Goal: Task Accomplishment & Management: Manage account settings

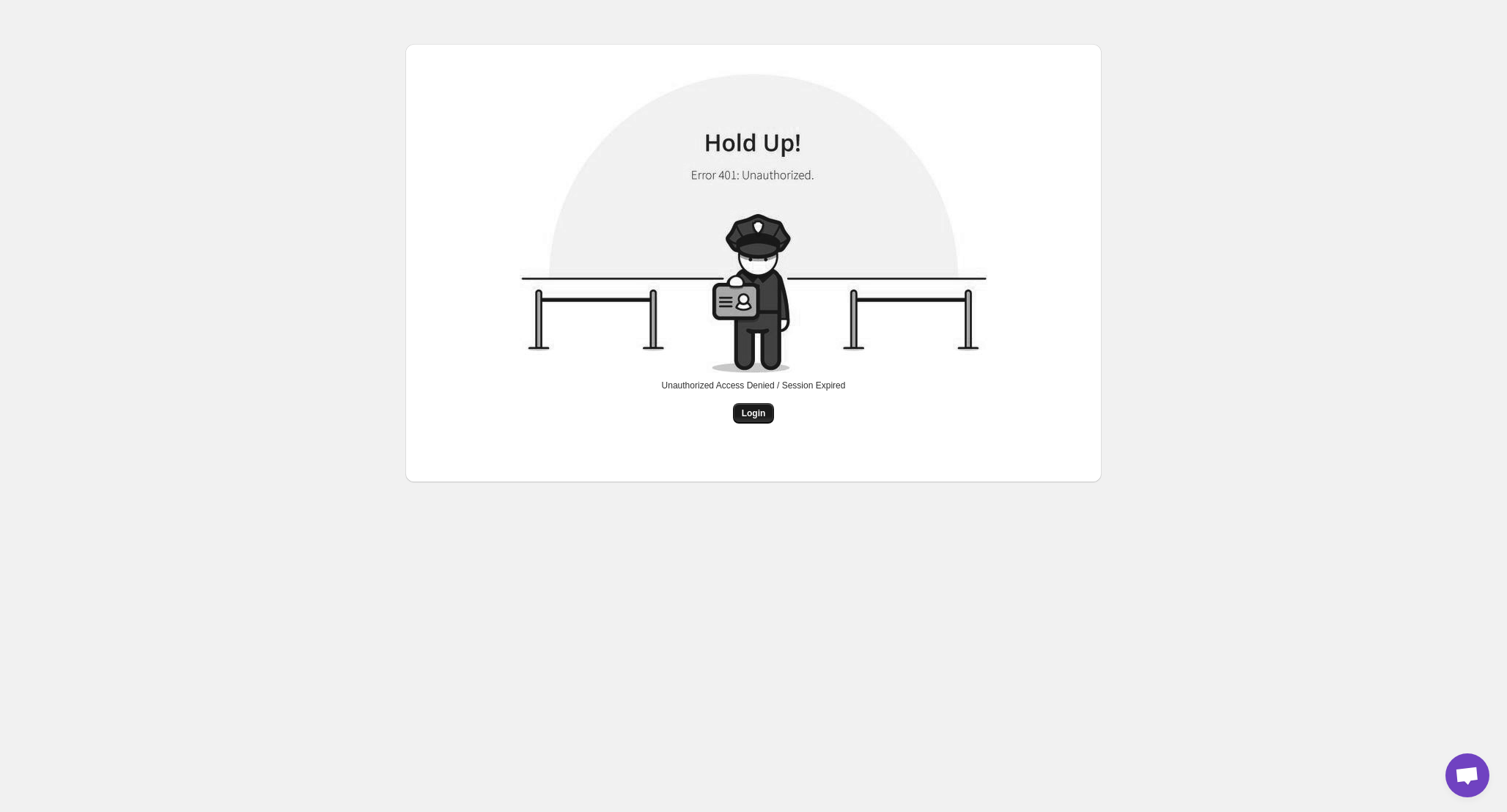
click at [760, 422] on button "Login" at bounding box center [754, 413] width 42 height 21
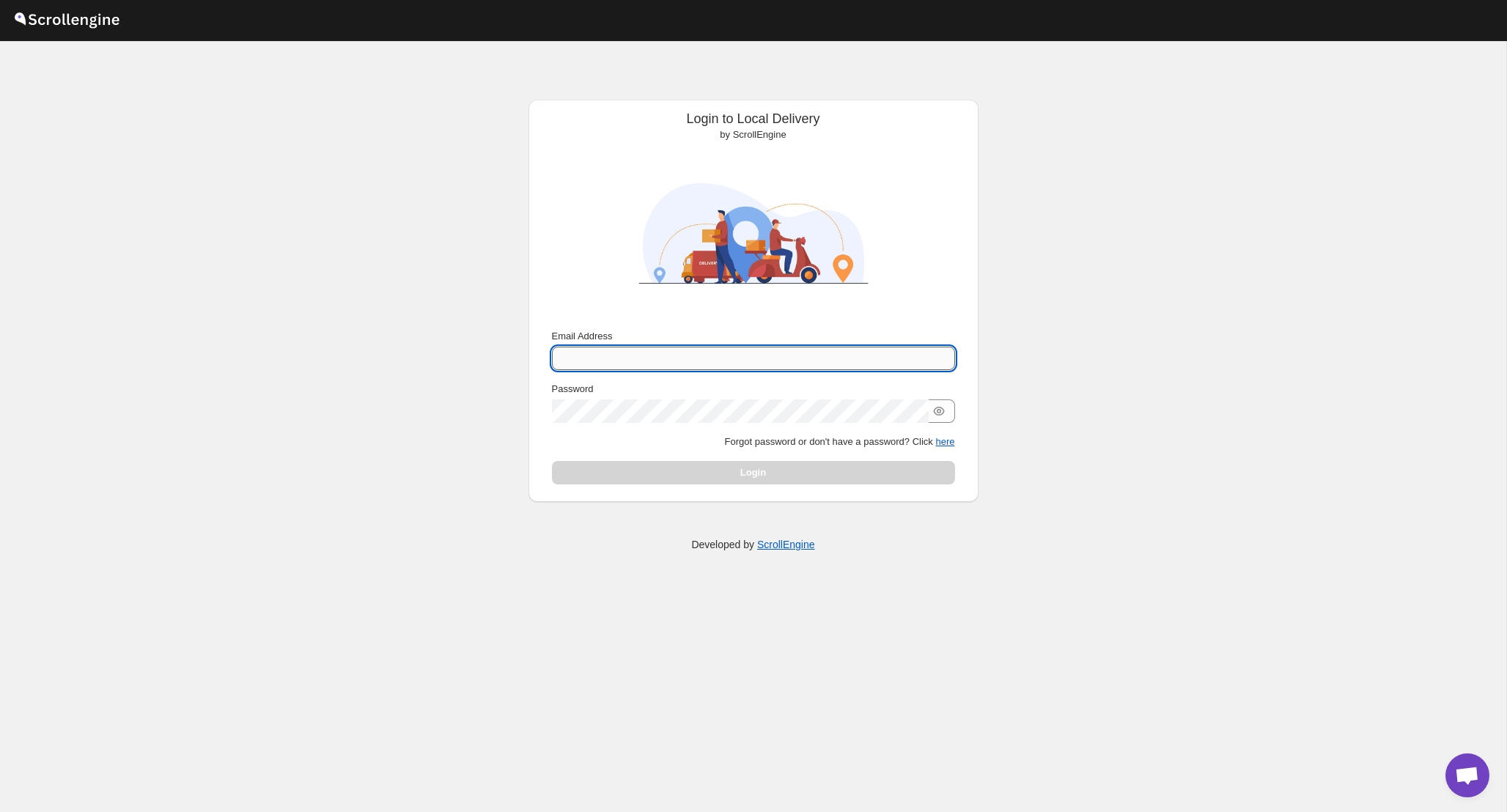
click at [746, 352] on input "Email Address" at bounding box center [754, 358] width 404 height 23
click at [840, 388] on div "Password" at bounding box center [754, 389] width 404 height 15
click at [706, 364] on input "Email Address" at bounding box center [754, 358] width 404 height 23
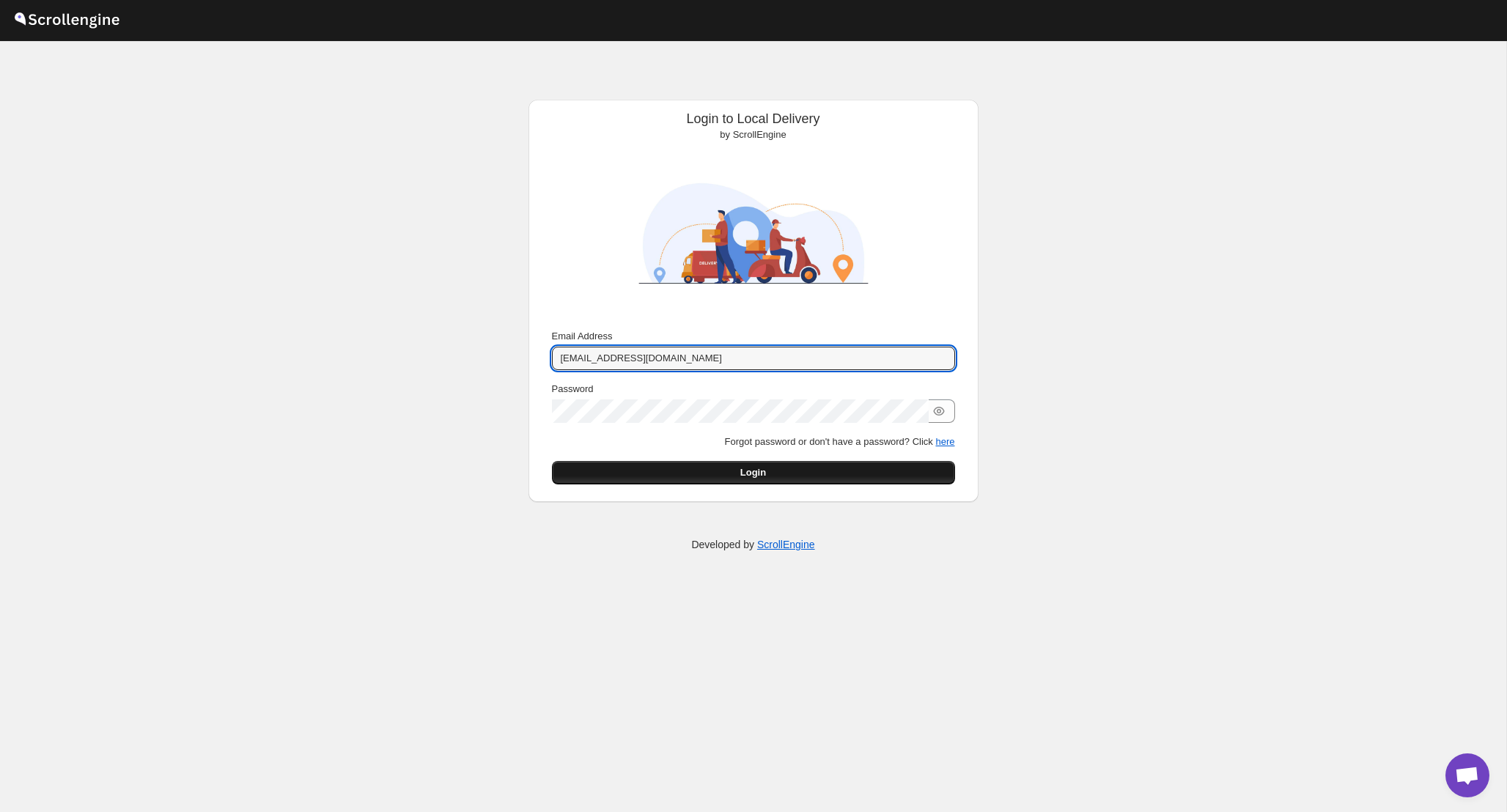
type input "admin@wflower.org"
click at [706, 466] on button "Login" at bounding box center [754, 473] width 404 height 23
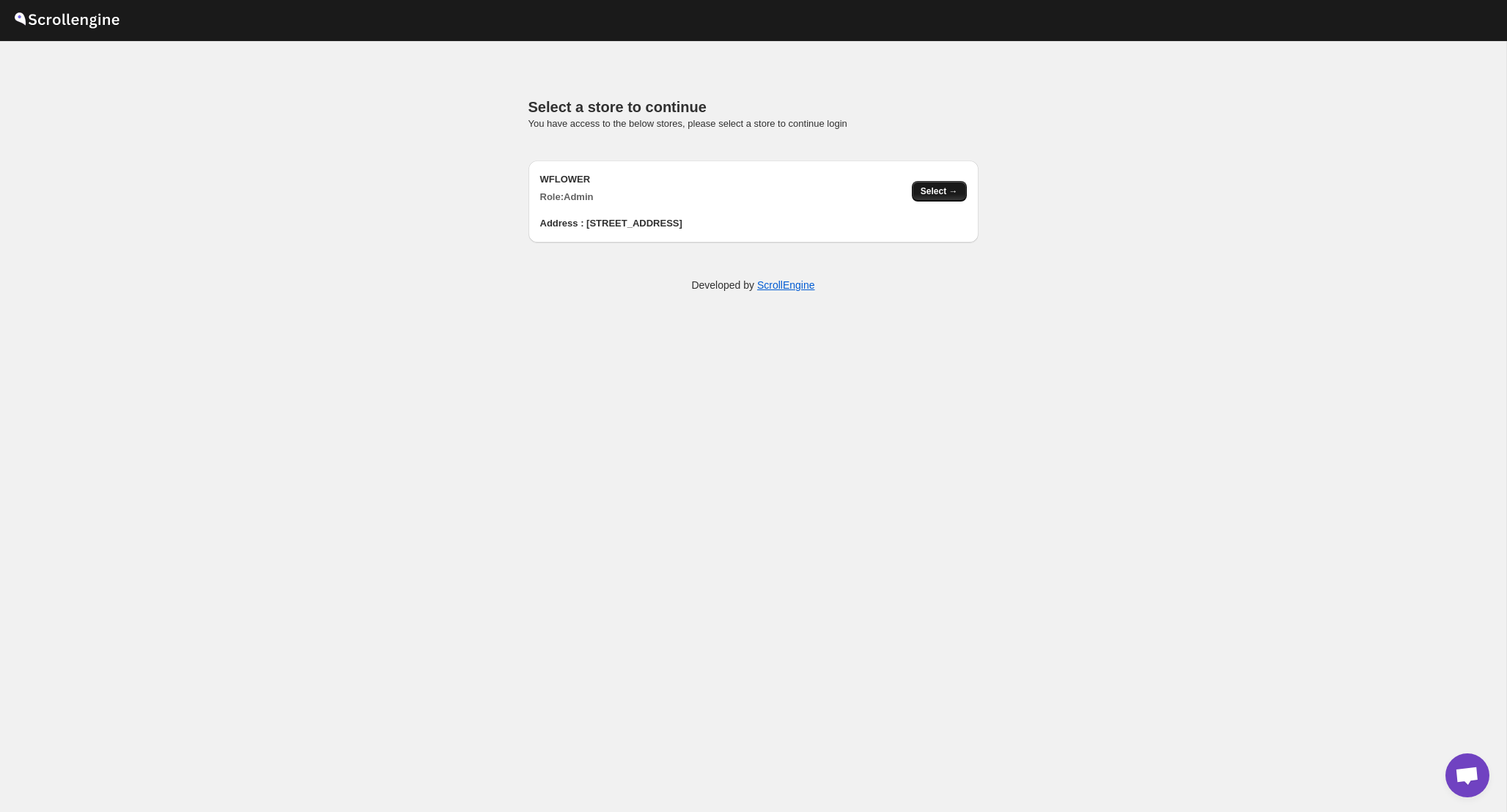
click at [955, 195] on span "Select →" at bounding box center [939, 191] width 37 height 12
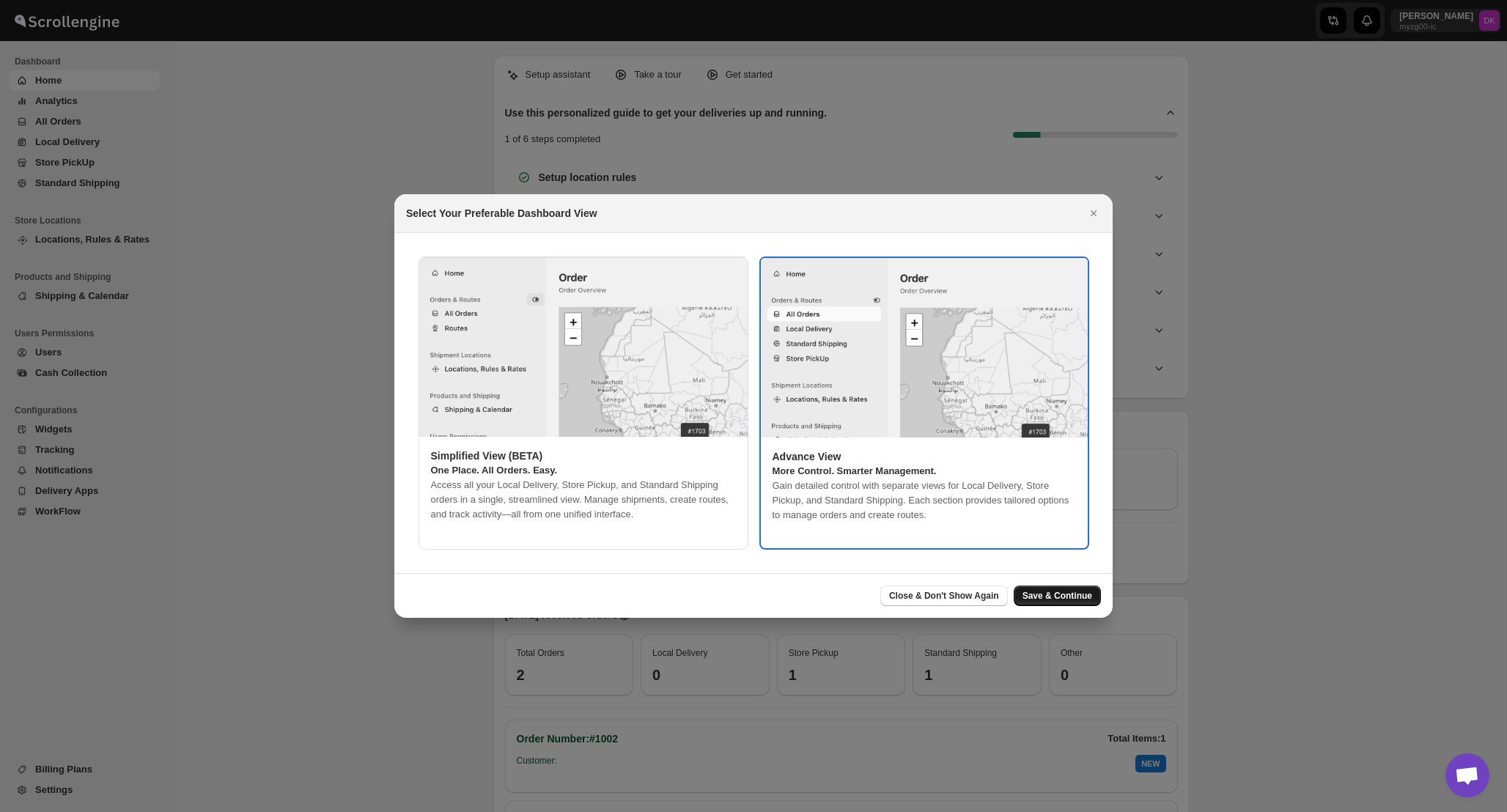
click at [1089, 602] on button "Save & Continue" at bounding box center [1058, 596] width 87 height 21
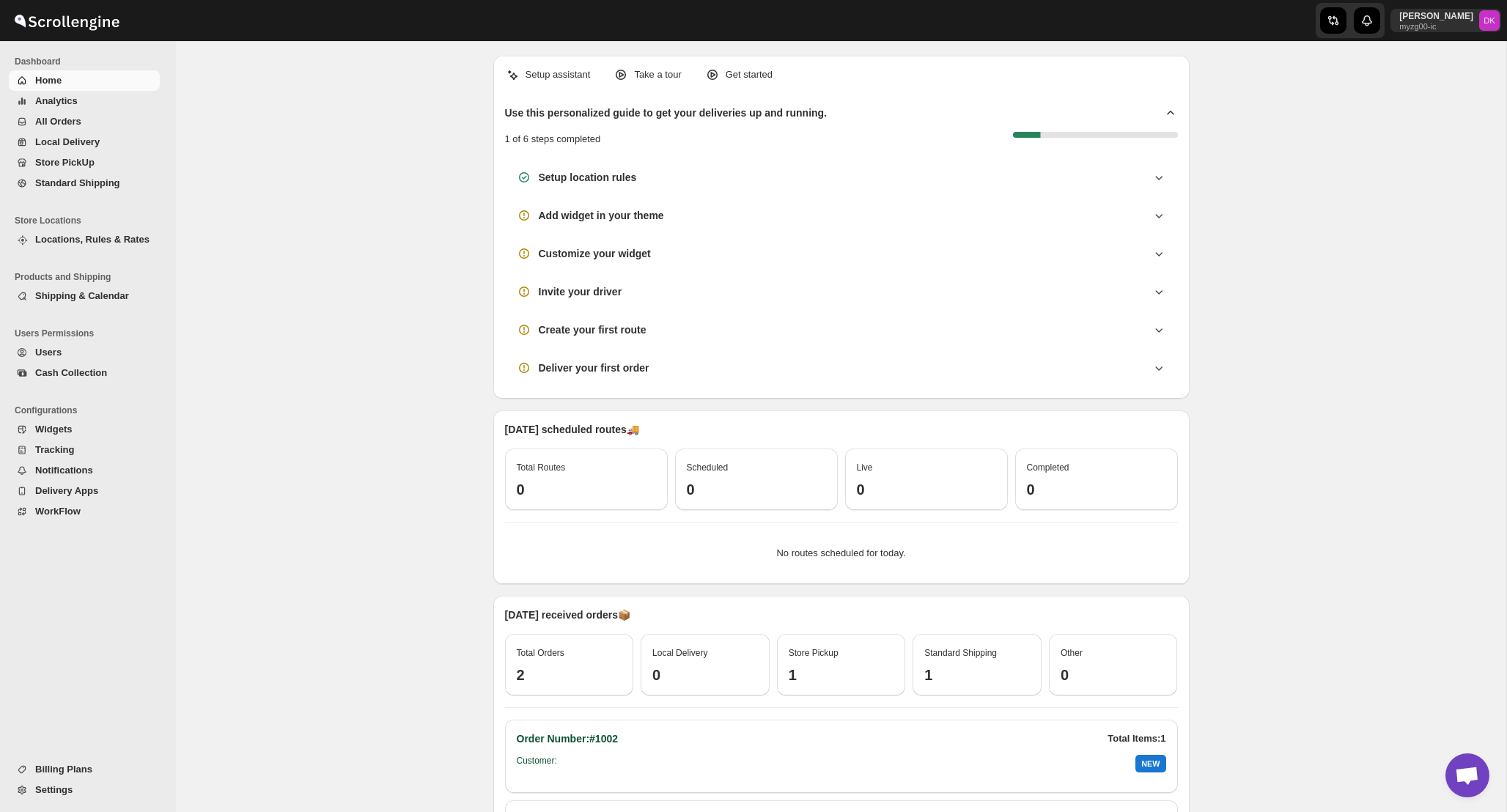
click at [81, 452] on span "Tracking" at bounding box center [96, 451] width 121 height 15
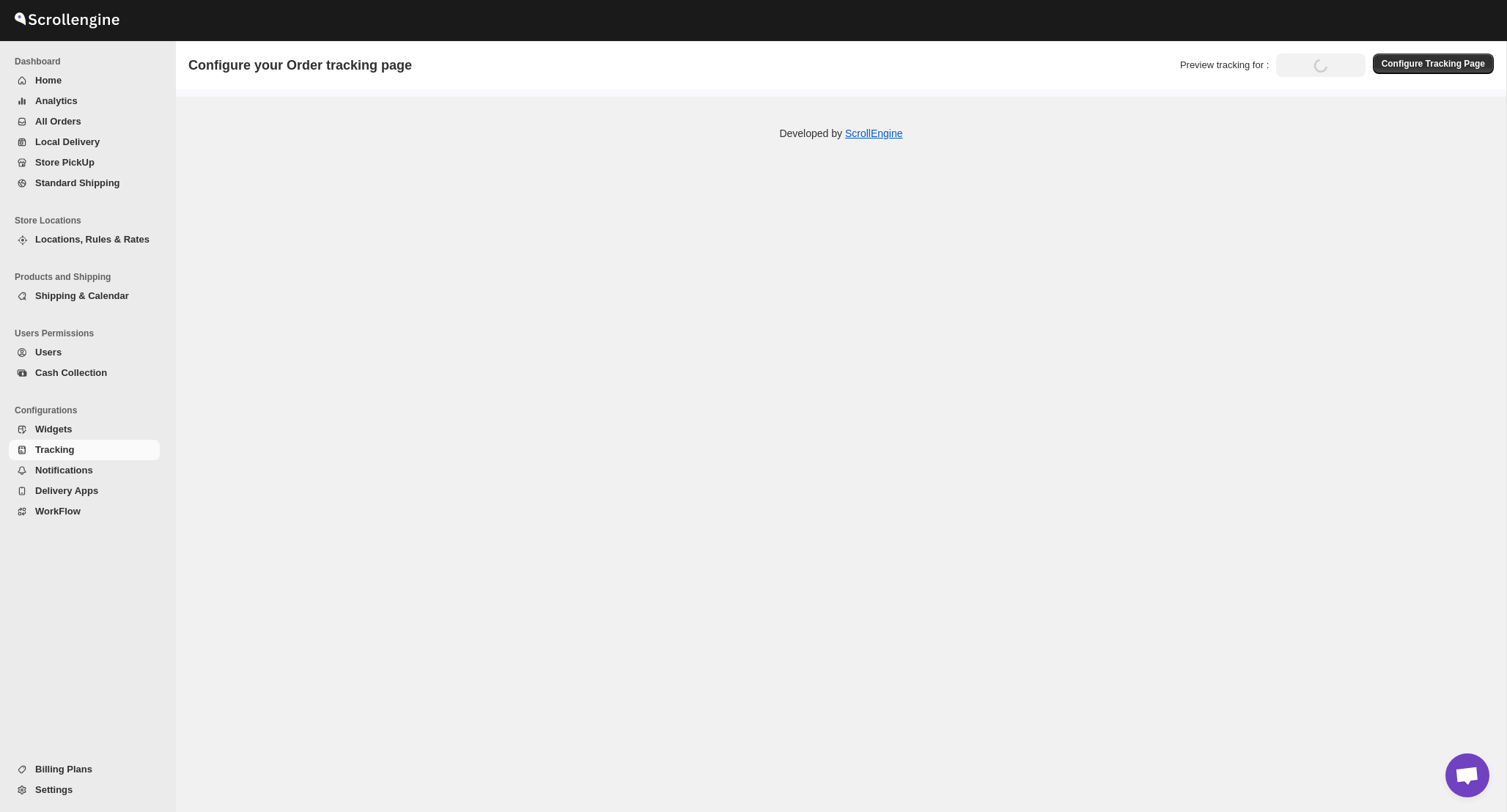
click at [89, 431] on span "Widgets" at bounding box center [96, 430] width 121 height 15
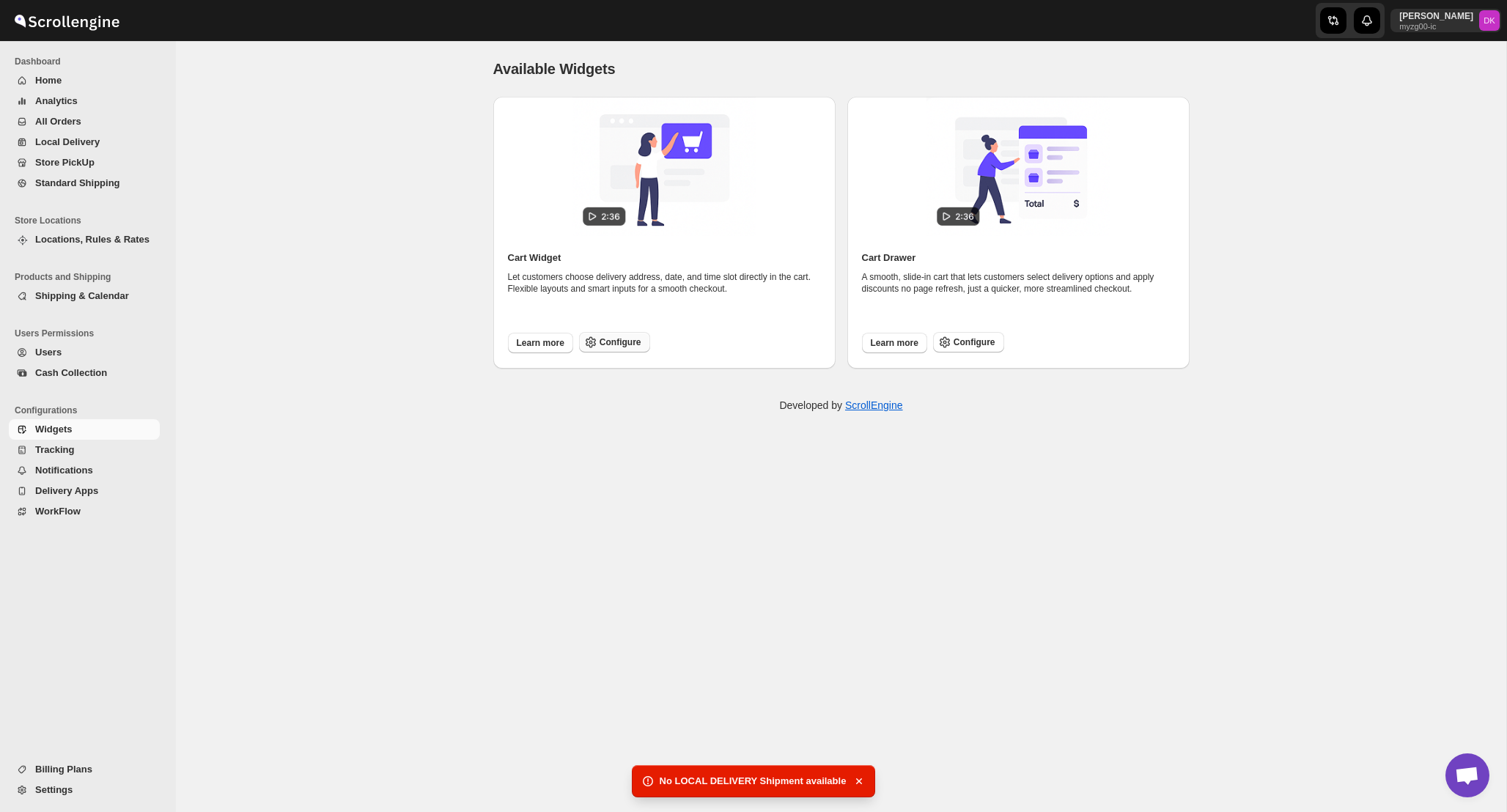
click at [599, 350] on button "Configure" at bounding box center [615, 342] width 71 height 21
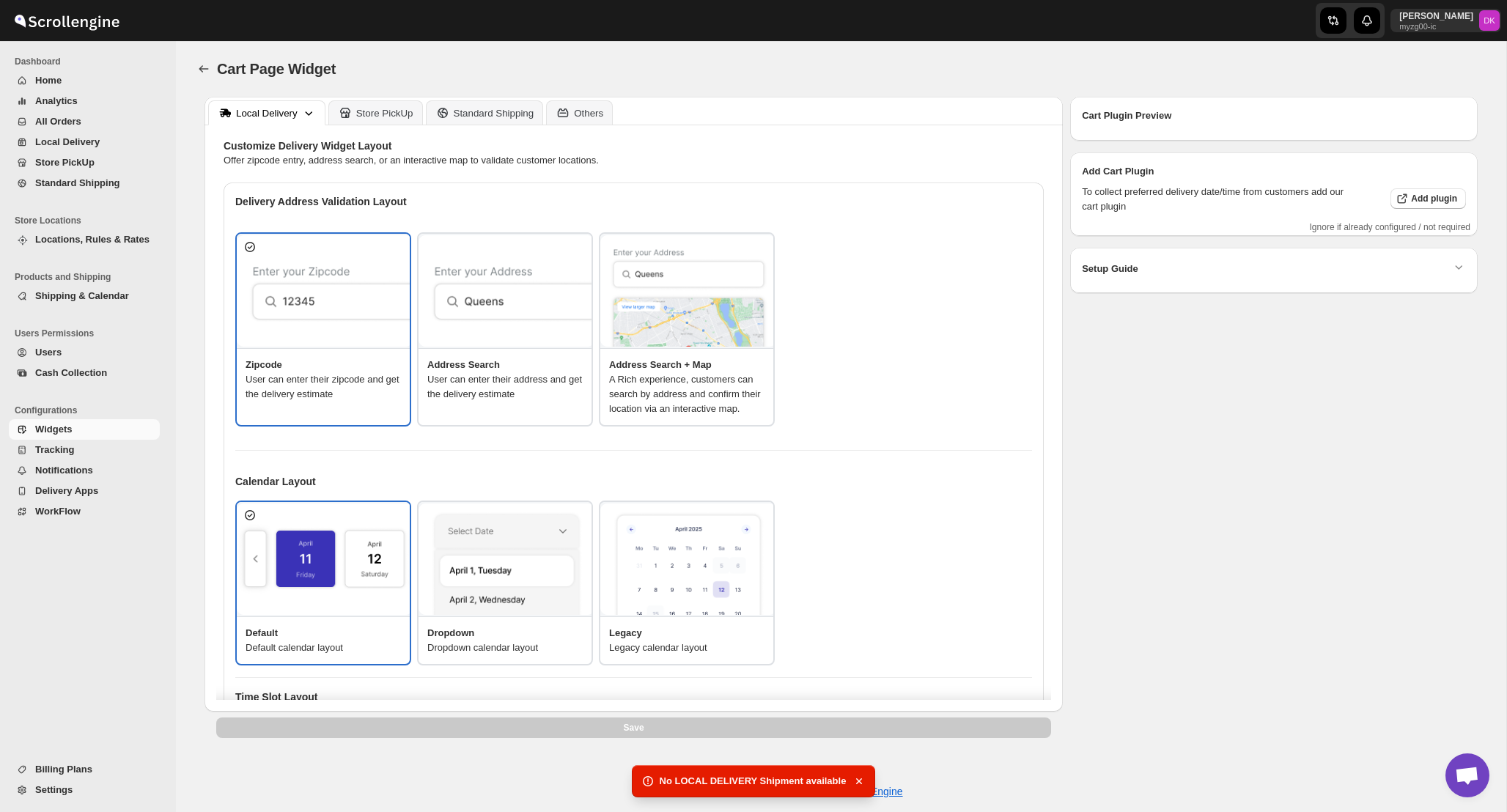
type textarea "Enter Your Zip Code"
type textarea "ZIP Code"
type textarea "Check"
type textarea "Search Address"
type textarea "Type address to search"
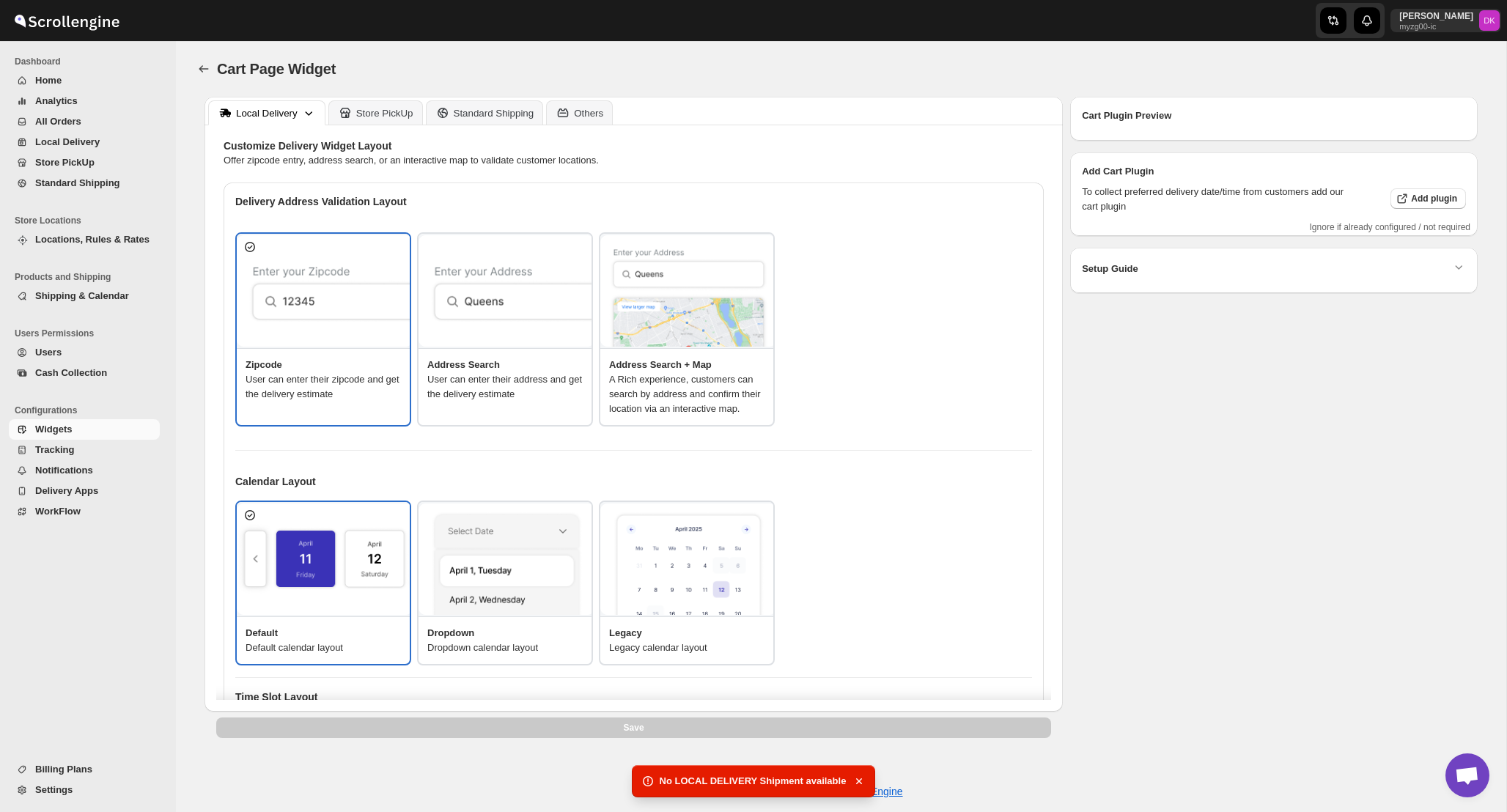
type textarea "Service not available."
type textarea "Select a date."
type textarea "Select preferred time slot."
type textarea "Below items are not available for Local Delivery"
type textarea "Change delivery method or remove these products to continue"
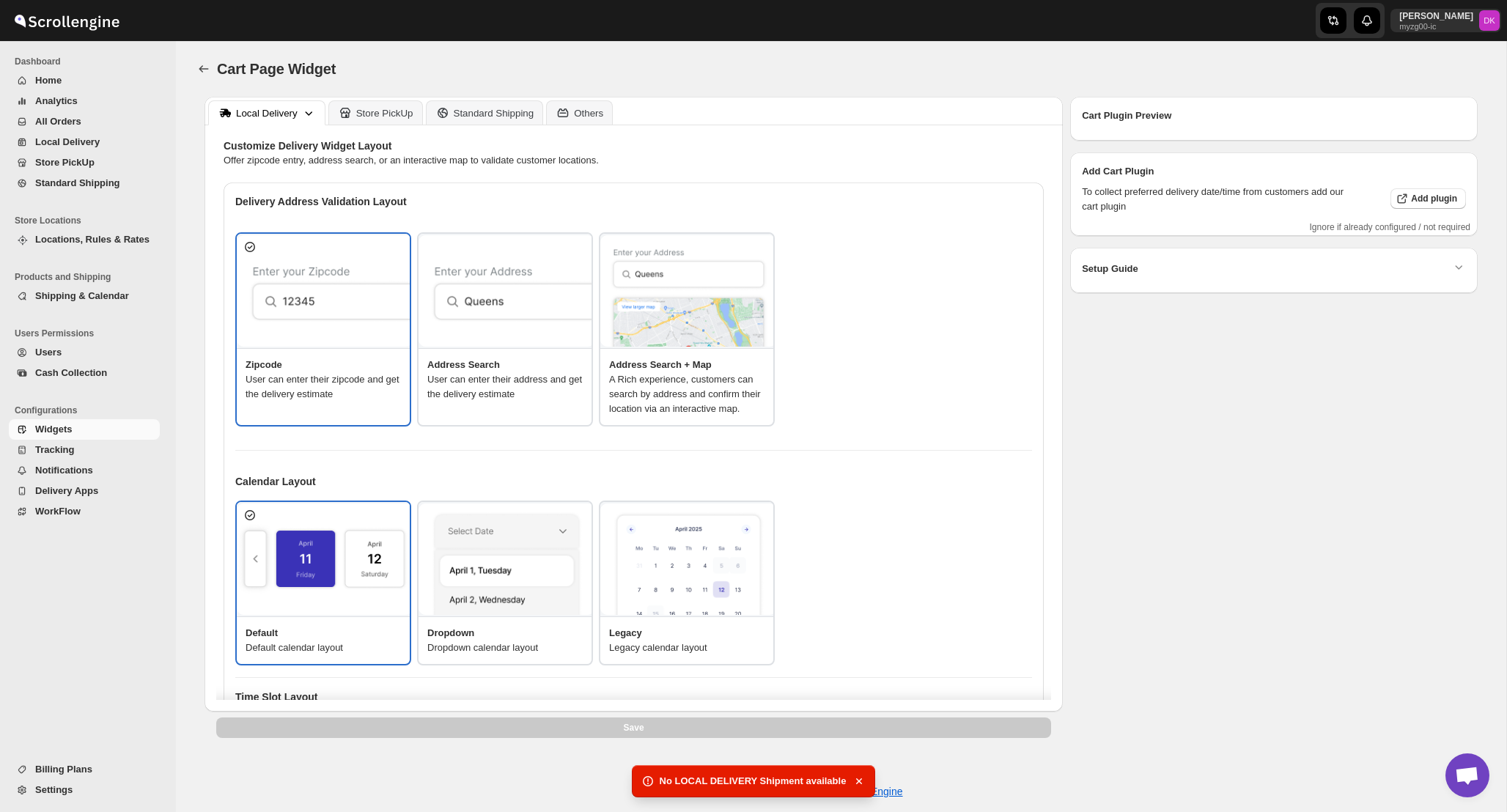
type textarea "Below items are out of stock"
type textarea "Please remove out of stock product from cart to continue."
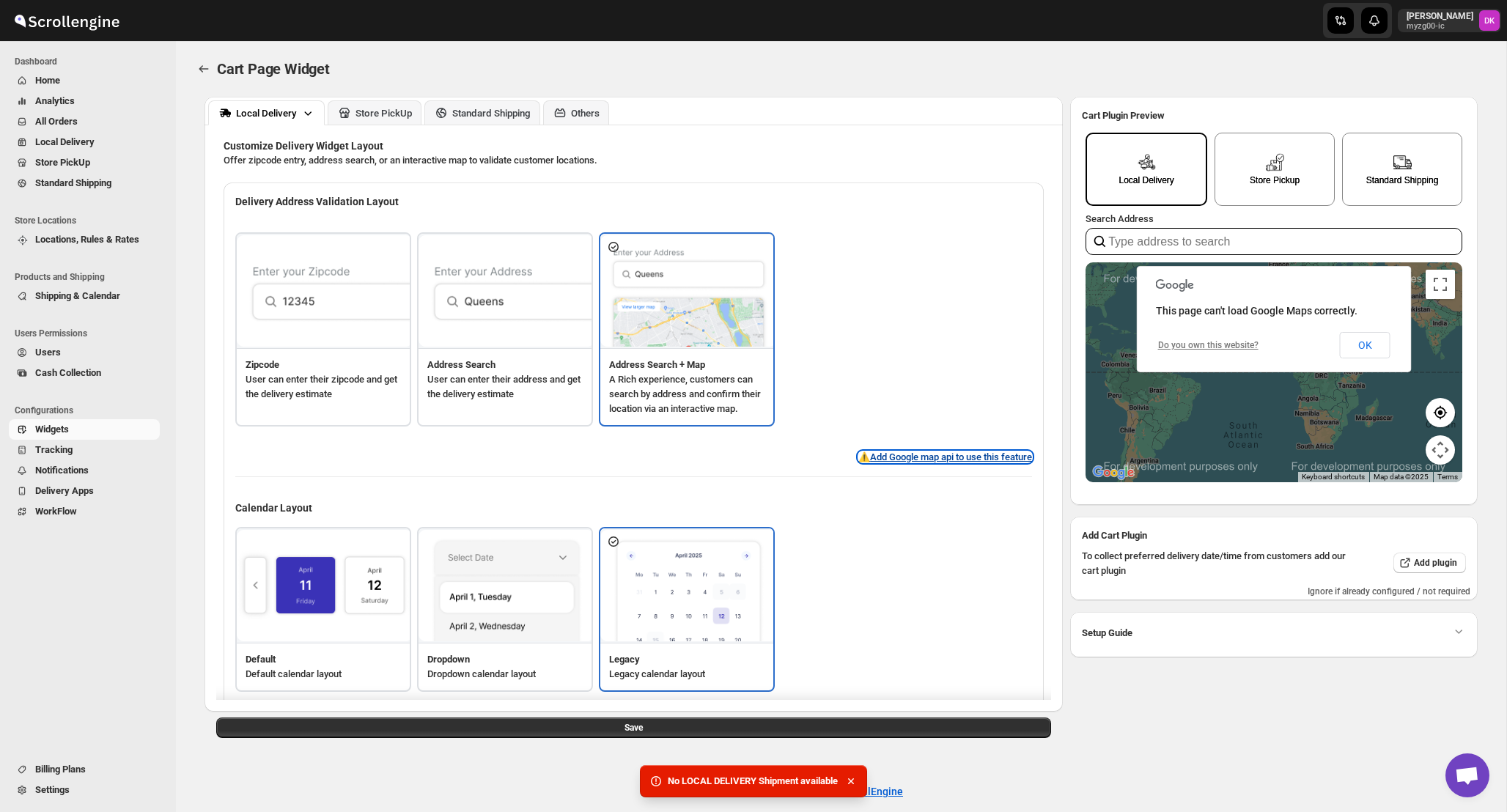
click at [979, 463] on button "⚠️ Add Google map api to use this feature" at bounding box center [945, 456] width 174 height 11
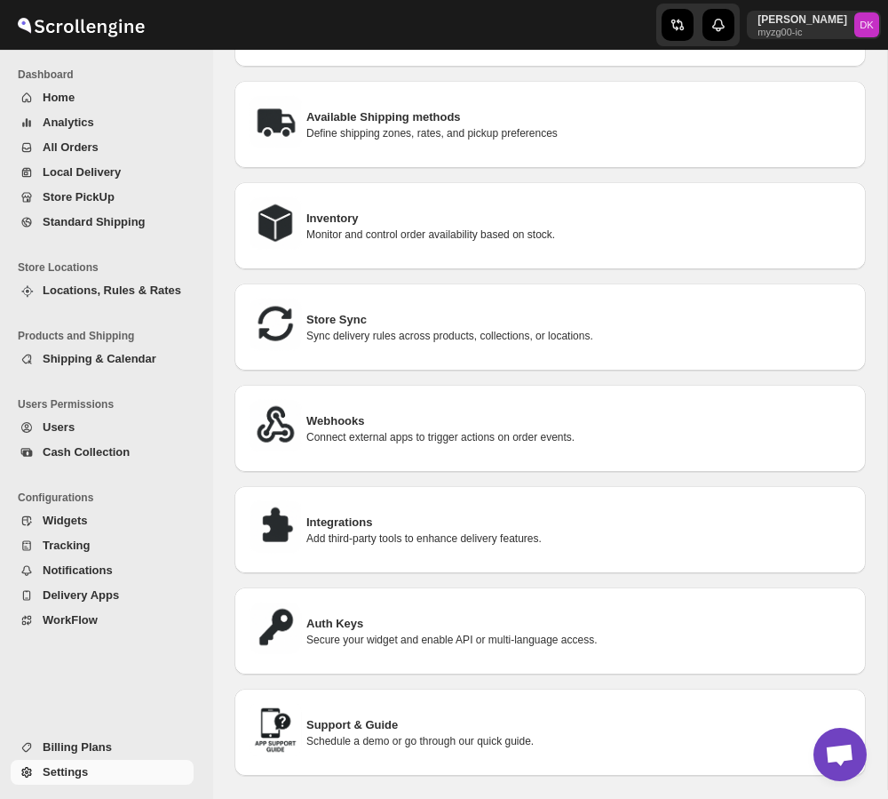
scroll to position [411, 0]
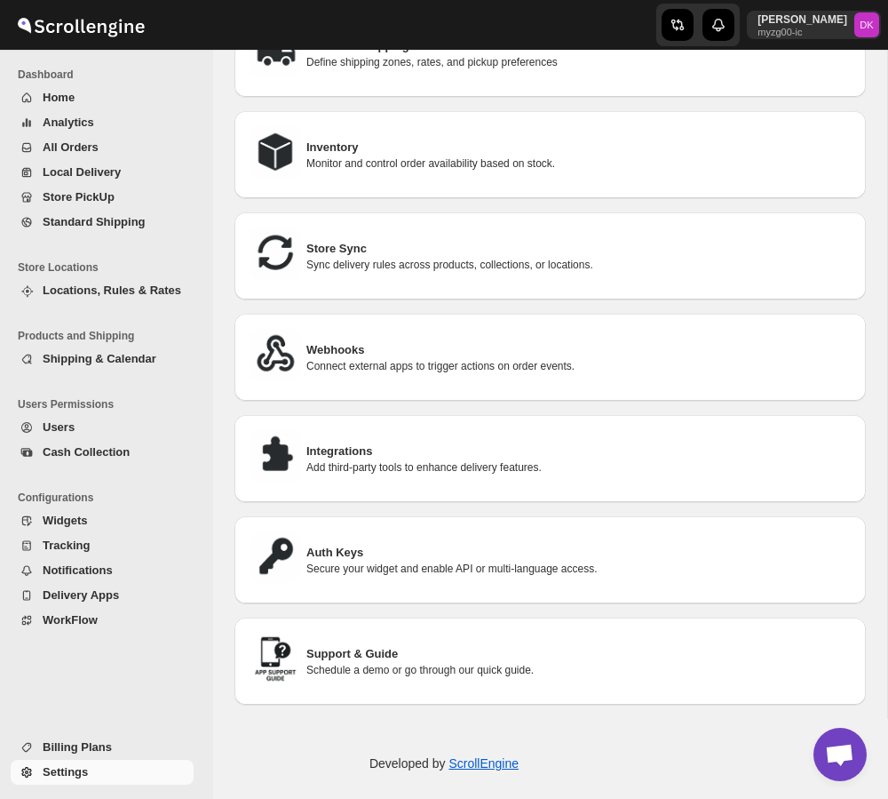
click at [513, 467] on div "Integrations Add third-party tools to enhance delivery features." at bounding box center [550, 458] width 603 height 59
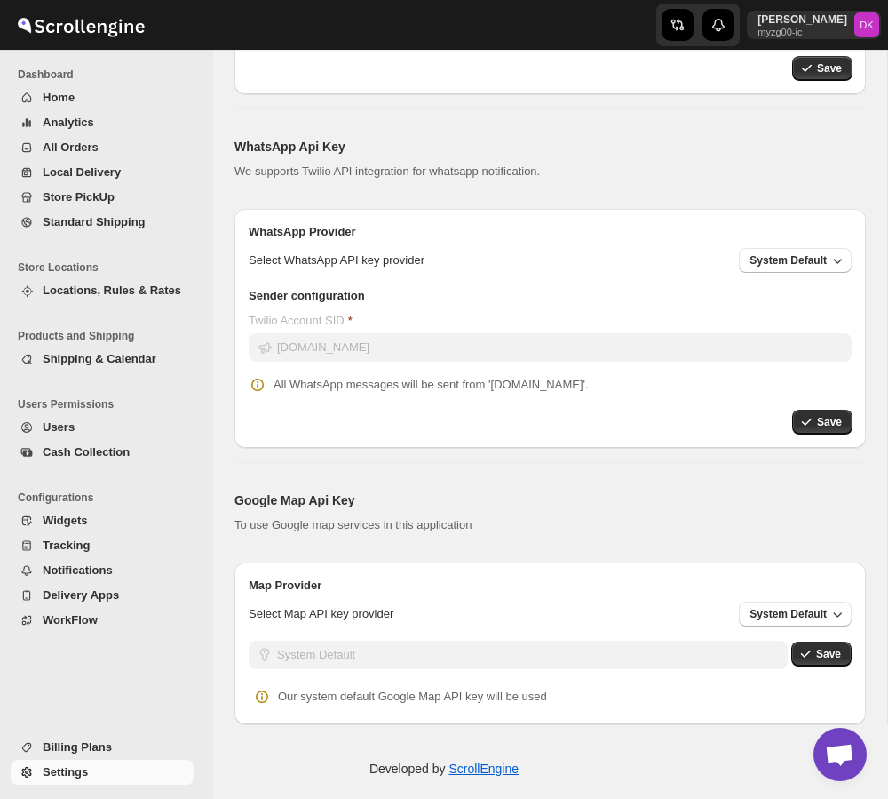
scroll to position [906, 0]
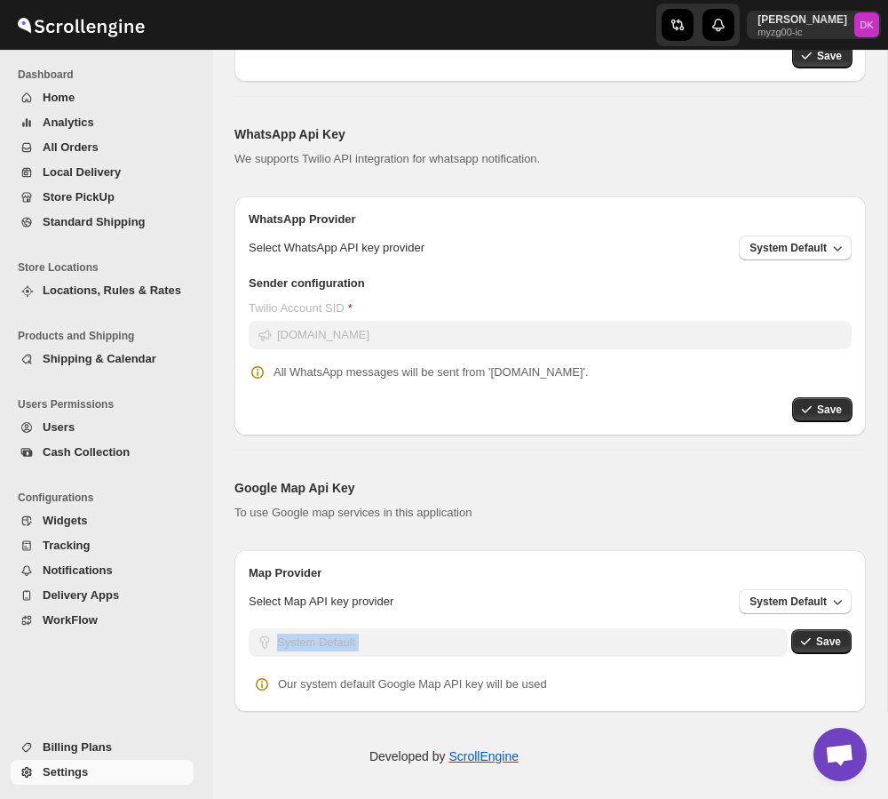
click at [616, 651] on div "System Default Save Our system default Google Map API key will be used" at bounding box center [550, 662] width 603 height 69
click at [676, 616] on div "Map Provider Select Map API key provider System Default" at bounding box center [551, 585] width 632 height 71
click at [821, 594] on span "System Default" at bounding box center [788, 601] width 77 height 14
click at [813, 597] on span "System Default" at bounding box center [788, 601] width 77 height 14
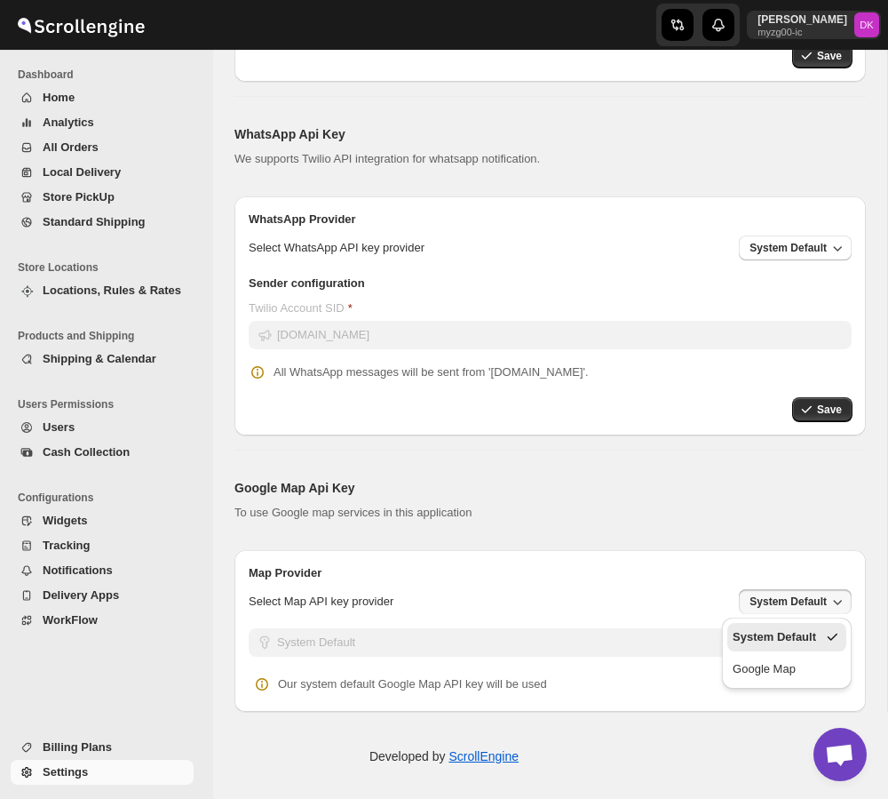
click at [815, 598] on span "System Default" at bounding box center [788, 601] width 77 height 14
click at [819, 632] on button "Save" at bounding box center [821, 641] width 60 height 25
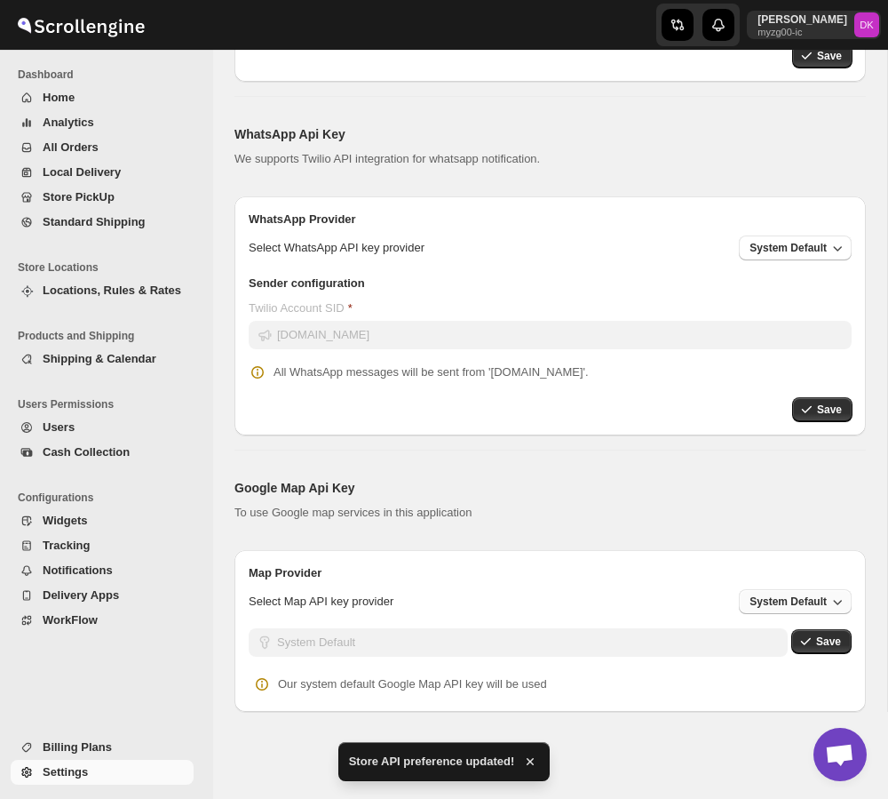
click at [785, 607] on button "System Default" at bounding box center [795, 601] width 113 height 25
click at [768, 670] on div "Google Map" at bounding box center [764, 669] width 63 height 18
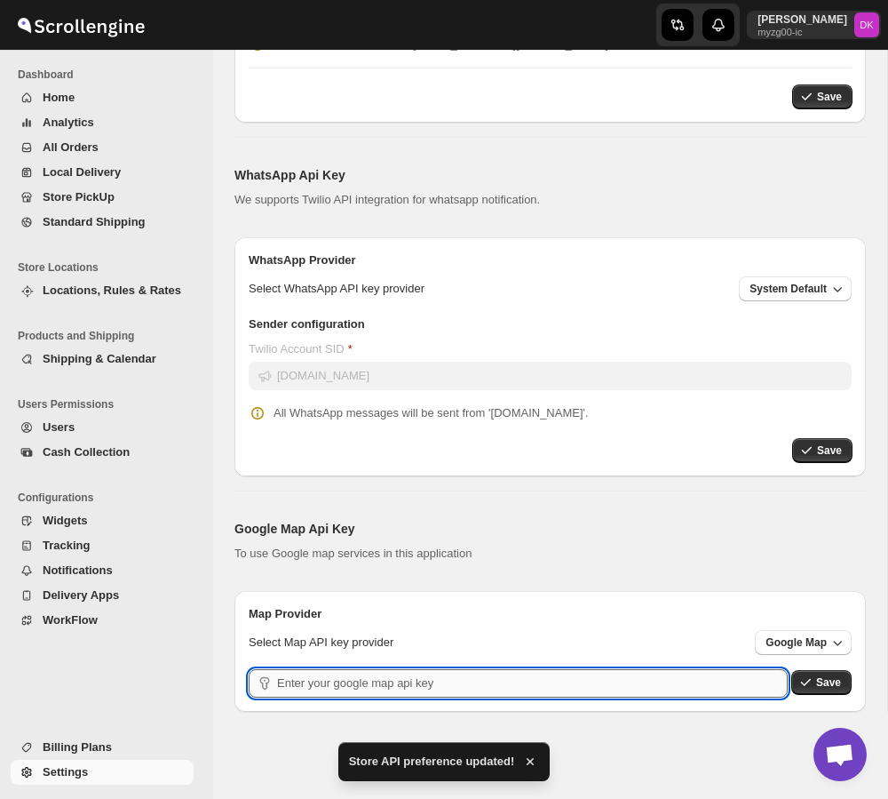
click at [716, 685] on input "text" at bounding box center [532, 683] width 511 height 28
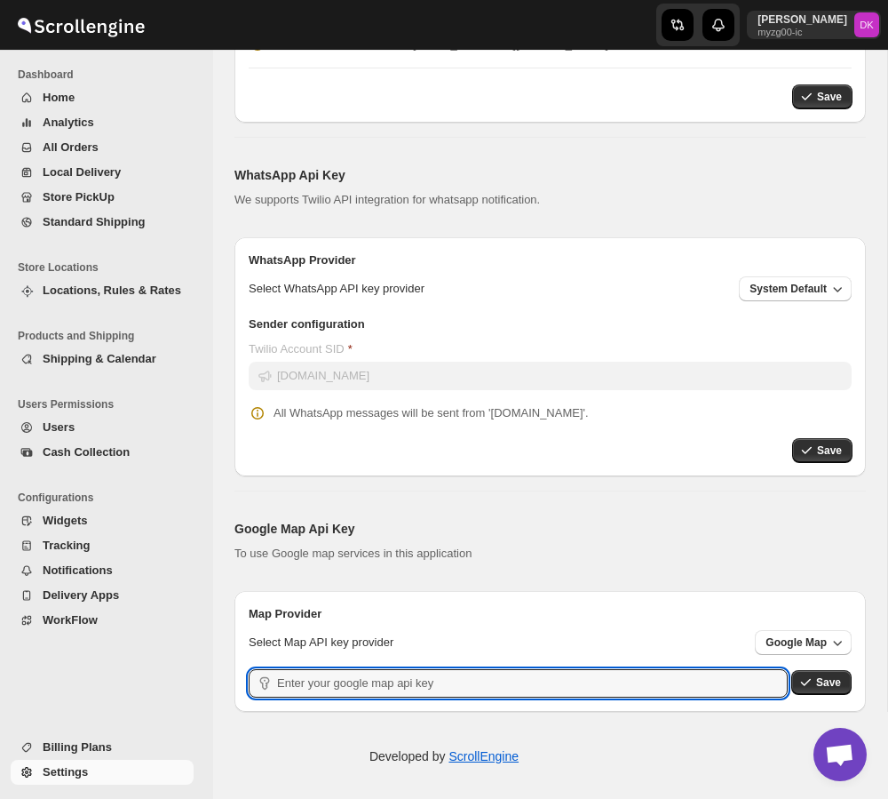
click at [725, 141] on div "WhatsApp Api Key We supports Twilio API integration for whatsapp notification. …" at bounding box center [543, 307] width 646 height 338
click at [453, 683] on input "text" at bounding box center [532, 683] width 511 height 28
paste input "AIzaSyCMimy6o66F8LAXIPsOAbSDrelFAYLlL1c"
type input "AIzaSyCMimy6o66F8LAXIPsOAbSDrelFAYLlL1c"
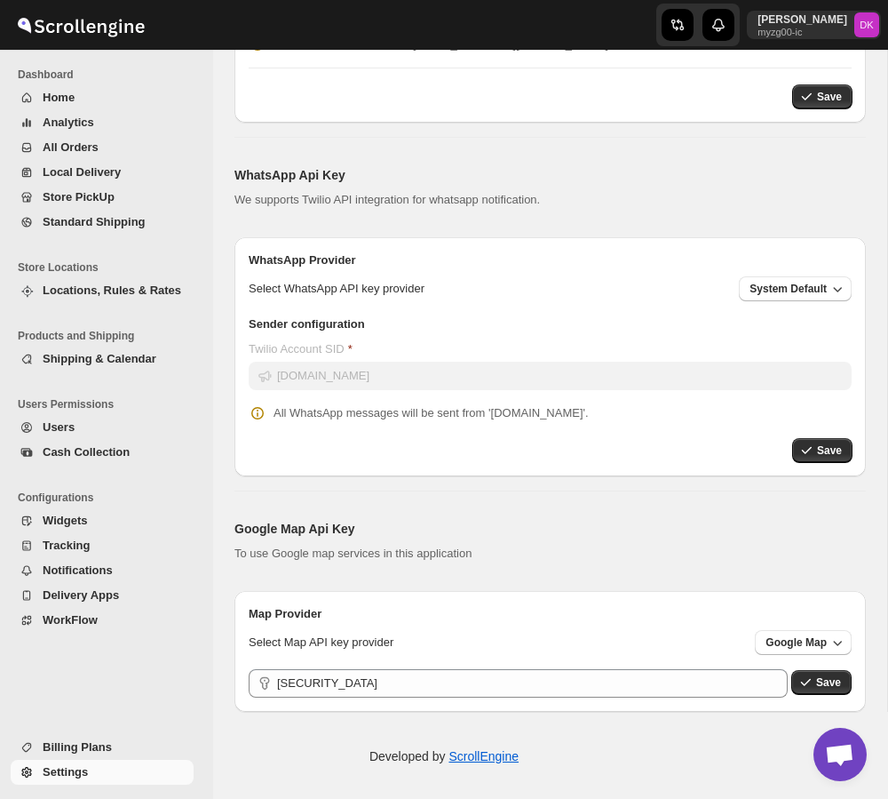
click at [801, 666] on div "Submit AIzaSyCMimy6o66F8LAXIPsOAbSDrelFAYLlL1c Save" at bounding box center [551, 687] width 632 height 50
click at [801, 674] on icon "button" at bounding box center [806, 682] width 18 height 18
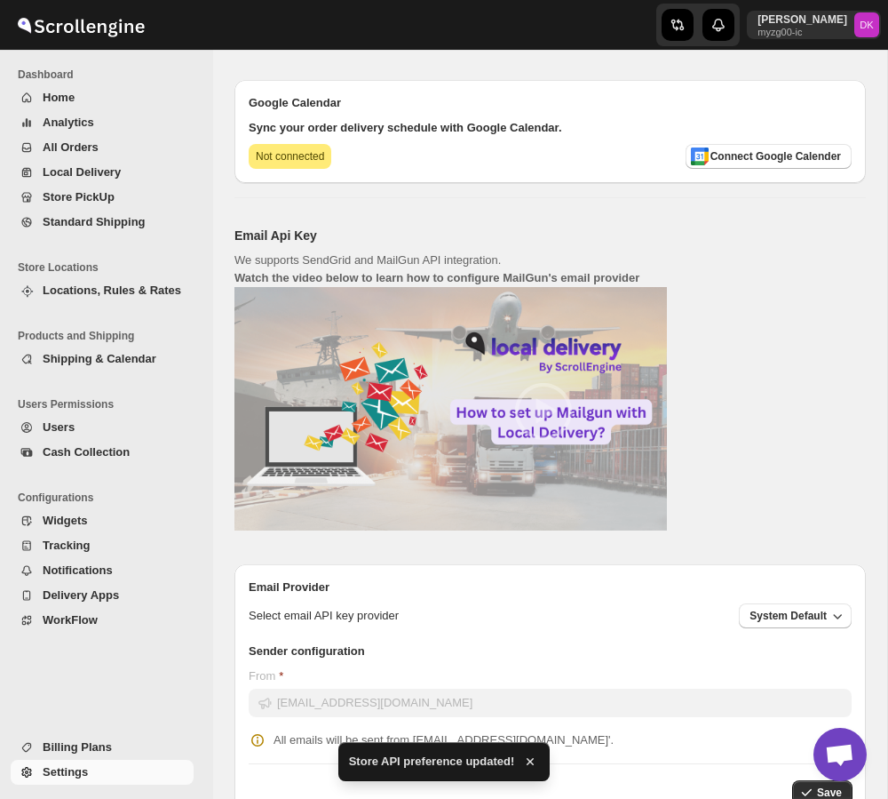
scroll to position [0, 0]
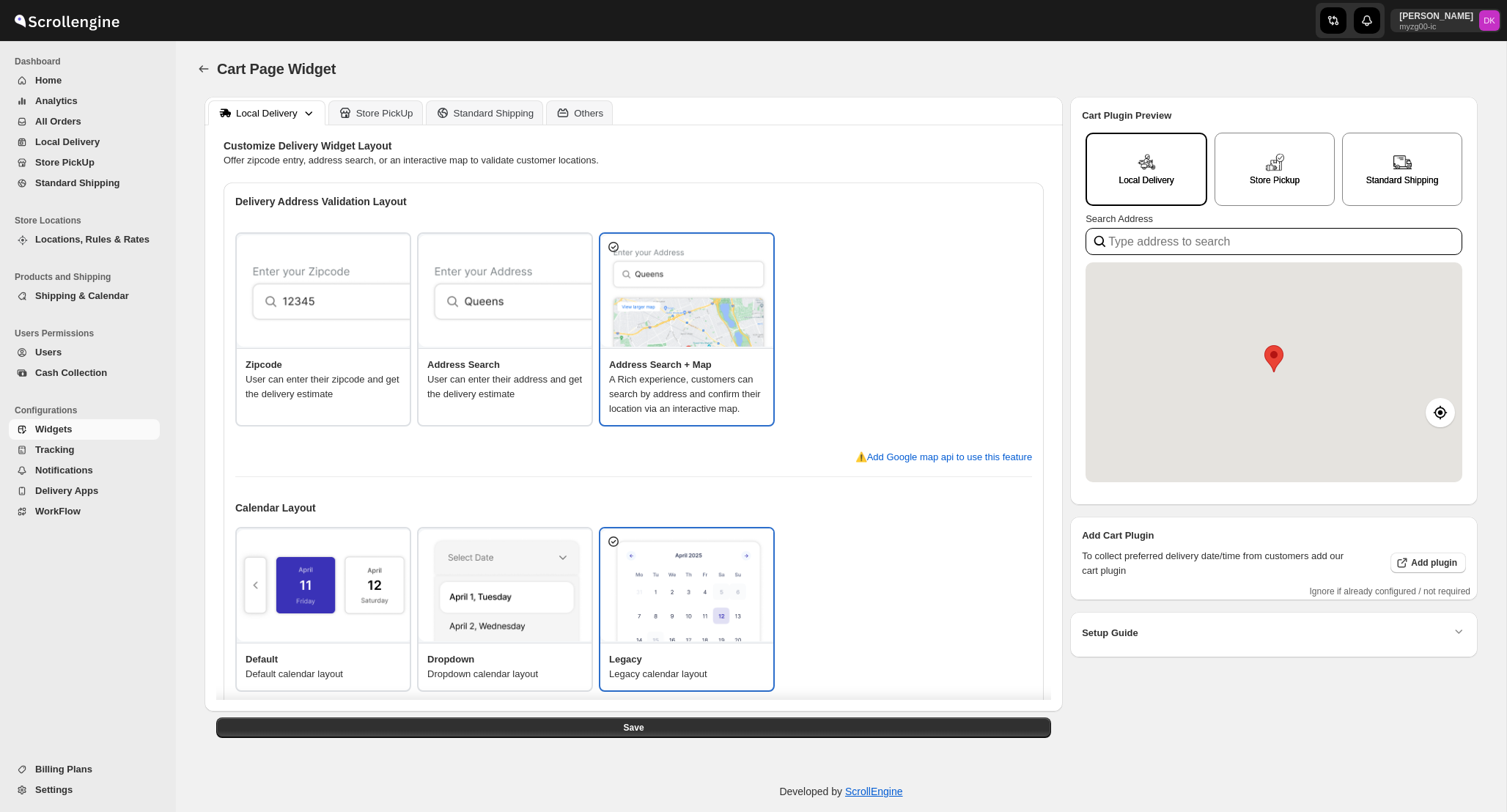
type input "[STREET_ADDRESS]"
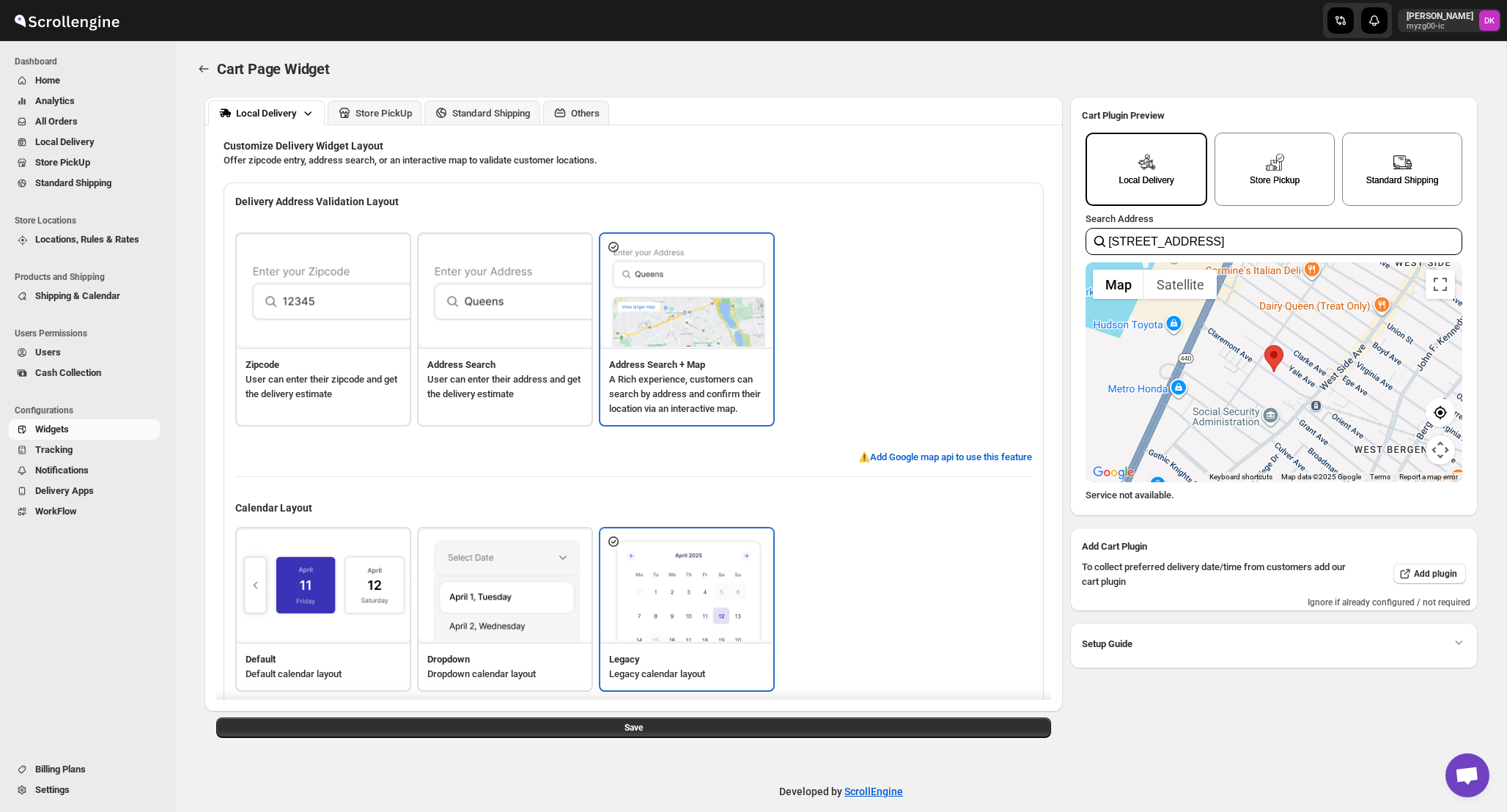
click at [529, 325] on img at bounding box center [506, 291] width 176 height 112
click at [547, 329] on img at bounding box center [506, 291] width 176 height 112
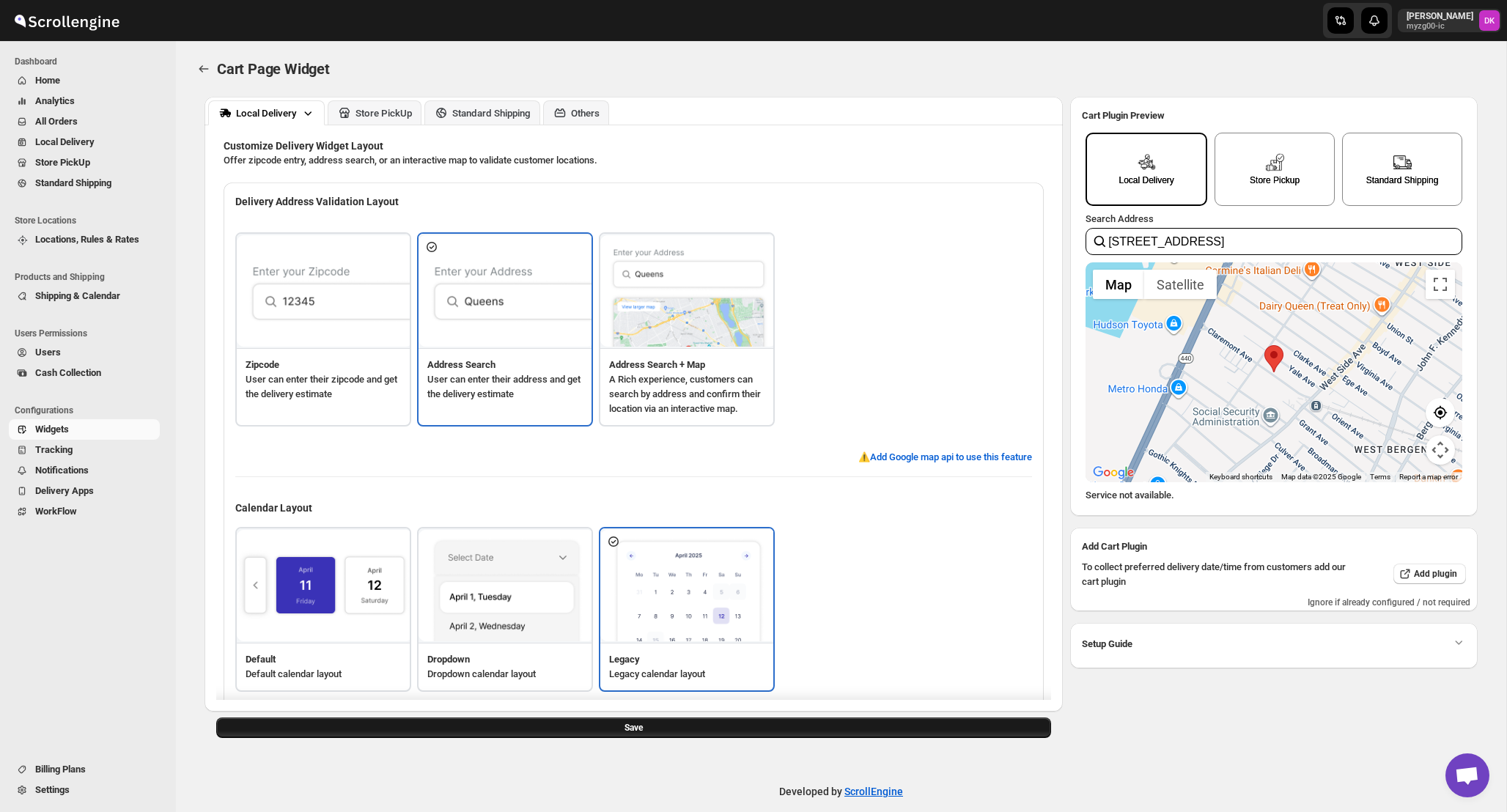
click at [783, 734] on button "Save" at bounding box center [634, 728] width 835 height 21
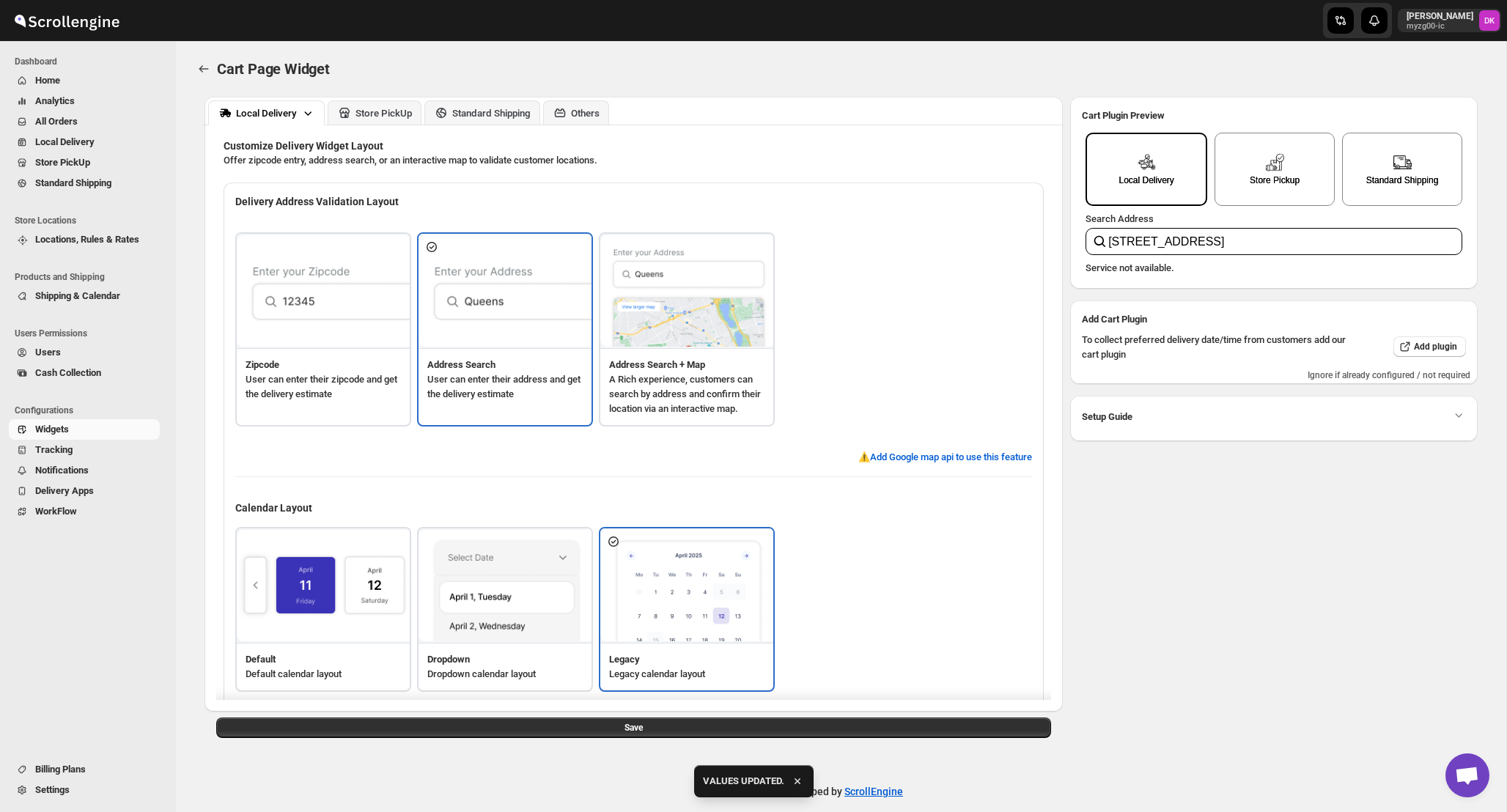
click at [711, 357] on h3 "Address Search + Map" at bounding box center [687, 365] width 155 height 15
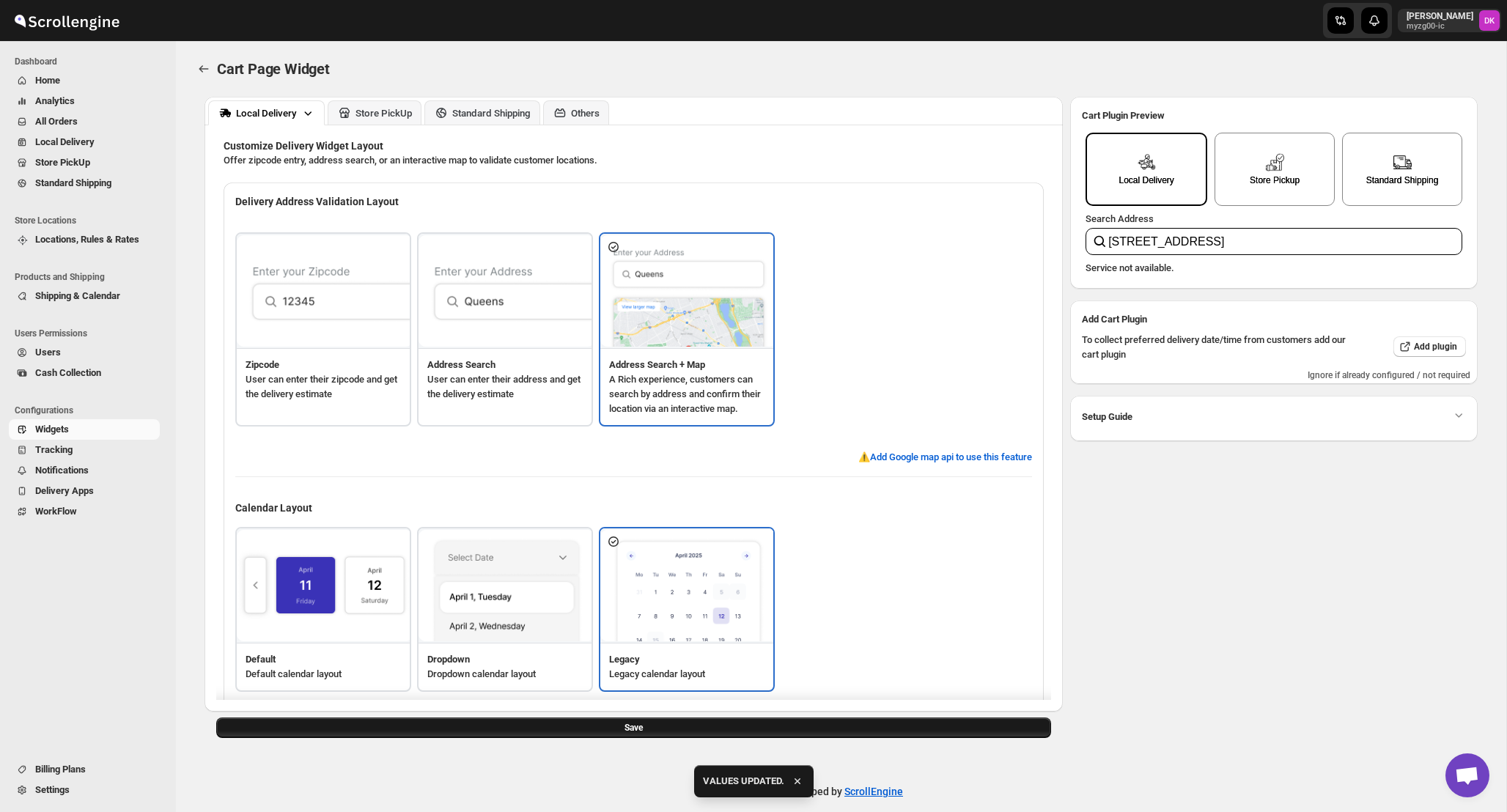
click at [738, 723] on button "Save" at bounding box center [634, 728] width 835 height 21
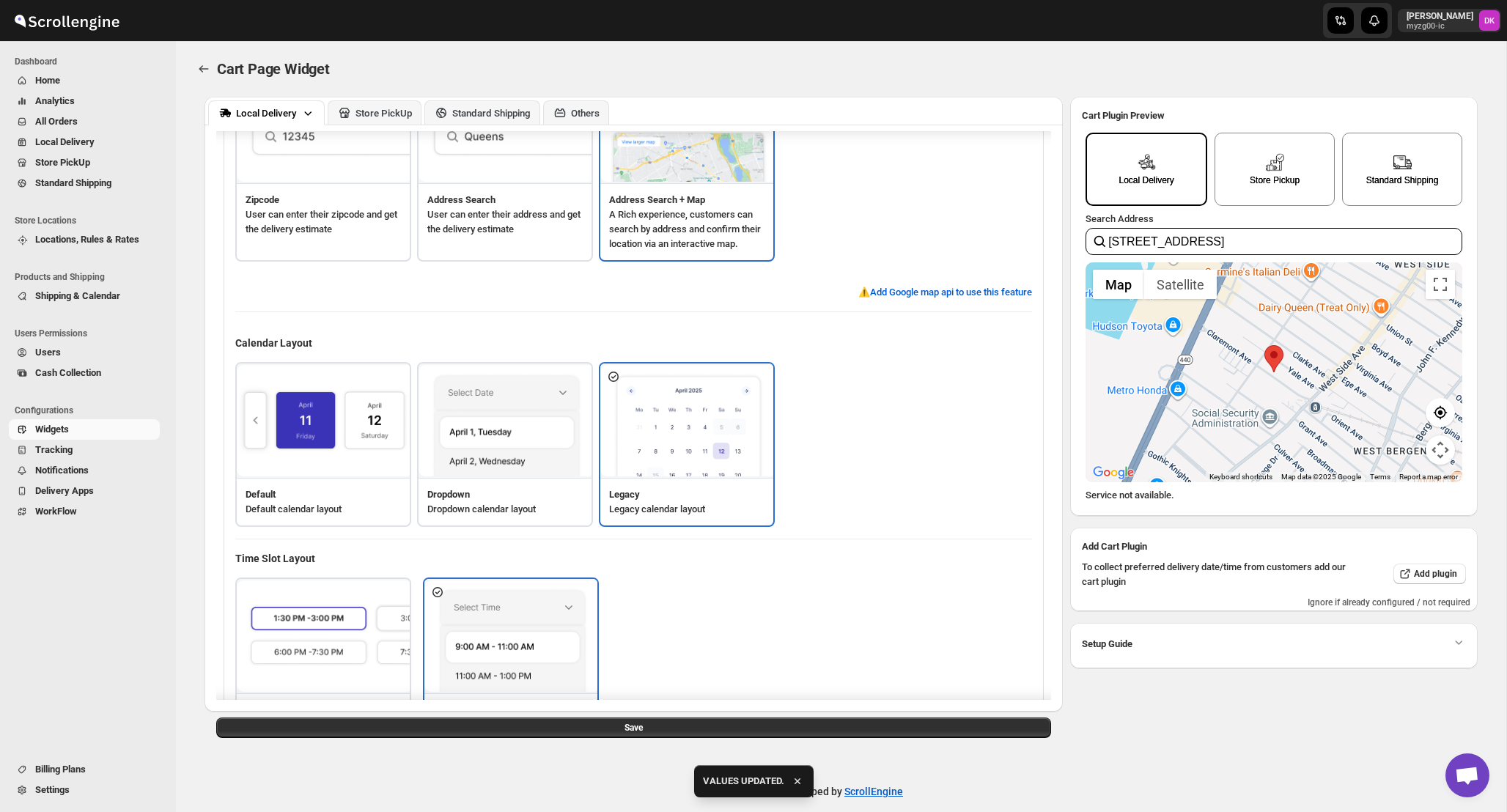
scroll to position [170, 0]
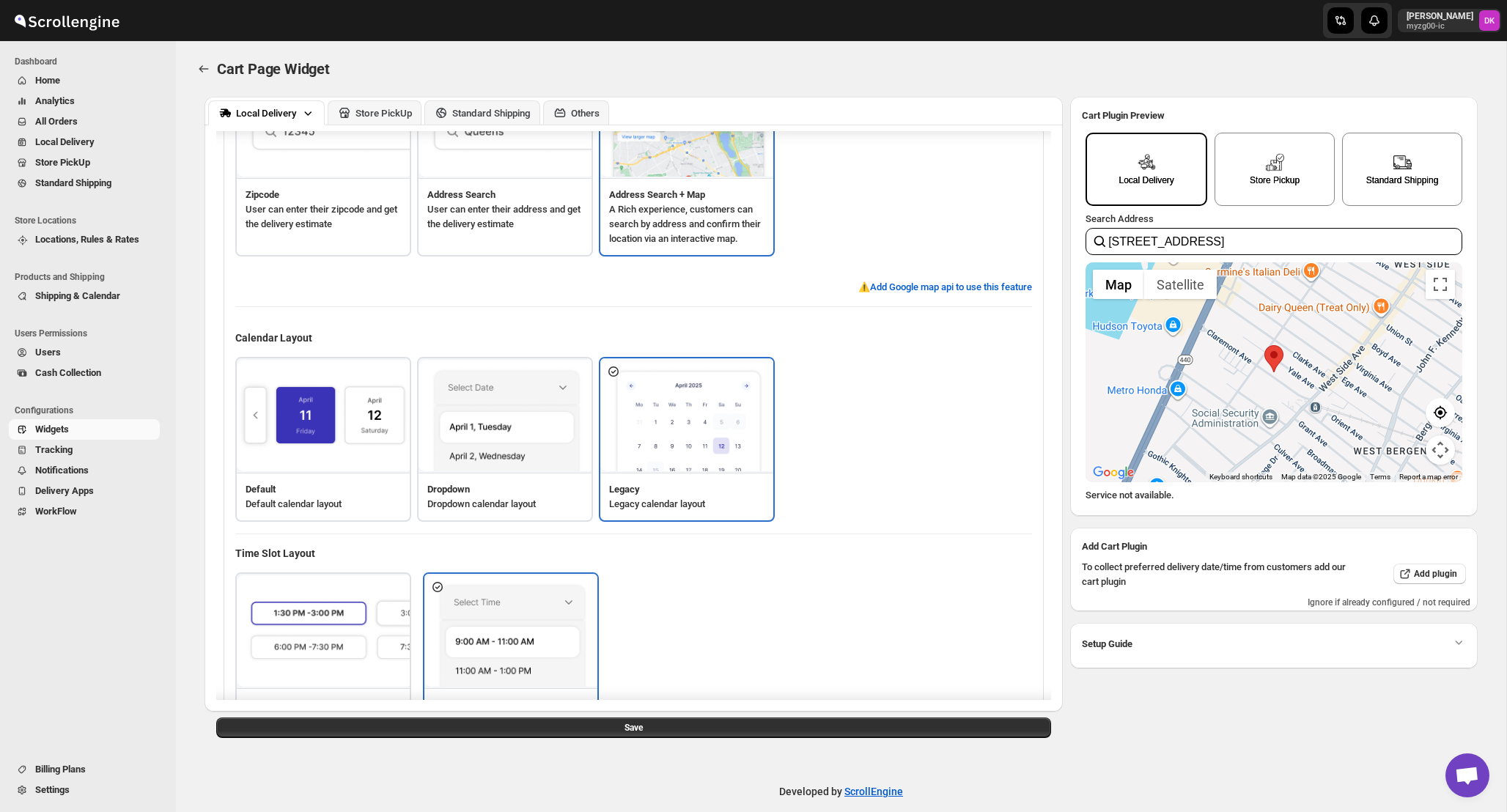
click at [565, 345] on p "Calendar Layout" at bounding box center [634, 338] width 797 height 15
click at [557, 472] on img at bounding box center [506, 416] width 176 height 112
click at [621, 744] on div "Save" at bounding box center [634, 728] width 858 height 32
click at [623, 739] on div "Save" at bounding box center [634, 728] width 858 height 32
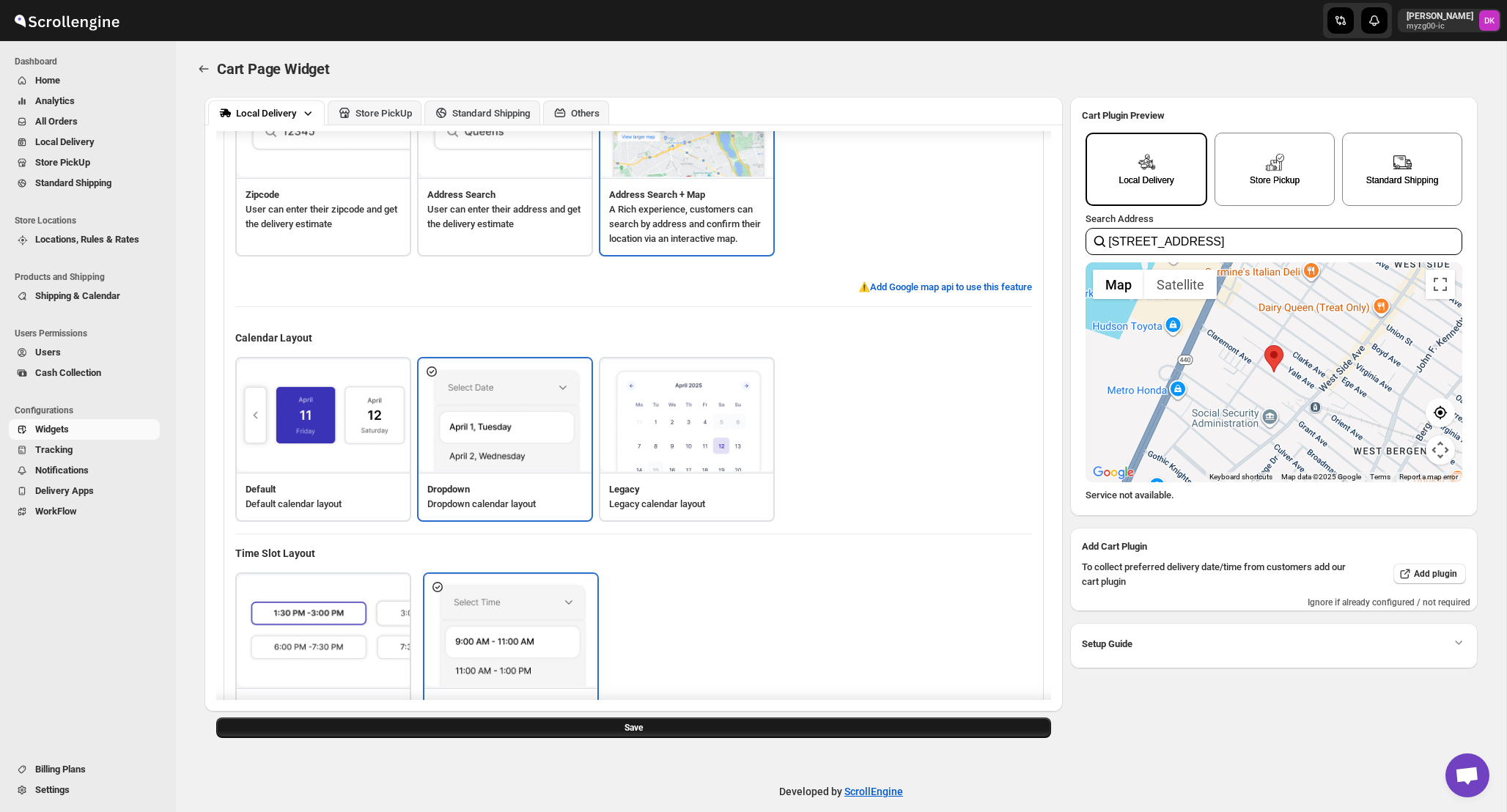
click at [631, 733] on span "Save" at bounding box center [634, 728] width 18 height 12
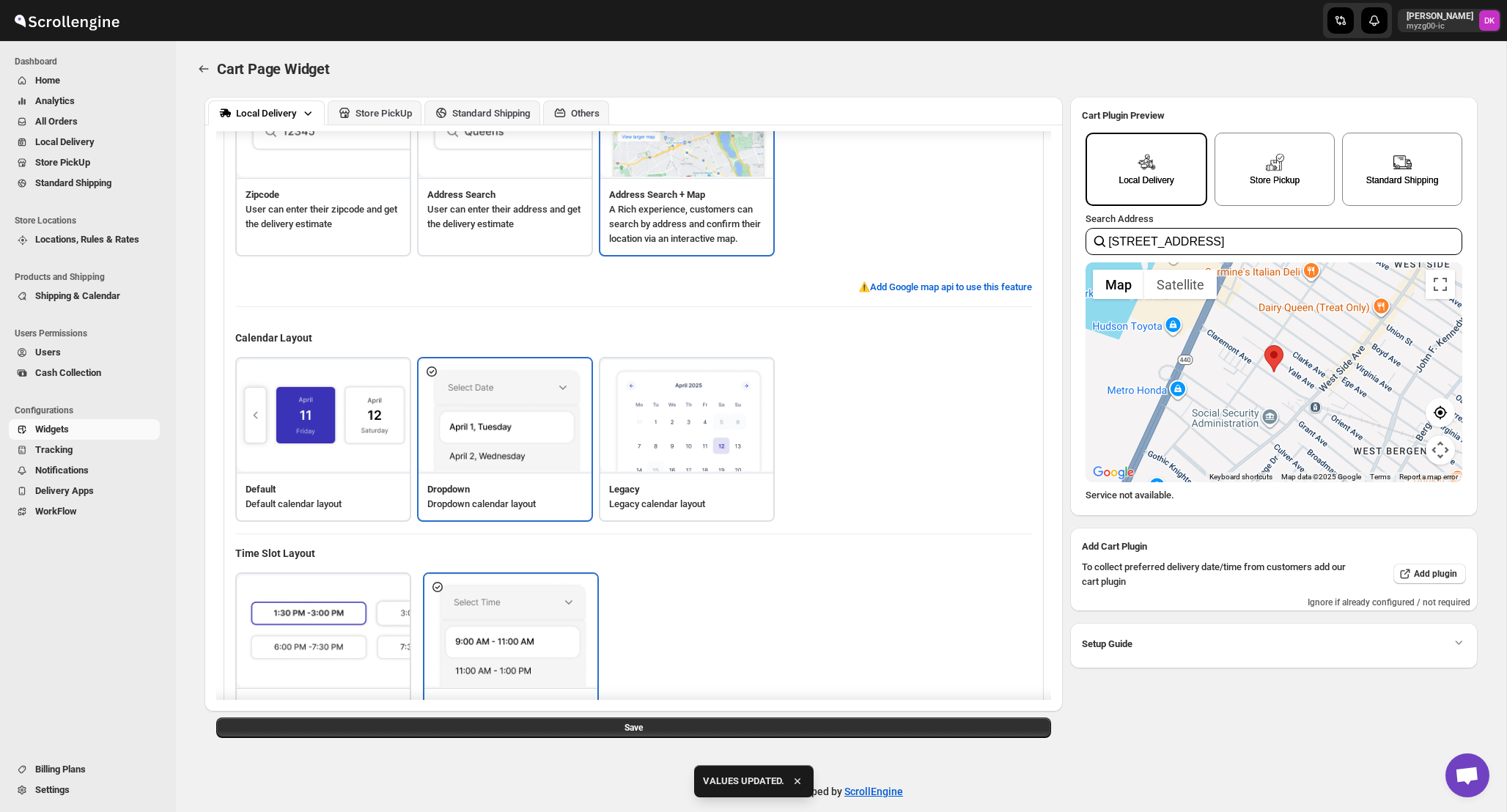
click at [1274, 239] on input "428 Claremont Ave, Jersey City, NJ 07304, USA" at bounding box center [1274, 241] width 377 height 27
click at [1273, 239] on input "428 Claremont Ave, Jersey City, NJ 07304, USA" at bounding box center [1274, 241] width 377 height 27
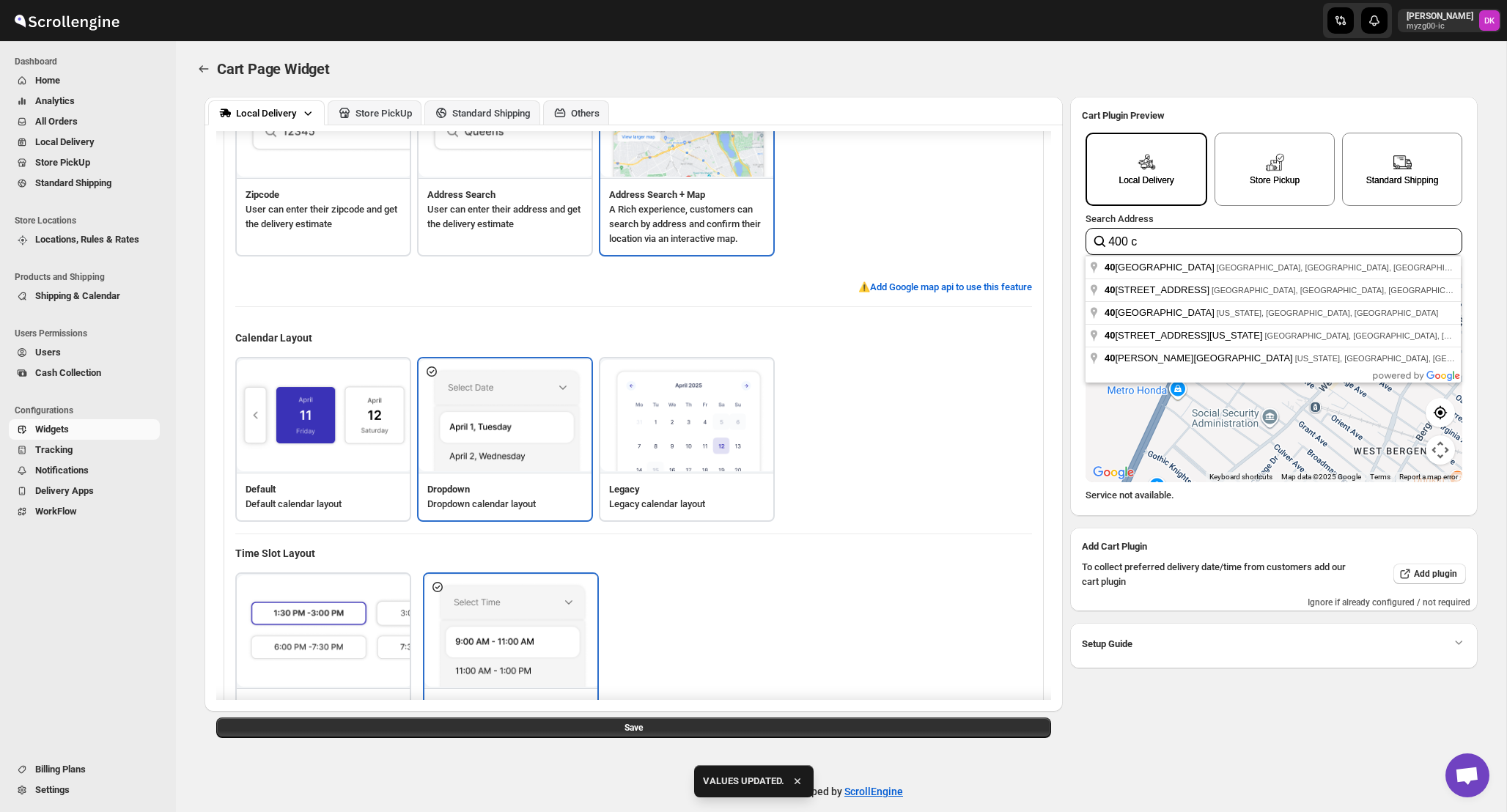
type input "400 cl"
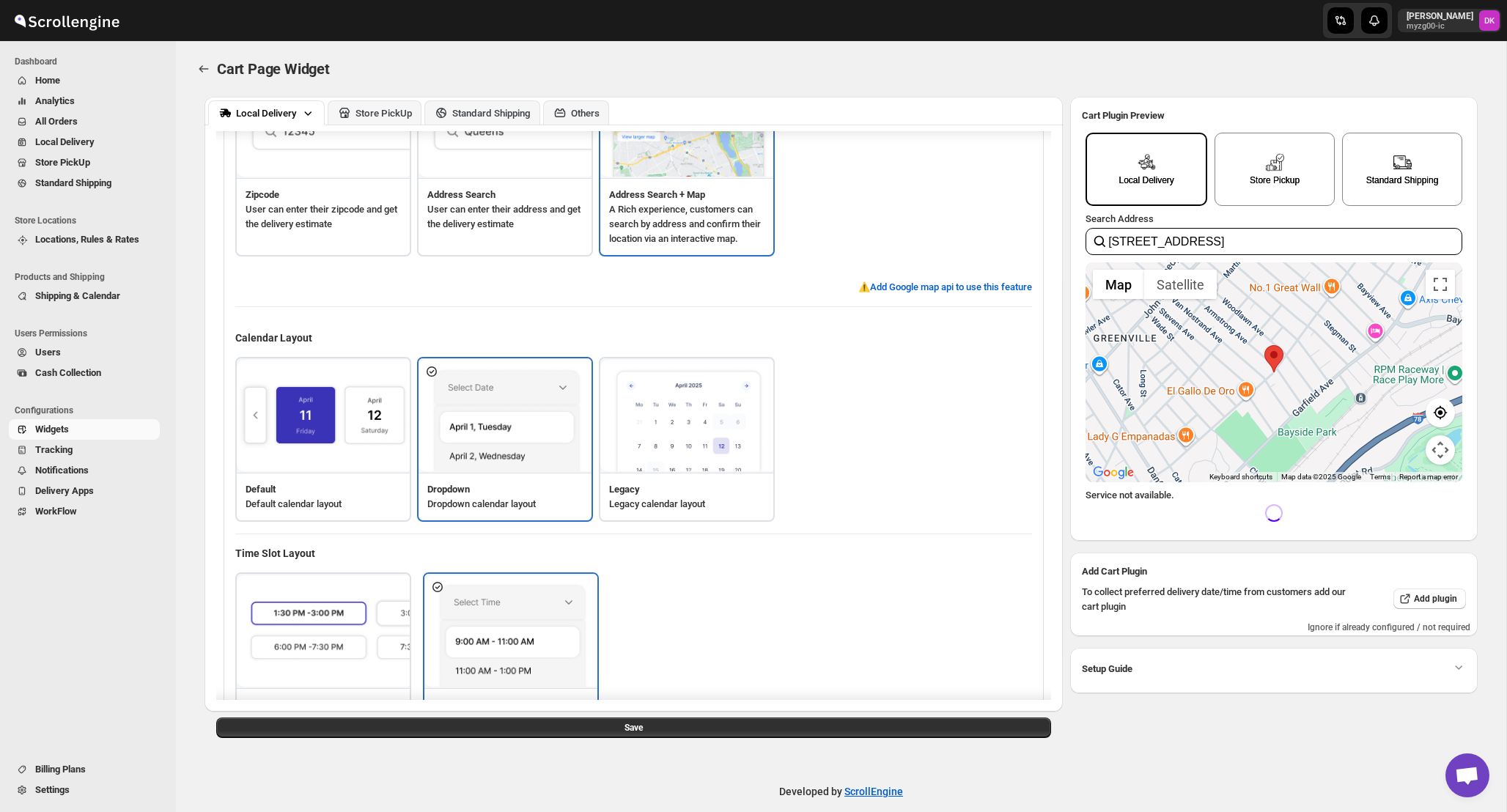
drag, startPoint x: 1274, startPoint y: 281, endPoint x: 1292, endPoint y: 265, distance: 24.1
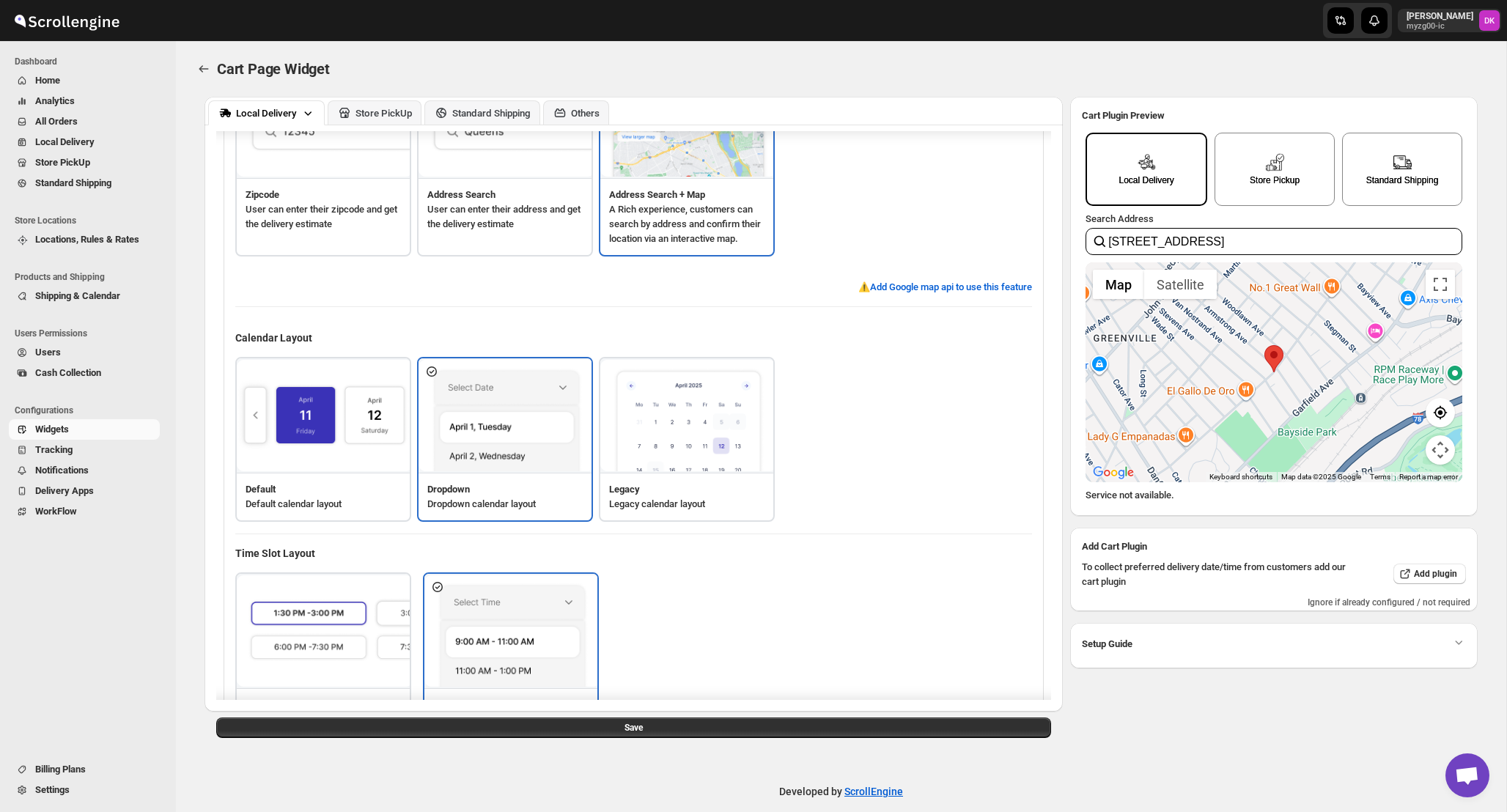
click at [1342, 246] on input "3100 Ocean Avenue, Jersey City, NJ, USA" at bounding box center [1274, 241] width 377 height 27
drag, startPoint x: 1358, startPoint y: 242, endPoint x: 1221, endPoint y: 244, distance: 137.0
click at [1221, 244] on input "3100 Ocean Avenue, Jersey City, NJ, USA" at bounding box center [1274, 241] width 377 height 27
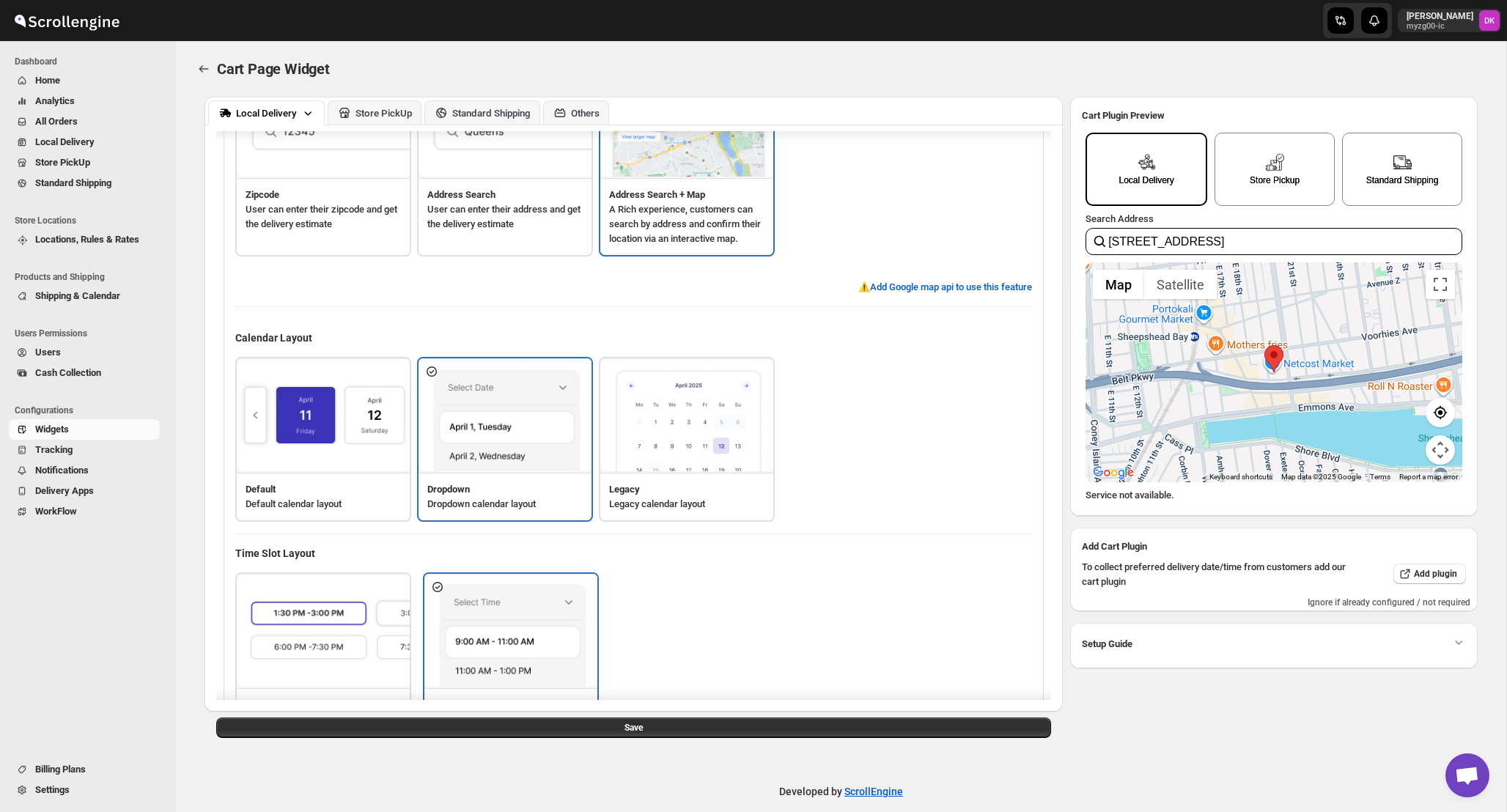
click at [1297, 248] on input "3100 Ocean Avenue, Brooklyn, NY, USA" at bounding box center [1274, 241] width 377 height 27
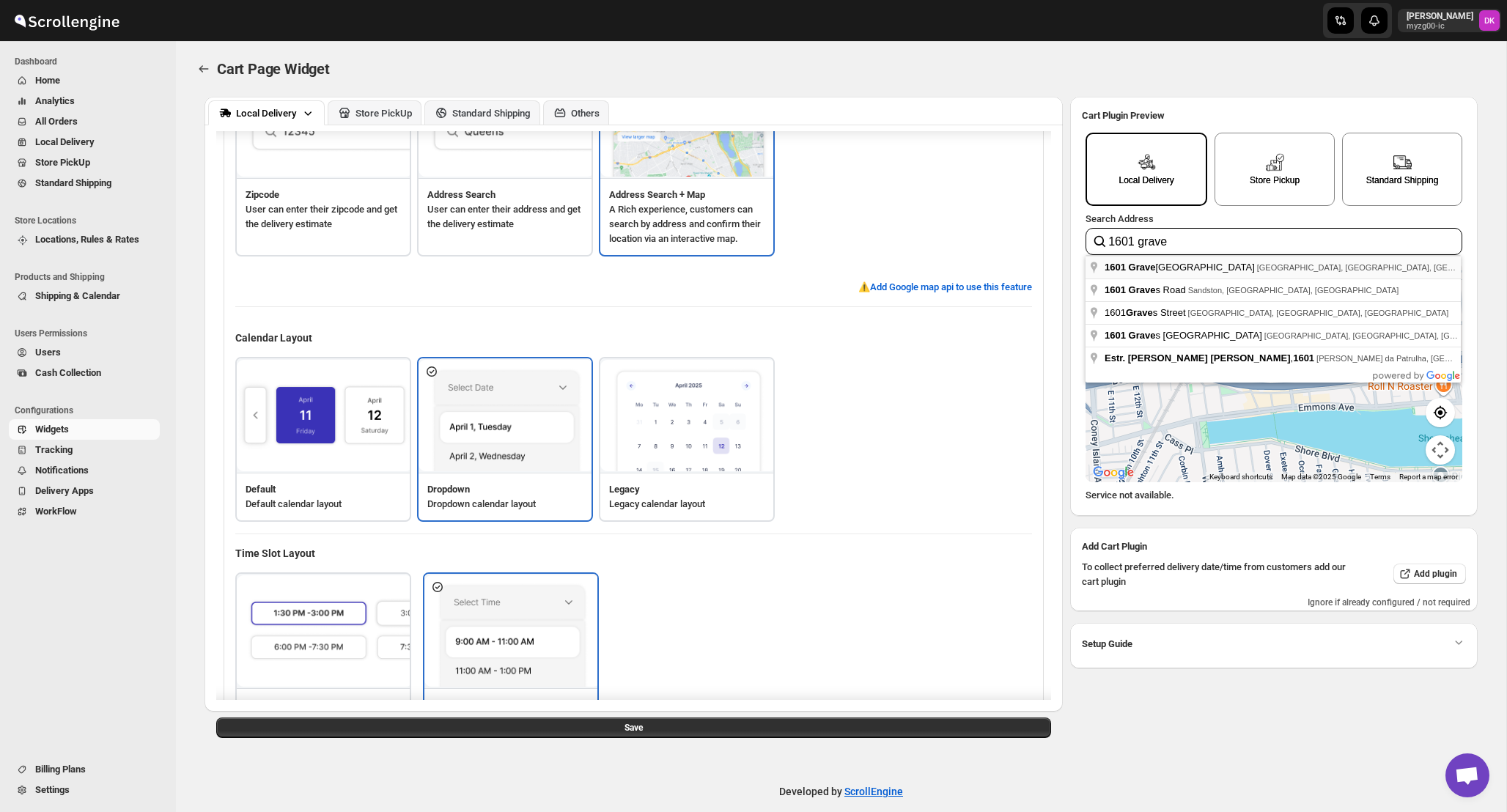
type input "1601 Gravesend Neck Road, Brooklyn, NY, USA"
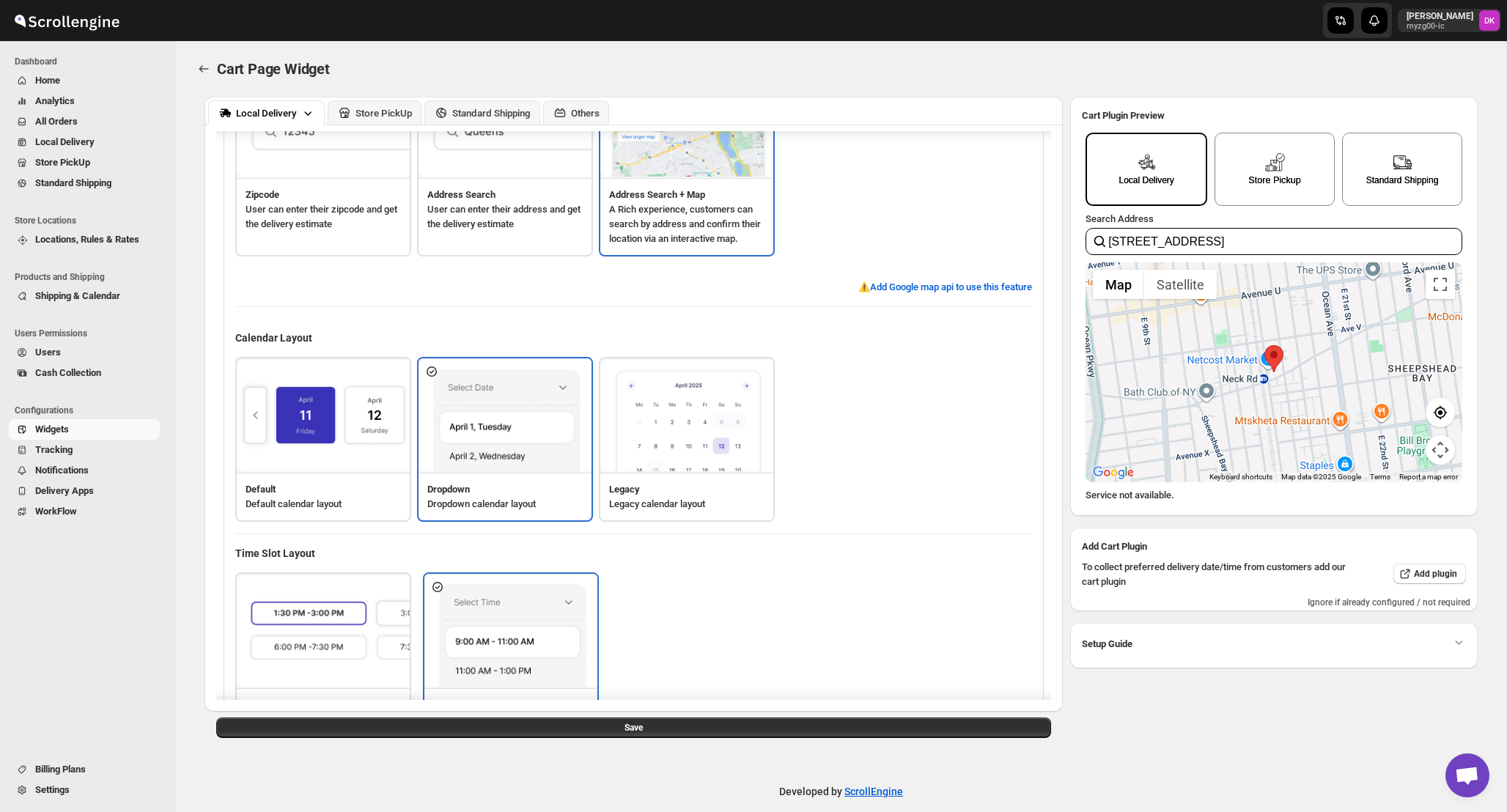
click at [1297, 152] on div "Store Pickup" at bounding box center [1275, 169] width 120 height 73
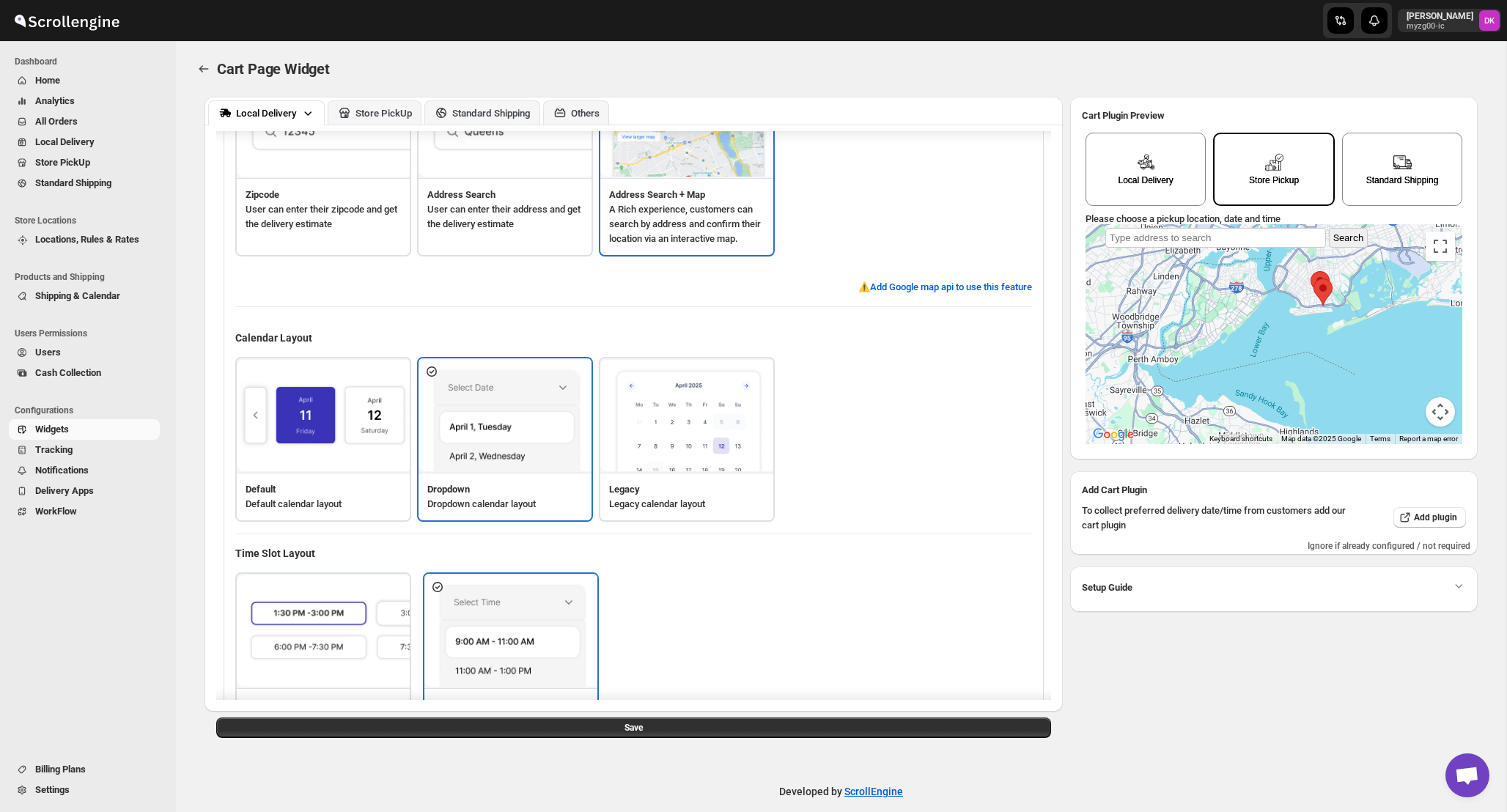
click at [1314, 279] on area "WFLOWER - Ocean Ave" at bounding box center [1314, 279] width 0 height 0
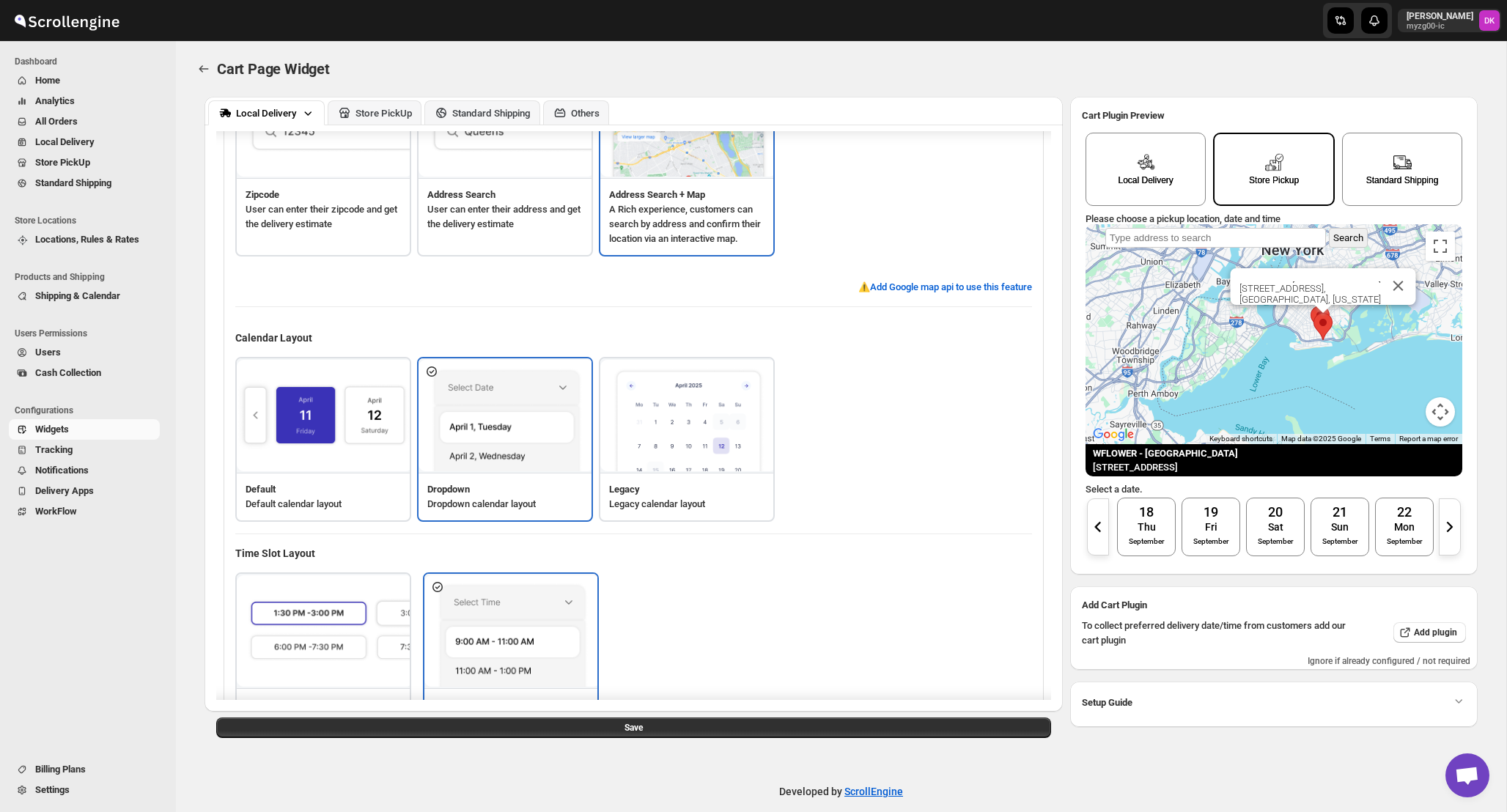
click at [1314, 314] on img "WFLOWER - Ocean Ave" at bounding box center [1323, 326] width 19 height 27
click at [1315, 308] on div at bounding box center [1324, 309] width 18 height 9
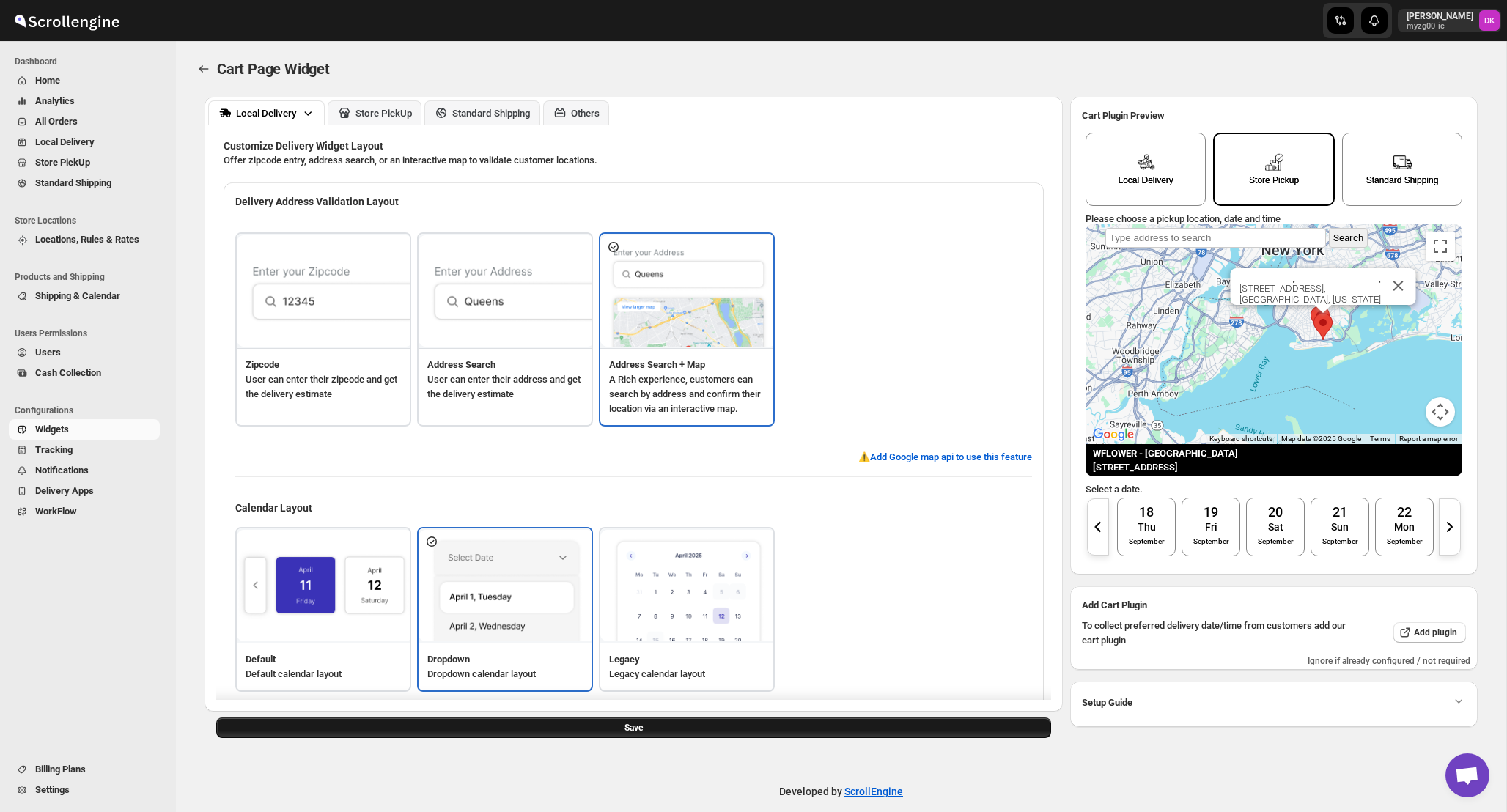
click at [652, 738] on button "Save" at bounding box center [634, 728] width 835 height 21
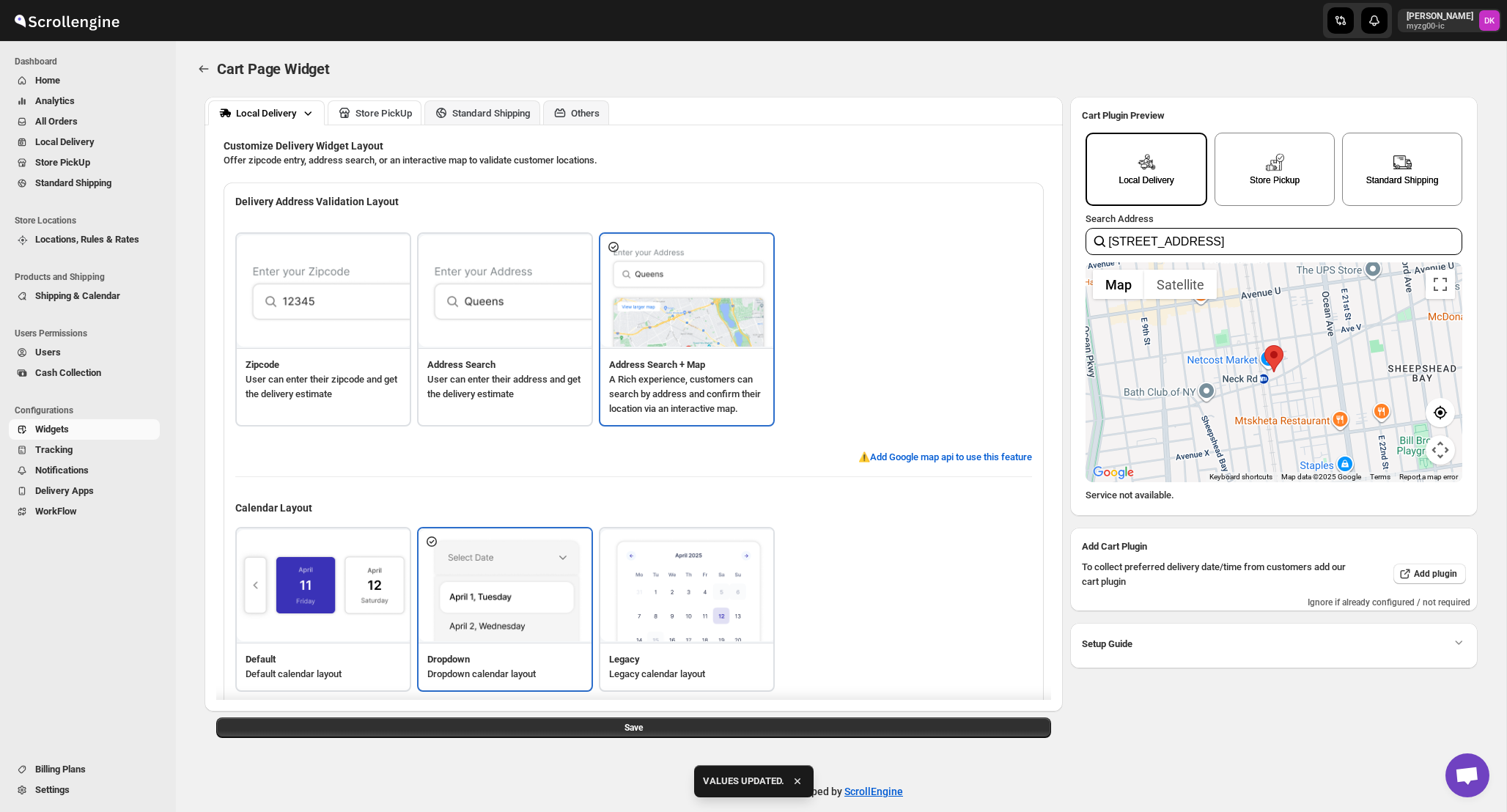
click at [366, 103] on button "Store PickUp" at bounding box center [375, 112] width 94 height 24
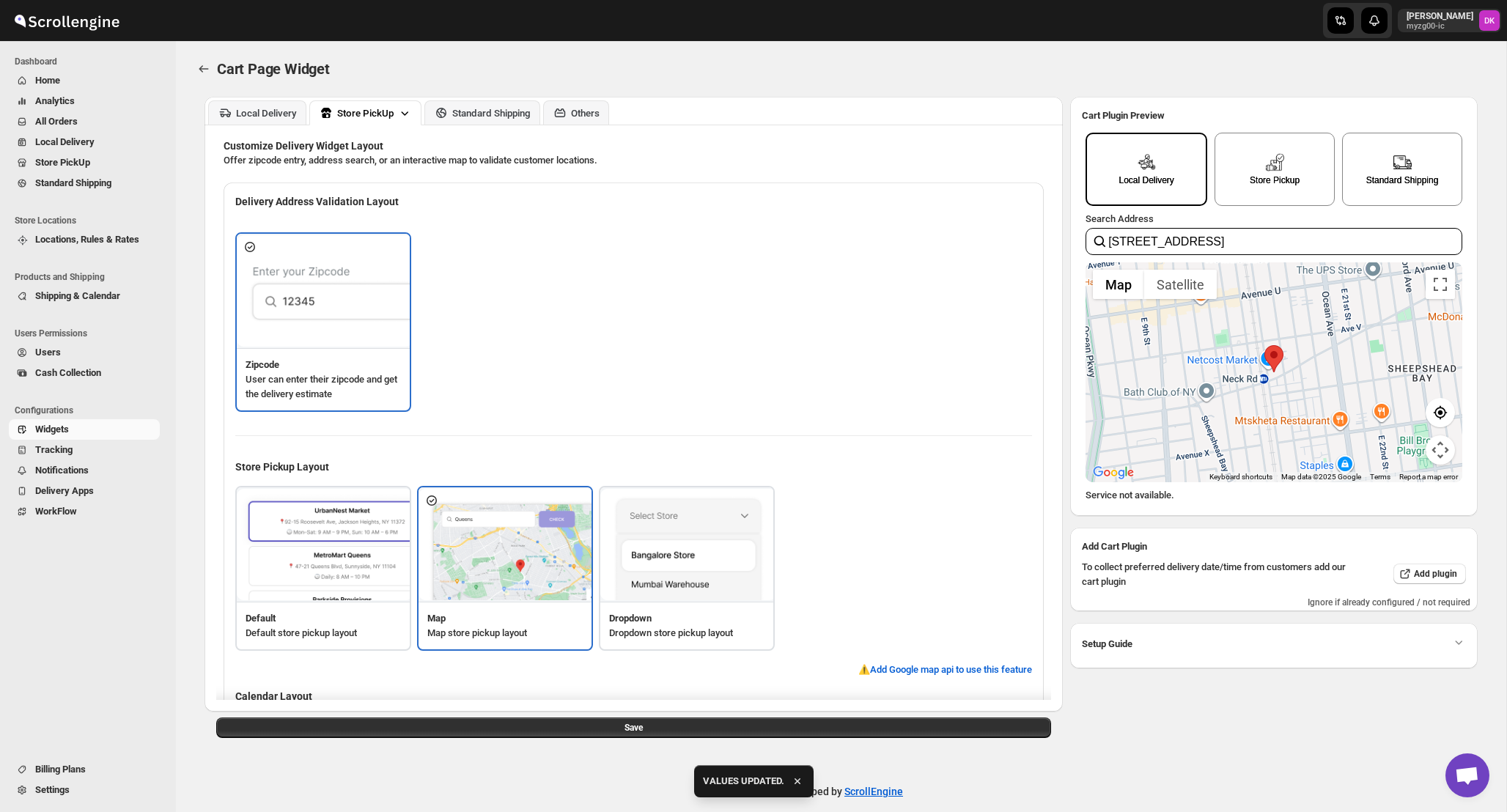
scroll to position [7, 0]
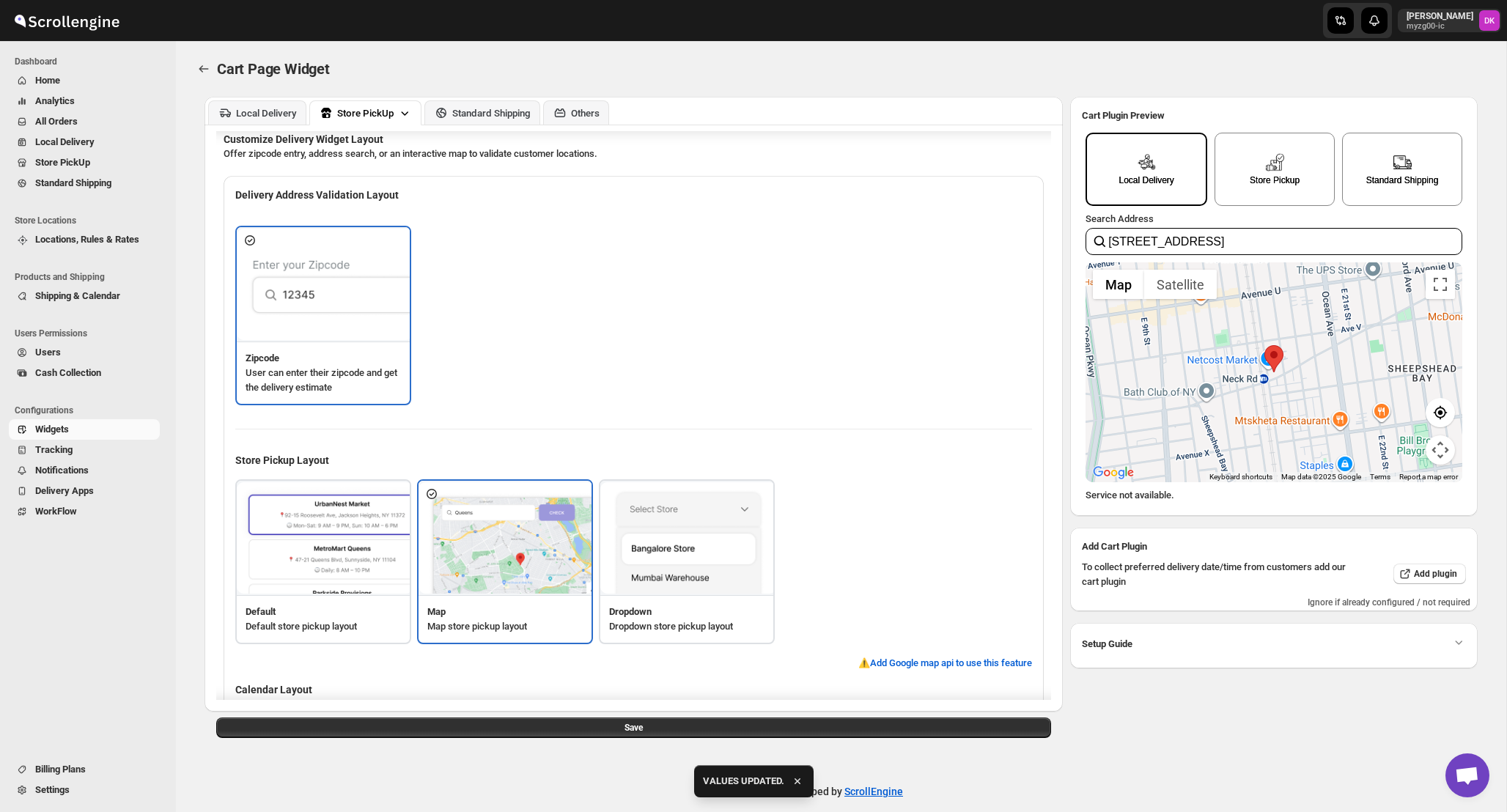
click at [735, 486] on img at bounding box center [688, 539] width 176 height 112
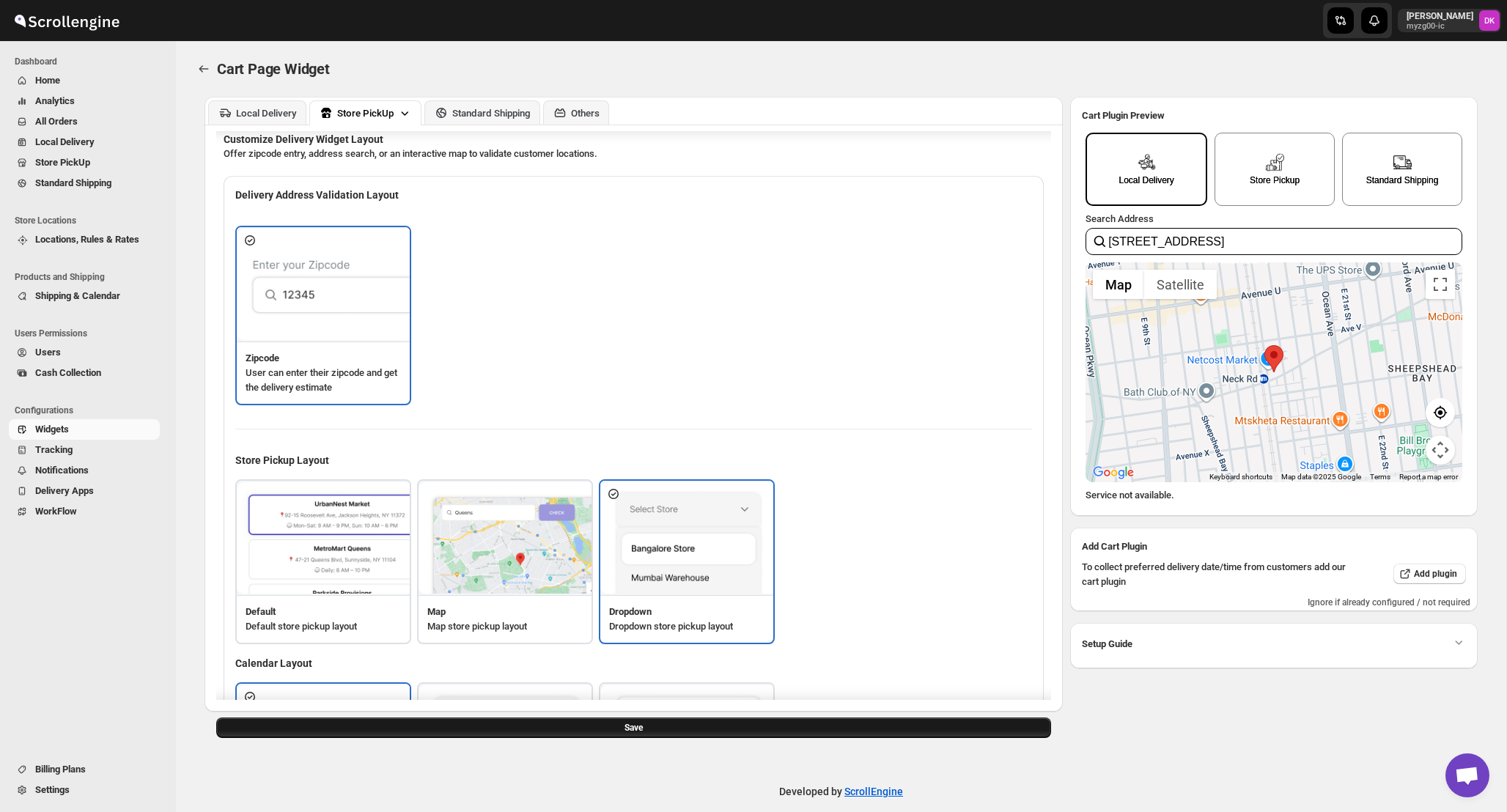
click at [743, 729] on button "Save" at bounding box center [634, 728] width 835 height 21
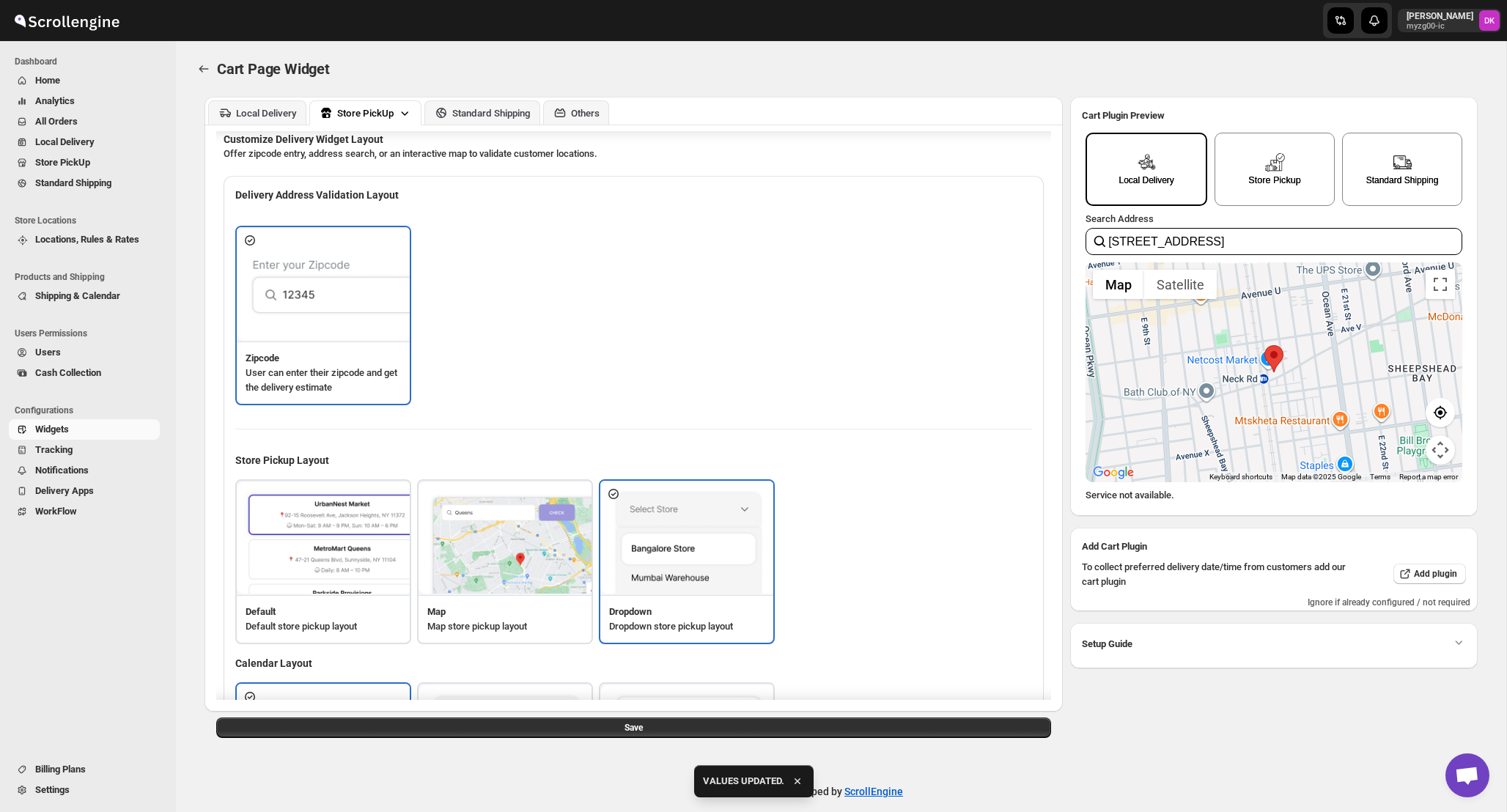
click at [1262, 203] on div "Store Pickup" at bounding box center [1275, 169] width 120 height 73
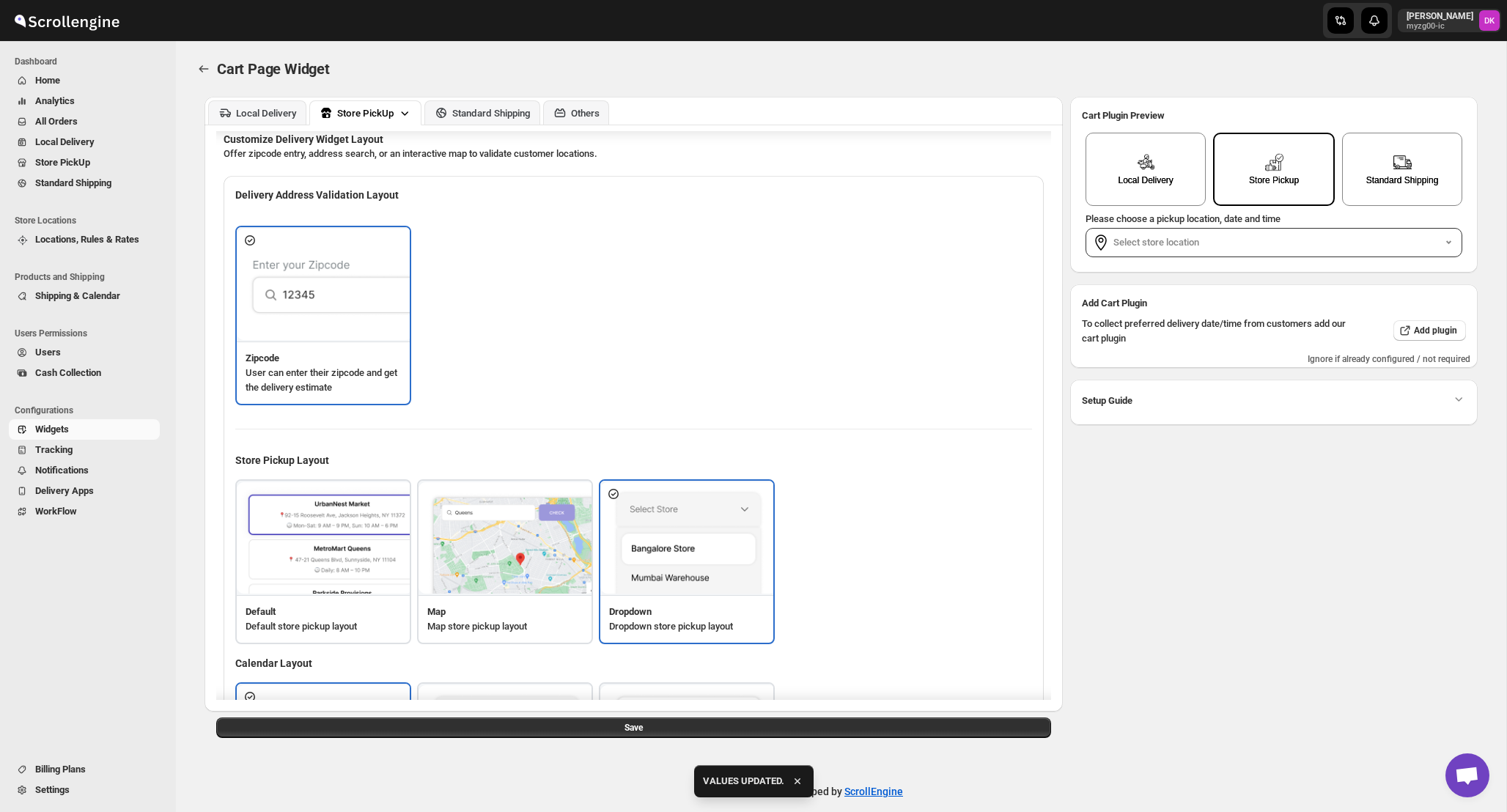
click at [1237, 240] on label "Select store location" at bounding box center [1278, 243] width 328 height 15
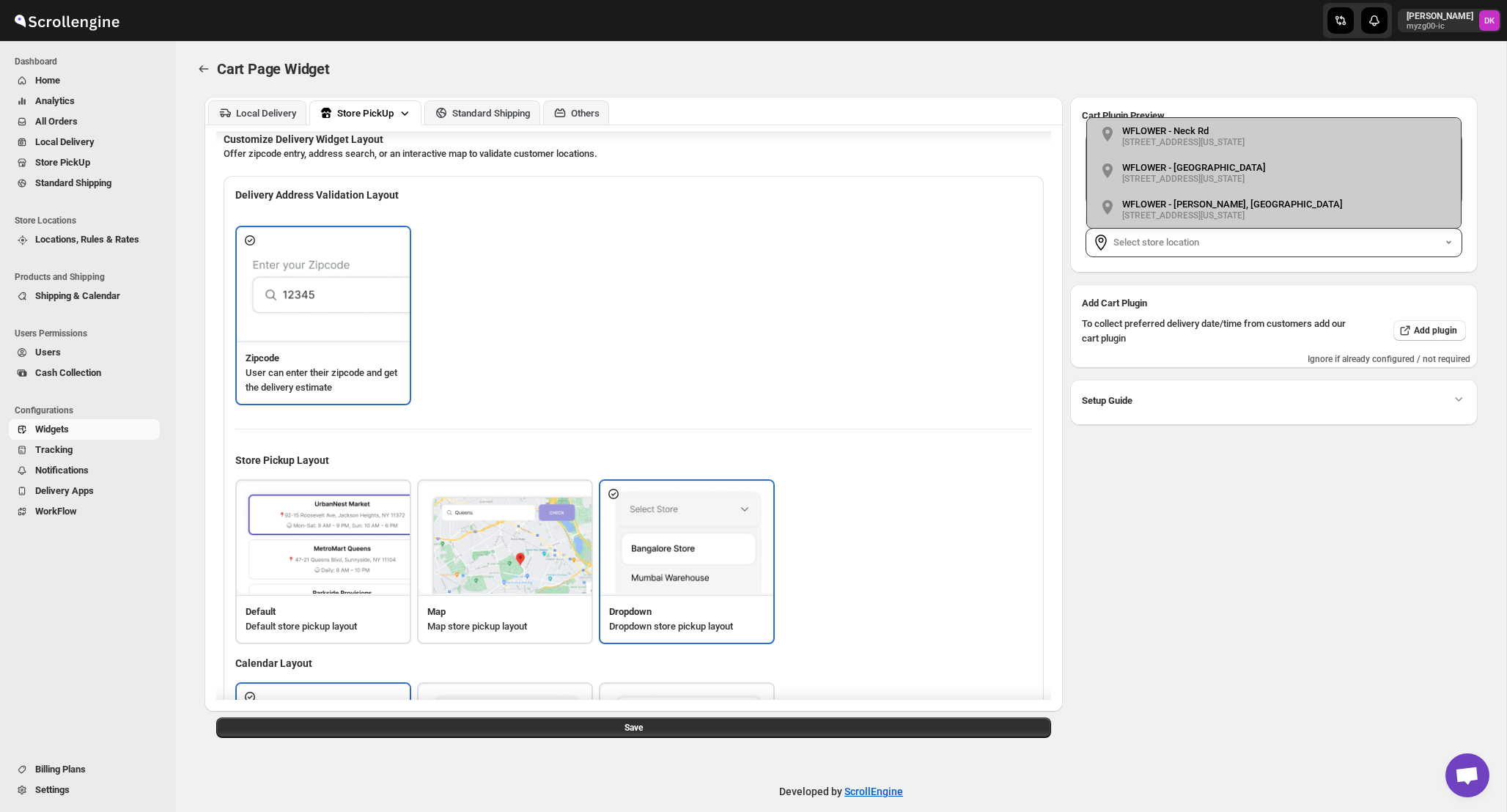
click at [1257, 168] on div "WFLOWER - Ocean Ave 3100 Ocean Avenue, Brooklyn, New York" at bounding box center [1194, 172] width 144 height 22
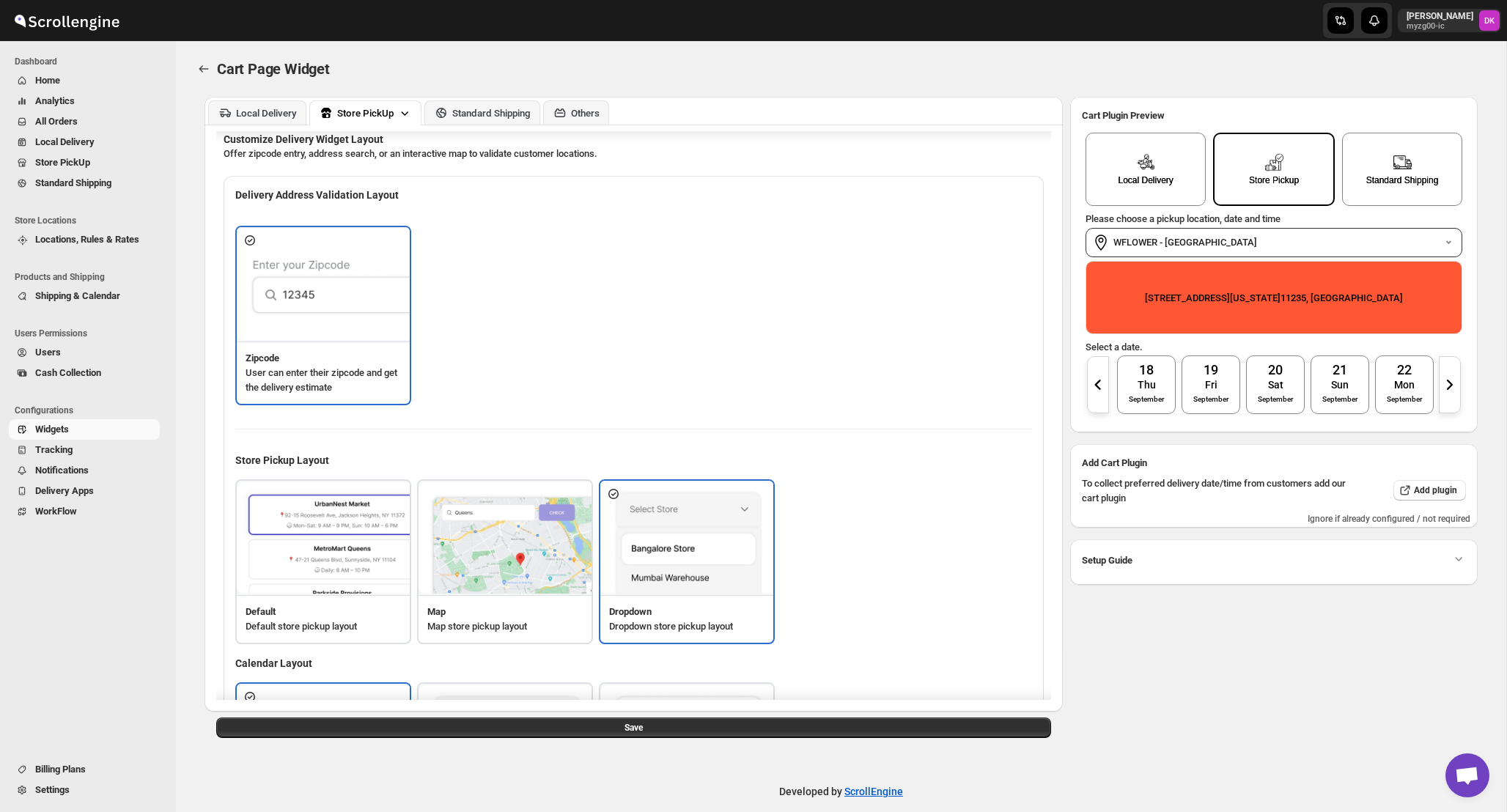
click at [1207, 339] on div "Please choose a pickup location, date and time WFLOWER - Ocean Ave 3100 Ocean A…" at bounding box center [1274, 314] width 377 height 204
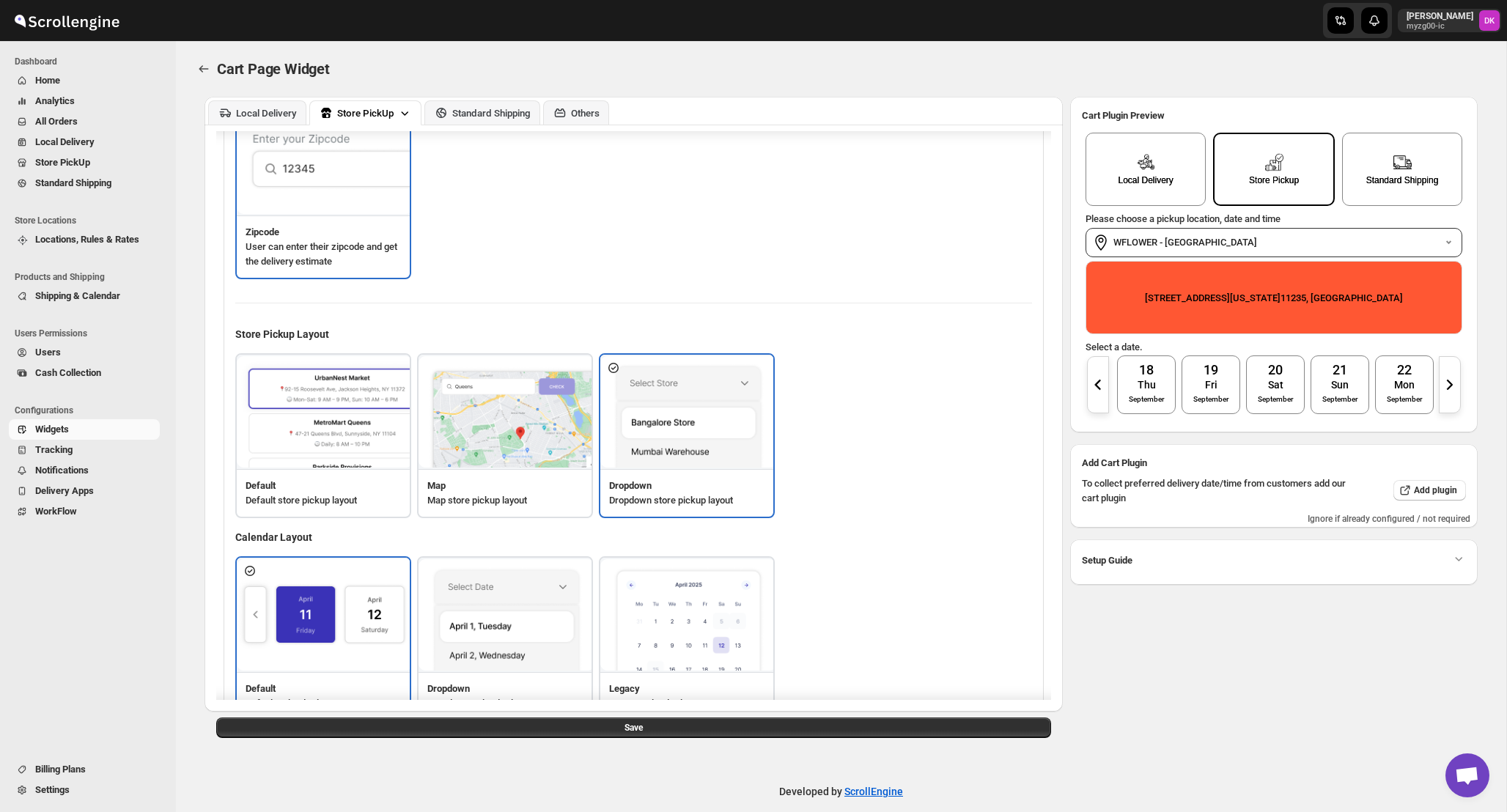
scroll to position [124, 0]
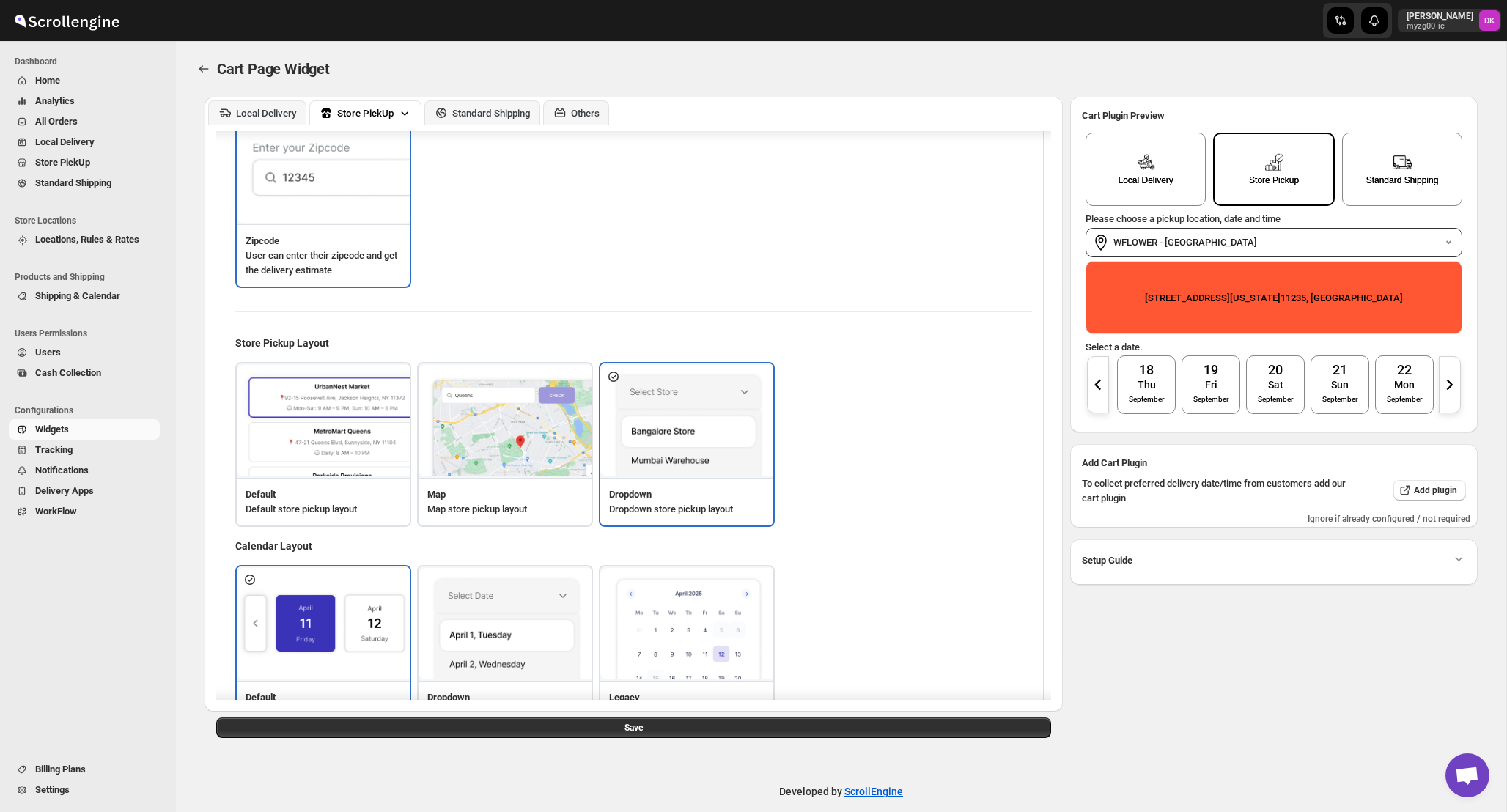
click at [358, 458] on img at bounding box center [324, 421] width 176 height 112
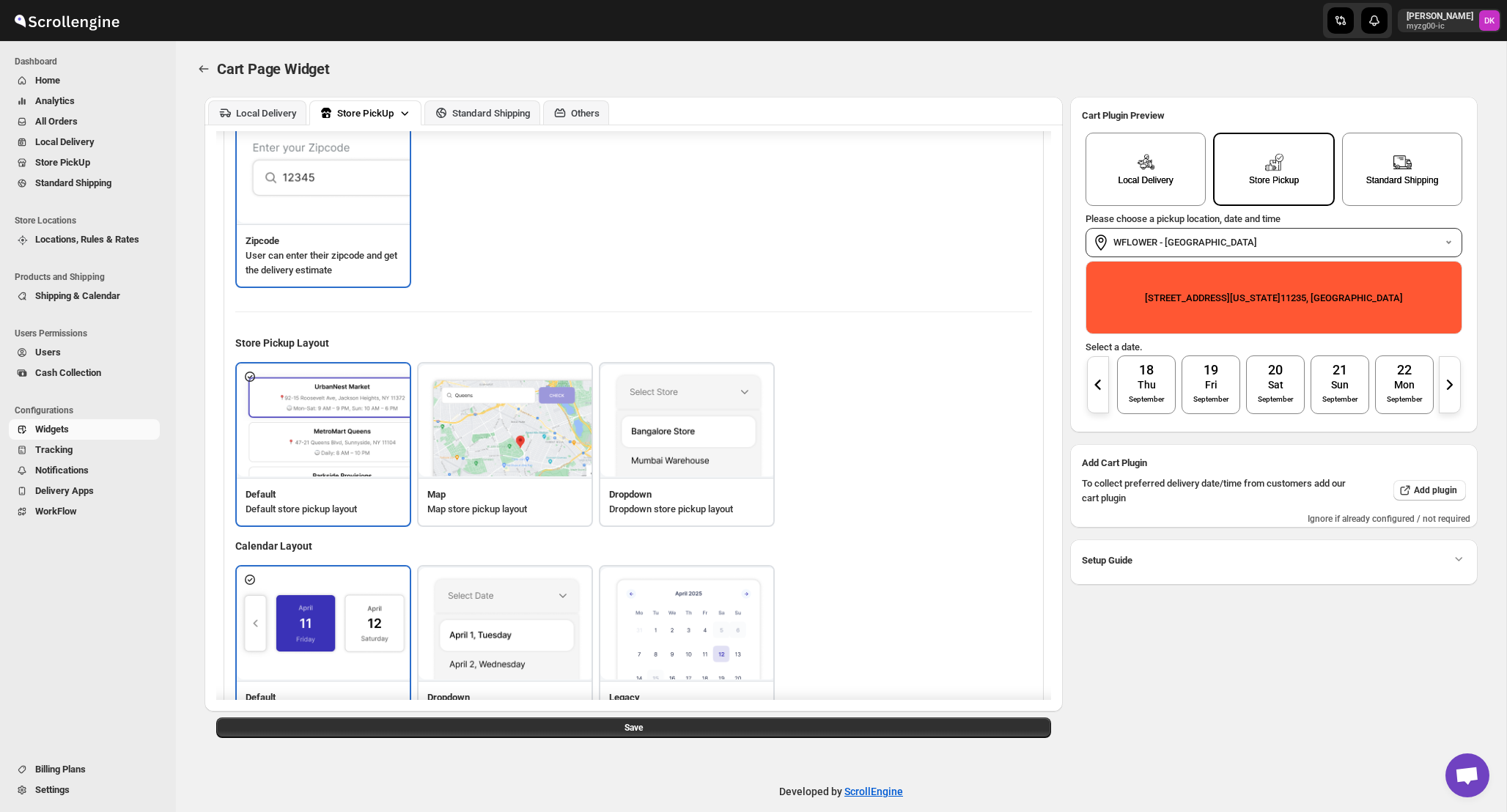
click at [890, 740] on div "Save" at bounding box center [634, 728] width 858 height 32
click at [904, 726] on button "Save" at bounding box center [634, 728] width 835 height 21
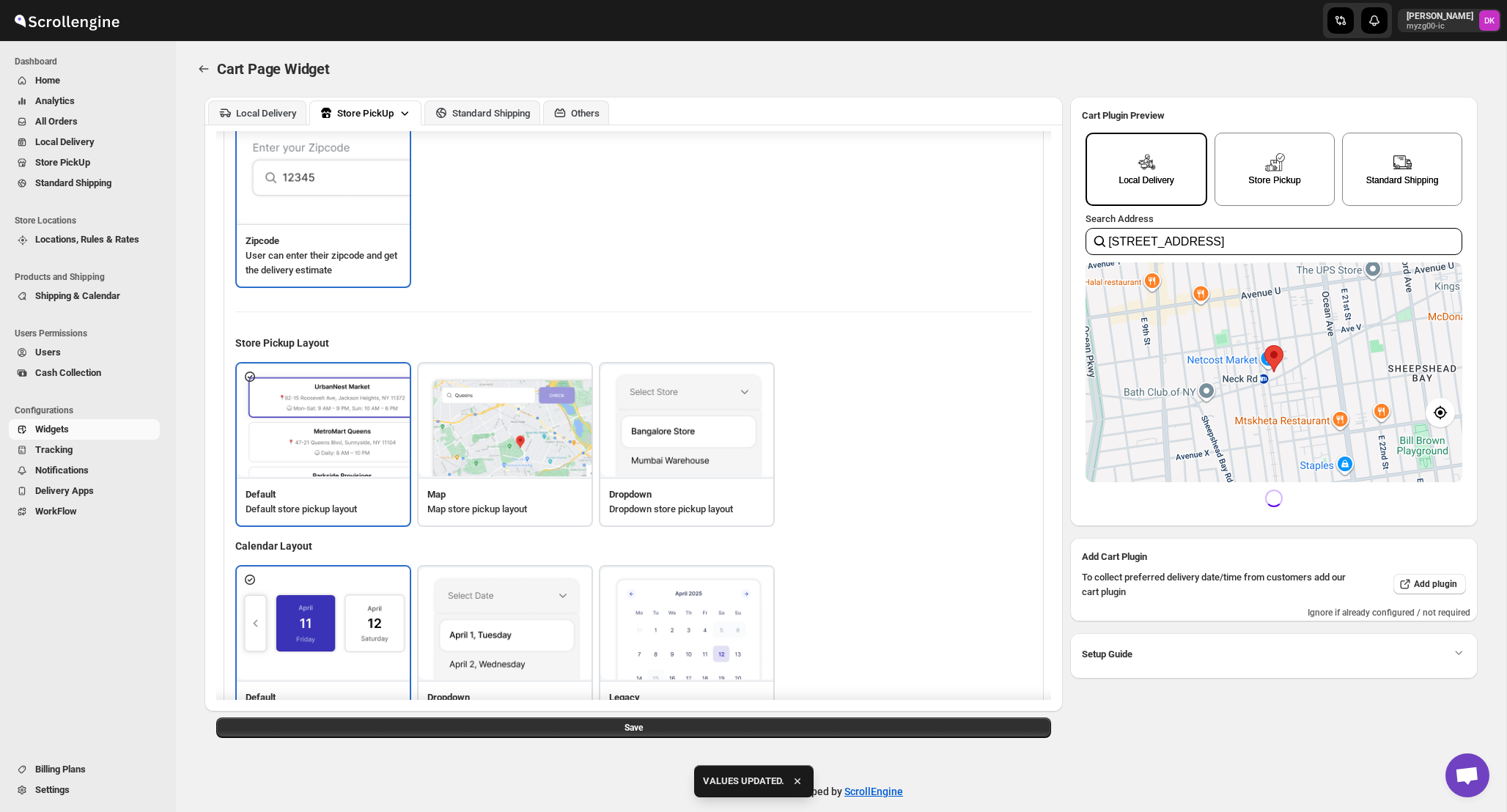
click at [1289, 191] on div "Store Pickup" at bounding box center [1275, 169] width 120 height 73
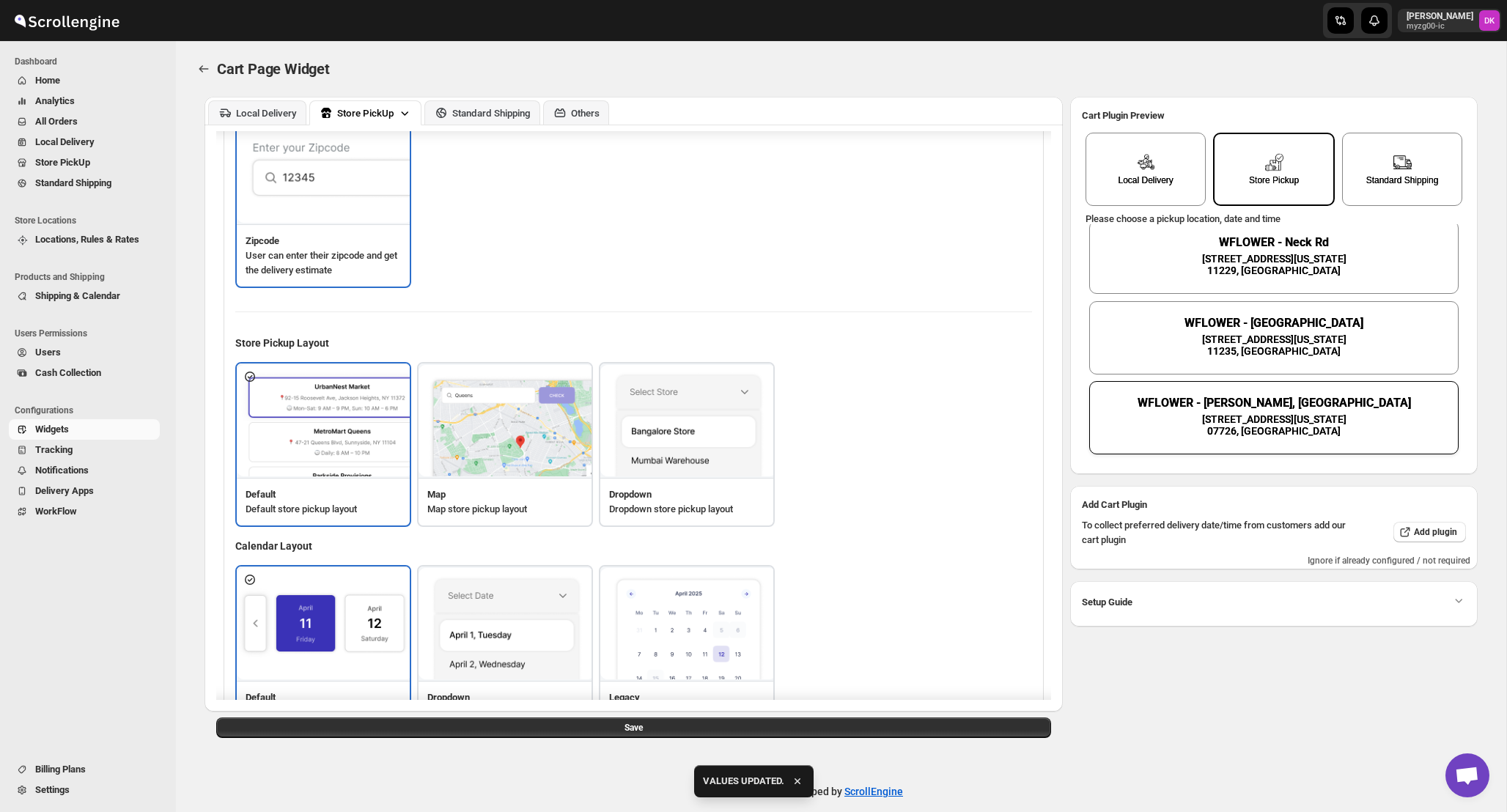
scroll to position [0, 0]
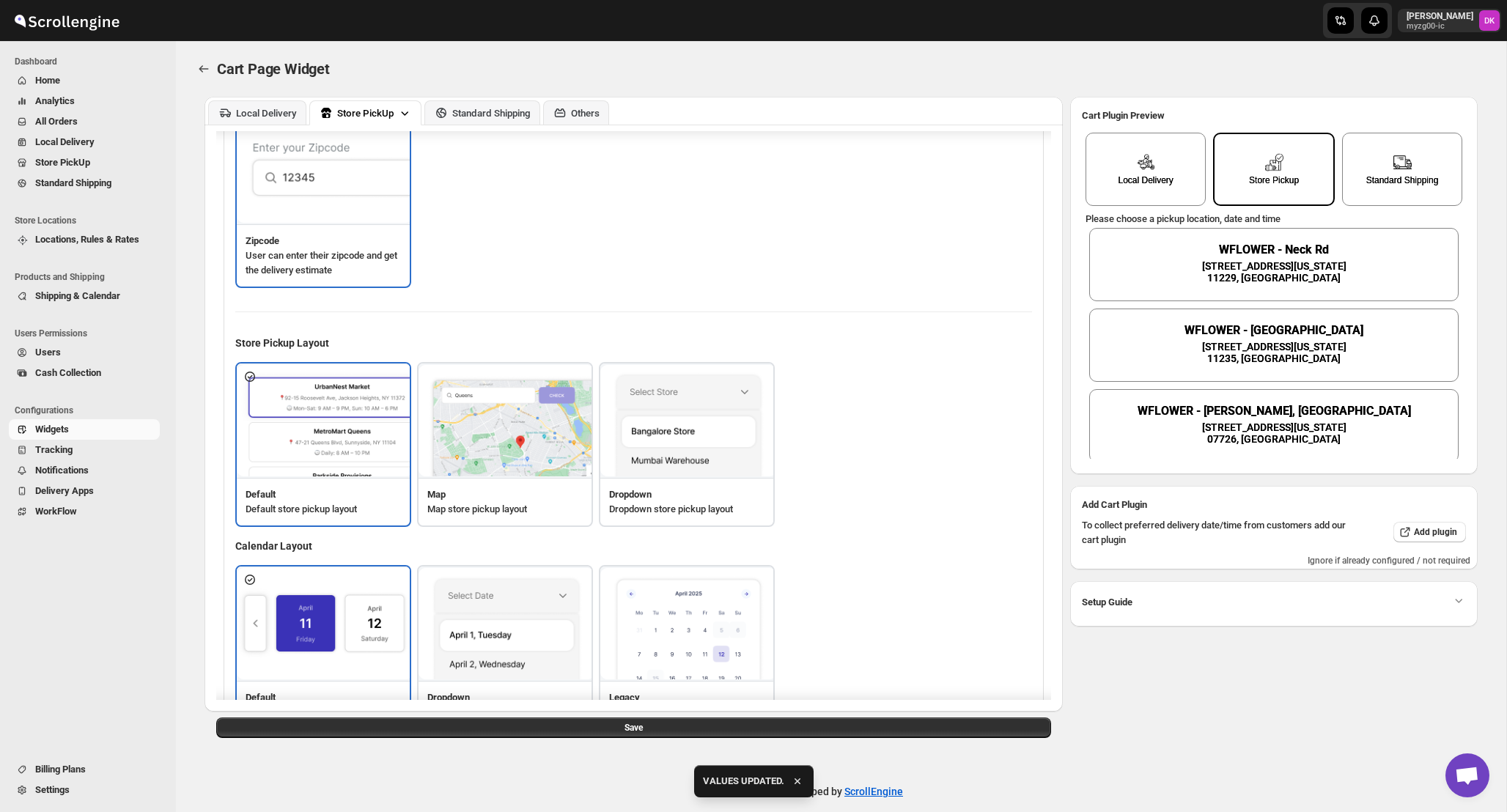
click at [475, 455] on img at bounding box center [506, 421] width 176 height 112
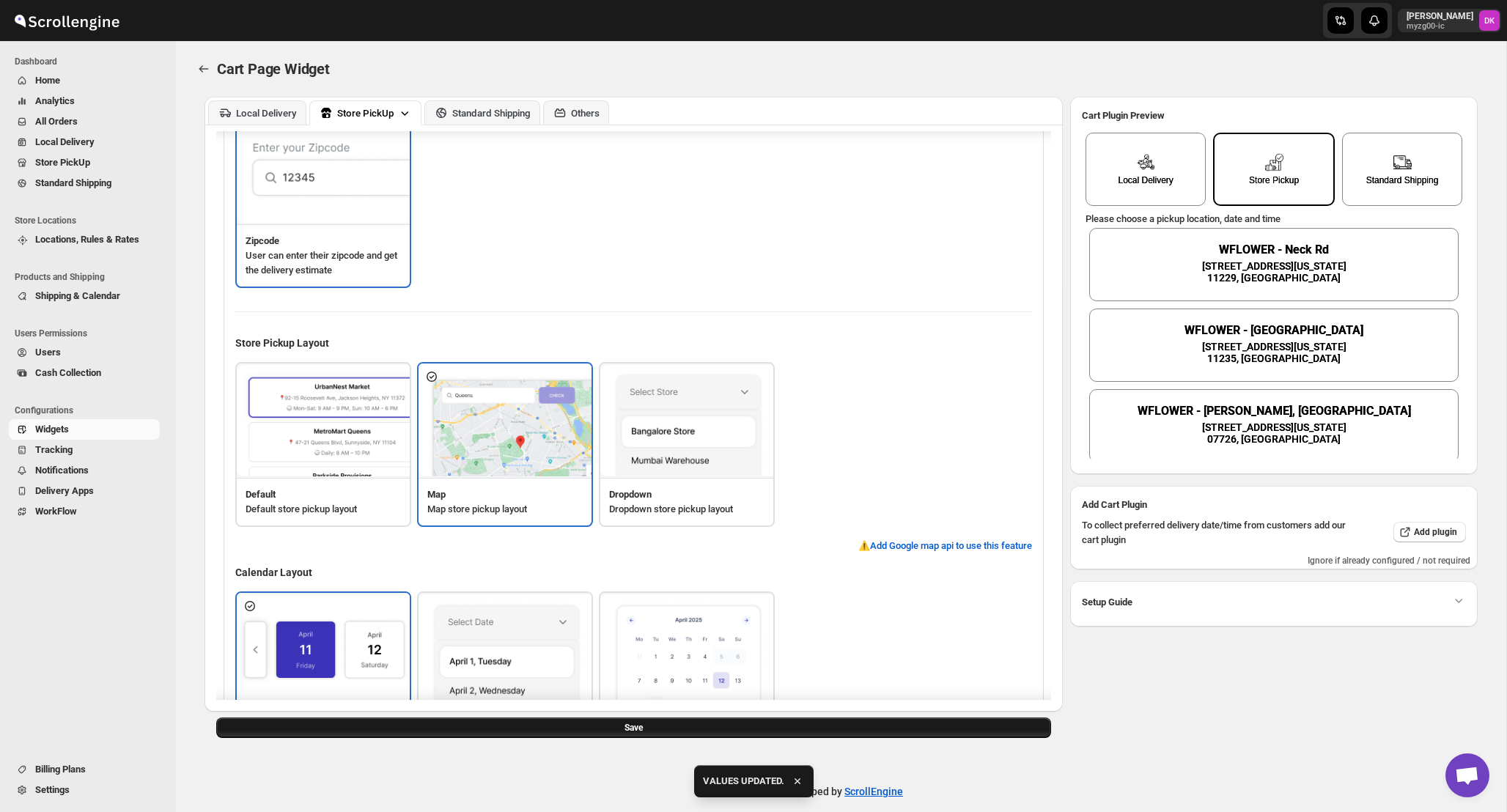
click at [712, 727] on button "Save" at bounding box center [634, 728] width 835 height 21
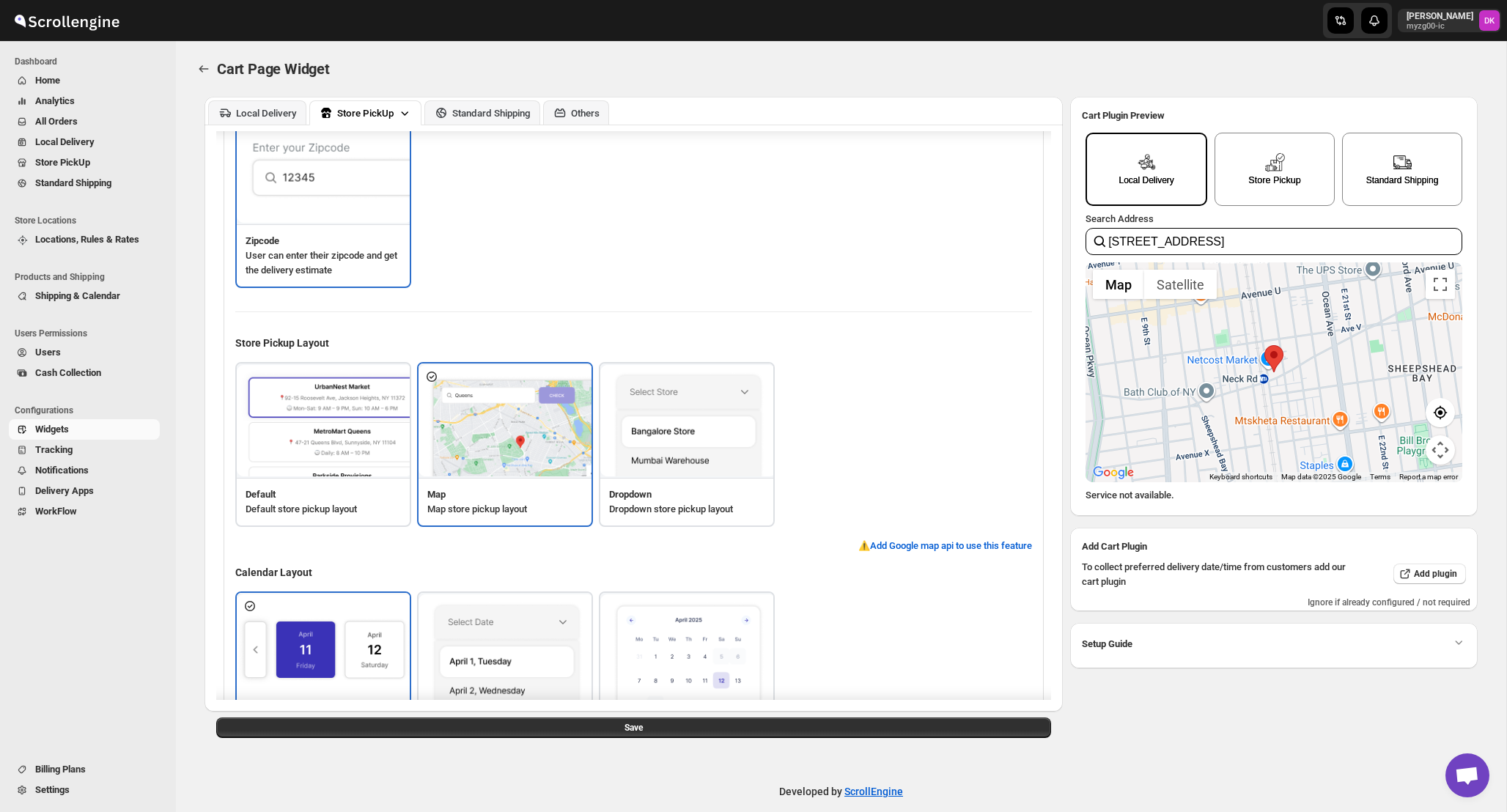
click at [1258, 184] on div "Store Pickup" at bounding box center [1274, 180] width 52 height 11
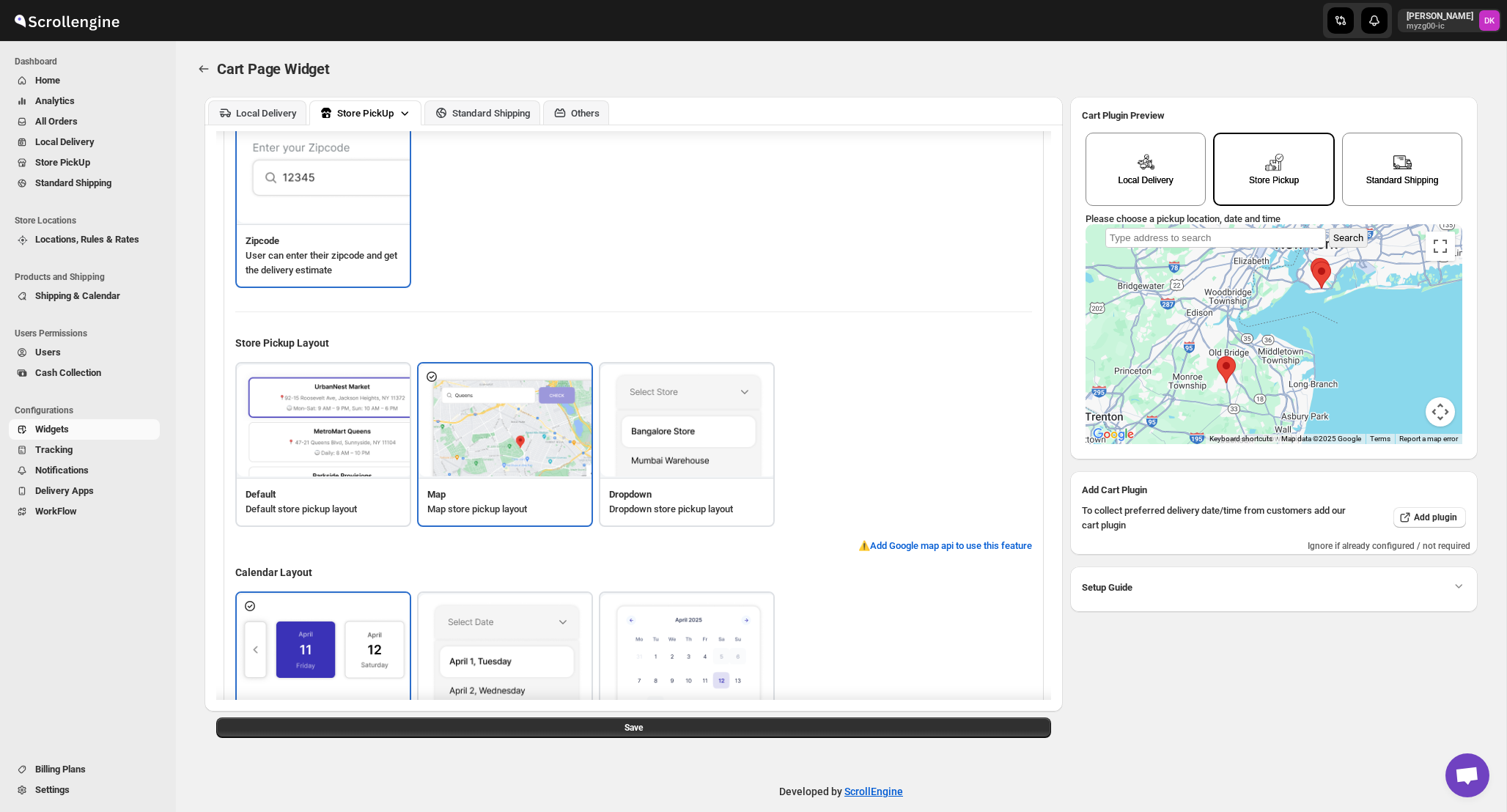
click at [654, 451] on img at bounding box center [688, 421] width 176 height 112
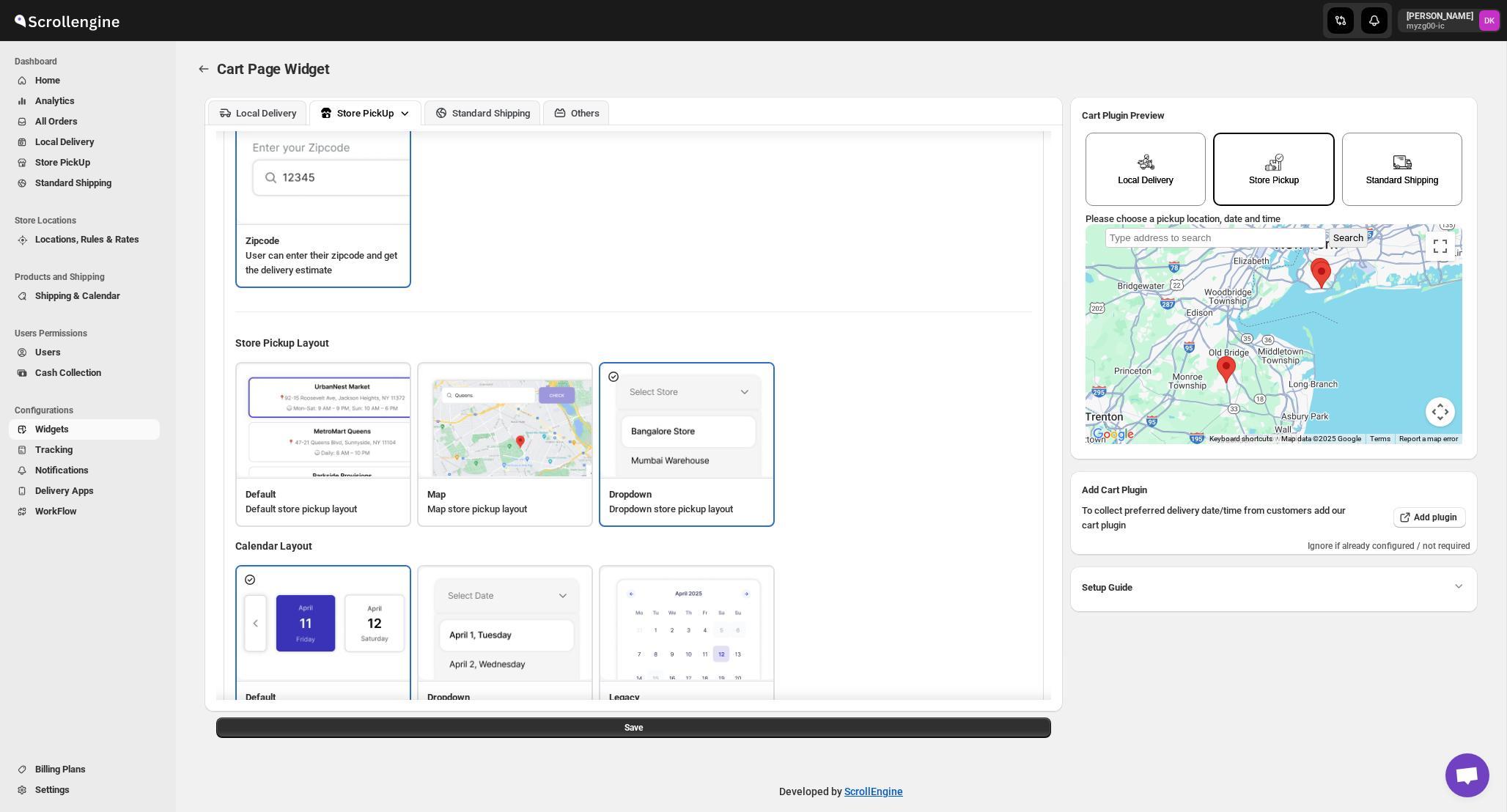
click at [667, 706] on div "Customize Delivery Widget Layout Offer zipcode entry, address search, or an int…" at bounding box center [634, 418] width 858 height 587
click at [666, 724] on button "Save" at bounding box center [634, 728] width 835 height 21
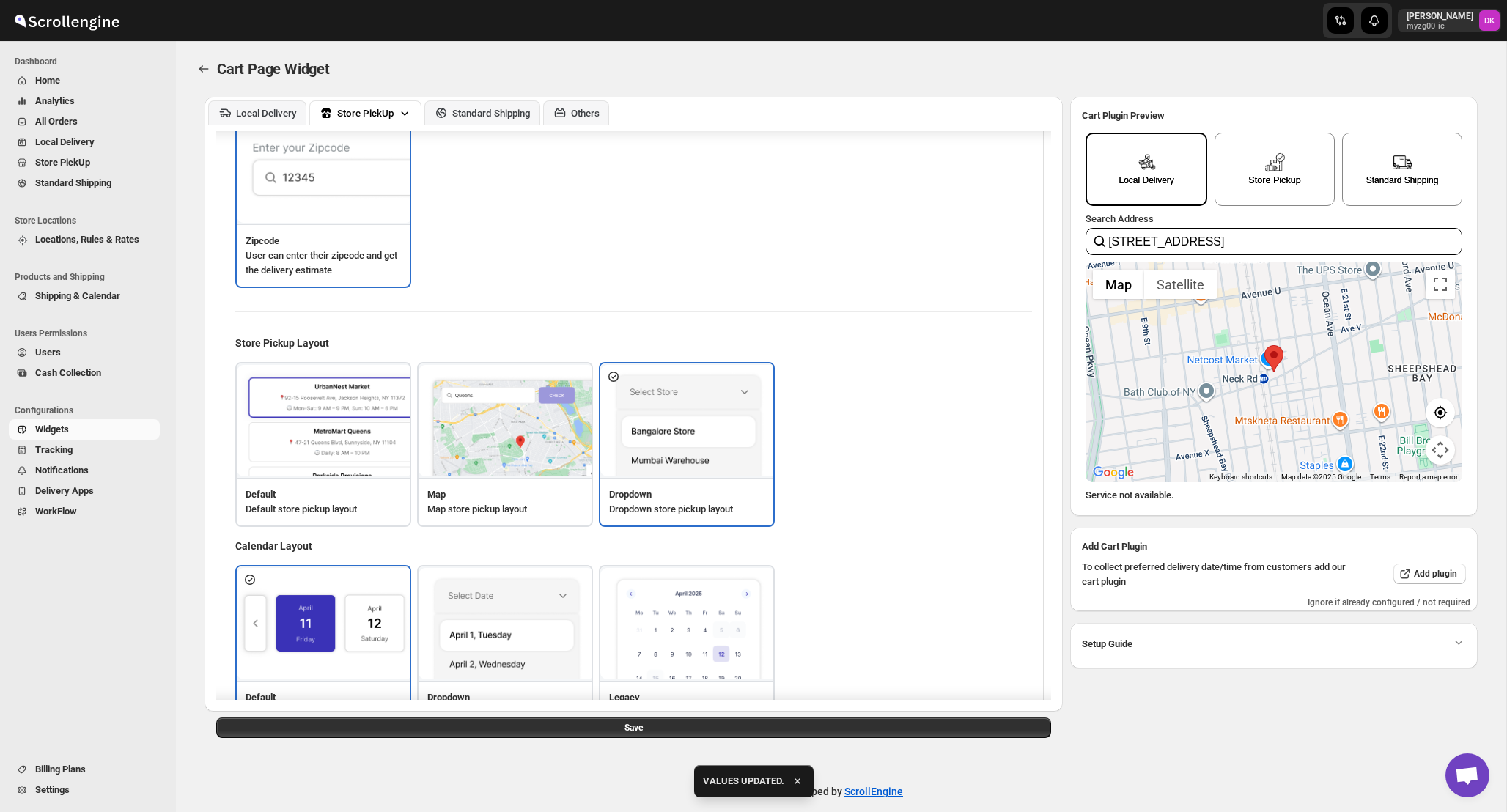
click at [1311, 183] on div "Store Pickup" at bounding box center [1275, 169] width 120 height 73
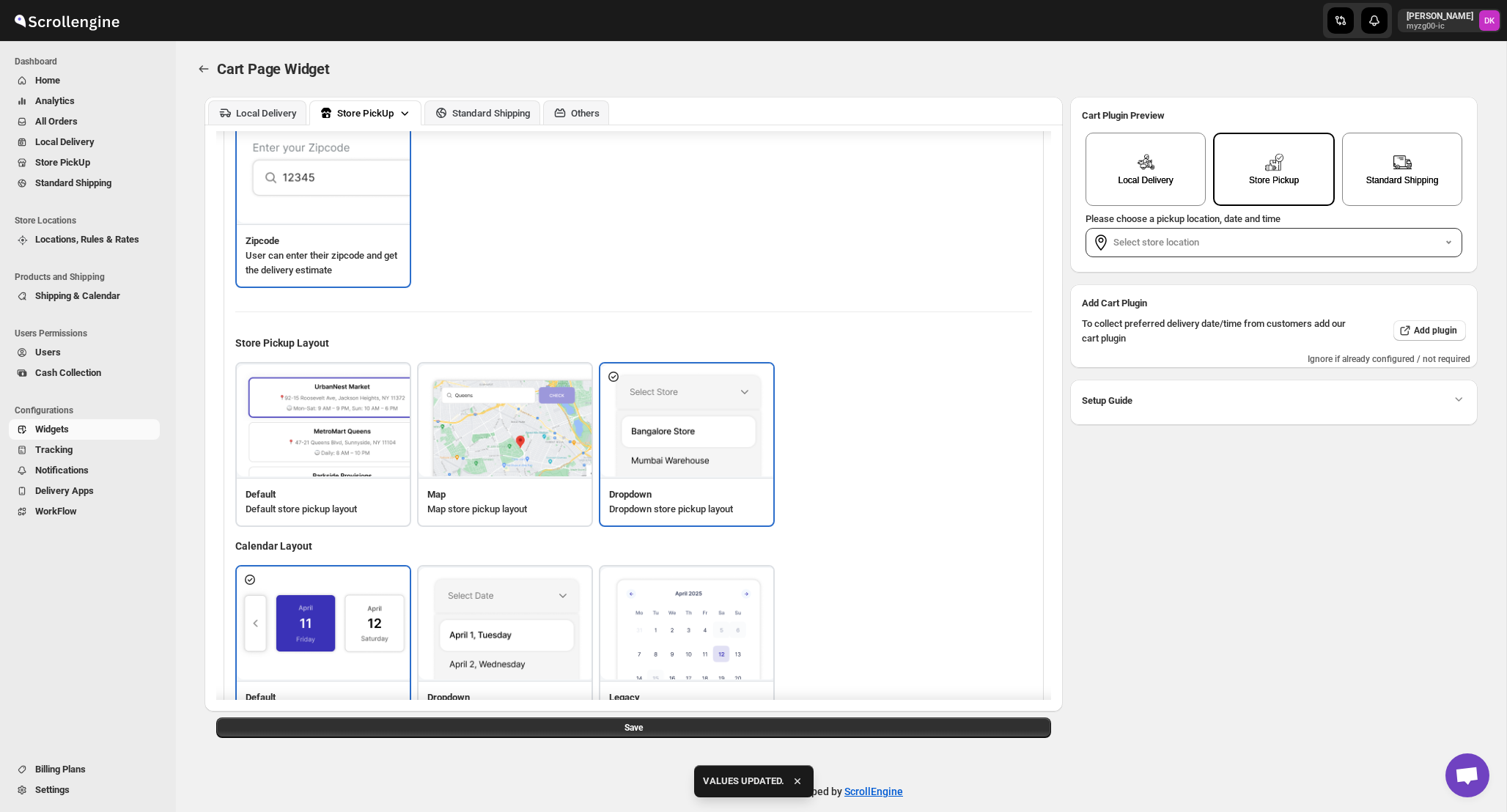
click at [1265, 224] on label "Please choose a pickup location, date and time" at bounding box center [1183, 218] width 195 height 11
click at [1260, 241] on label "Select store location" at bounding box center [1278, 243] width 328 height 15
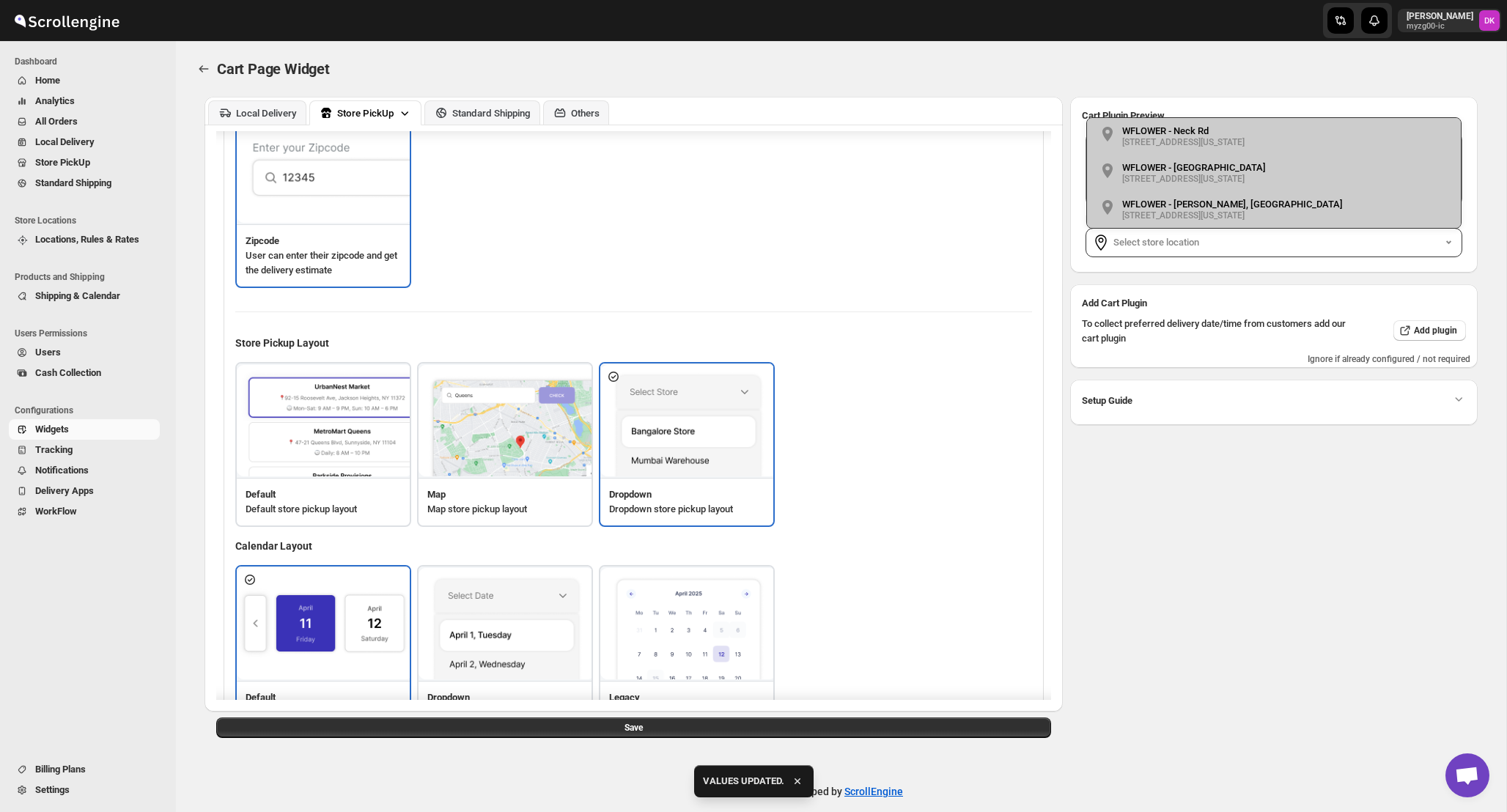
click at [356, 442] on img at bounding box center [324, 421] width 176 height 112
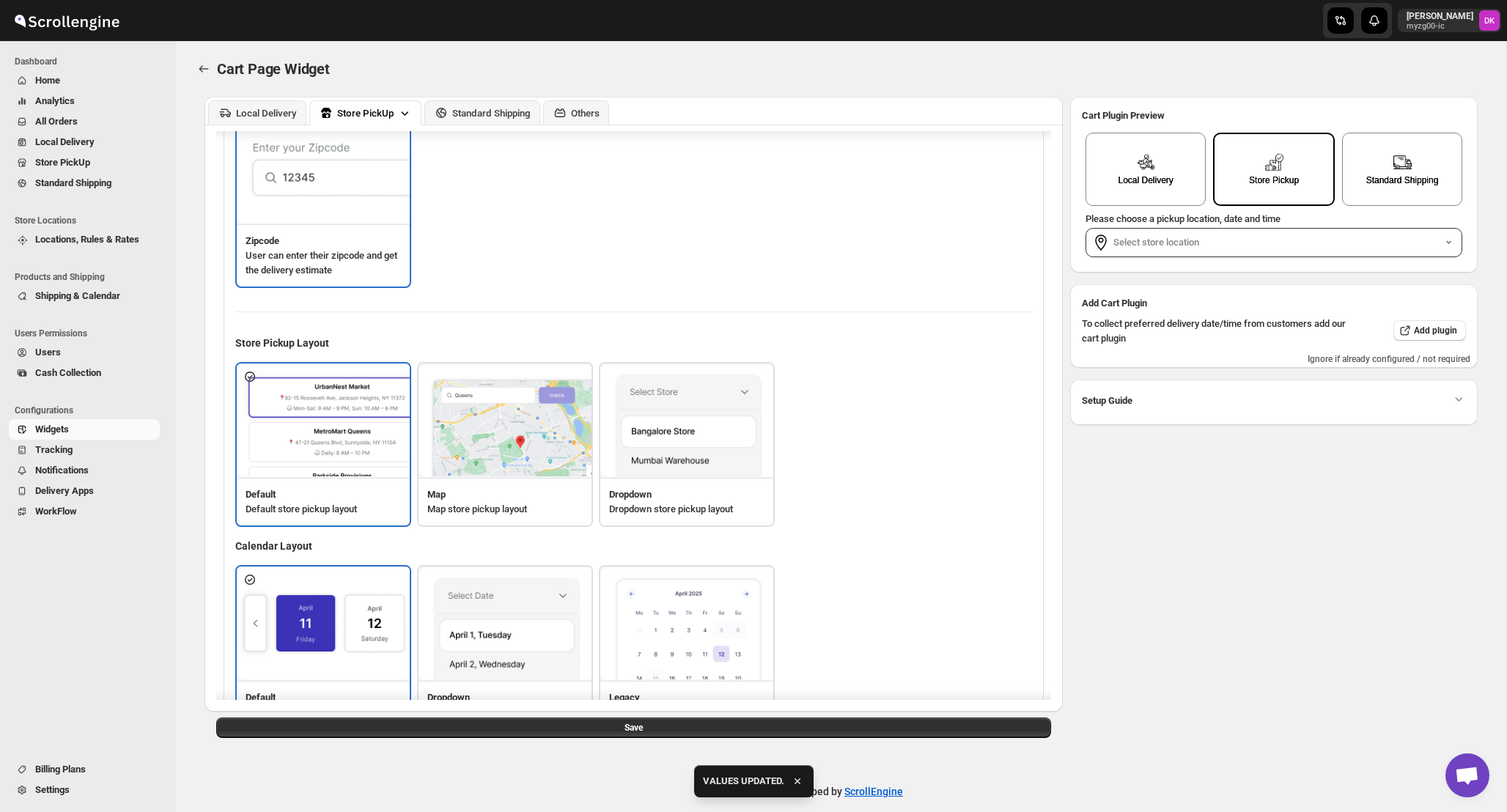
click at [465, 744] on div "Save" at bounding box center [634, 728] width 858 height 32
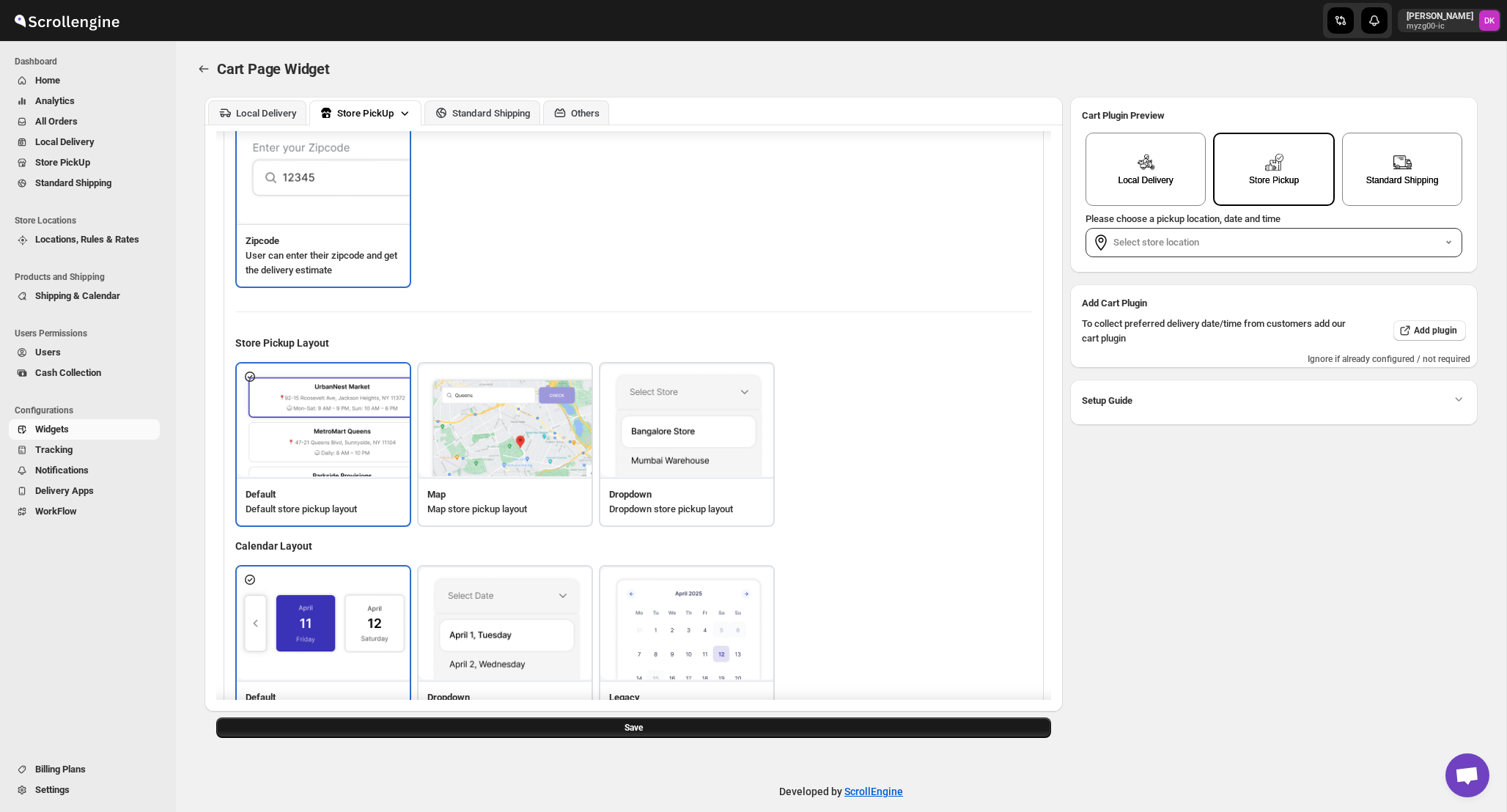
click at [487, 735] on button "Save" at bounding box center [634, 728] width 835 height 21
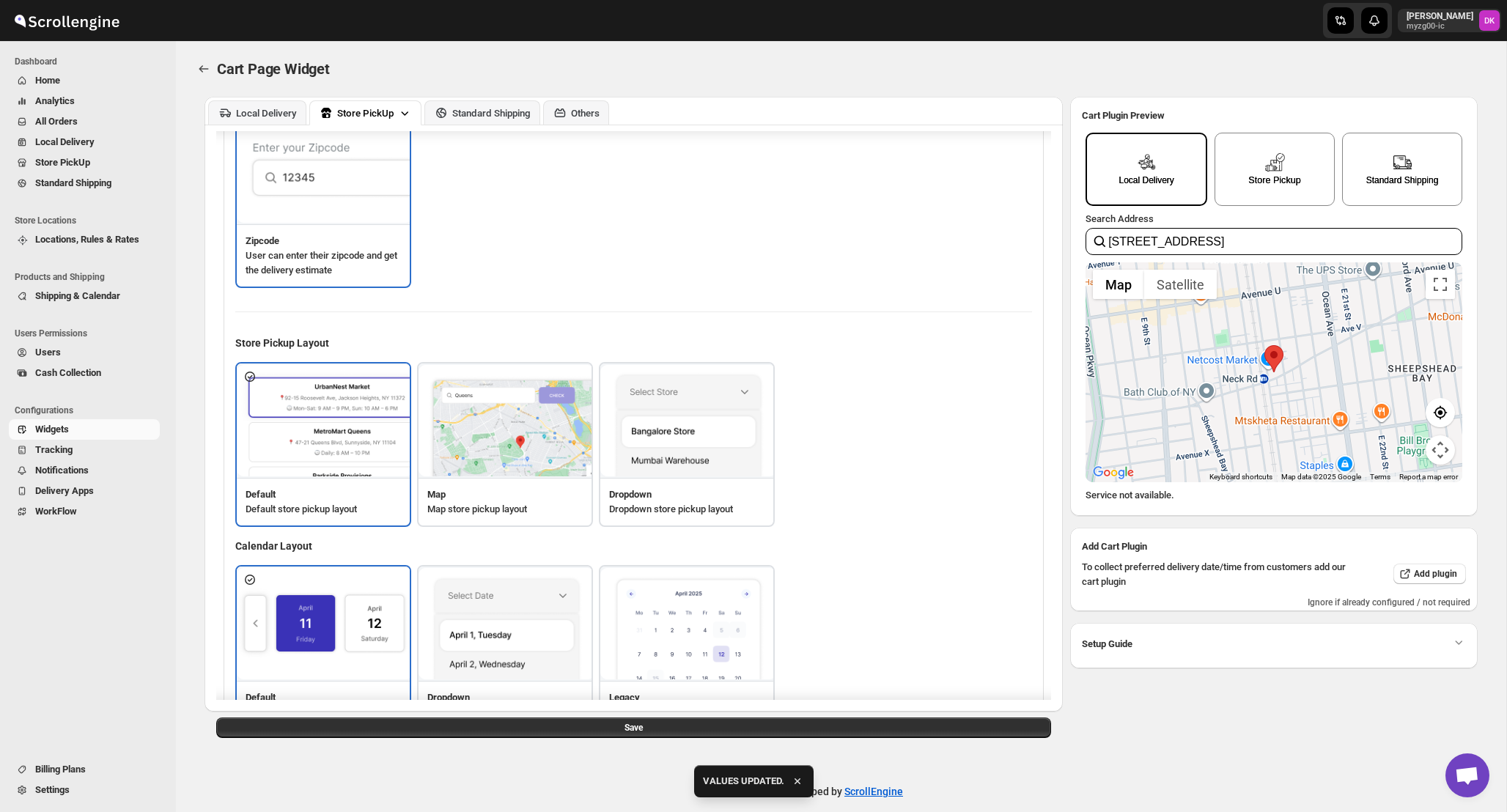
click at [1248, 175] on div "Store Pickup" at bounding box center [1275, 169] width 120 height 73
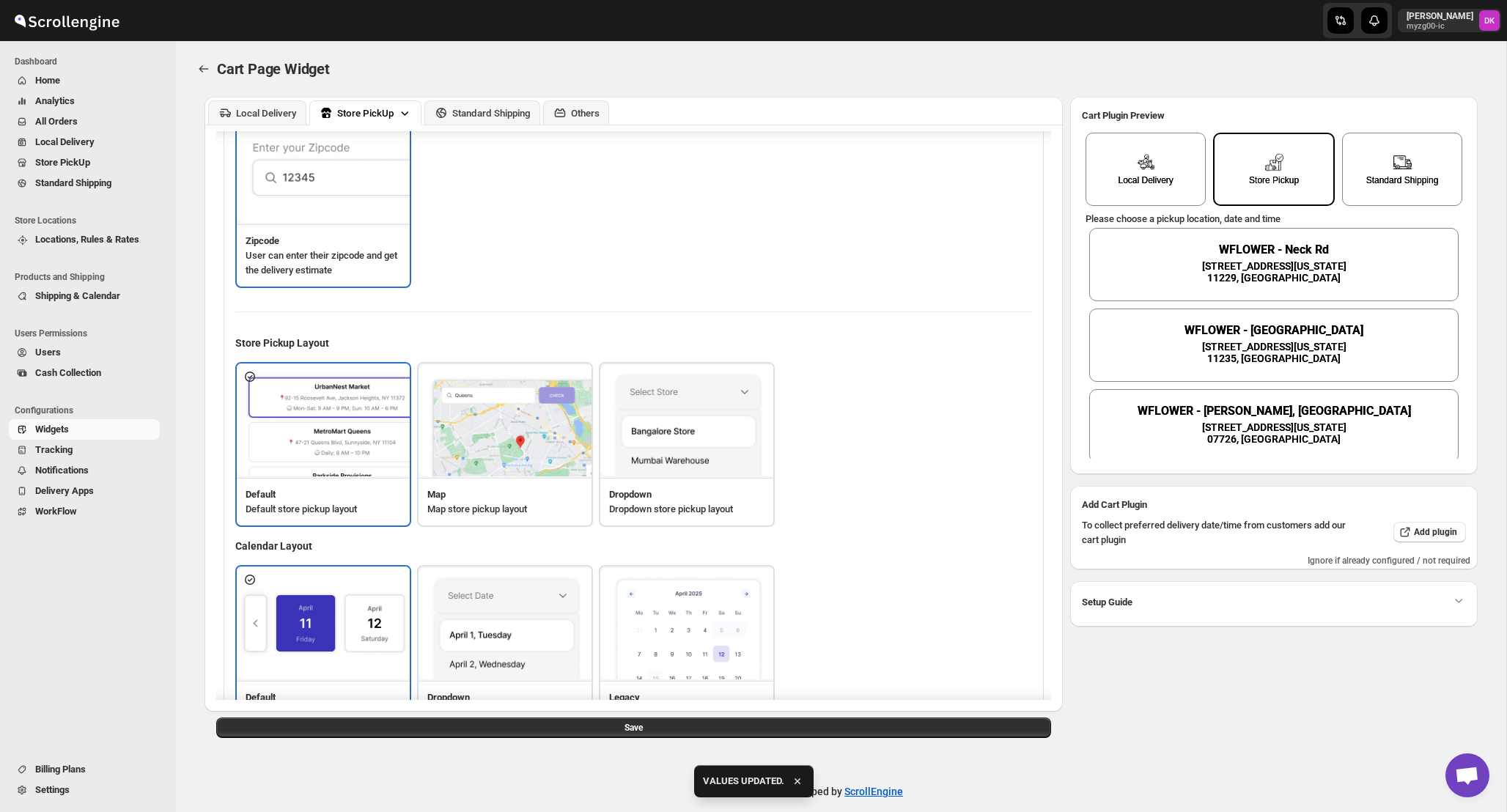
click at [670, 430] on img at bounding box center [688, 421] width 176 height 112
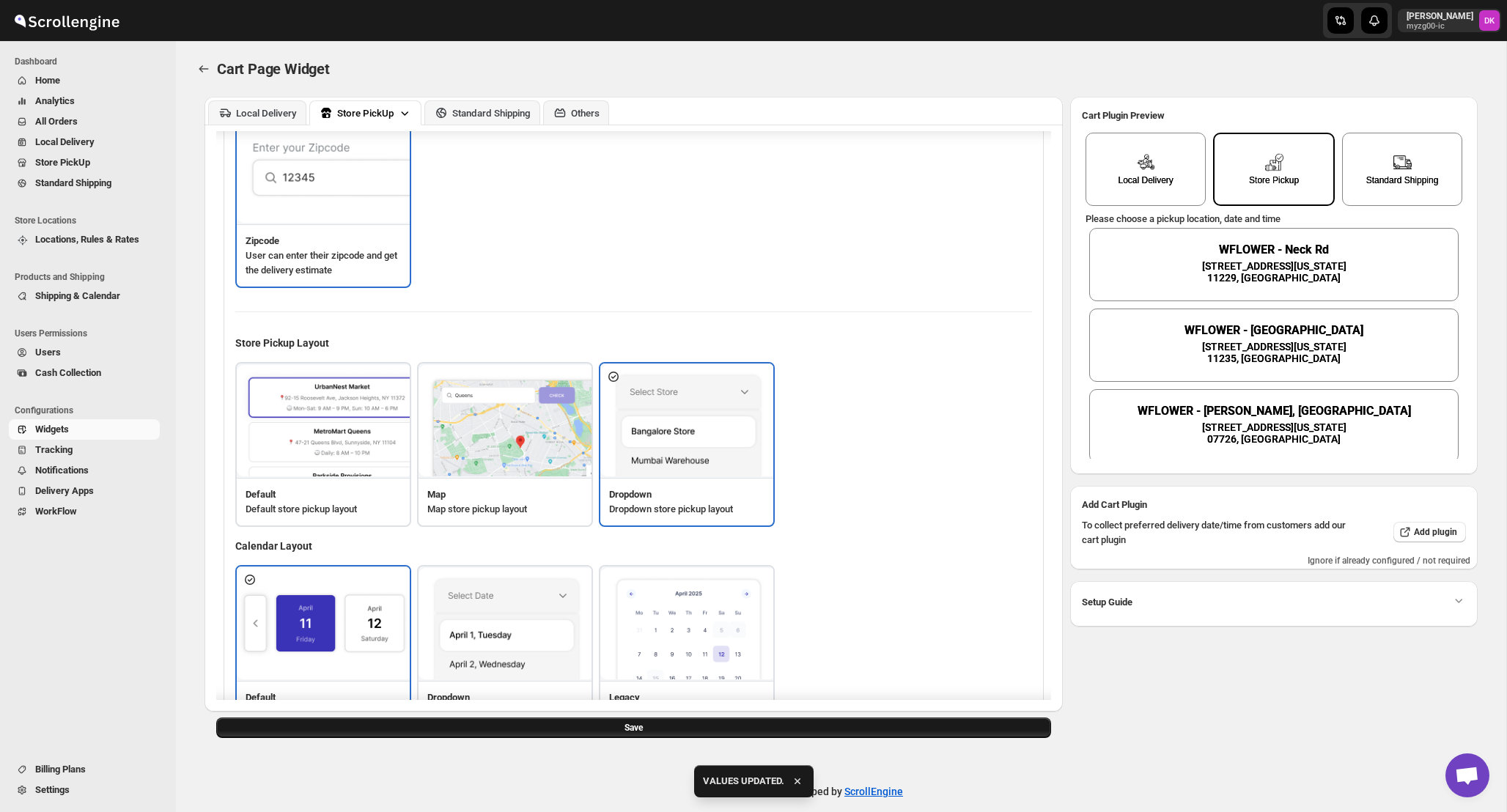
click at [693, 734] on button "Save" at bounding box center [634, 728] width 835 height 21
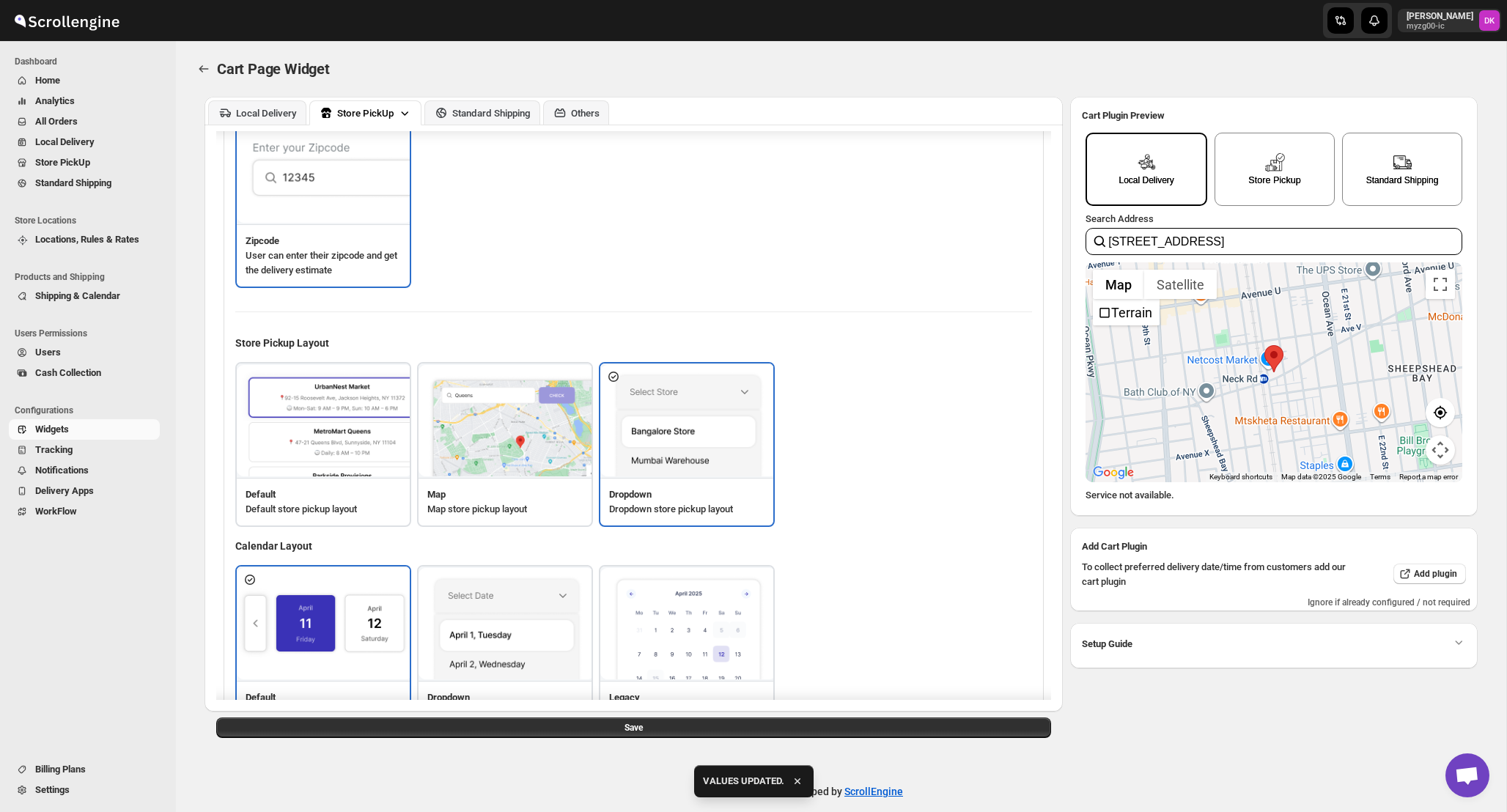
click at [1268, 157] on img at bounding box center [1274, 162] width 19 height 19
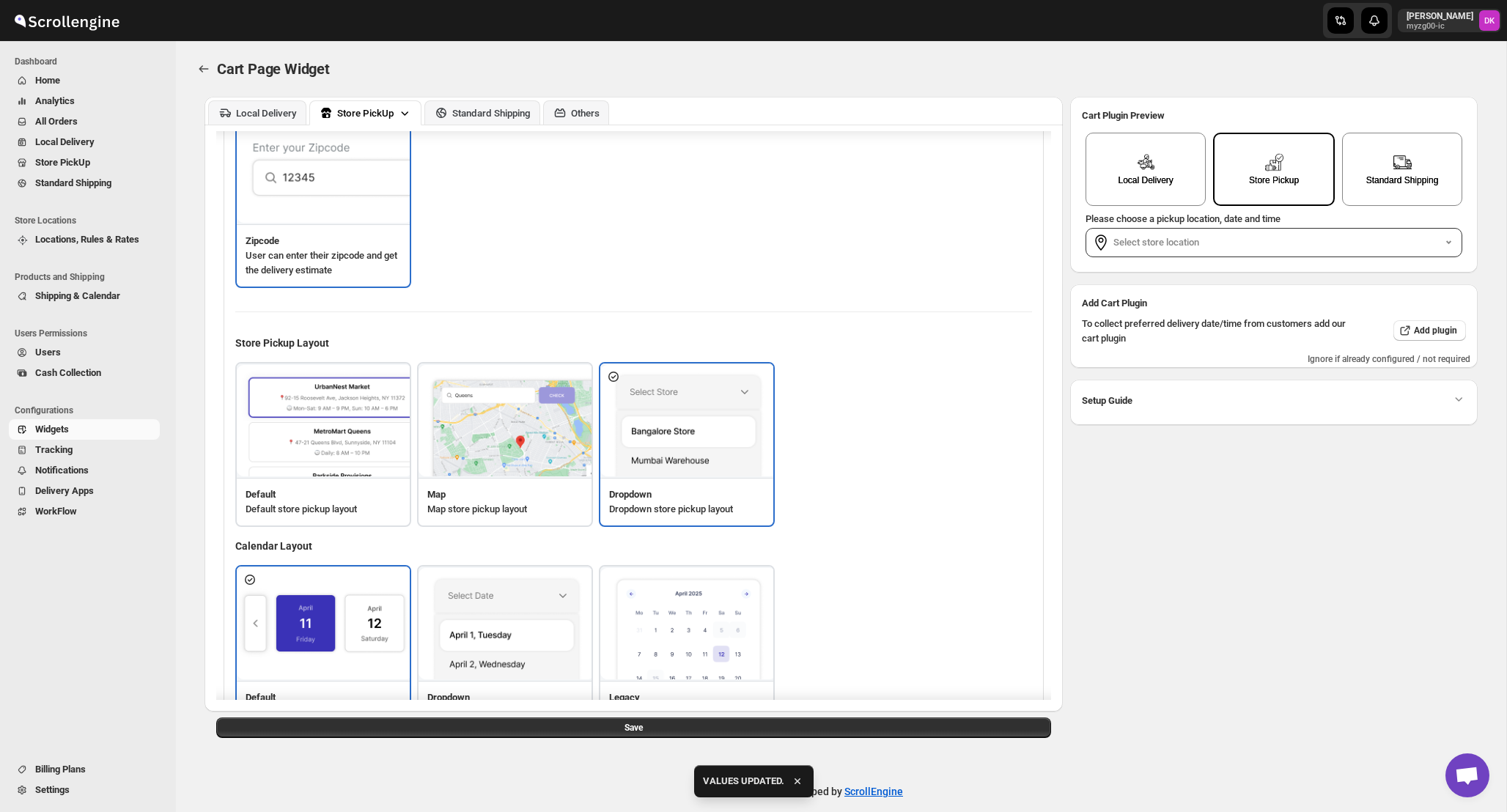
click at [1231, 305] on div "Add Cart Plugin" at bounding box center [1273, 306] width 384 height 21
click at [1263, 241] on label "Select store location" at bounding box center [1278, 243] width 328 height 15
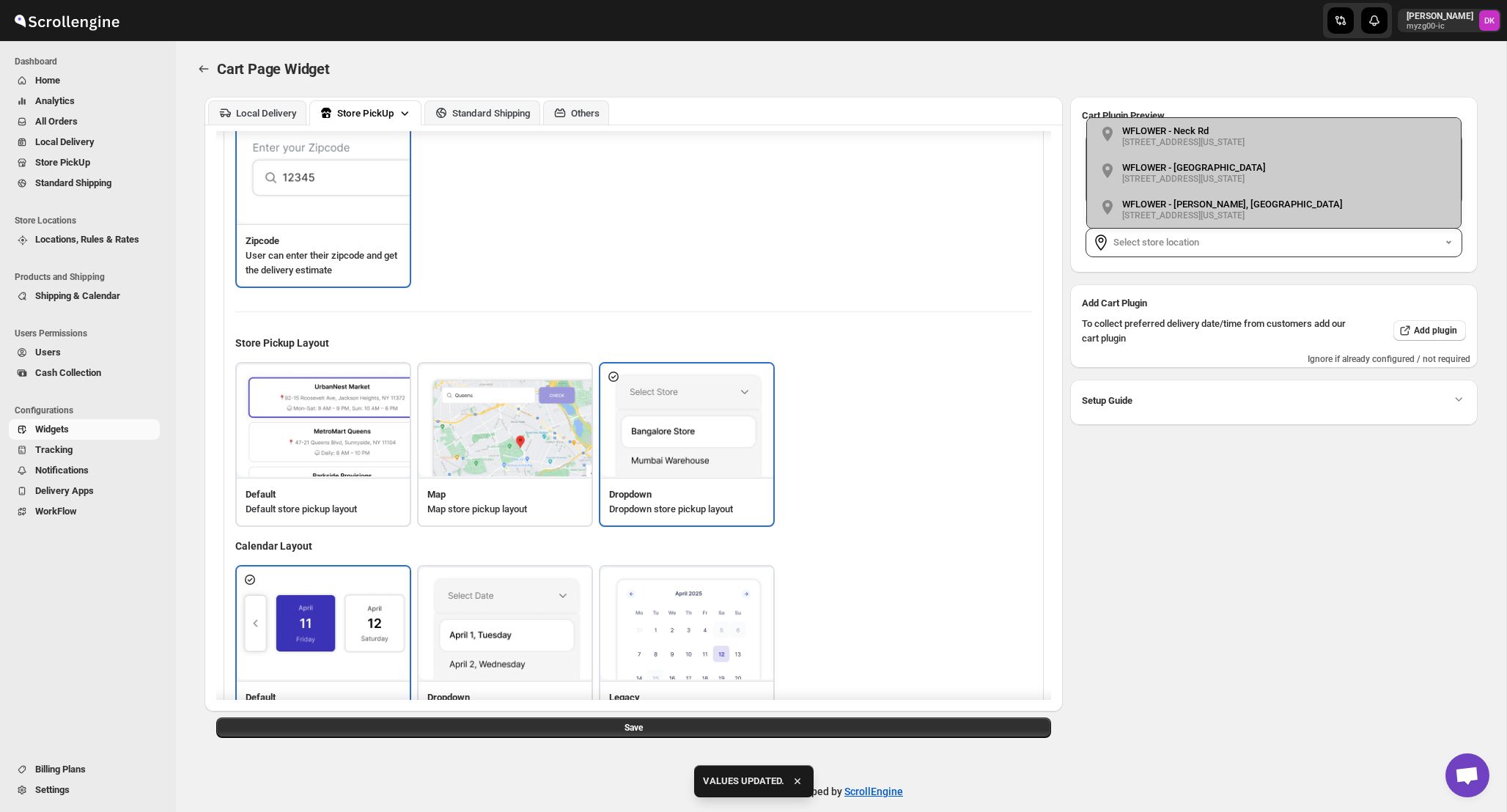
click at [1236, 144] on label "1601 Gravesend Neck Road, Brooklyn, New York" at bounding box center [1183, 142] width 122 height 10
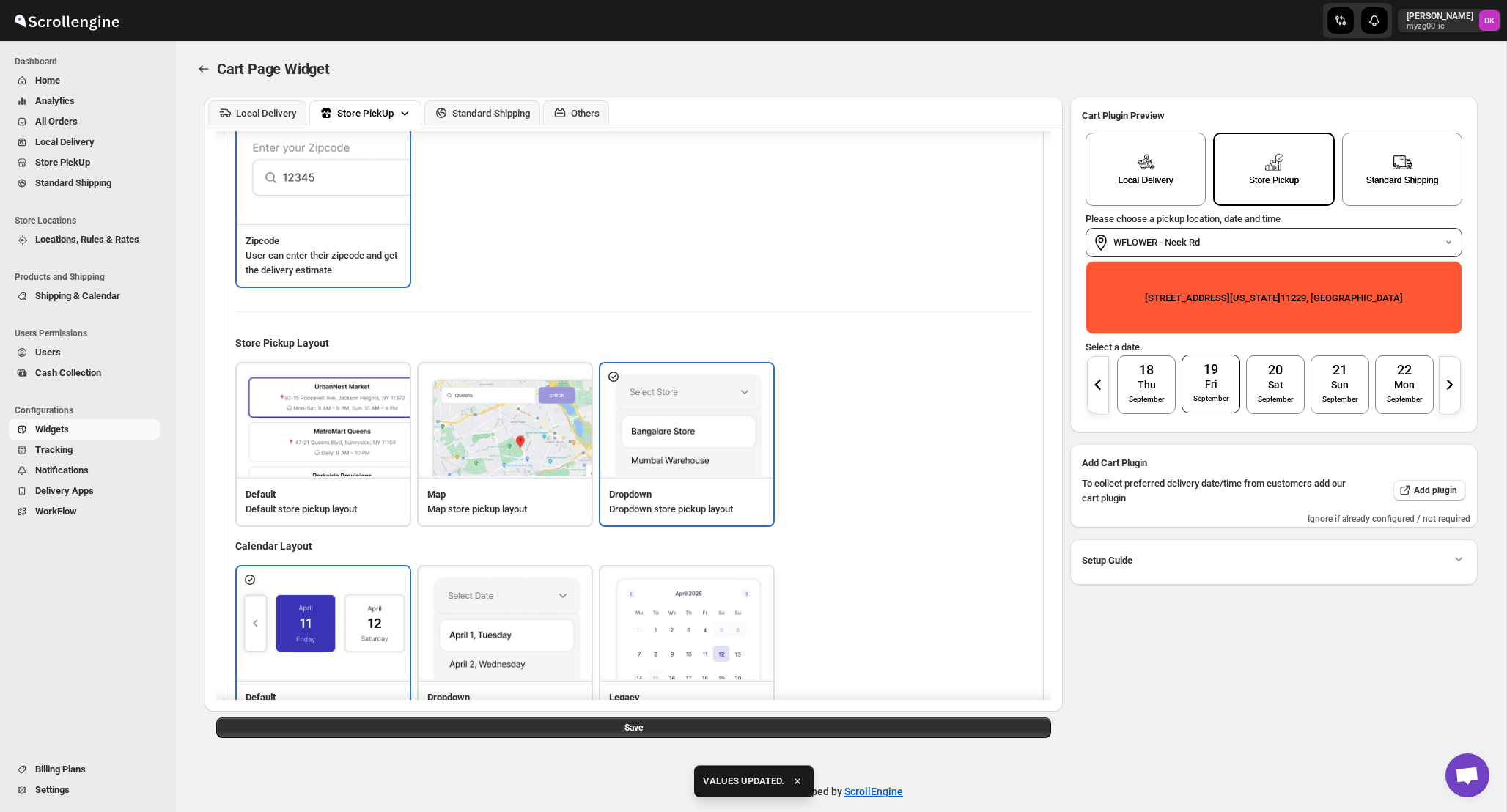
scroll to position [0, 2]
click at [1184, 410] on div "19 Fri September" at bounding box center [1208, 384] width 59 height 59
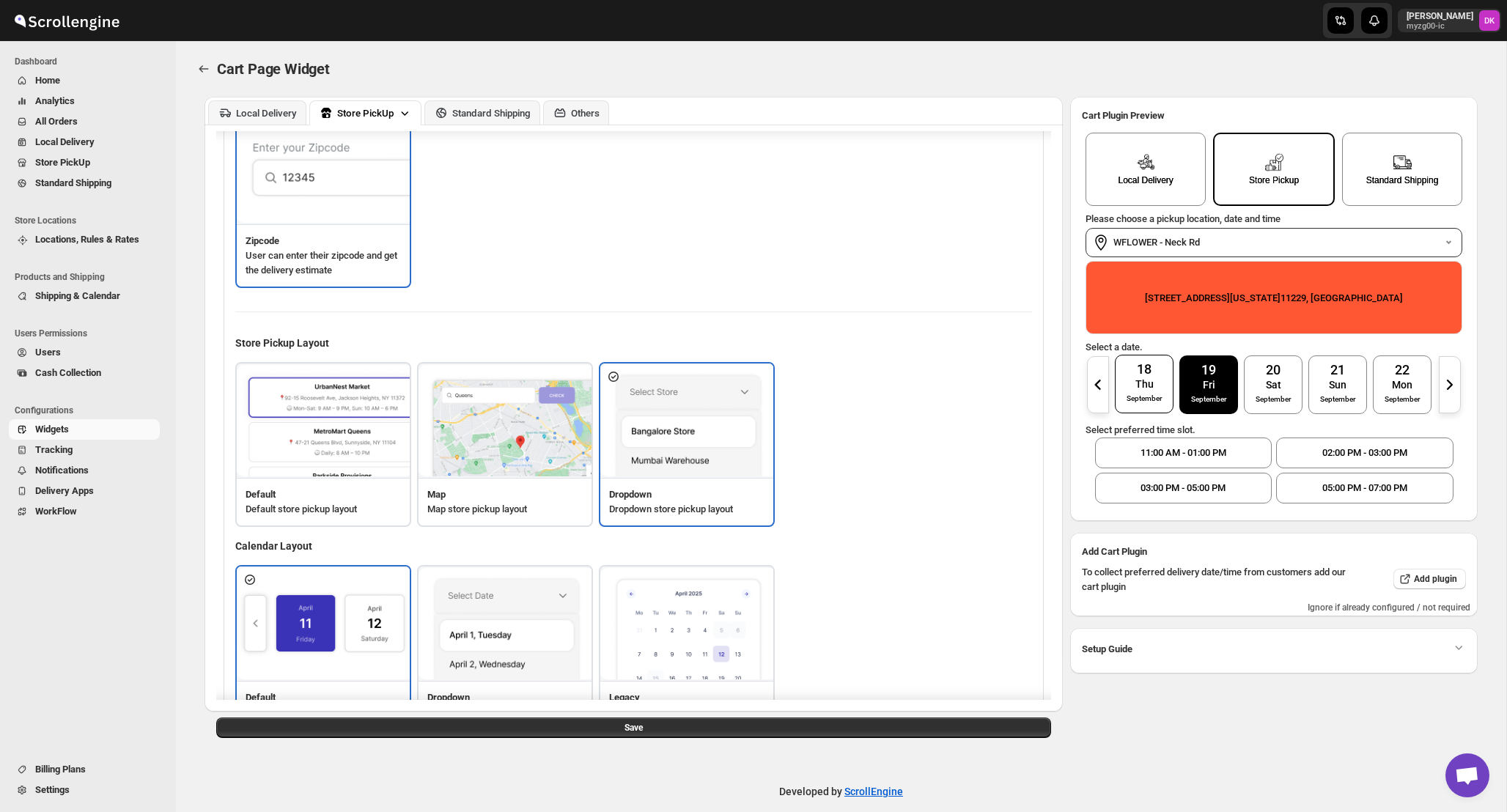
click at [1145, 403] on span "September" at bounding box center [1145, 399] width 36 height 15
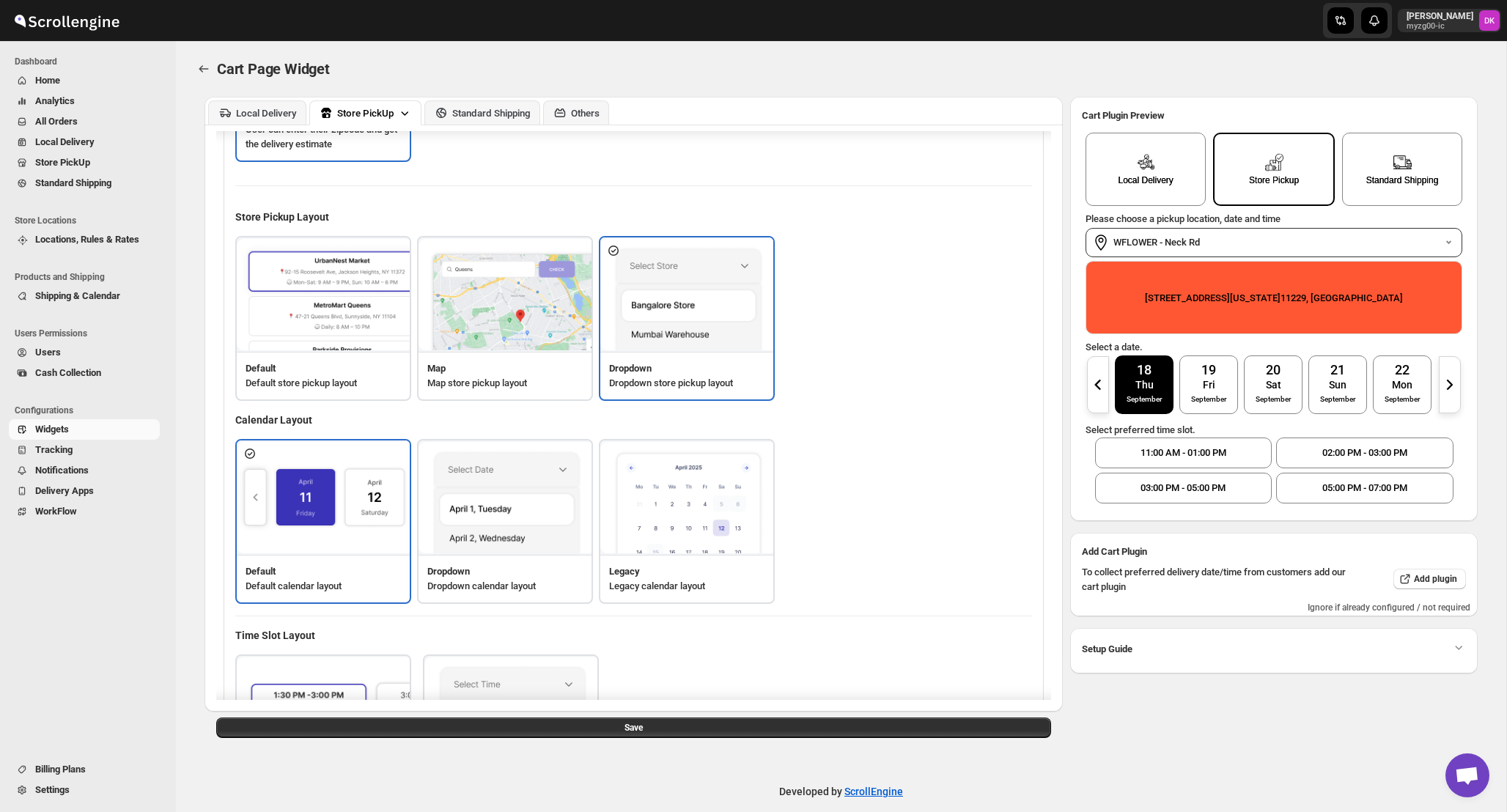
scroll to position [252, 0]
click at [732, 524] on img at bounding box center [688, 497] width 176 height 112
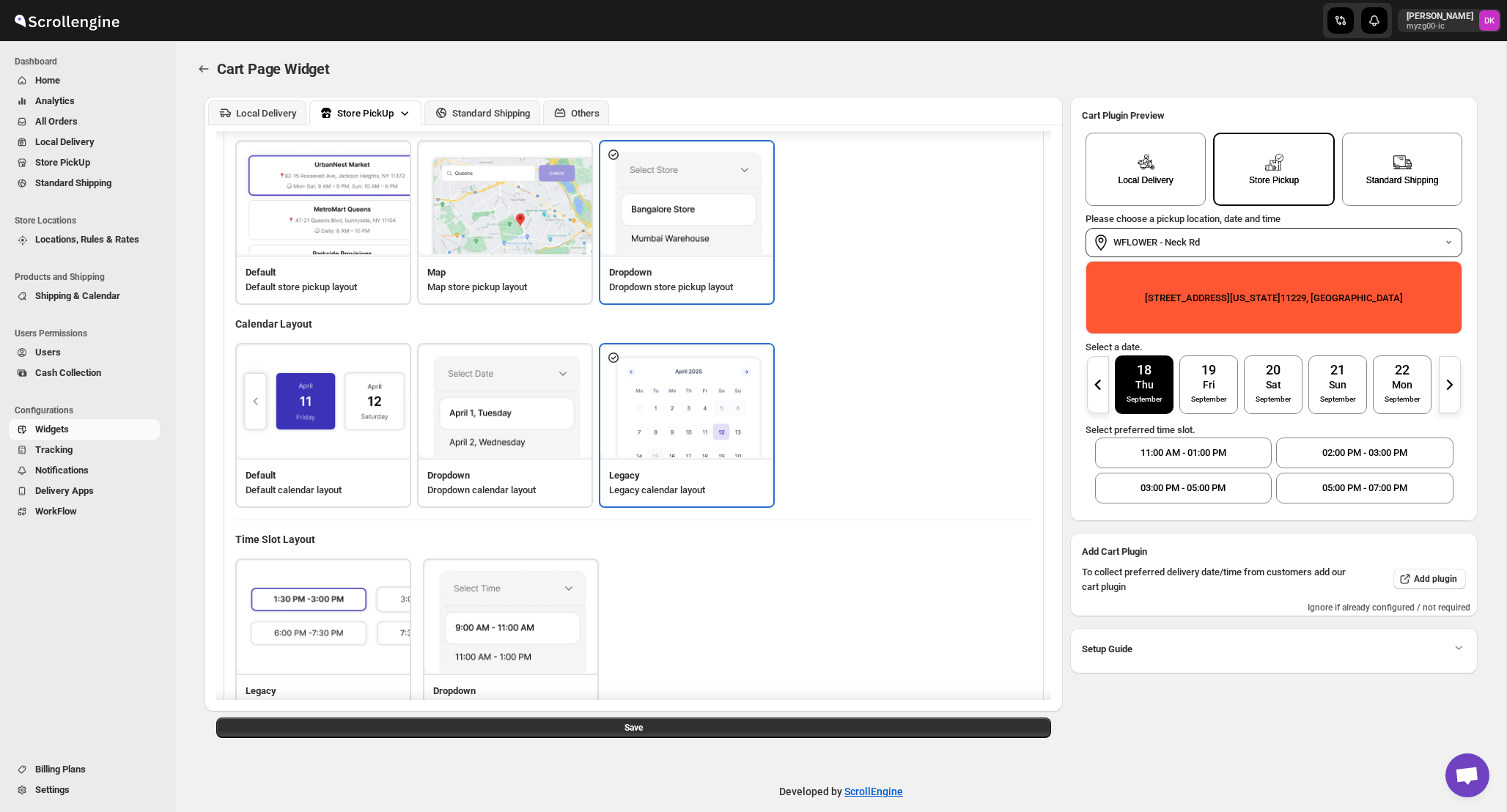
scroll to position [352, 0]
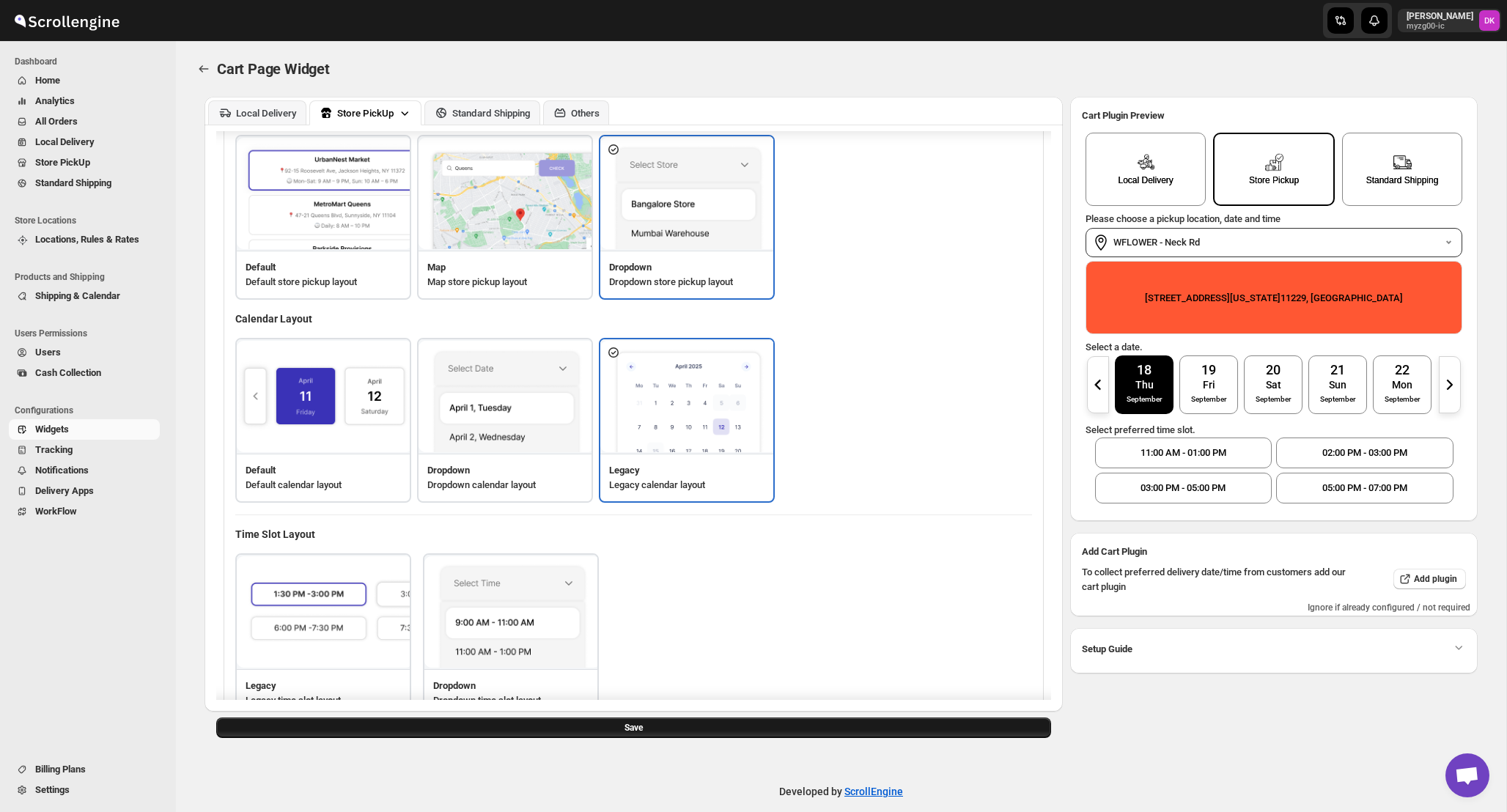
click at [805, 729] on button "Save" at bounding box center [634, 728] width 835 height 21
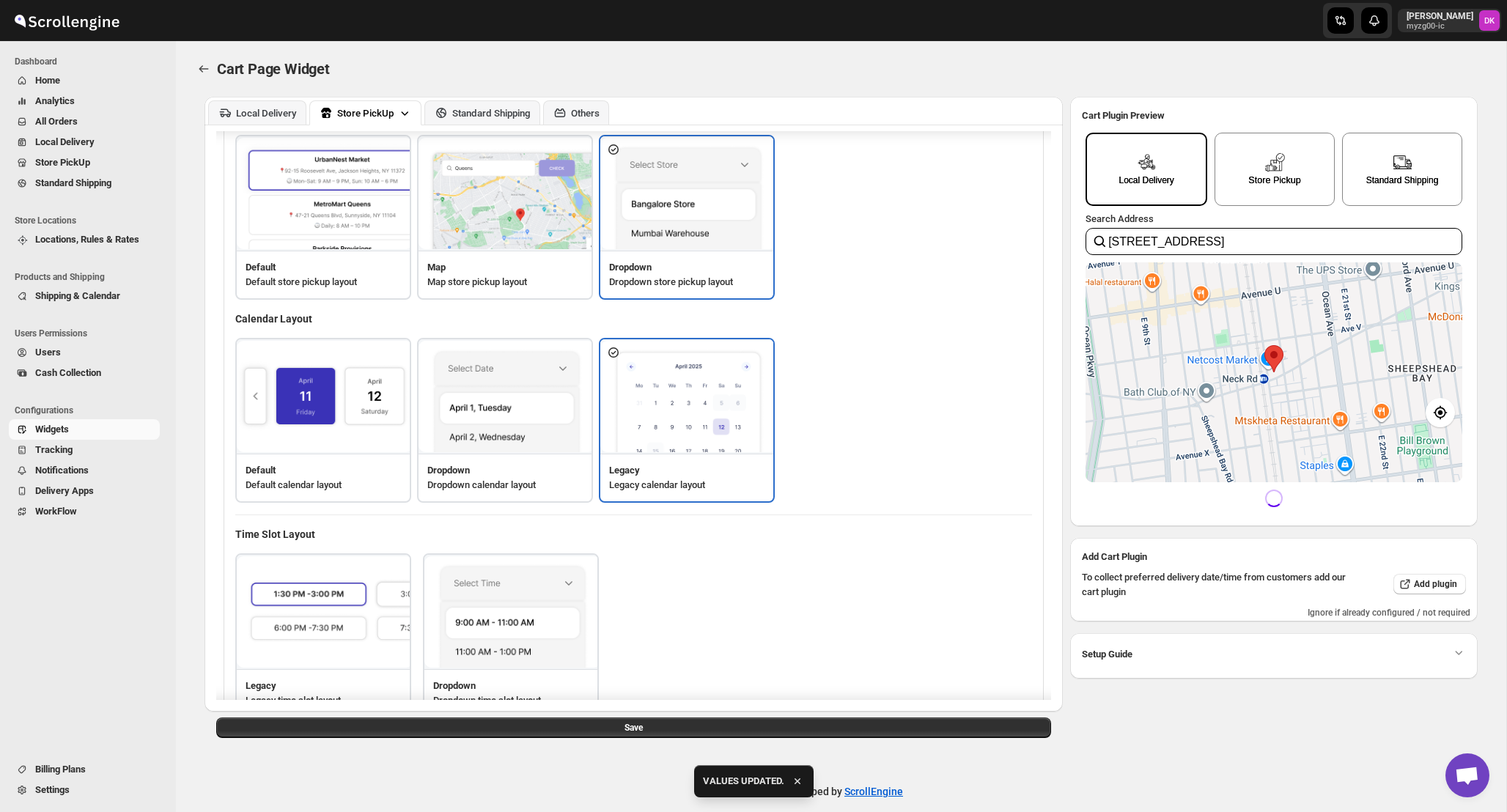
click at [1279, 174] on div "Store Pickup" at bounding box center [1275, 169] width 120 height 73
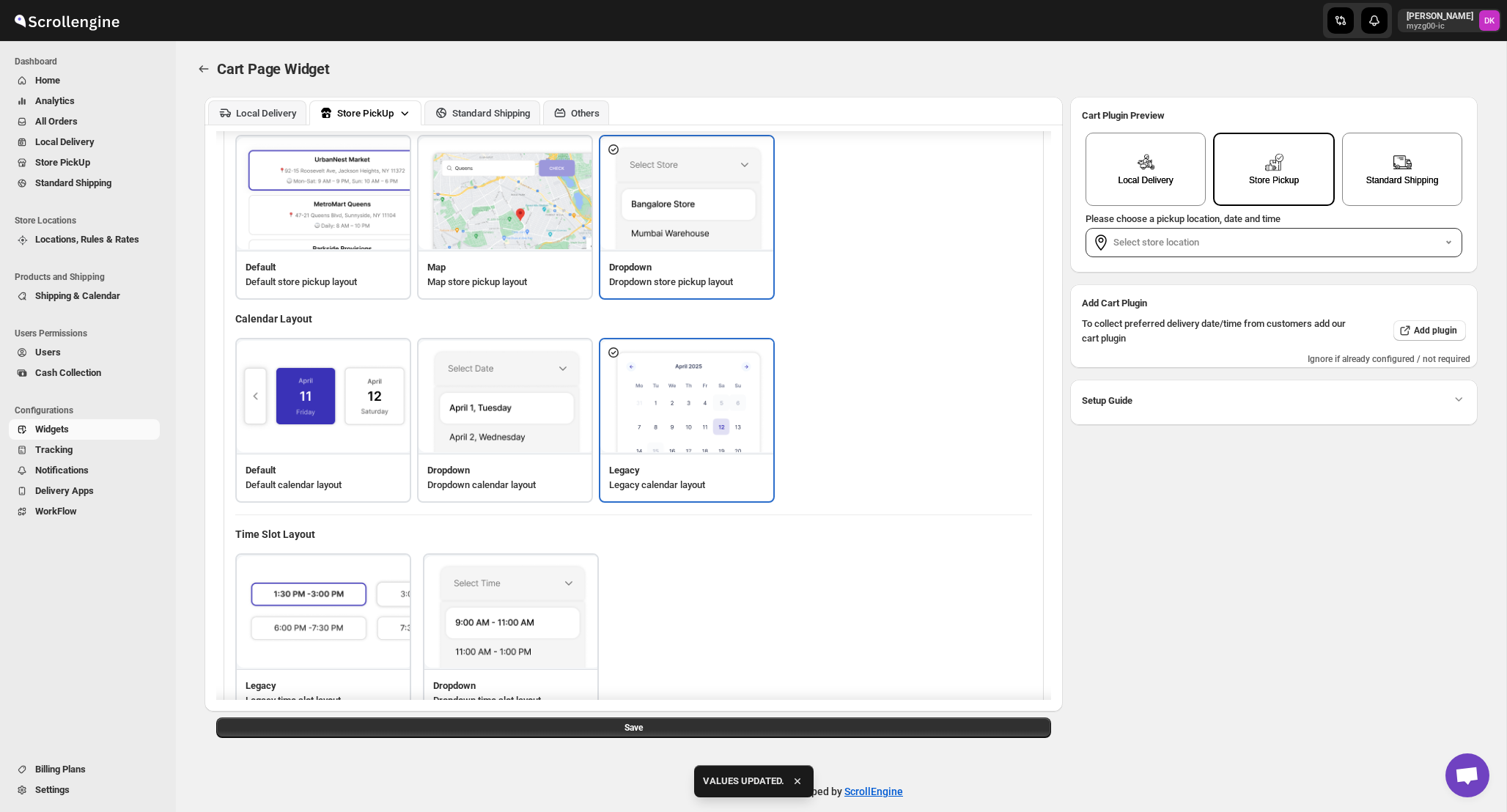
click at [1202, 261] on div "Local Delivery Store Pickup Standard Shipping Please choose a pickup location, …" at bounding box center [1274, 197] width 408 height 149
click at [1212, 241] on label "Select store location" at bounding box center [1278, 243] width 328 height 15
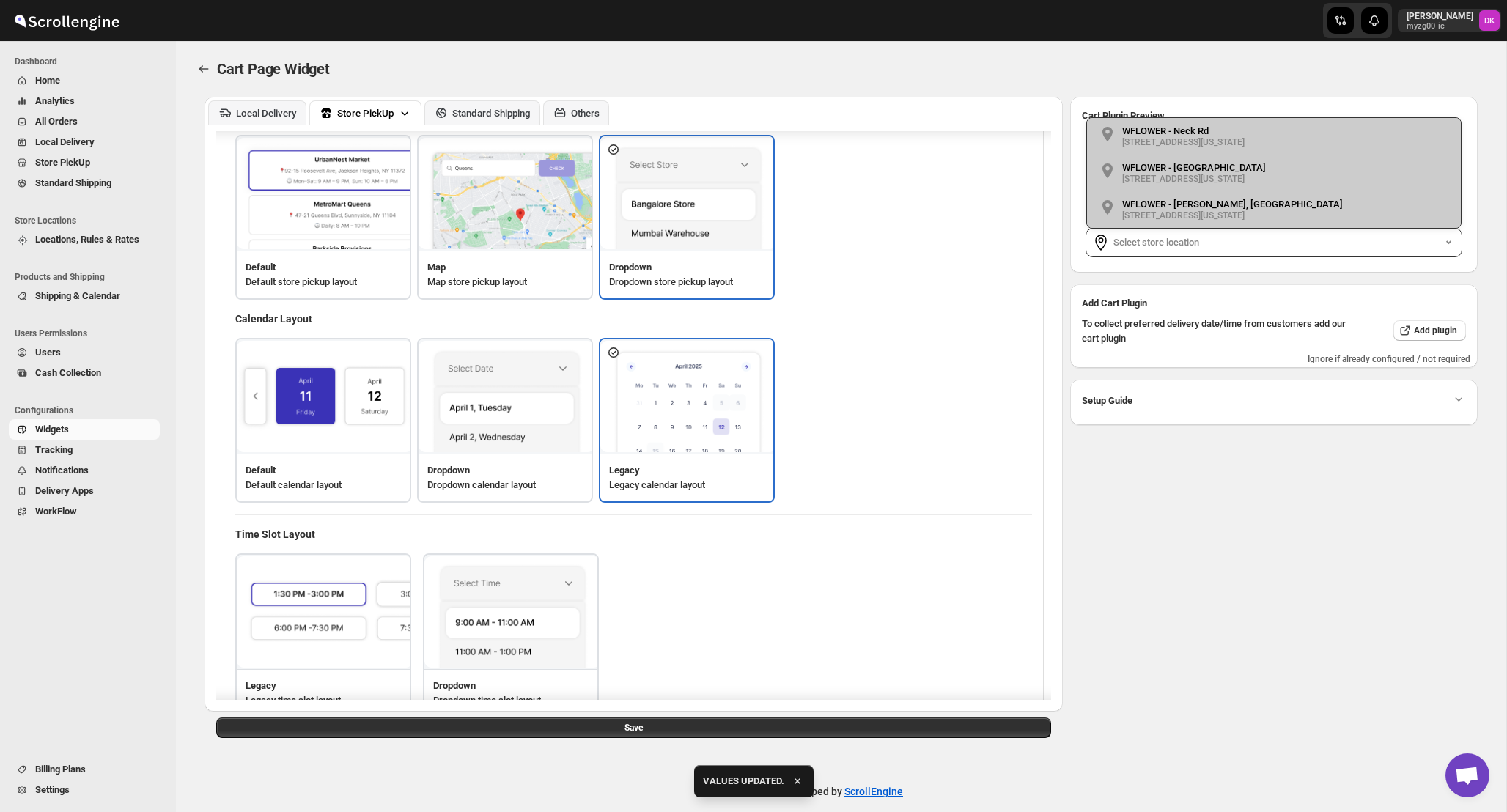
click at [1221, 128] on div "WFLOWER - Neck Rd 1601 Gravesend Neck Road, Brooklyn, New York" at bounding box center [1183, 136] width 122 height 22
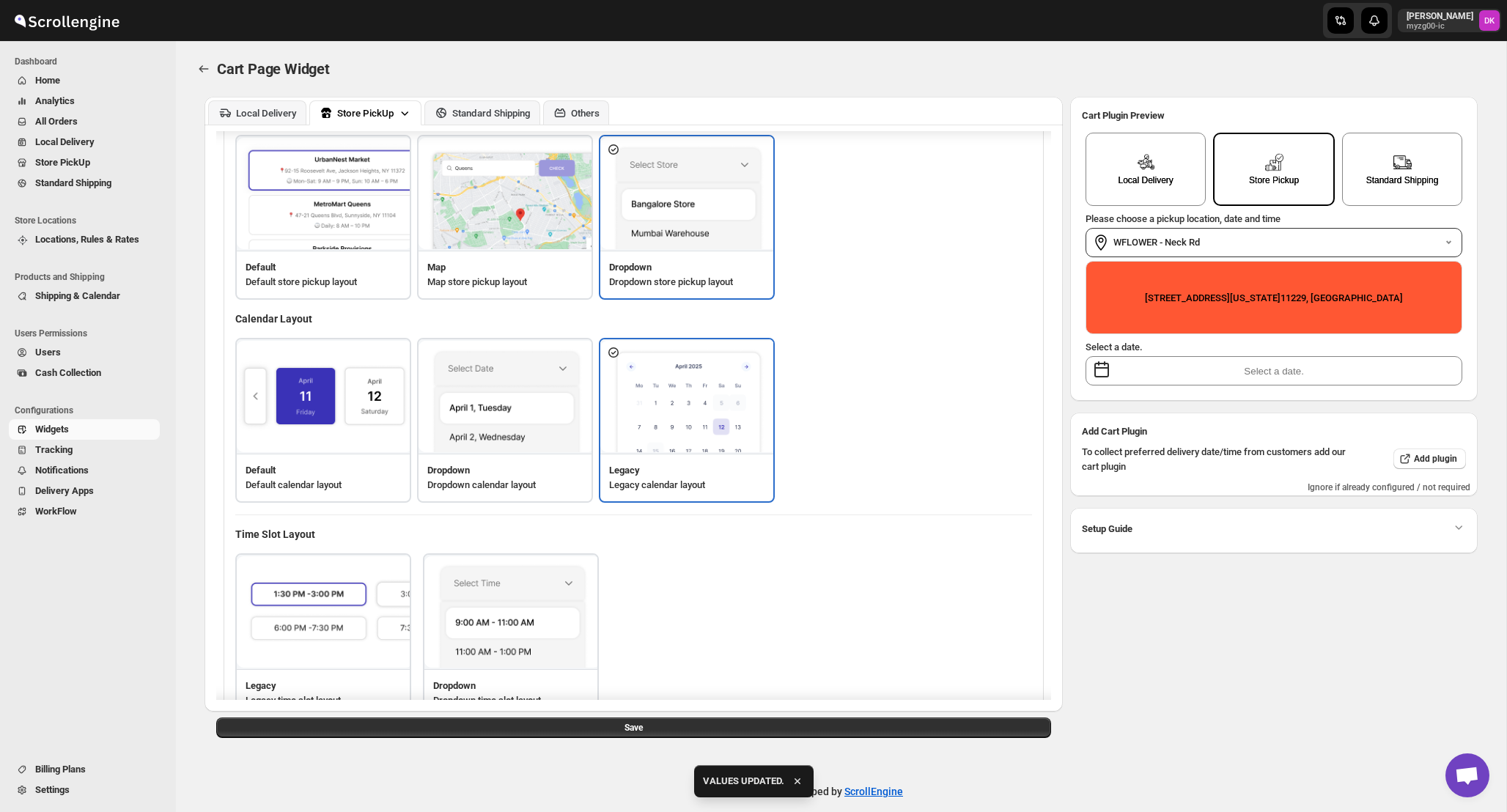
click at [1181, 371] on input "text" at bounding box center [1274, 371] width 377 height 30
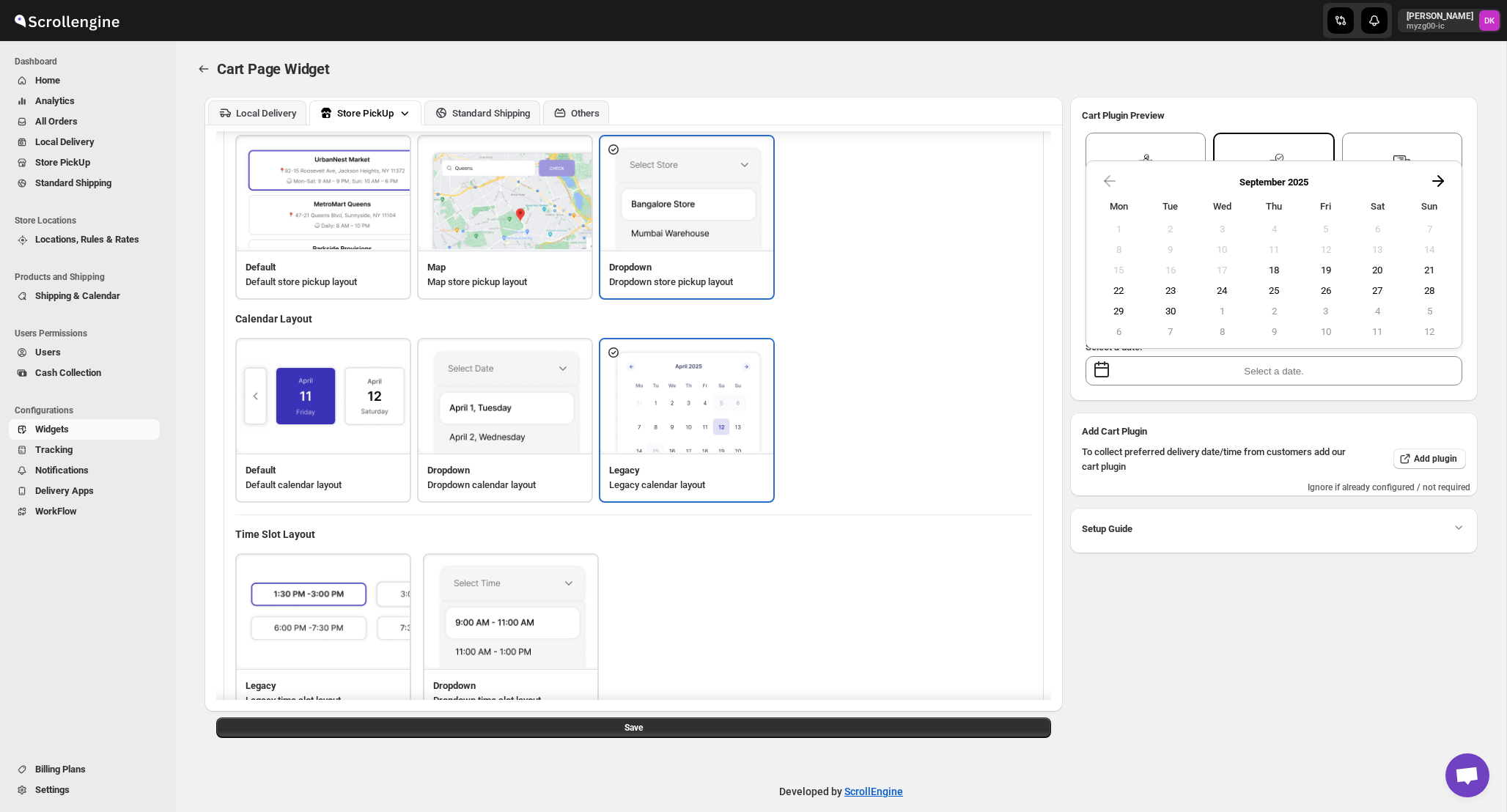
click at [1330, 266] on button "19" at bounding box center [1326, 270] width 50 height 18
type input "2025-09-19"
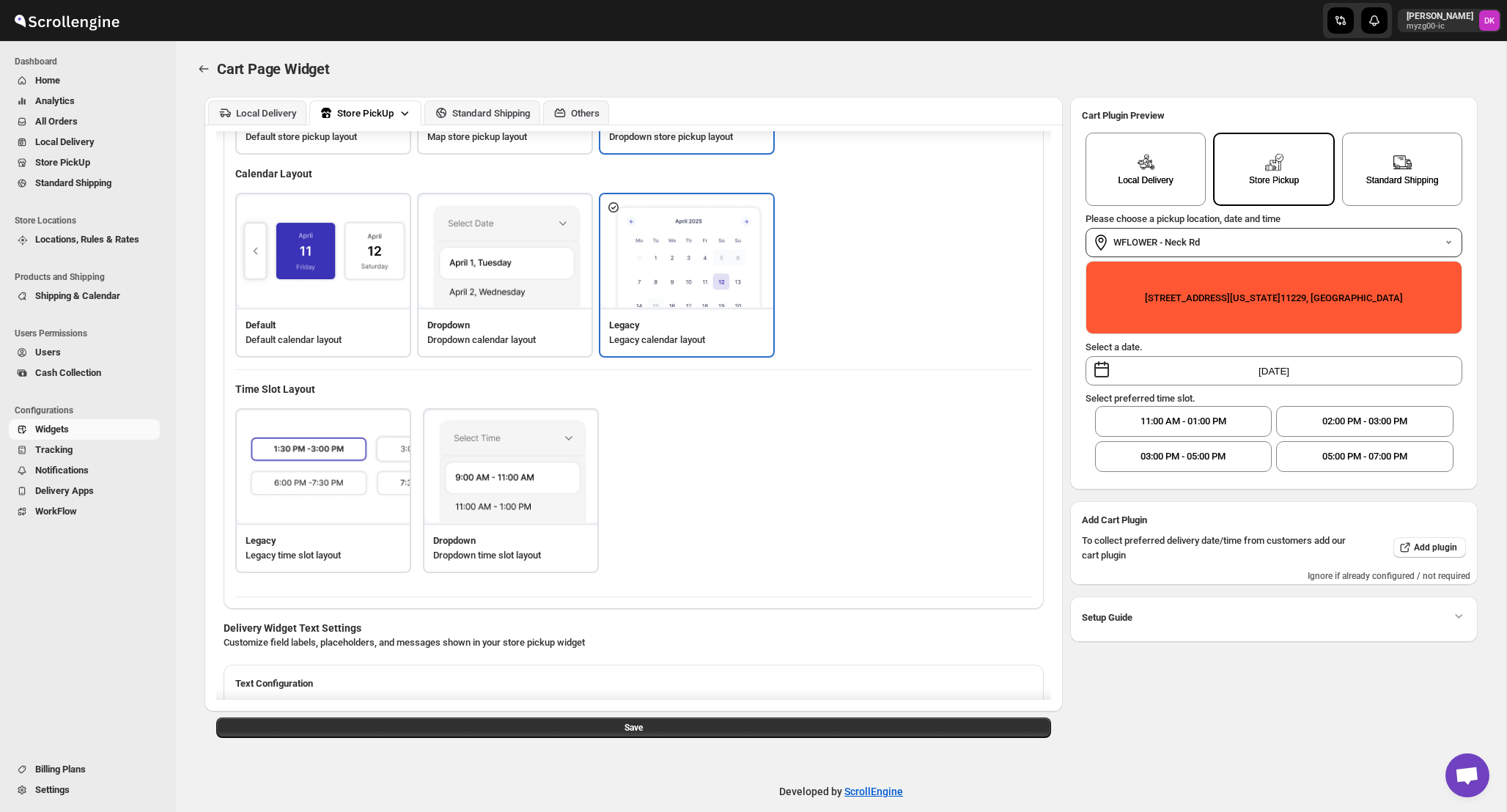
scroll to position [499, 0]
click at [557, 508] on img at bounding box center [512, 465] width 176 height 112
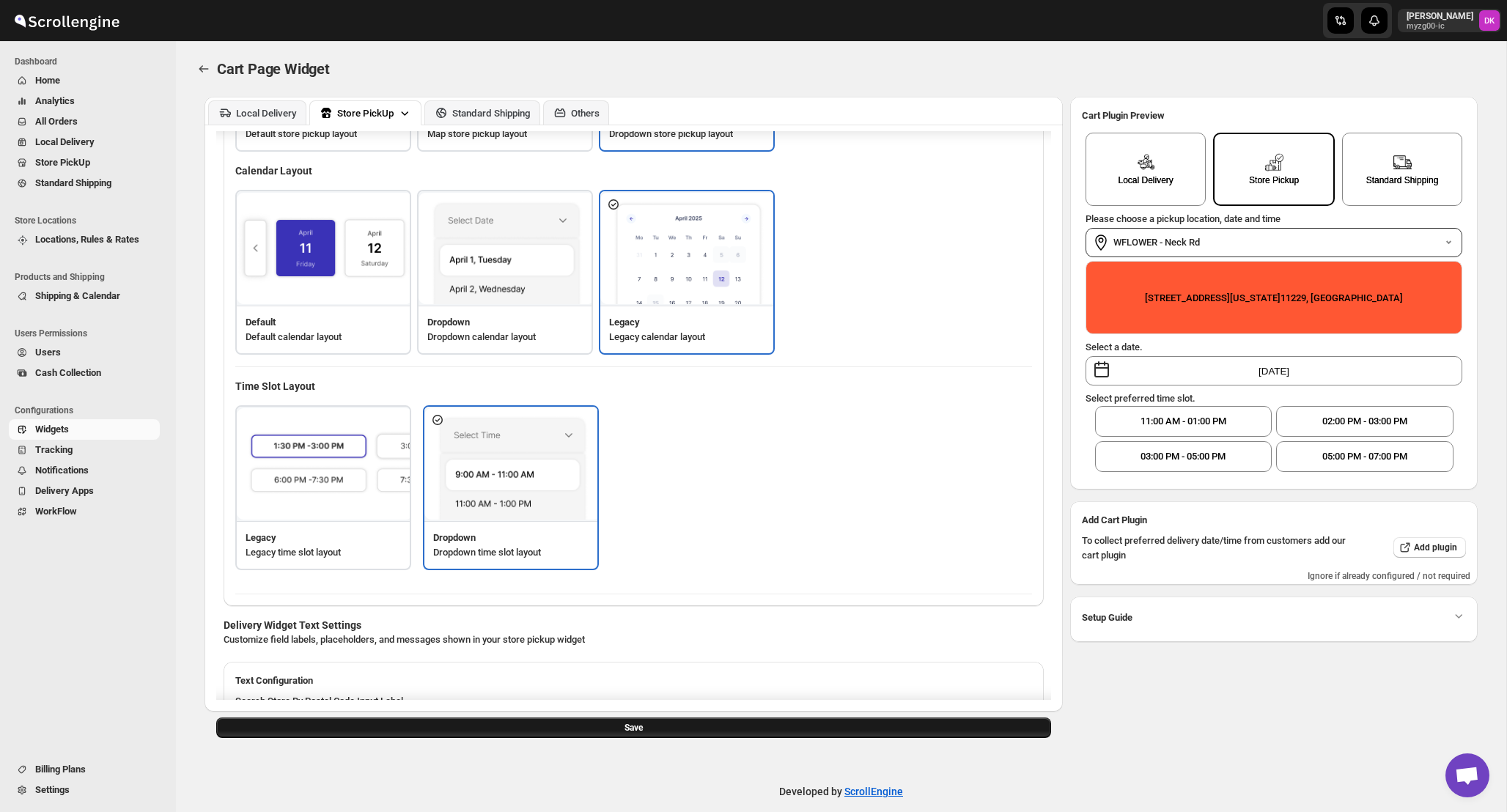
click at [597, 730] on button "Save" at bounding box center [634, 728] width 835 height 21
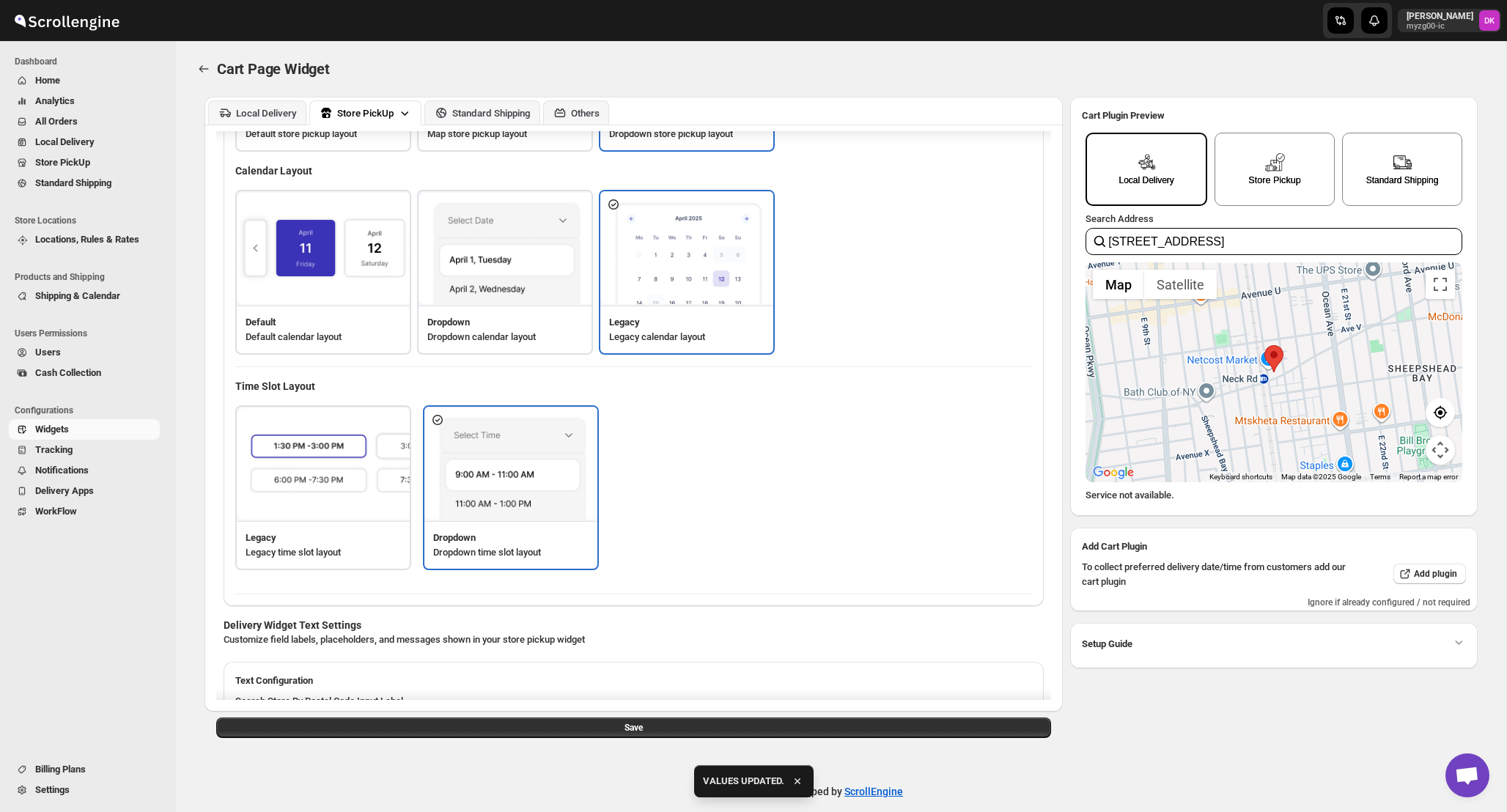
click at [1304, 137] on div "Store Pickup" at bounding box center [1275, 169] width 120 height 73
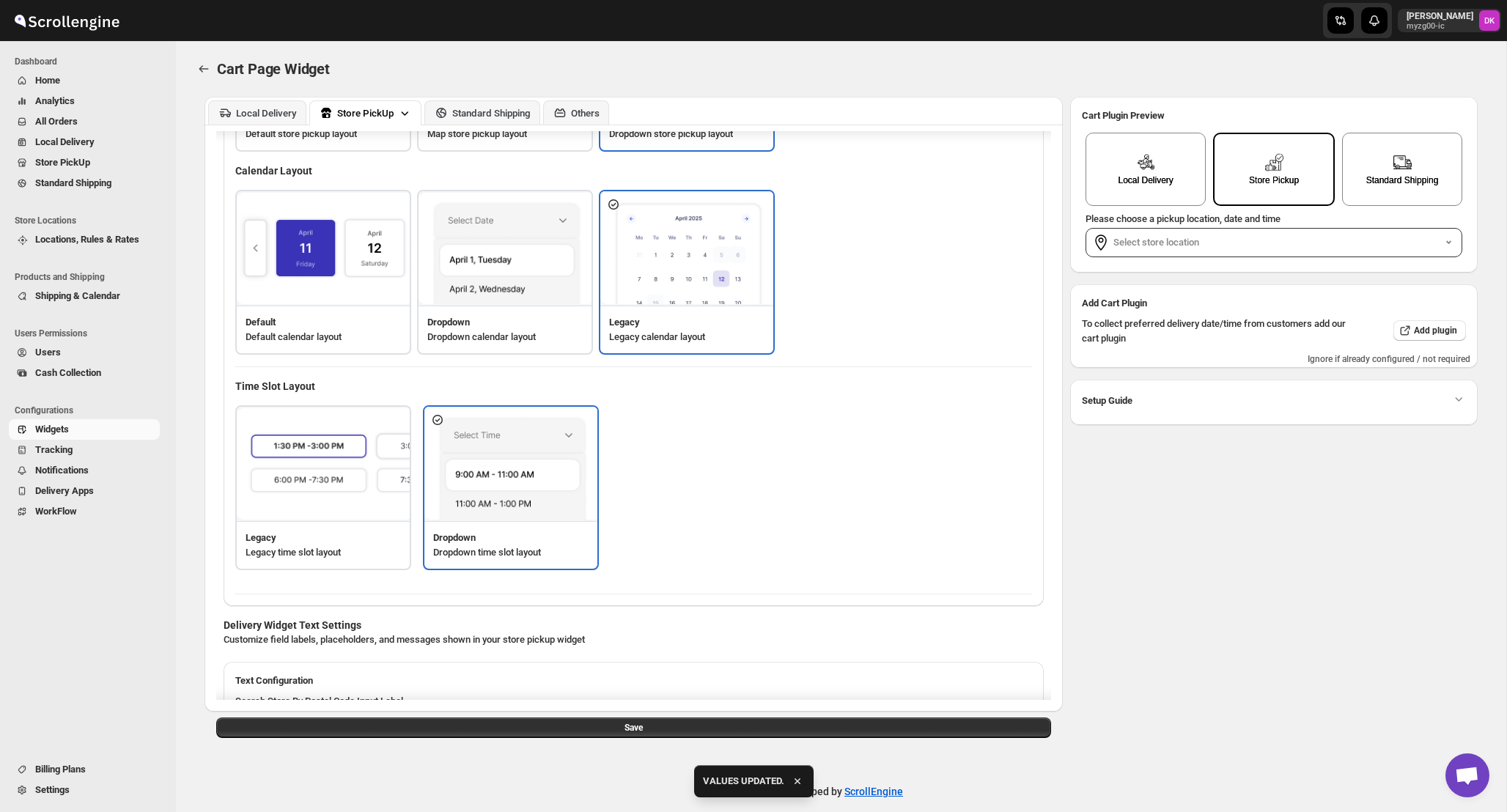
click at [1204, 240] on label "Select store location" at bounding box center [1278, 243] width 328 height 15
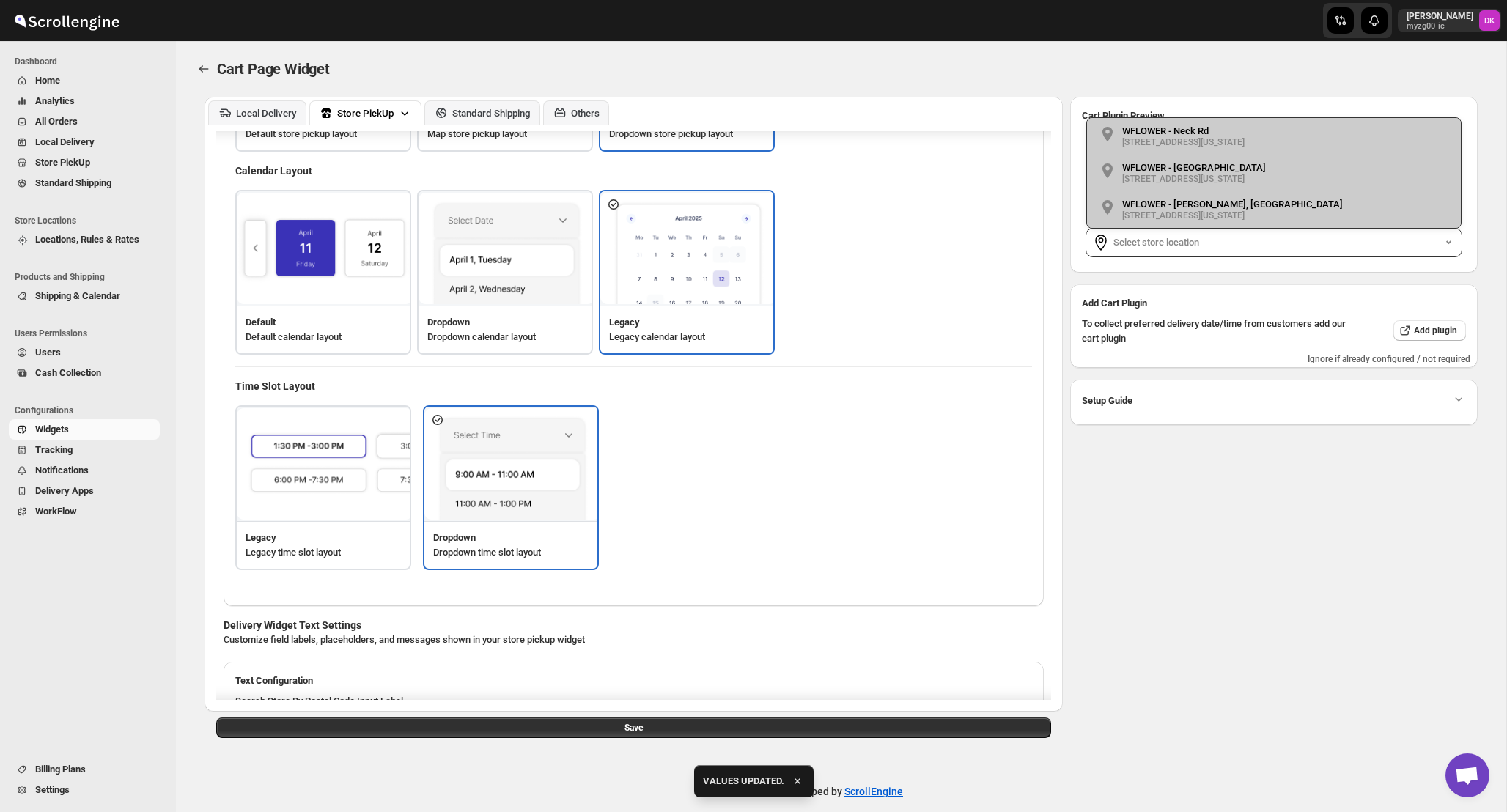
click at [1240, 127] on div "WFLOWER - Neck Rd 1601 Gravesend Neck Road, Brooklyn, New York" at bounding box center [1183, 136] width 122 height 22
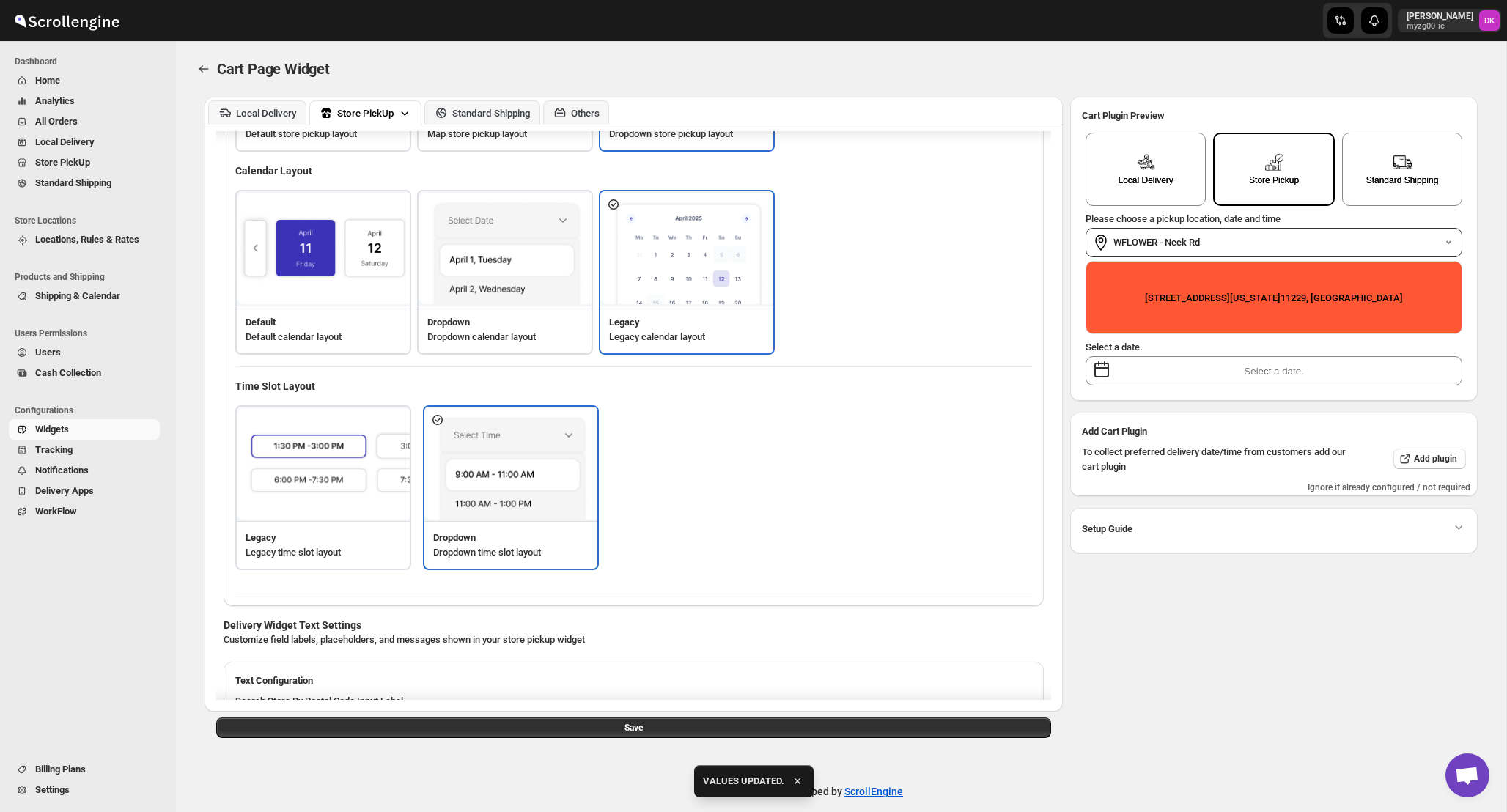
click at [1233, 359] on input "text" at bounding box center [1274, 371] width 377 height 30
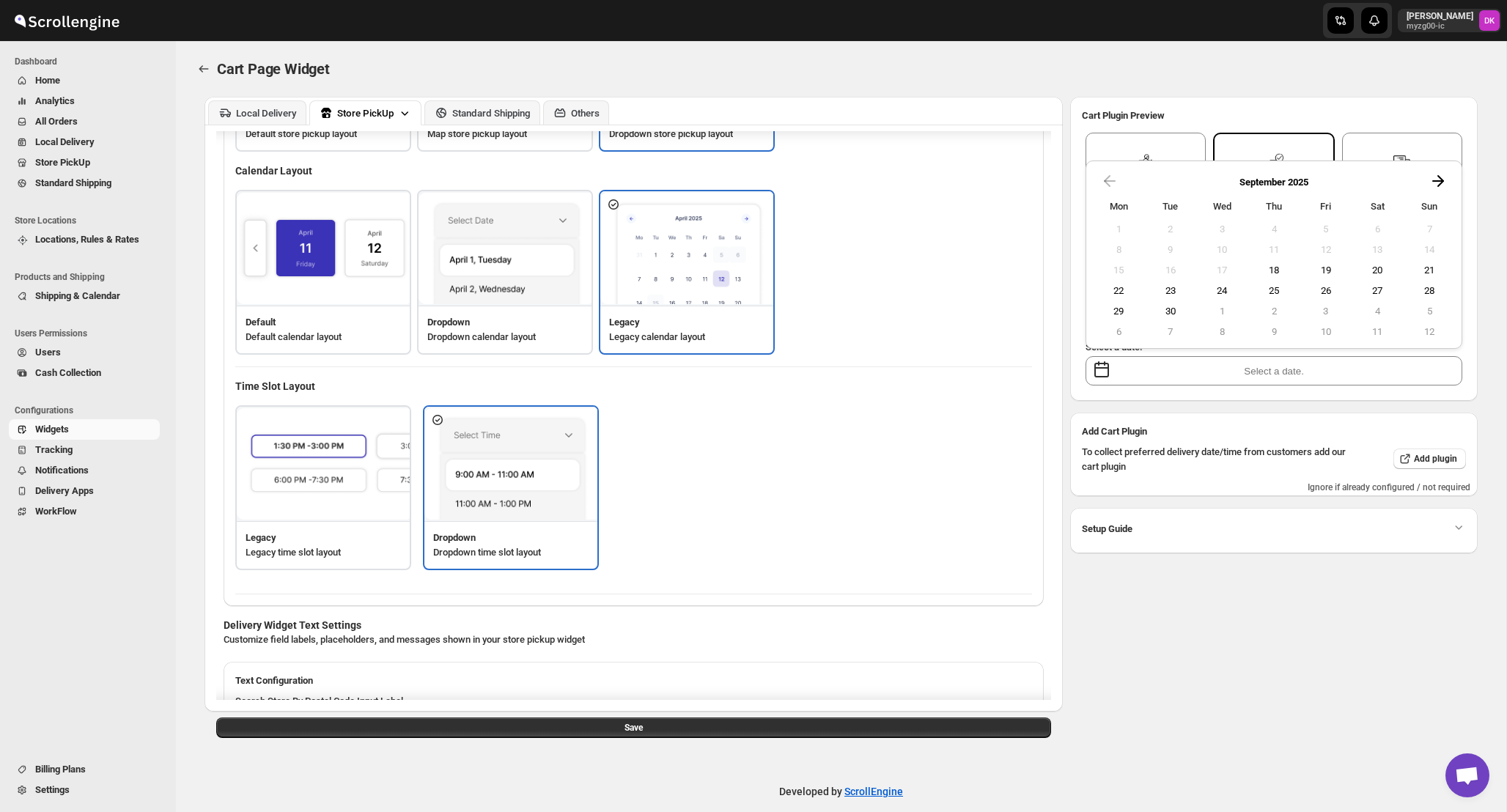
click at [1346, 269] on button "19" at bounding box center [1326, 270] width 50 height 18
type input "2025-09-19"
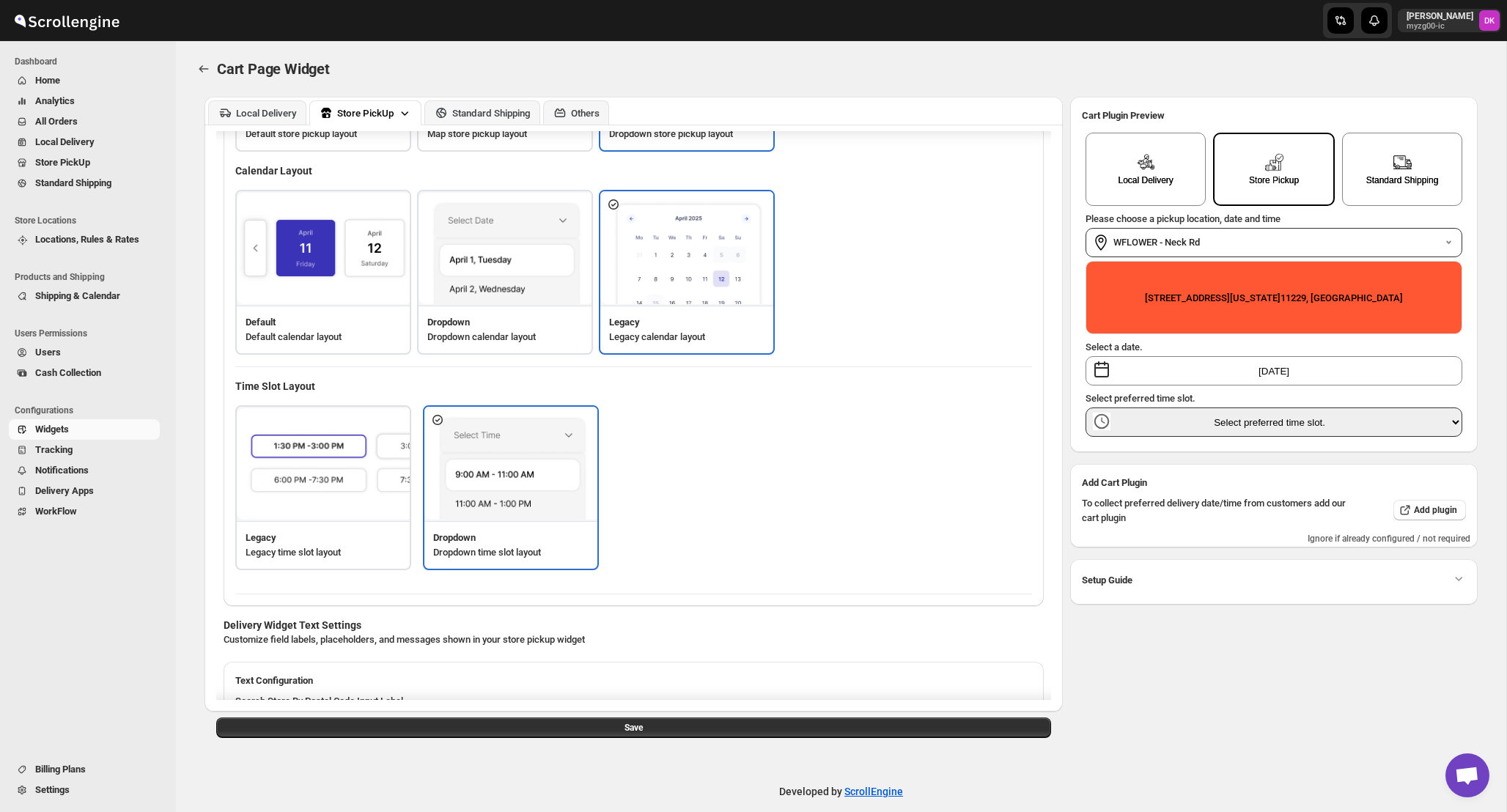
click at [1252, 417] on select "Select preferred time slot. 11:00 AM - 01:00 PM 02:00 PM - 03:00 PM 03:00 PM - …" at bounding box center [1274, 423] width 377 height 30
select select "68cb1a4a1e7941ee6fefd4b1"
click at [1086, 408] on select "Select preferred time slot. 11:00 AM - 01:00 PM 02:00 PM - 03:00 PM 03:00 PM - …" at bounding box center [1274, 423] width 377 height 30
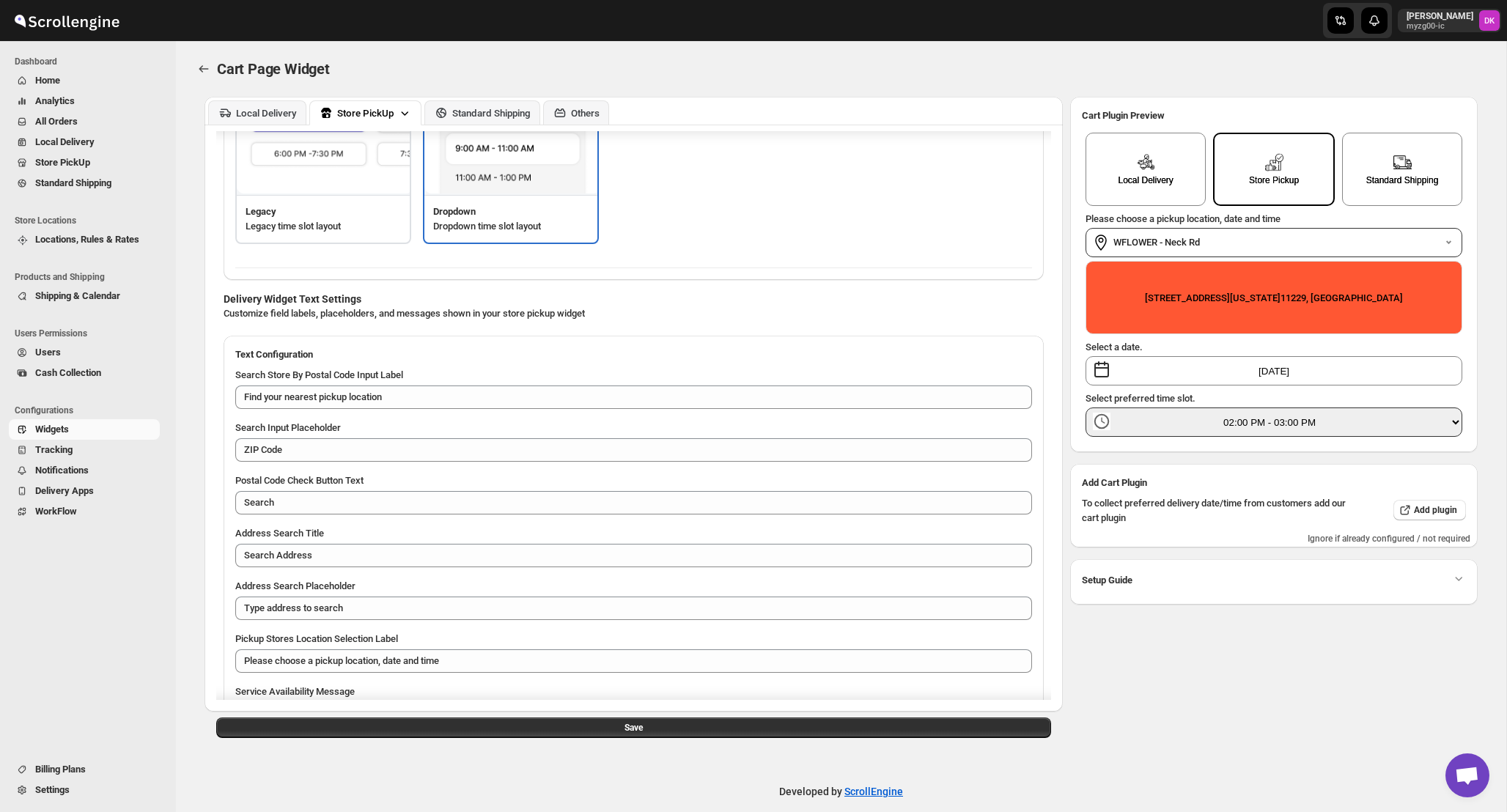
scroll to position [921, 0]
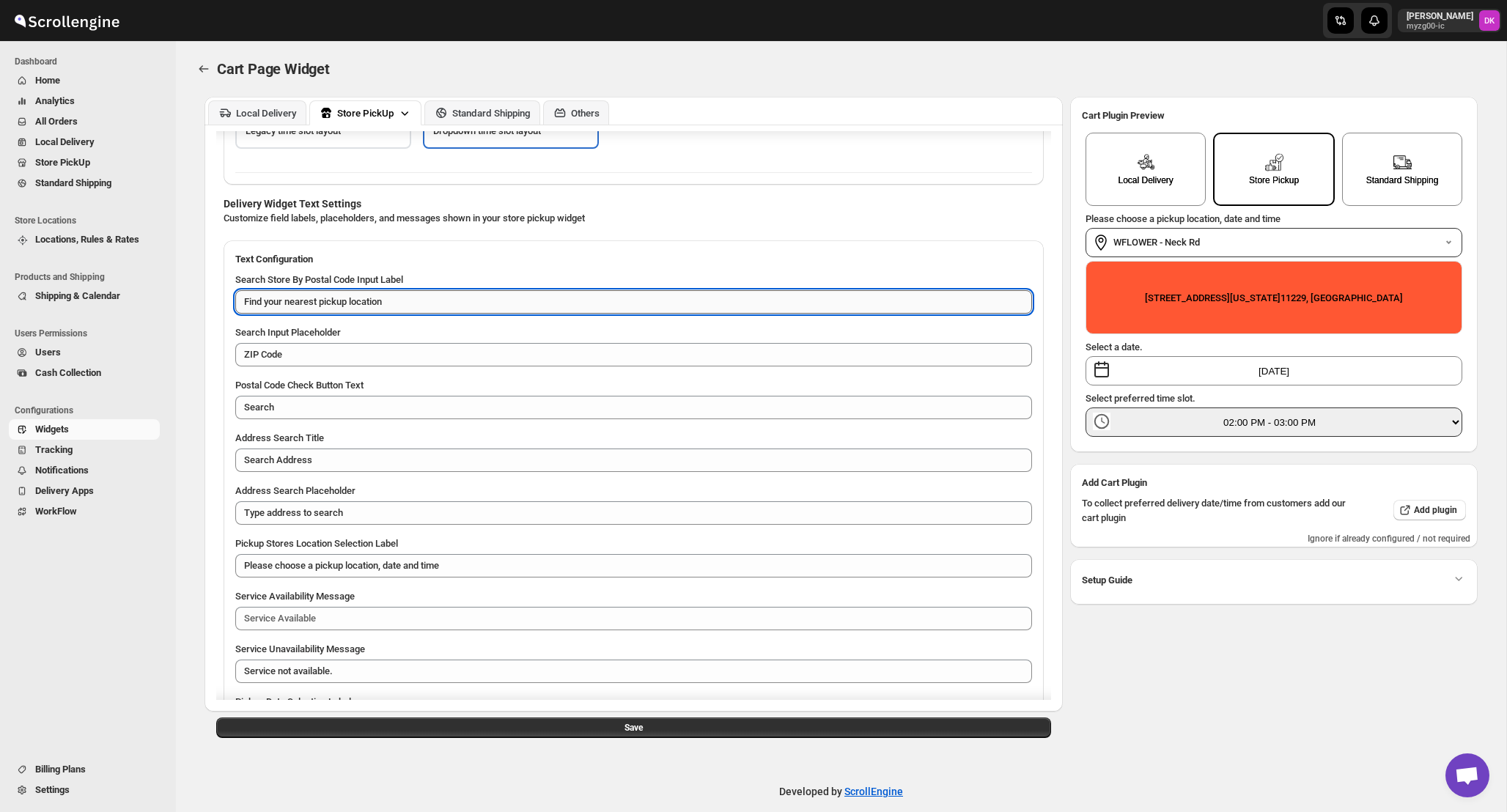
click at [436, 305] on textarea "Find your nearest pickup location" at bounding box center [634, 302] width 797 height 23
click at [1283, 181] on div "Store Pickup" at bounding box center [1273, 180] width 52 height 11
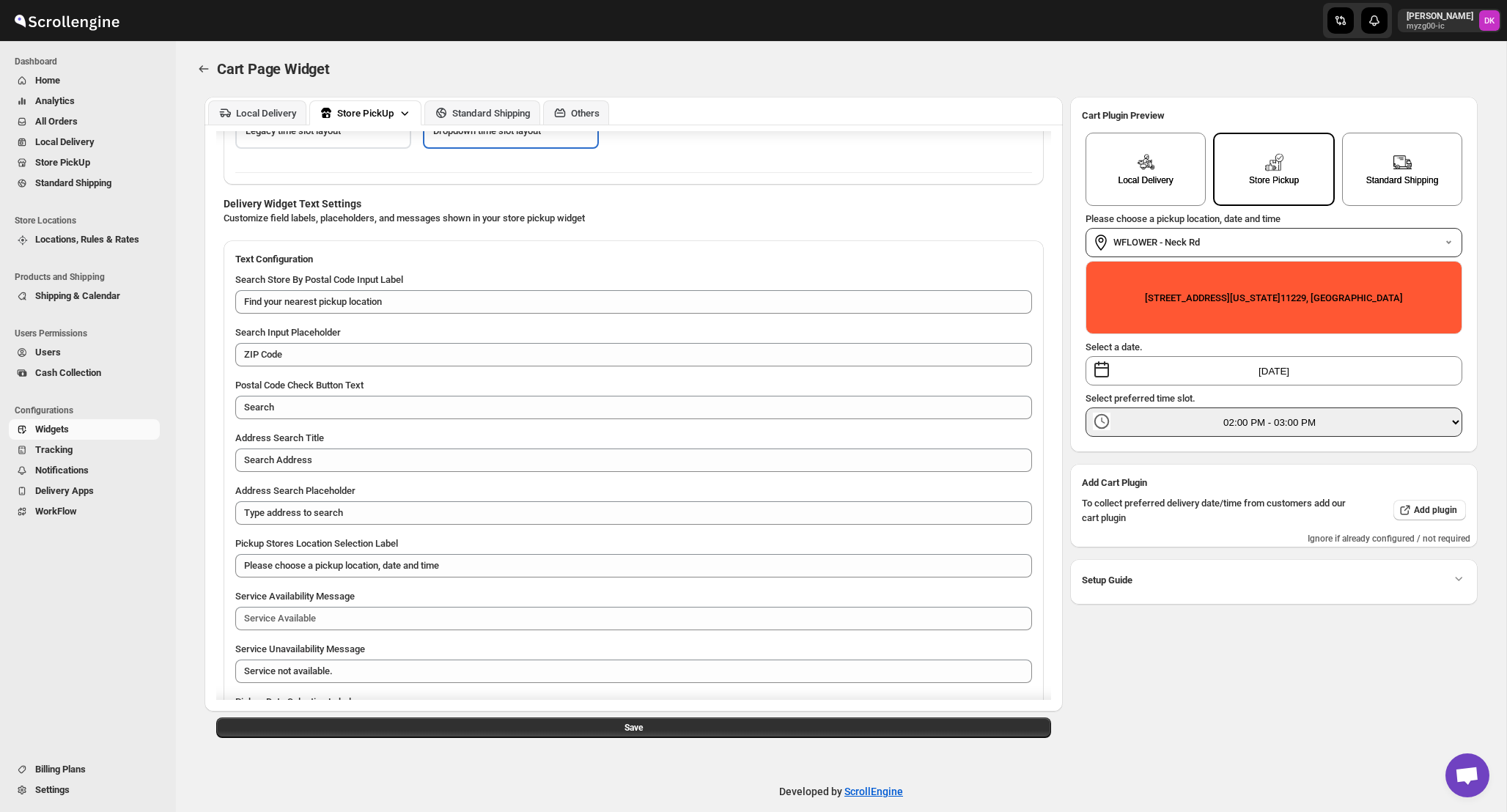
click at [1273, 239] on label "WFLOWER - Neck Rd" at bounding box center [1278, 243] width 328 height 15
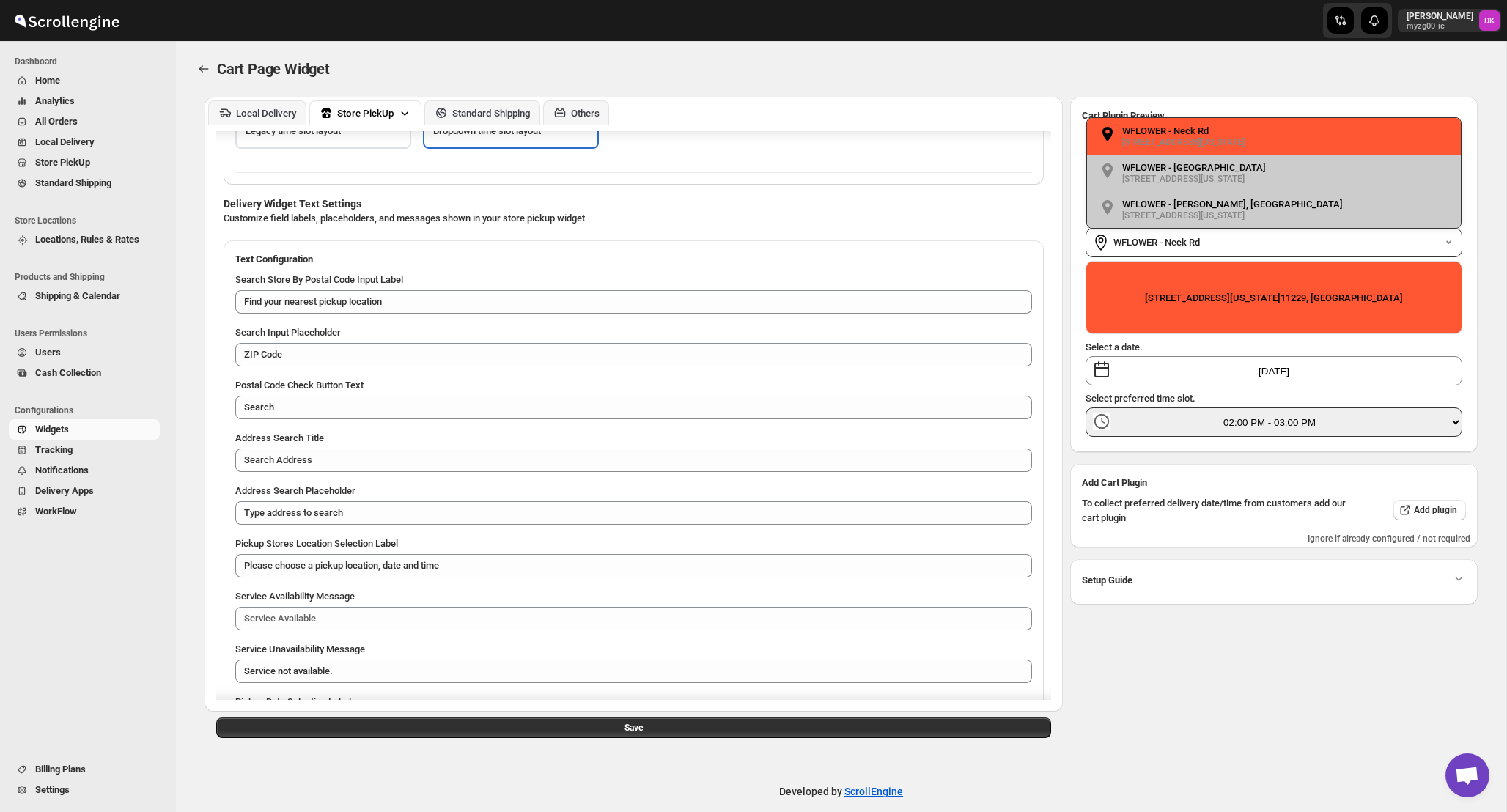
click at [1269, 239] on label "WFLOWER - Neck Rd" at bounding box center [1278, 243] width 328 height 15
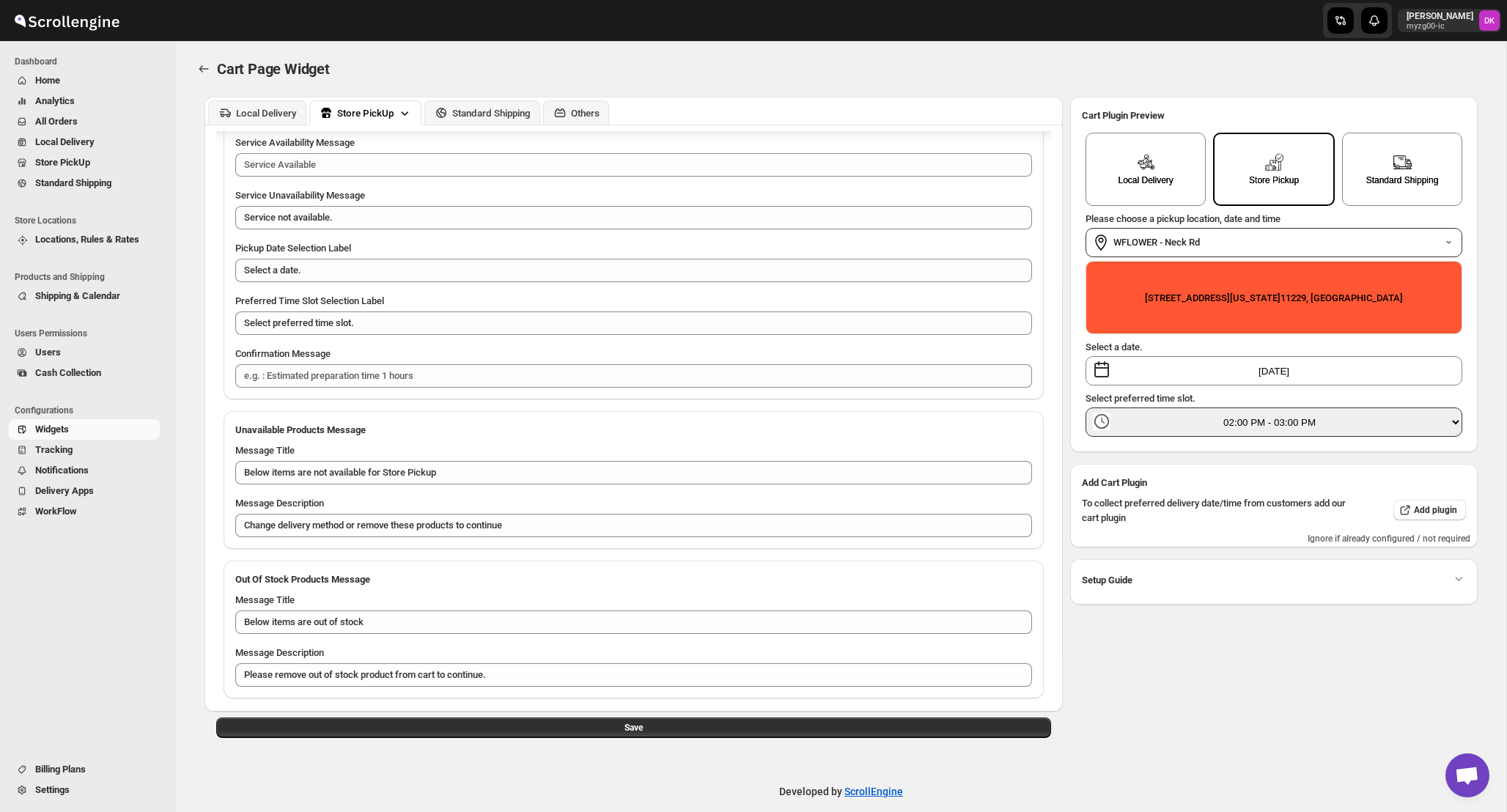
scroll to position [1381, 0]
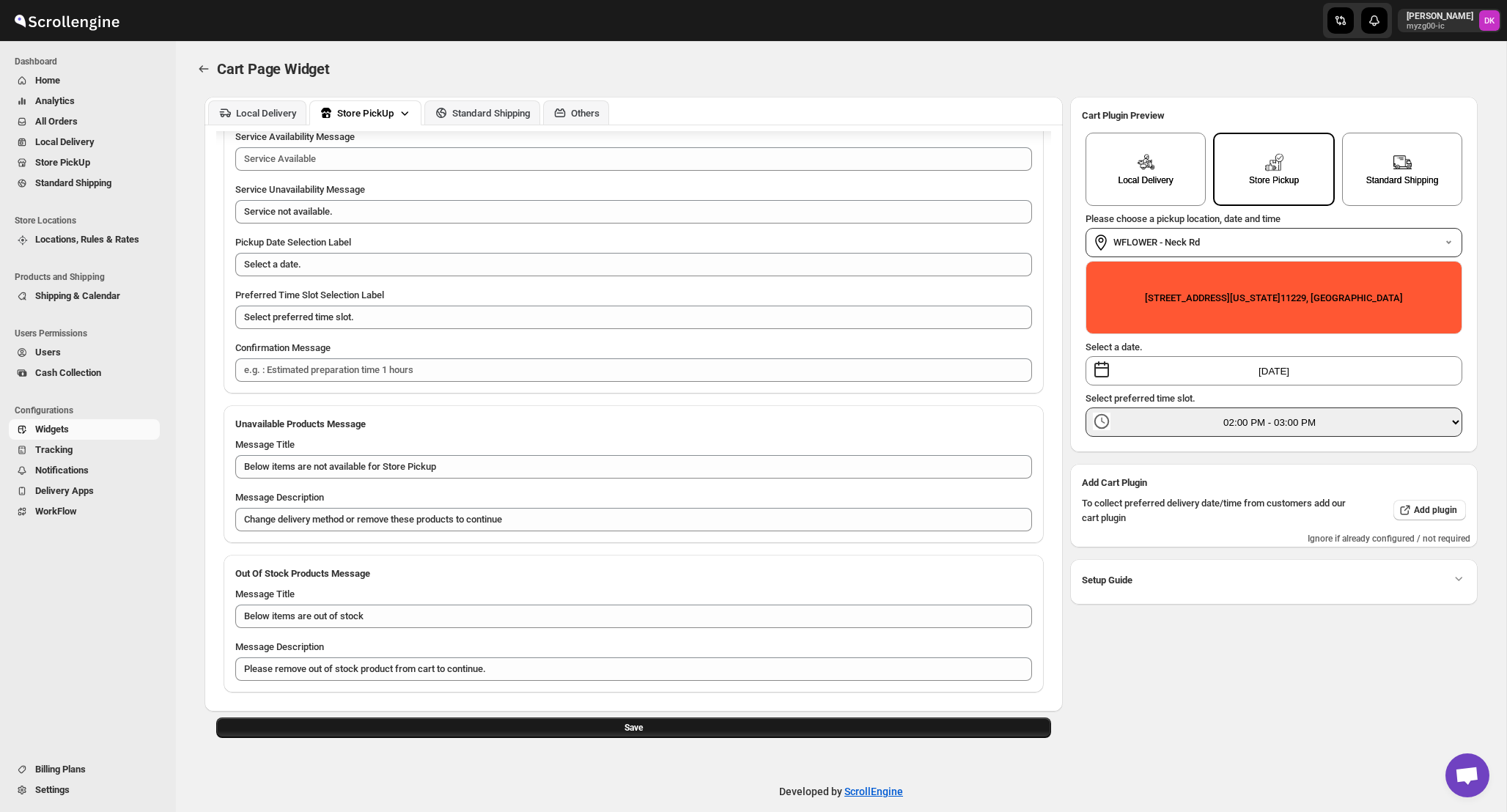
click at [650, 733] on button "Save" at bounding box center [634, 728] width 835 height 21
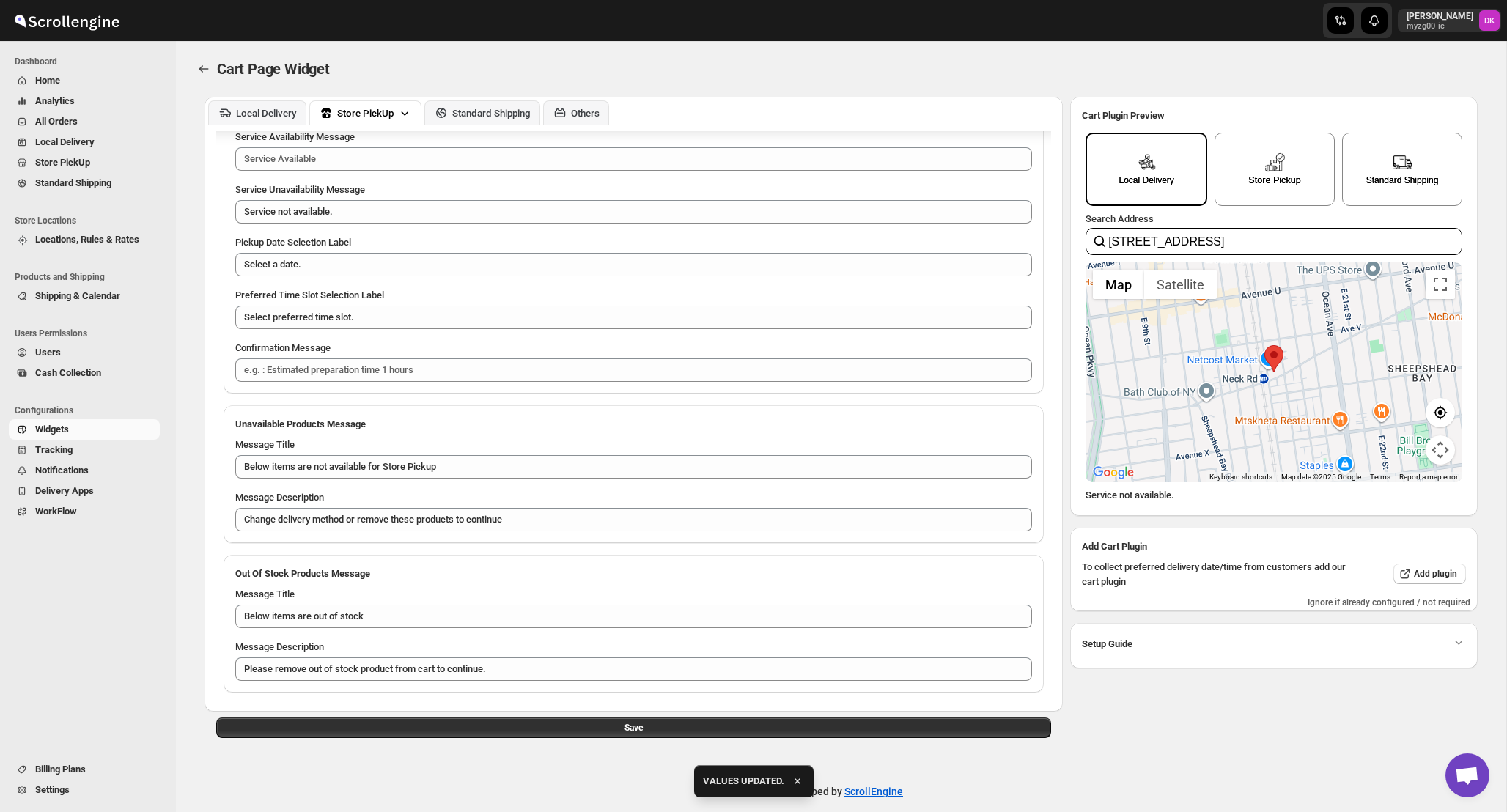
click at [1254, 194] on div "Store Pickup" at bounding box center [1275, 169] width 120 height 73
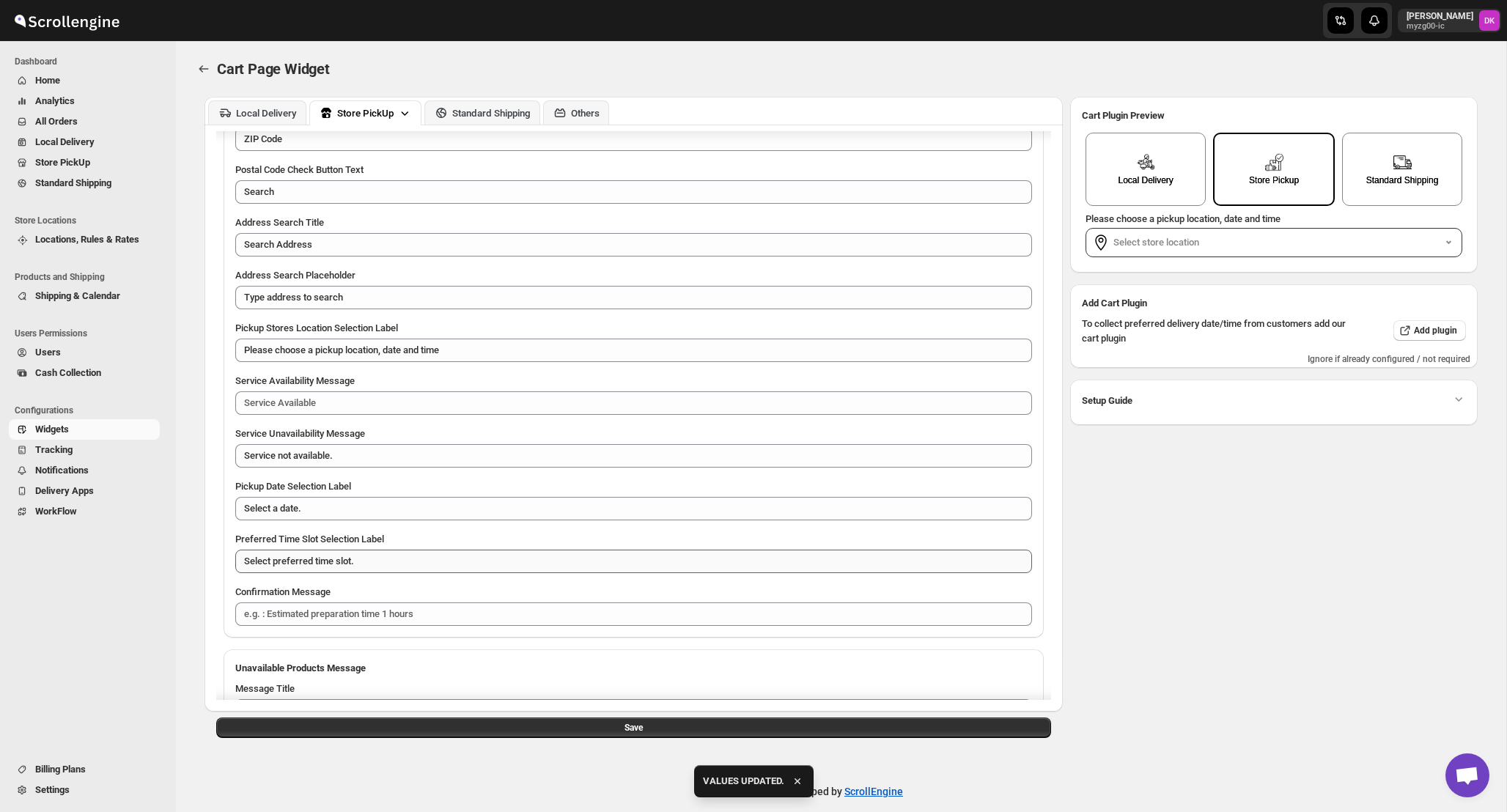
scroll to position [1132, 0]
click at [1395, 158] on img at bounding box center [1402, 162] width 19 height 19
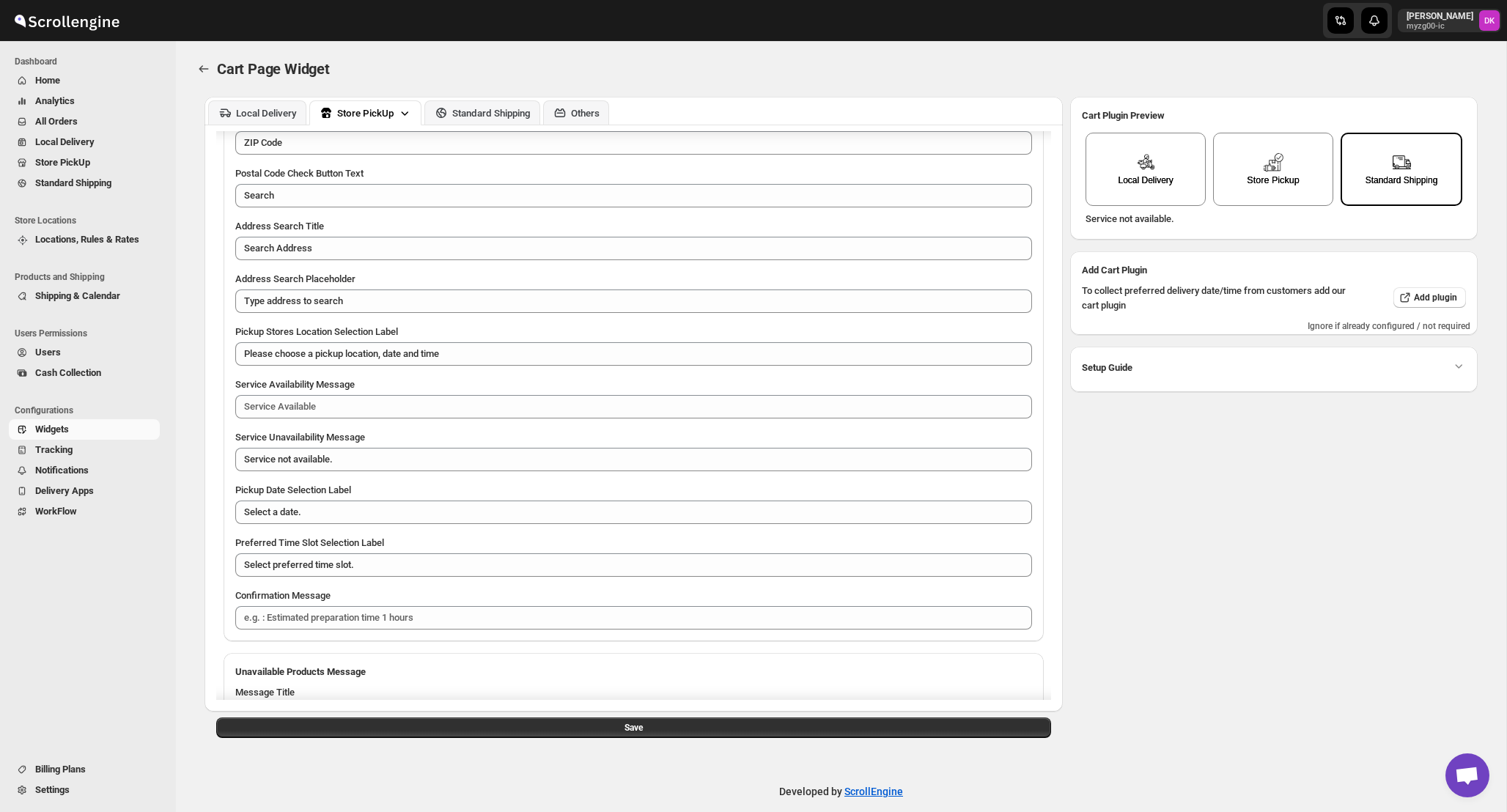
click at [1250, 183] on div "Store Pickup" at bounding box center [1273, 180] width 52 height 11
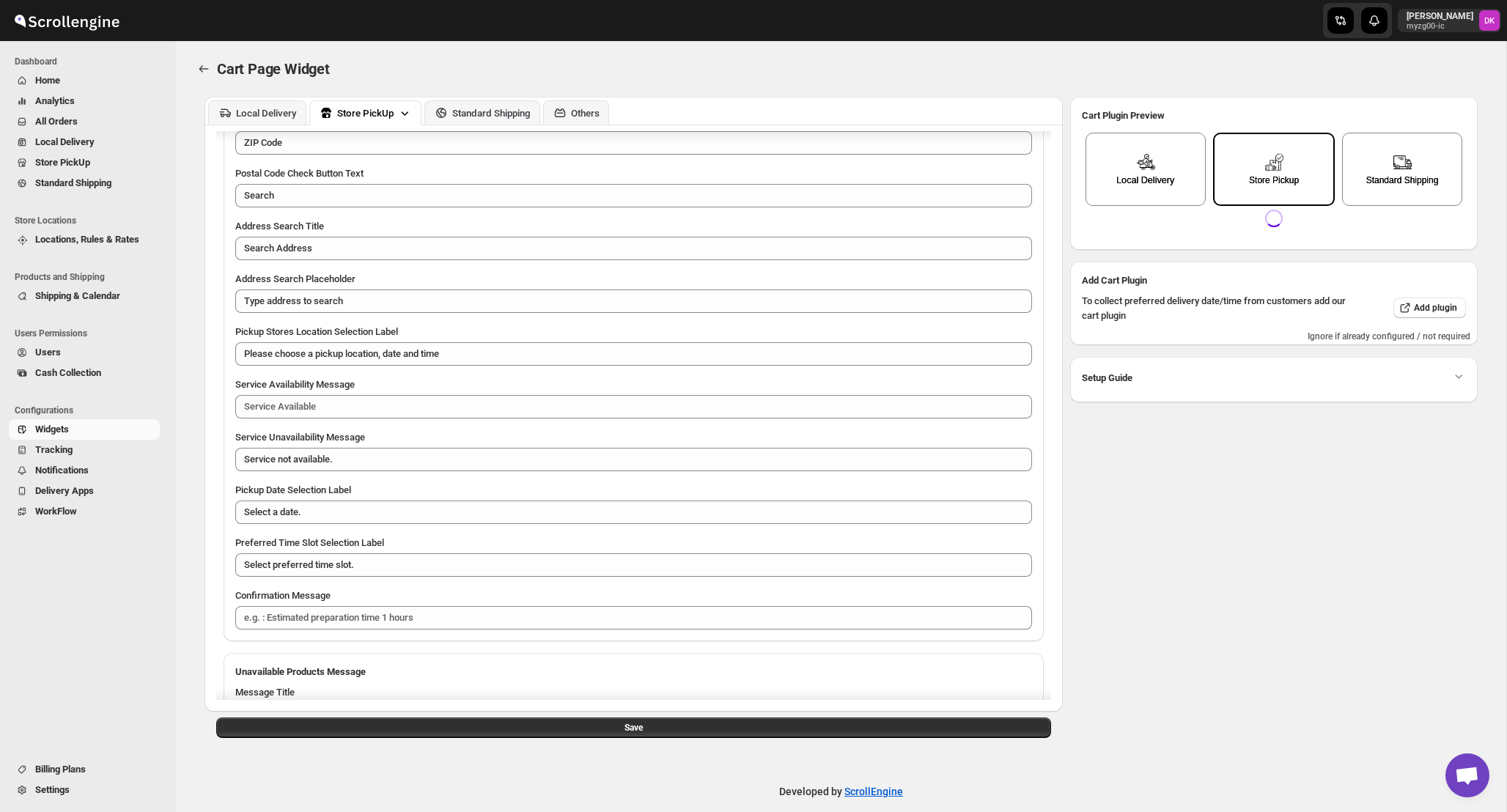
click at [1139, 183] on div "Local Delivery" at bounding box center [1146, 180] width 58 height 11
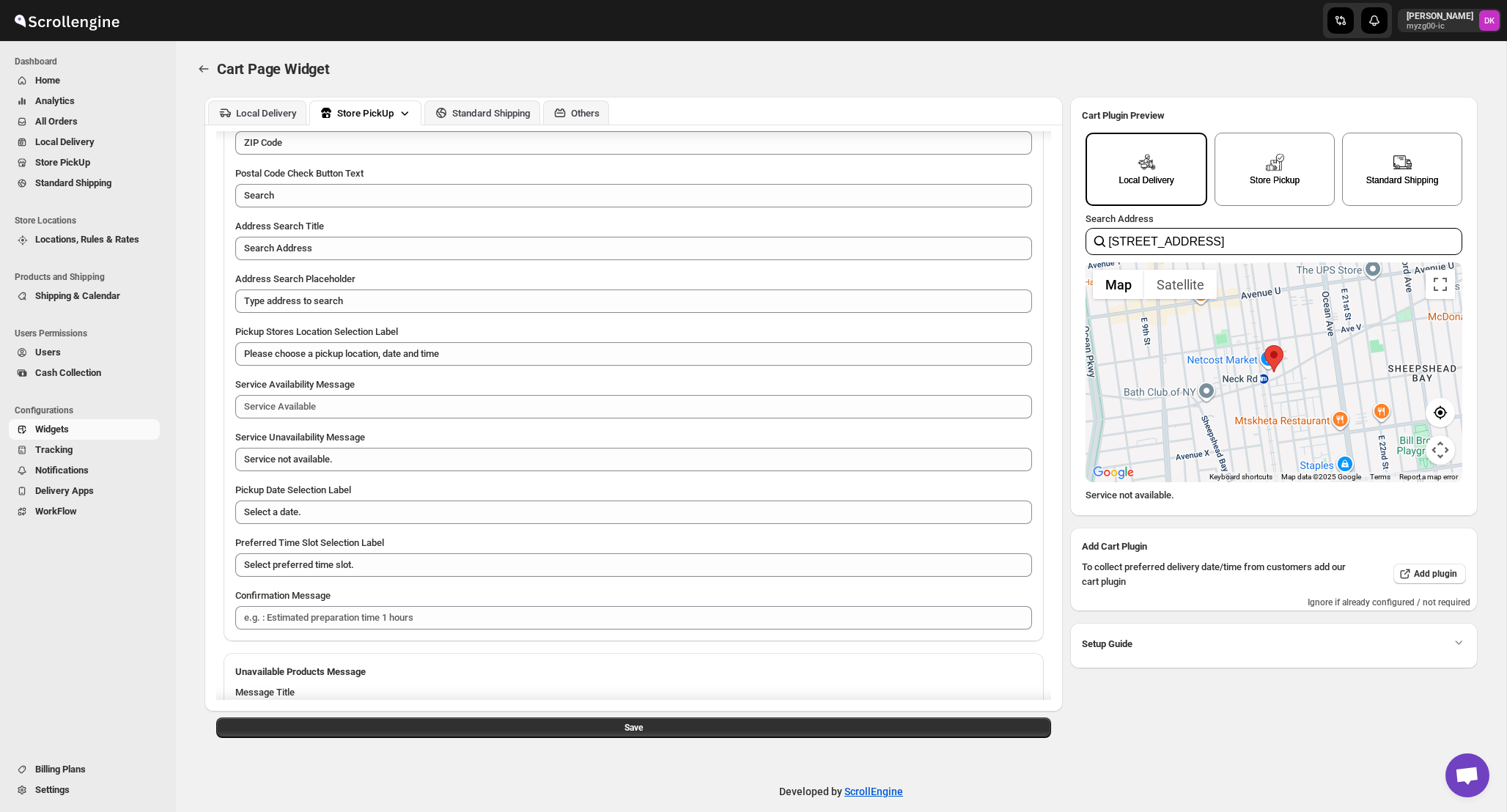
click at [1167, 236] on input "1601 Gravesend Neck Road, Brooklyn, NY, USA" at bounding box center [1274, 241] width 377 height 27
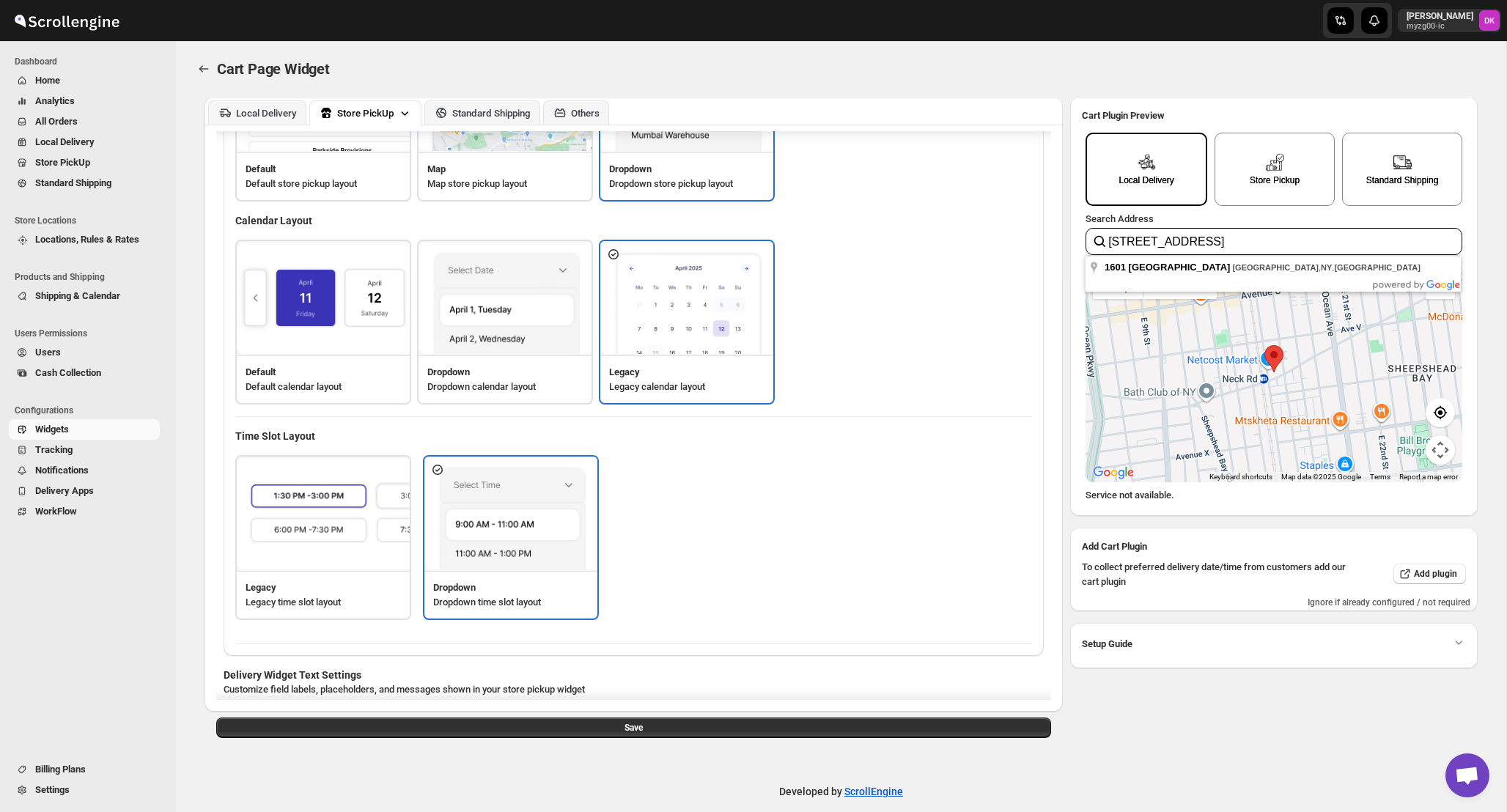
scroll to position [87, 0]
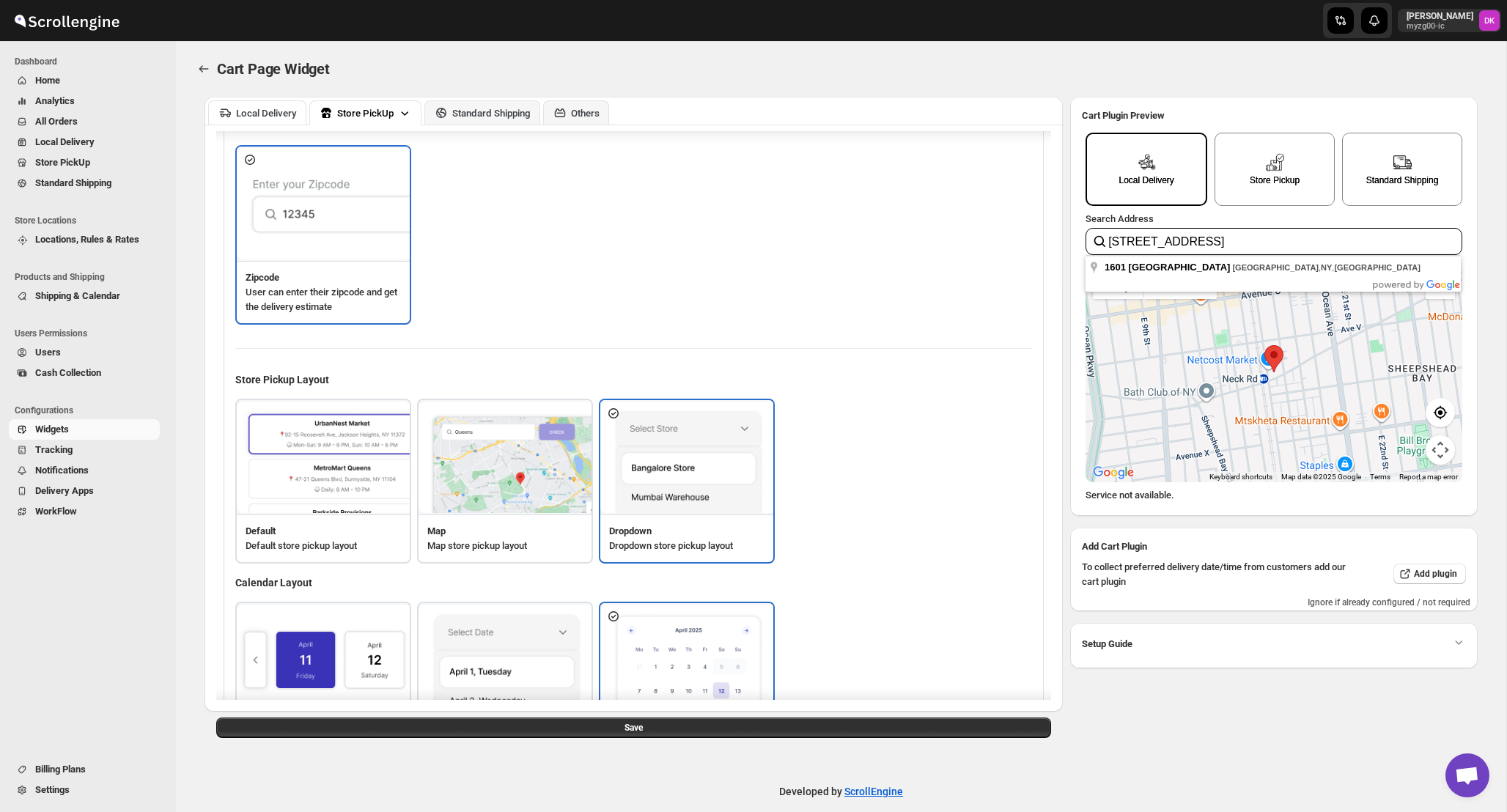
click at [255, 114] on div "Local Delivery" at bounding box center [267, 113] width 61 height 11
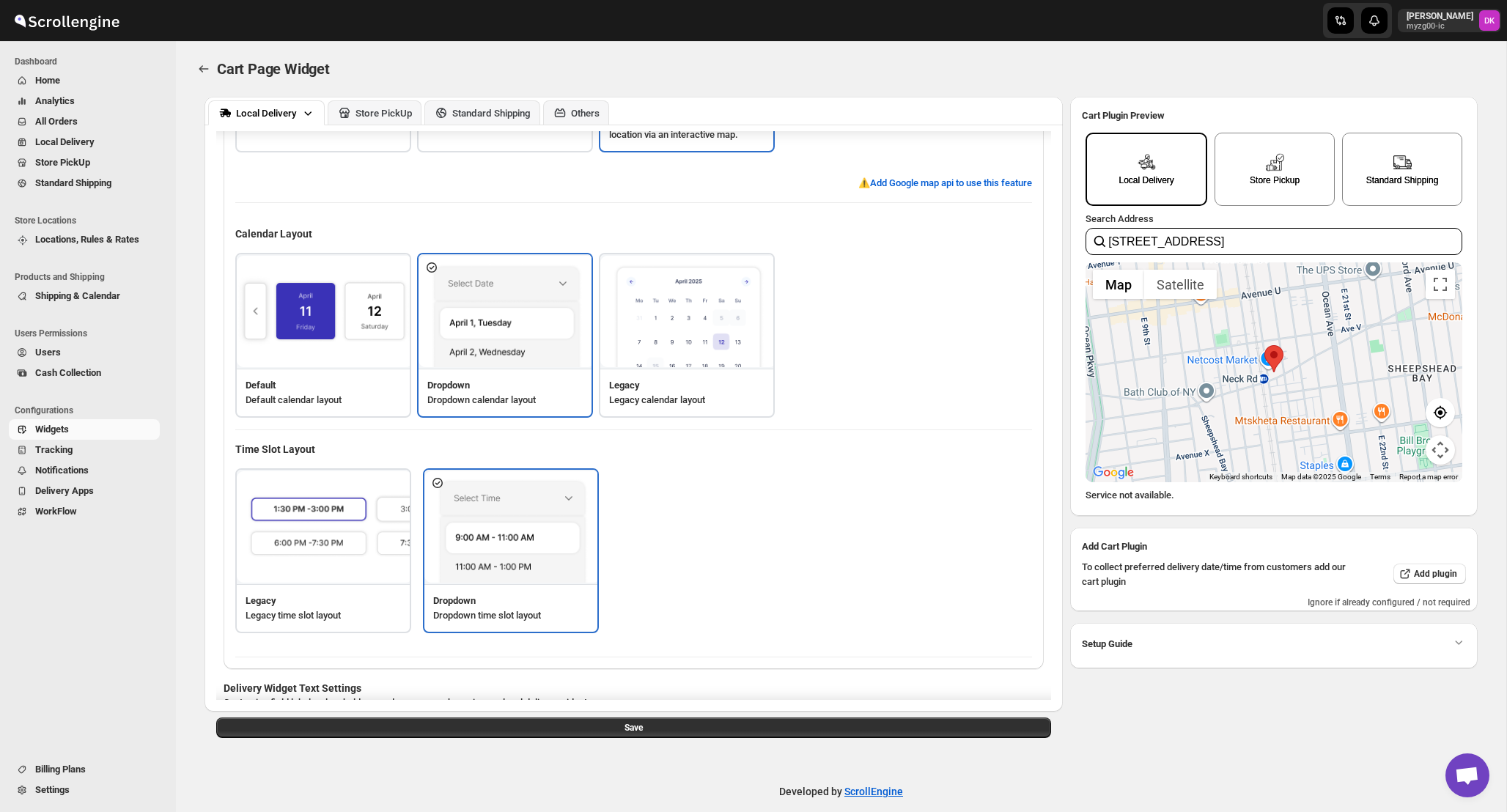
scroll to position [275, 0]
click at [554, 352] on img at bounding box center [506, 311] width 176 height 112
click at [1223, 245] on input "1601 Gravesend Neck Road, Brooklyn, NY, USA" at bounding box center [1274, 241] width 377 height 27
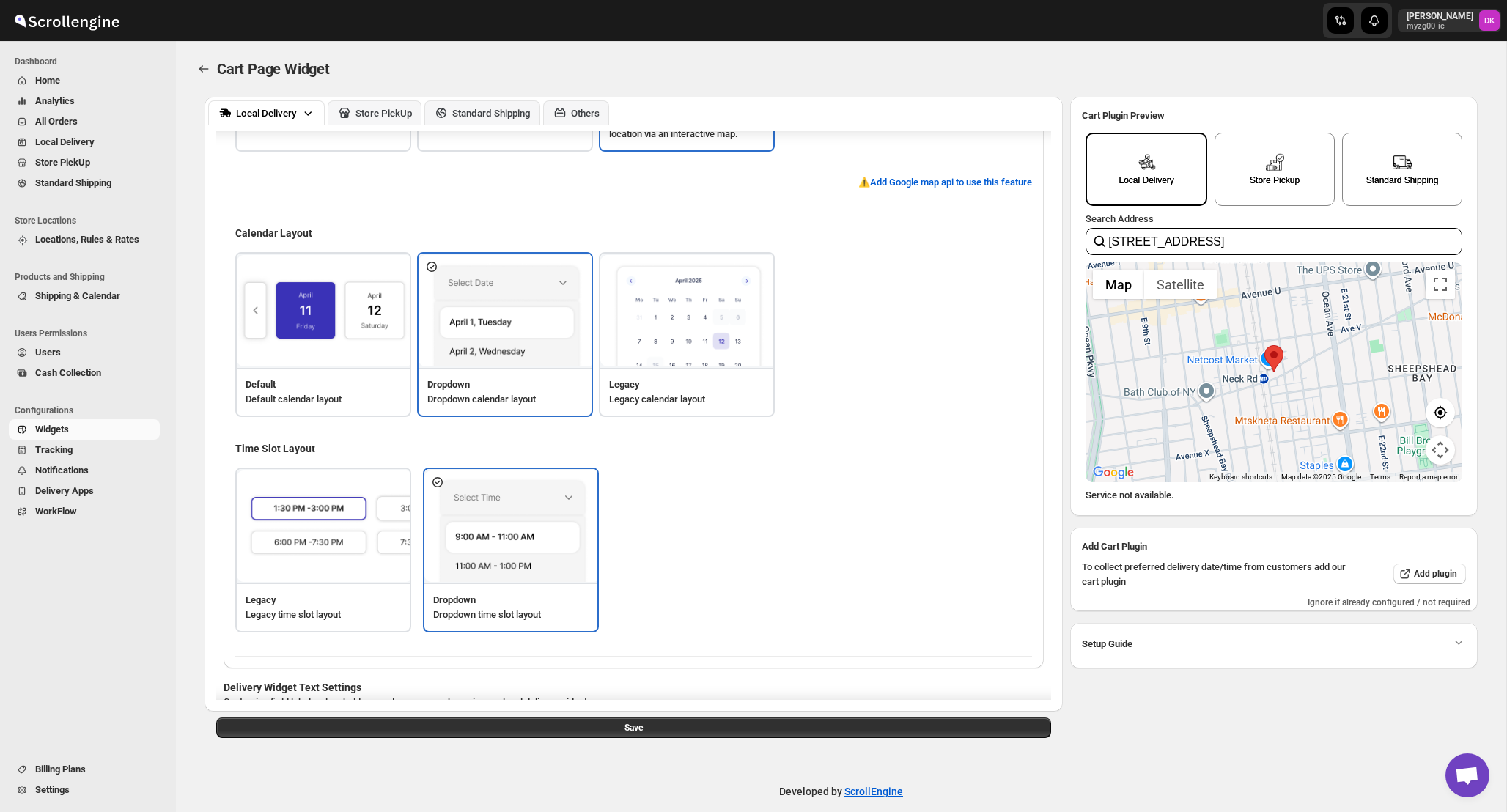
click at [1159, 487] on div "Search Address 1601 Gravesend Neck Road, Brooklyn, NY, USA ← Move left → Move r…" at bounding box center [1274, 356] width 377 height 287
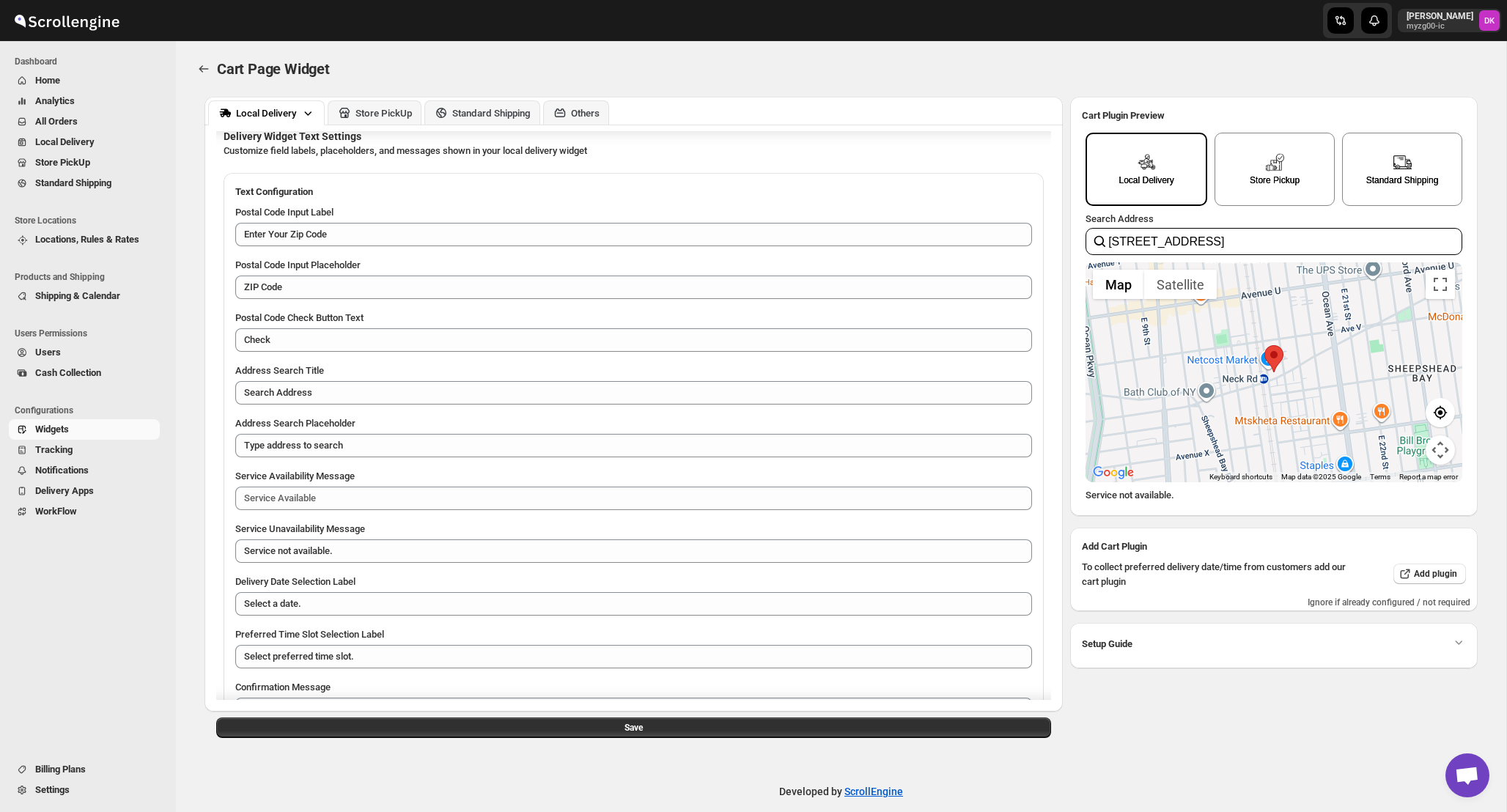
scroll to position [777, 0]
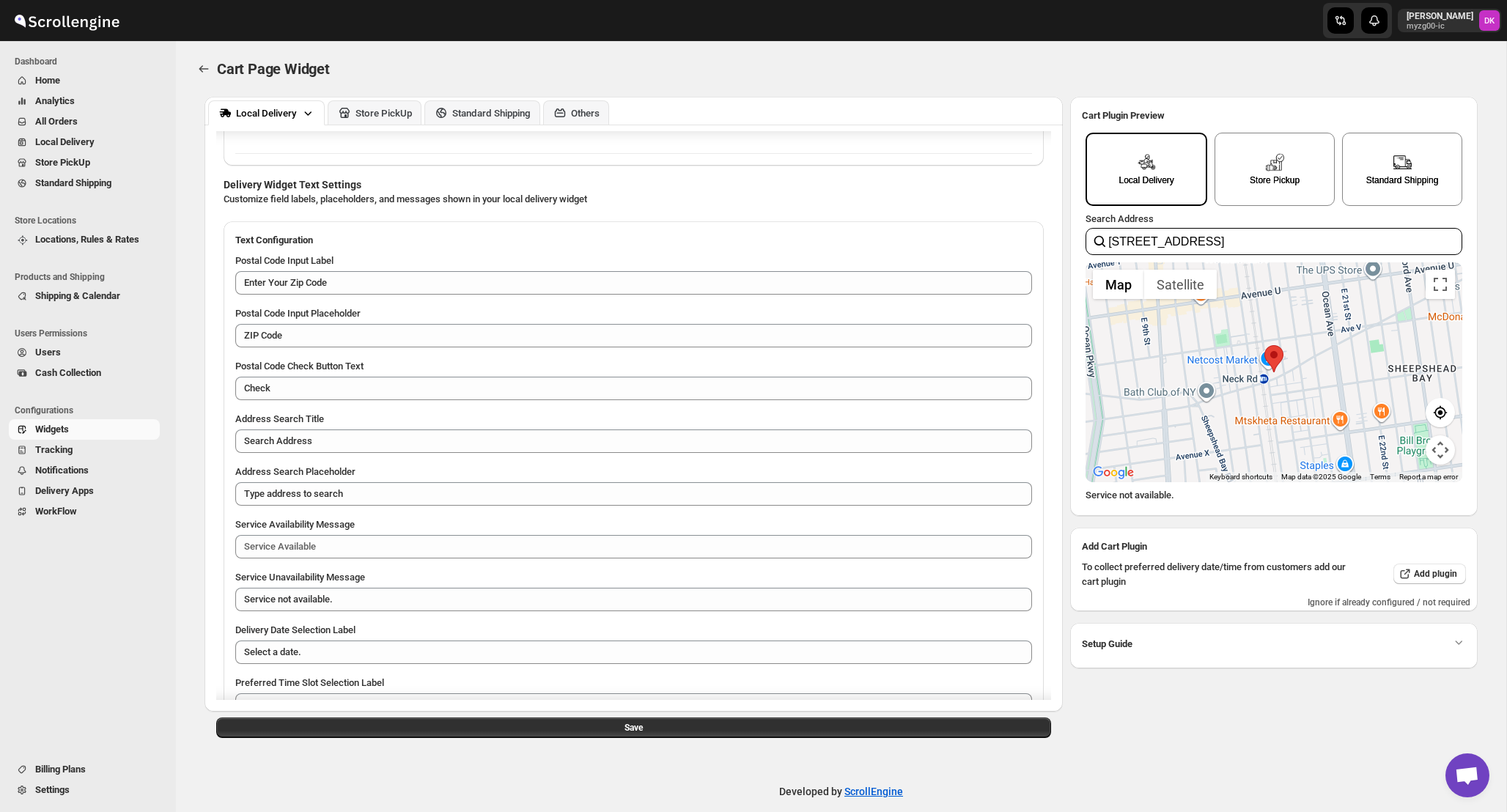
click at [562, 321] on div "Postal Code Input Placeholder" at bounding box center [634, 314] width 797 height 15
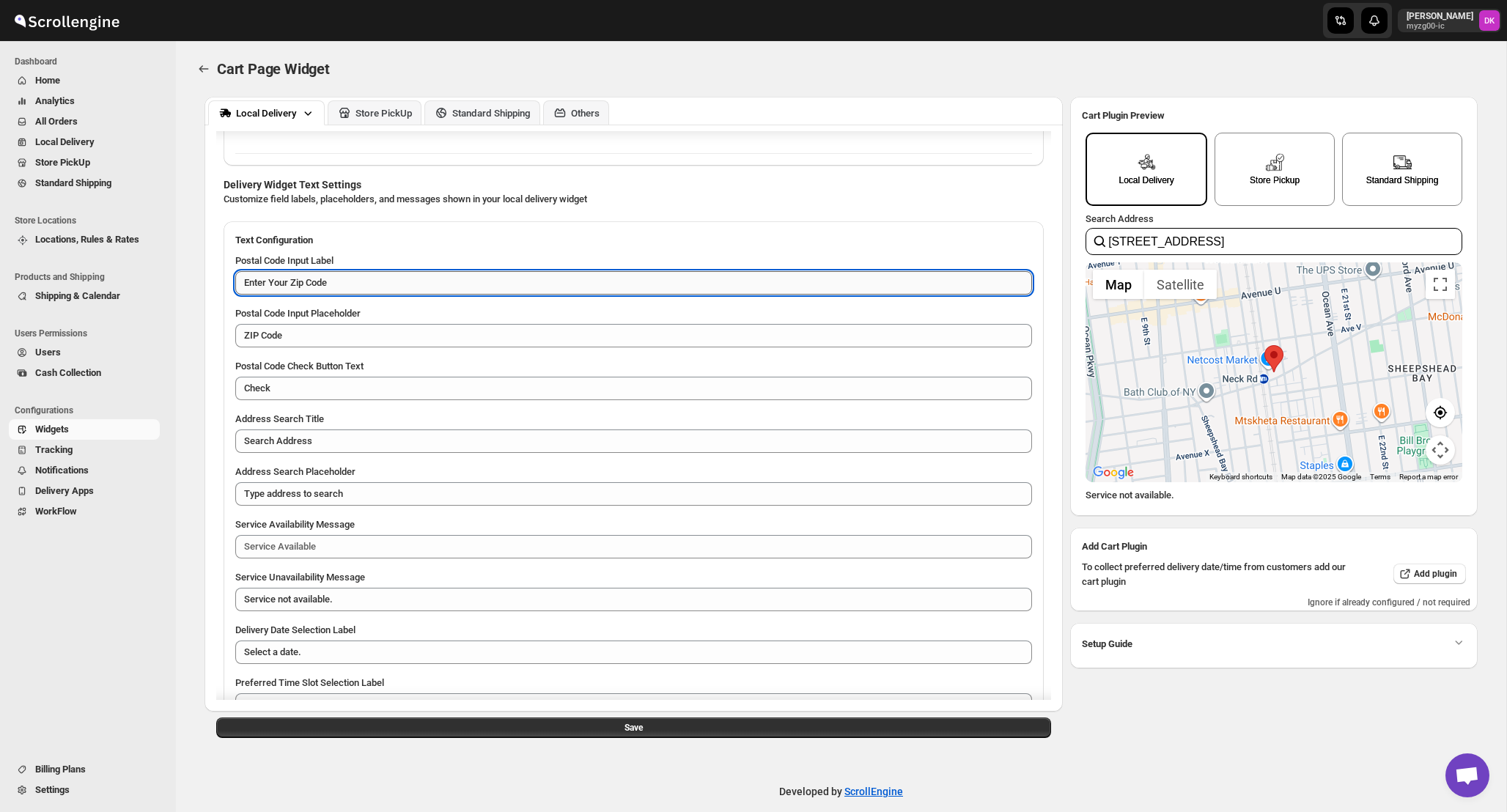
click at [583, 295] on textarea "Enter Your Zip Code" at bounding box center [634, 283] width 797 height 23
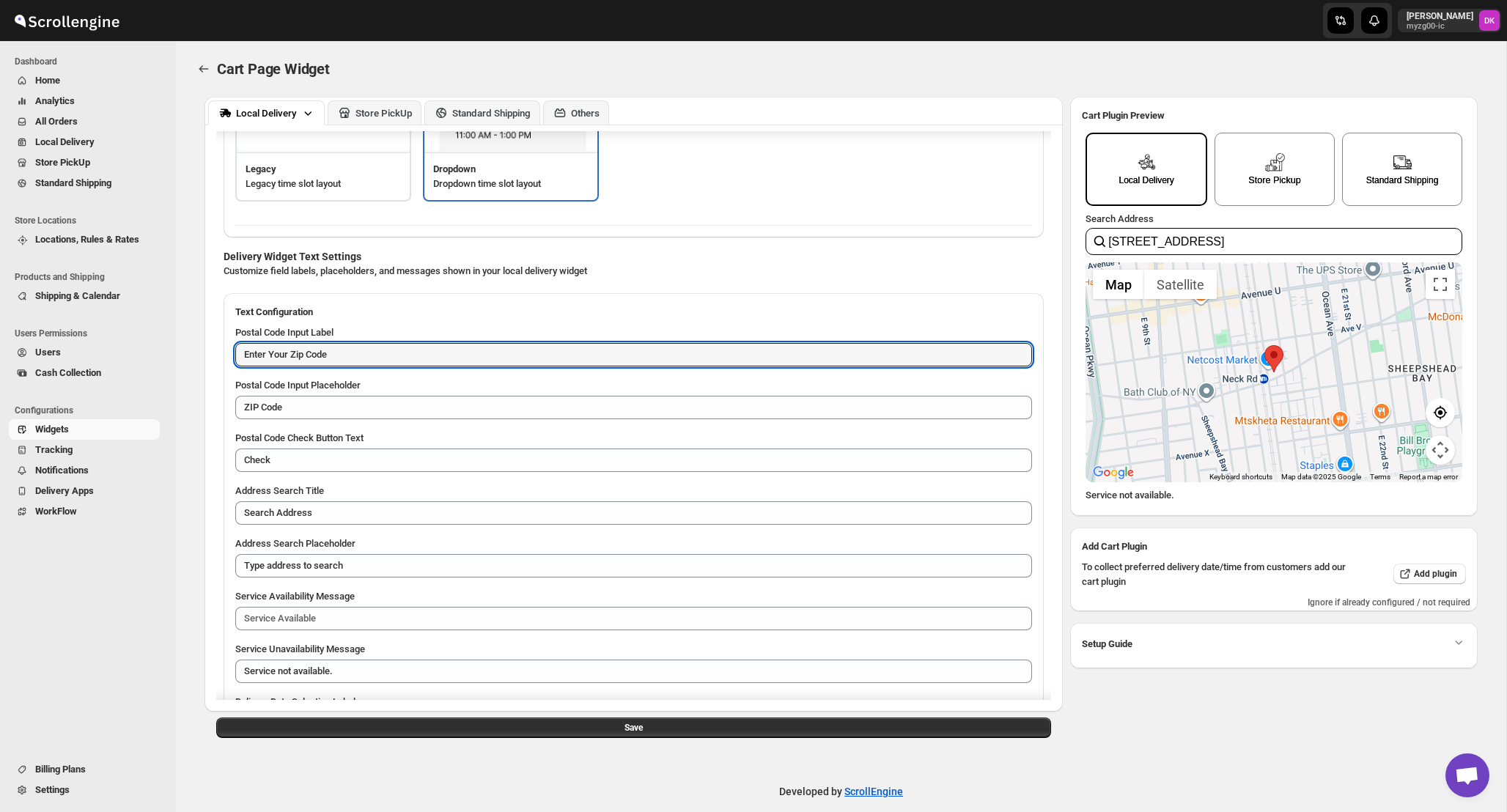
click at [1237, 163] on div "Store Pickup" at bounding box center [1275, 169] width 120 height 73
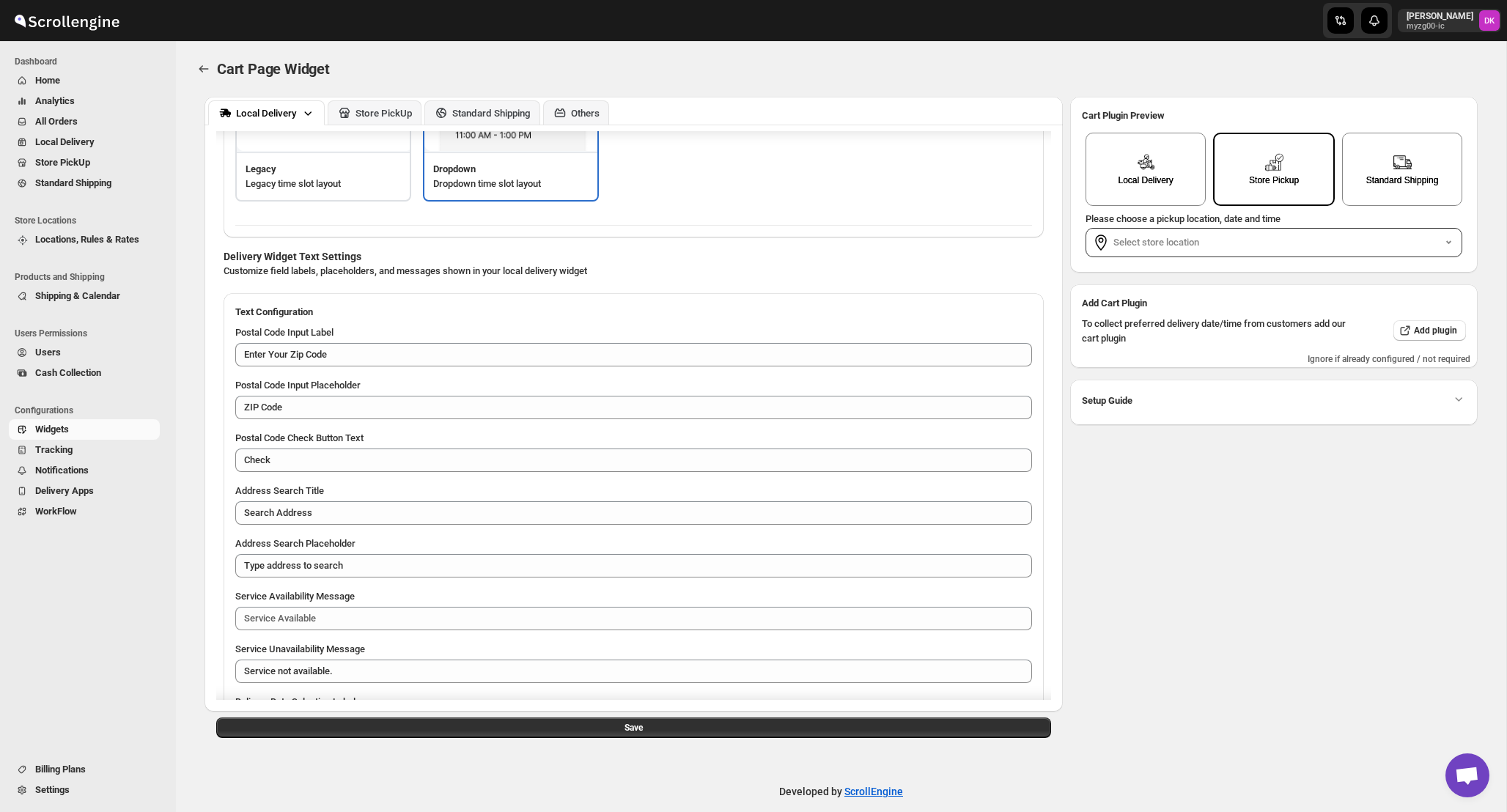
click at [1300, 315] on div "Add Cart Plugin" at bounding box center [1273, 306] width 384 height 21
click at [1299, 400] on div "Setup Guide" at bounding box center [1273, 400] width 384 height 19
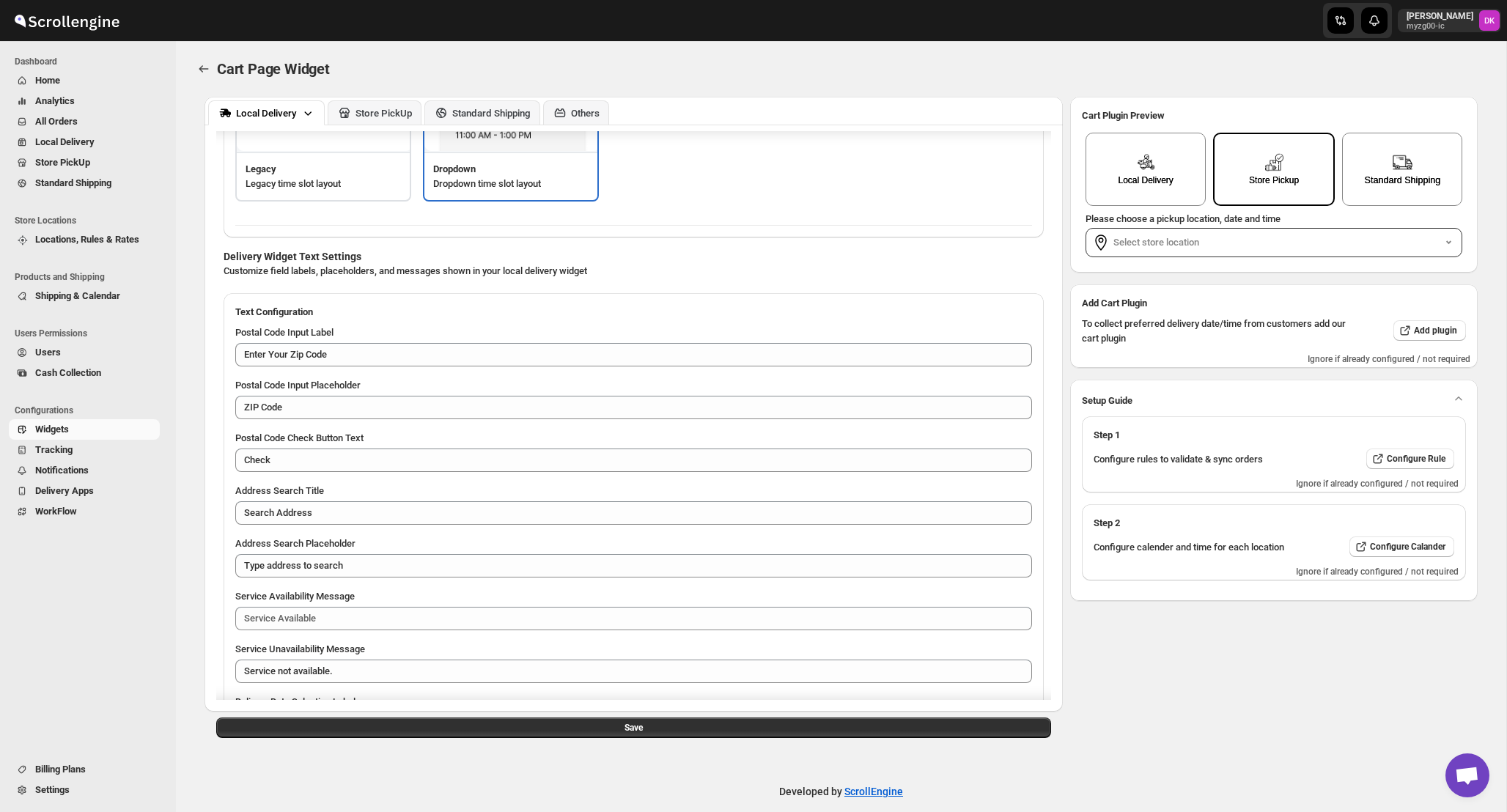
click at [1387, 185] on div "Standard Shipping" at bounding box center [1402, 180] width 76 height 11
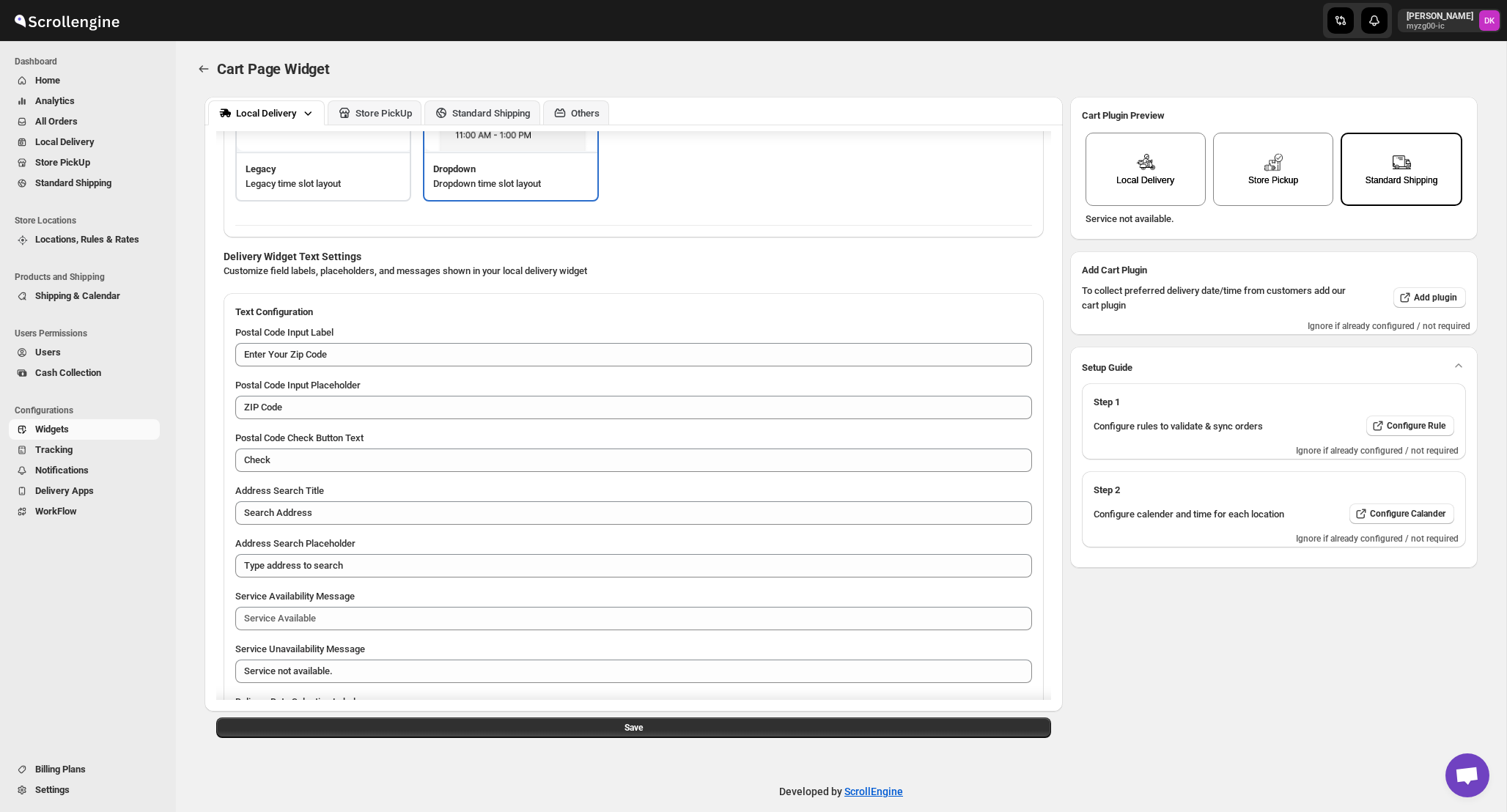
click at [1190, 195] on div "Local Delivery" at bounding box center [1146, 169] width 120 height 73
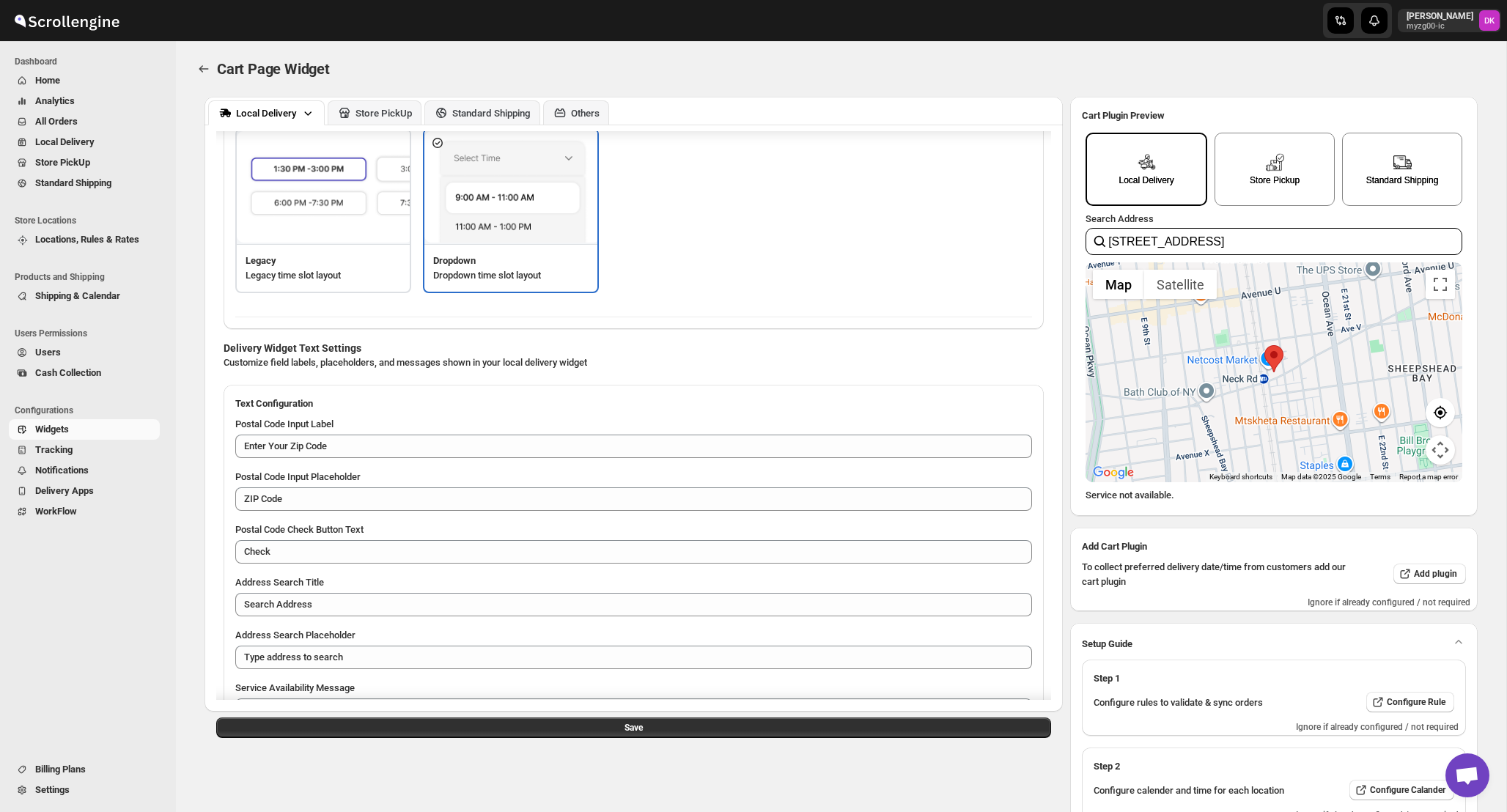
scroll to position [603, 0]
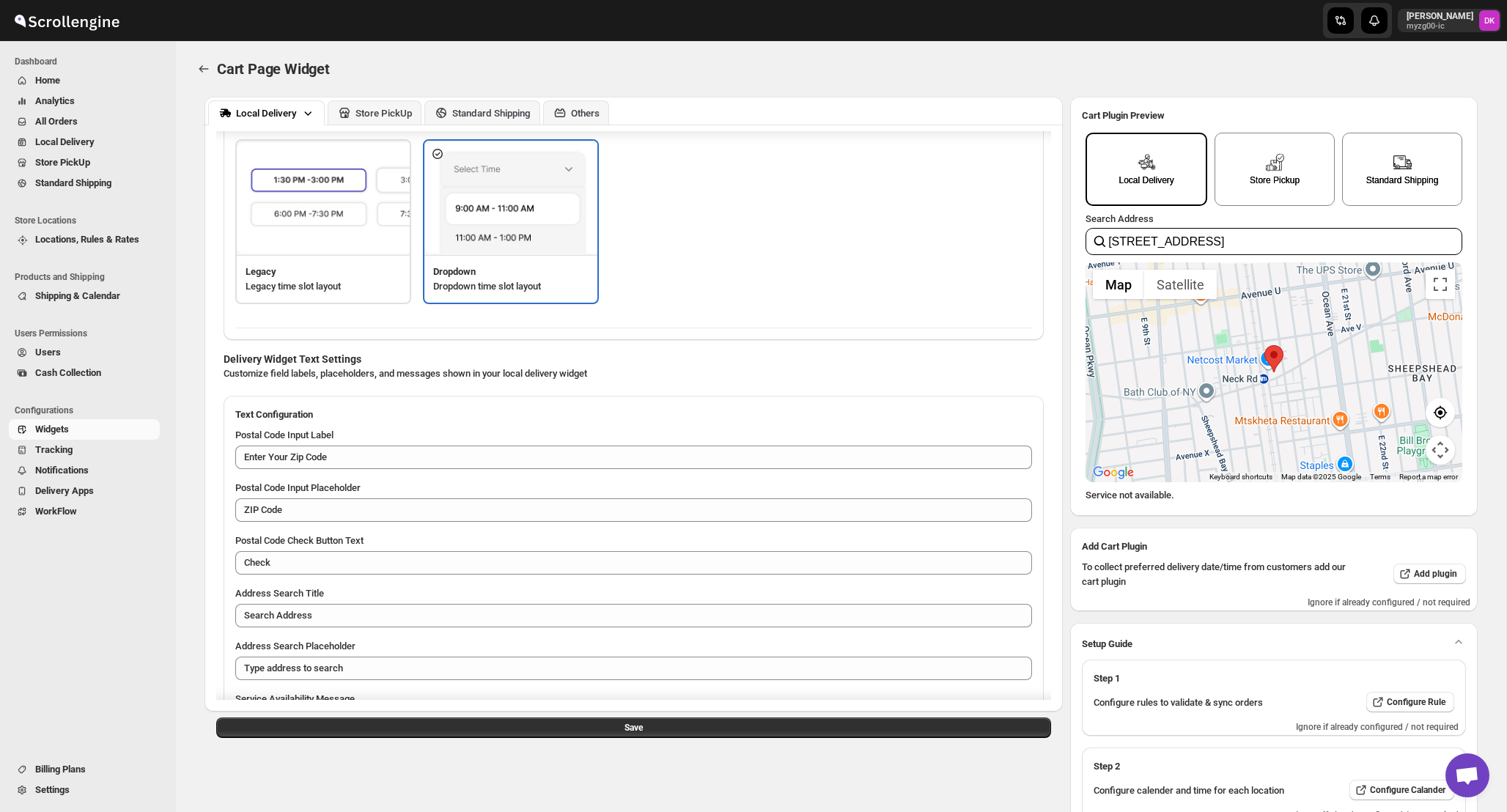
click at [79, 452] on span "Tracking" at bounding box center [96, 451] width 121 height 15
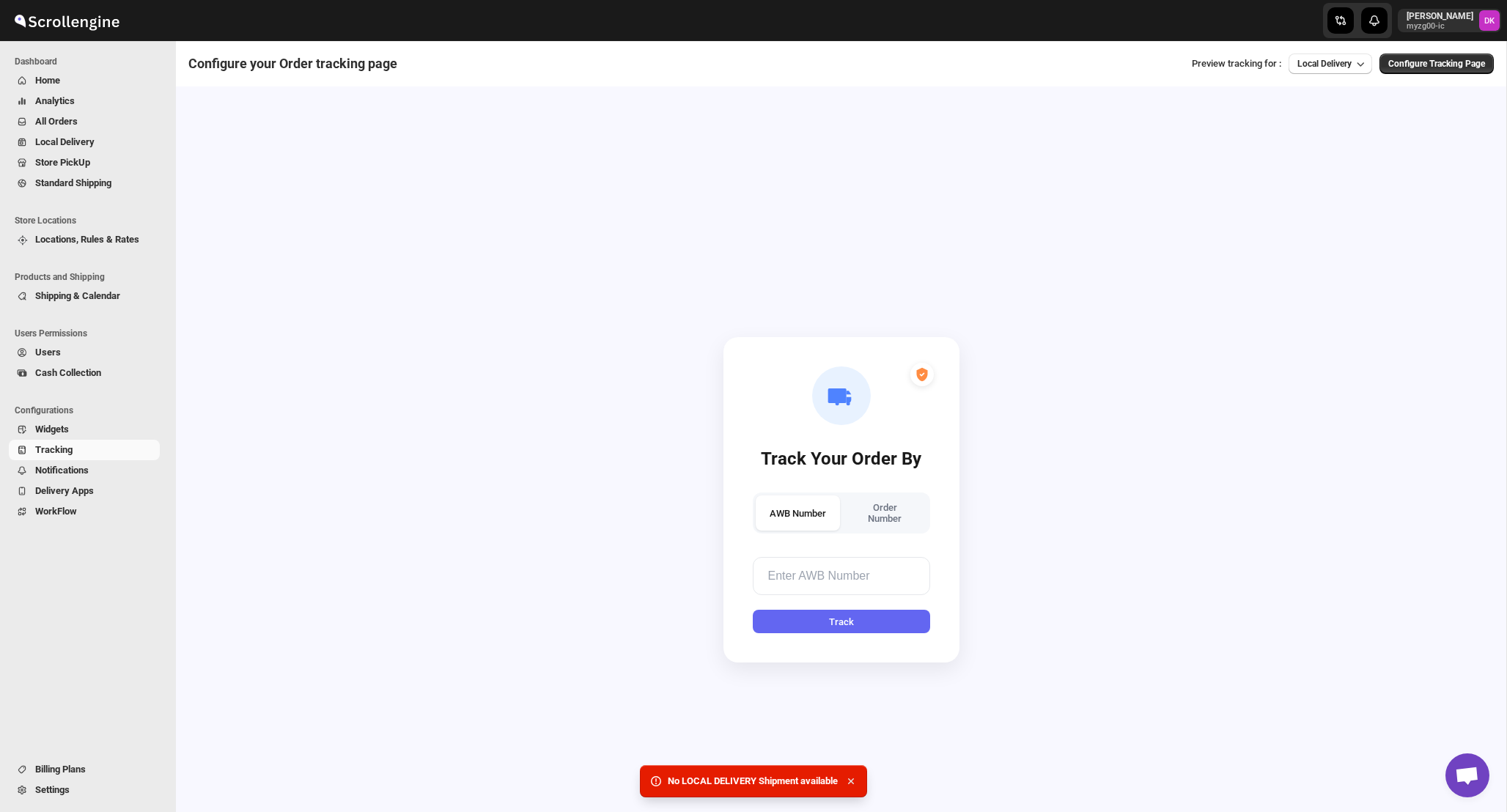
click at [858, 781] on icon "button" at bounding box center [851, 781] width 15 height 15
click at [1325, 75] on div "Configure your Order tracking page Preview tracking for : Local Delivery Config…" at bounding box center [841, 64] width 1313 height 28
click at [1339, 64] on span "Local Delivery" at bounding box center [1325, 64] width 54 height 10
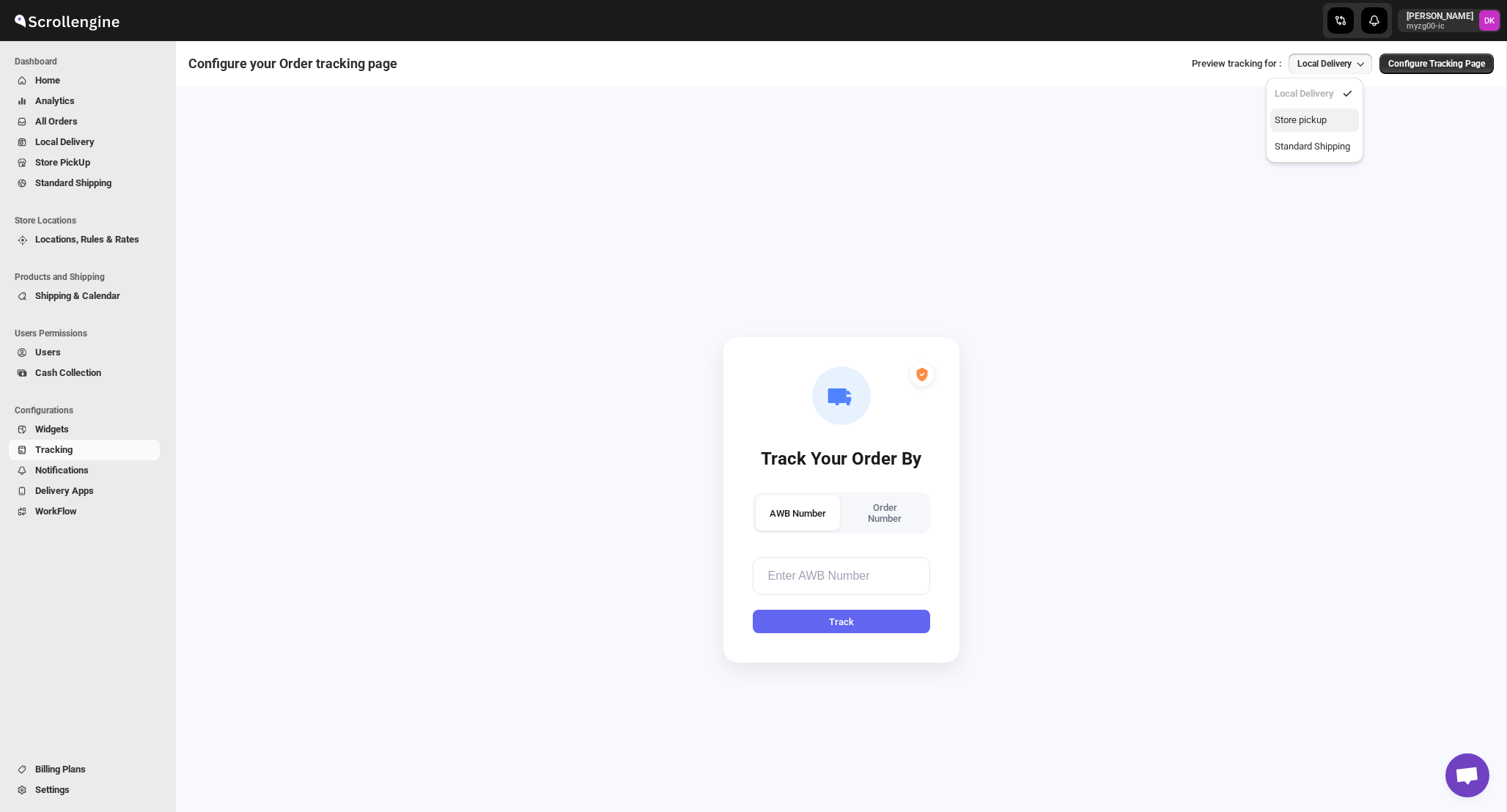
click at [1320, 130] on button "Store pickup" at bounding box center [1314, 120] width 88 height 23
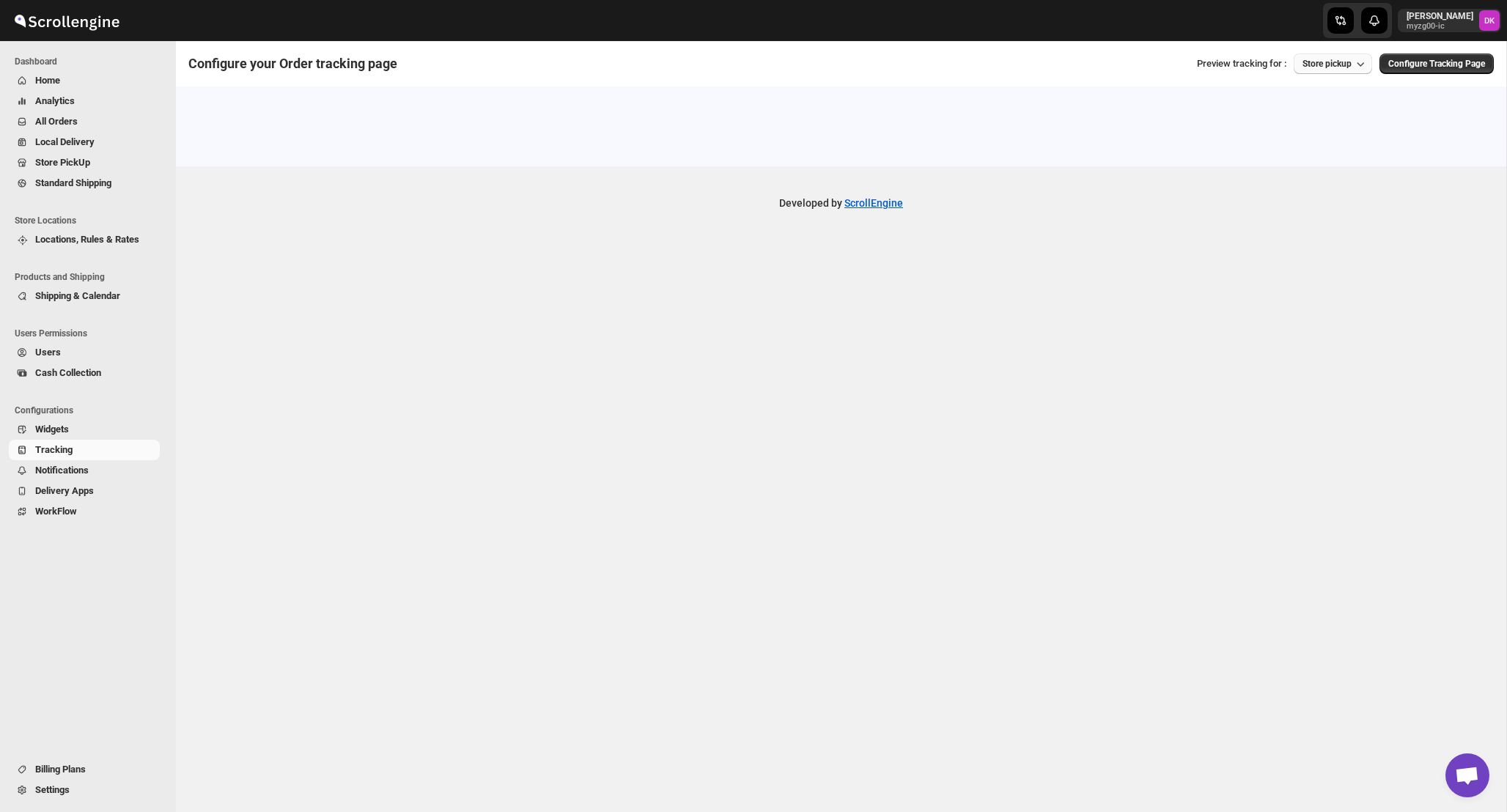
click at [1336, 67] on span "Store pickup" at bounding box center [1328, 64] width 50 height 10
click at [1330, 96] on div "Local Delivery" at bounding box center [1309, 94] width 58 height 15
click at [1313, 72] on button "Store pickup" at bounding box center [1333, 64] width 78 height 21
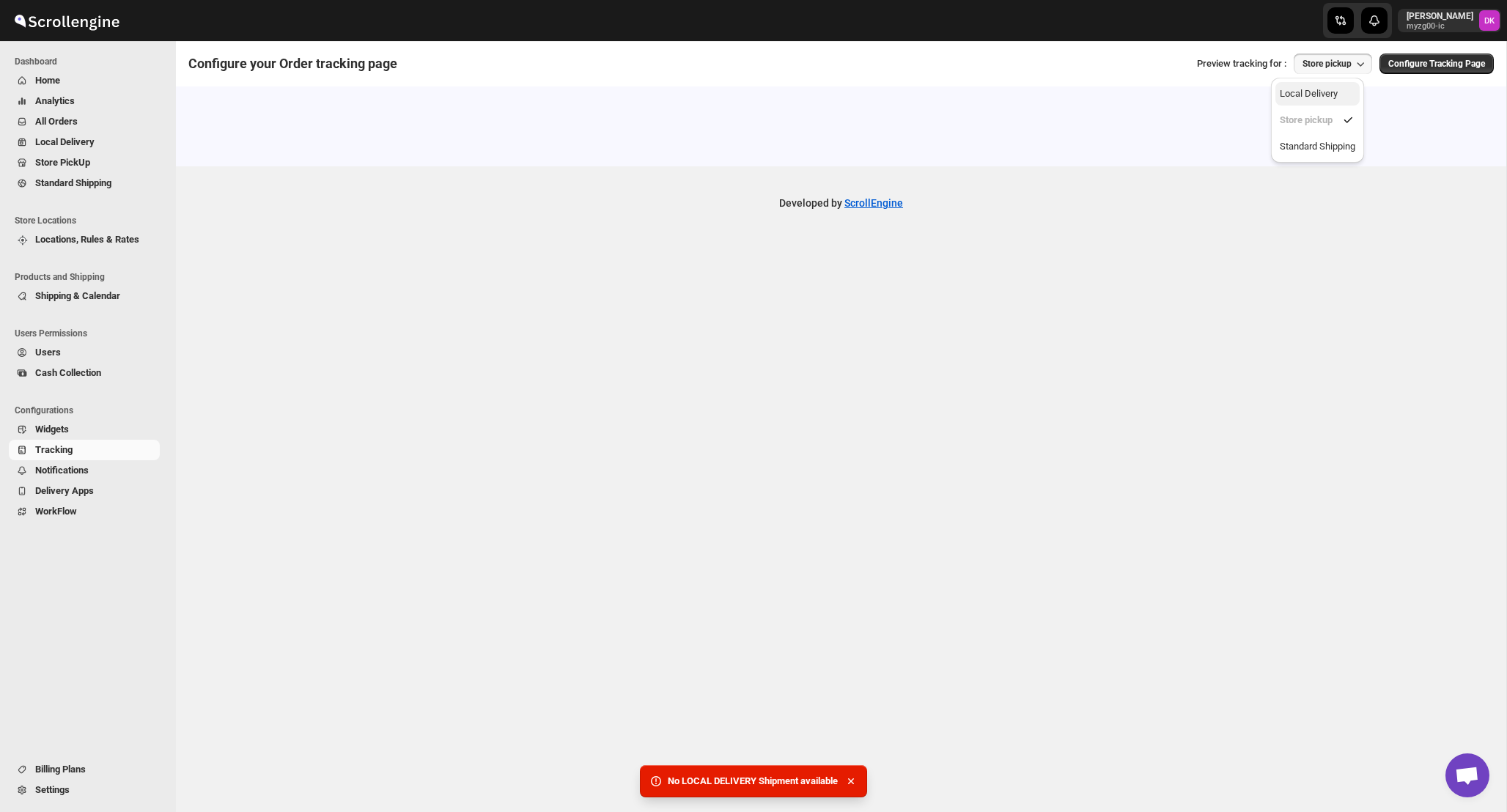
click at [1338, 96] on div "Local Delivery" at bounding box center [1309, 94] width 58 height 15
click at [1422, 64] on span "Configure Tracking Page" at bounding box center [1436, 64] width 97 height 12
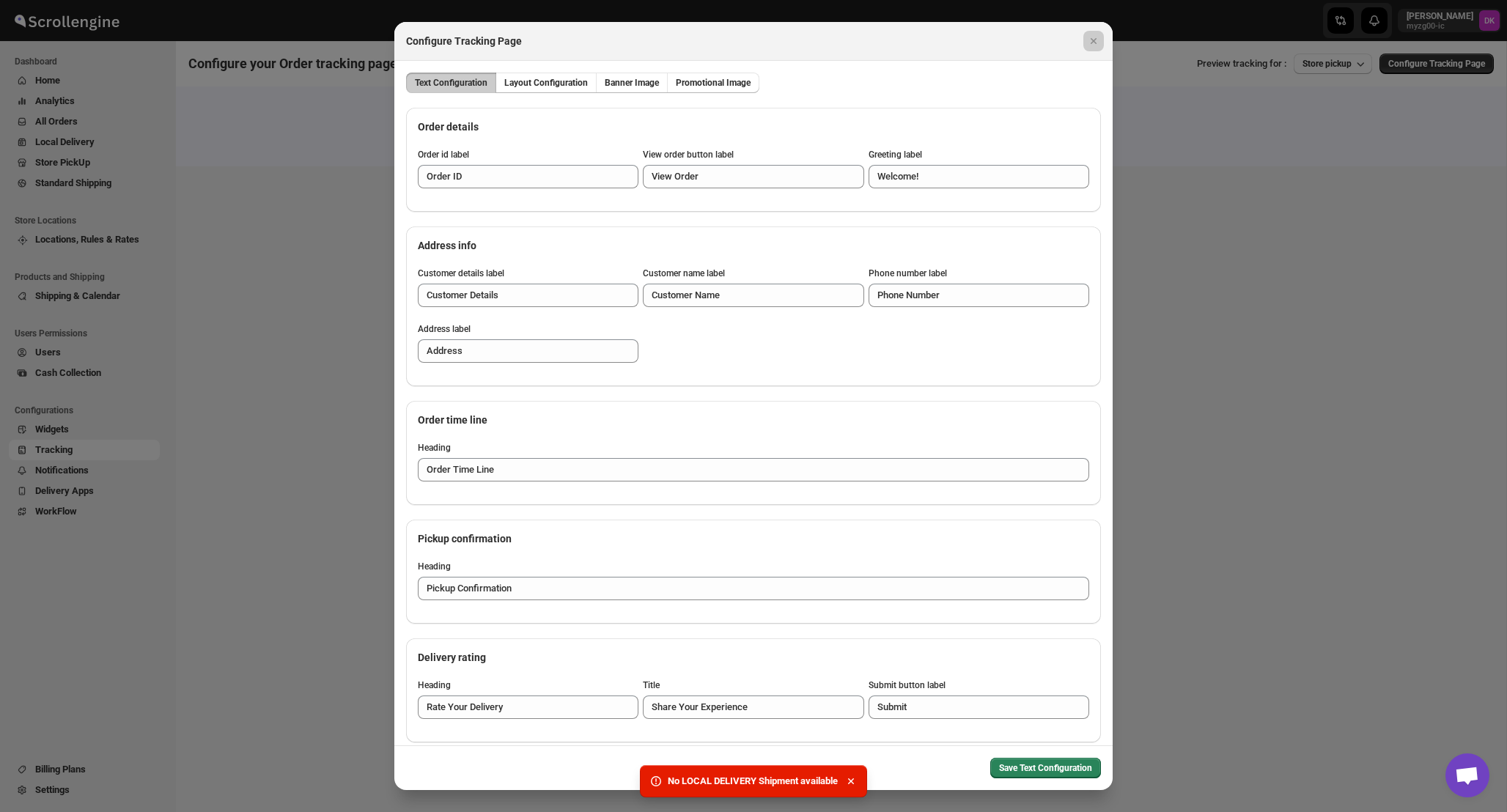
click at [254, 196] on div at bounding box center [754, 406] width 1507 height 812
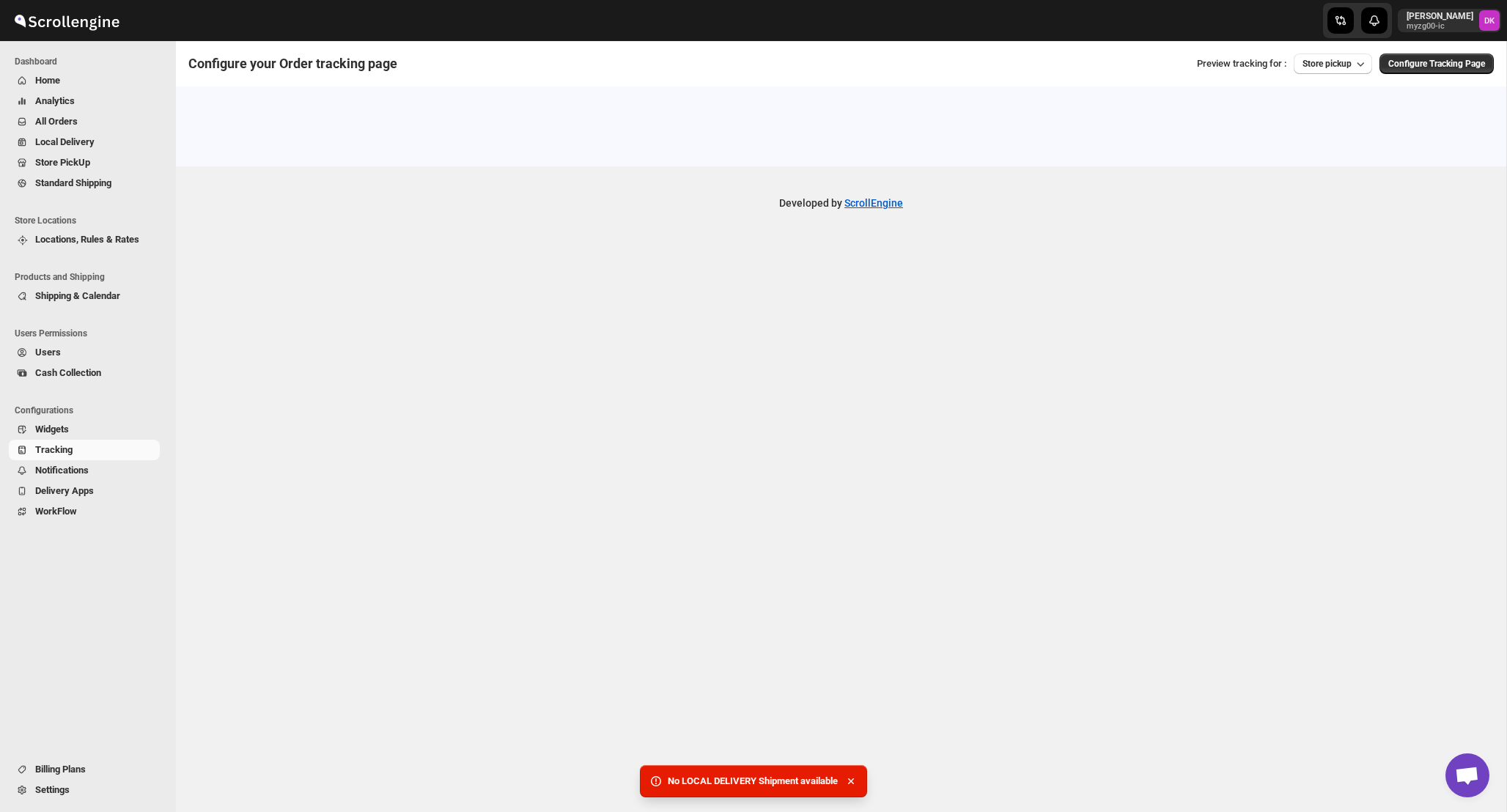
click at [59, 463] on button "Notifications" at bounding box center [84, 470] width 151 height 21
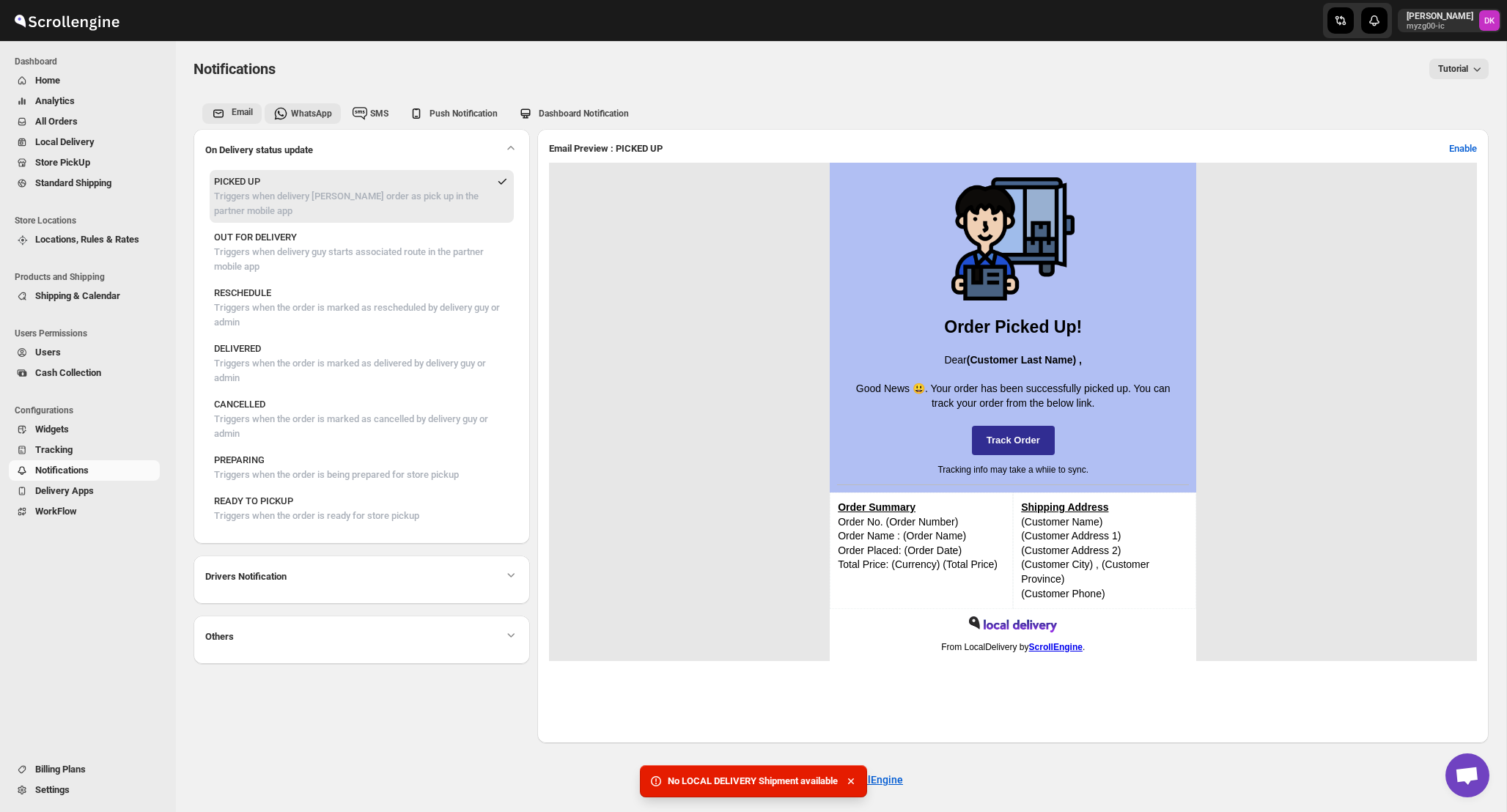
click at [305, 111] on span "WhatsApp" at bounding box center [312, 113] width 41 height 10
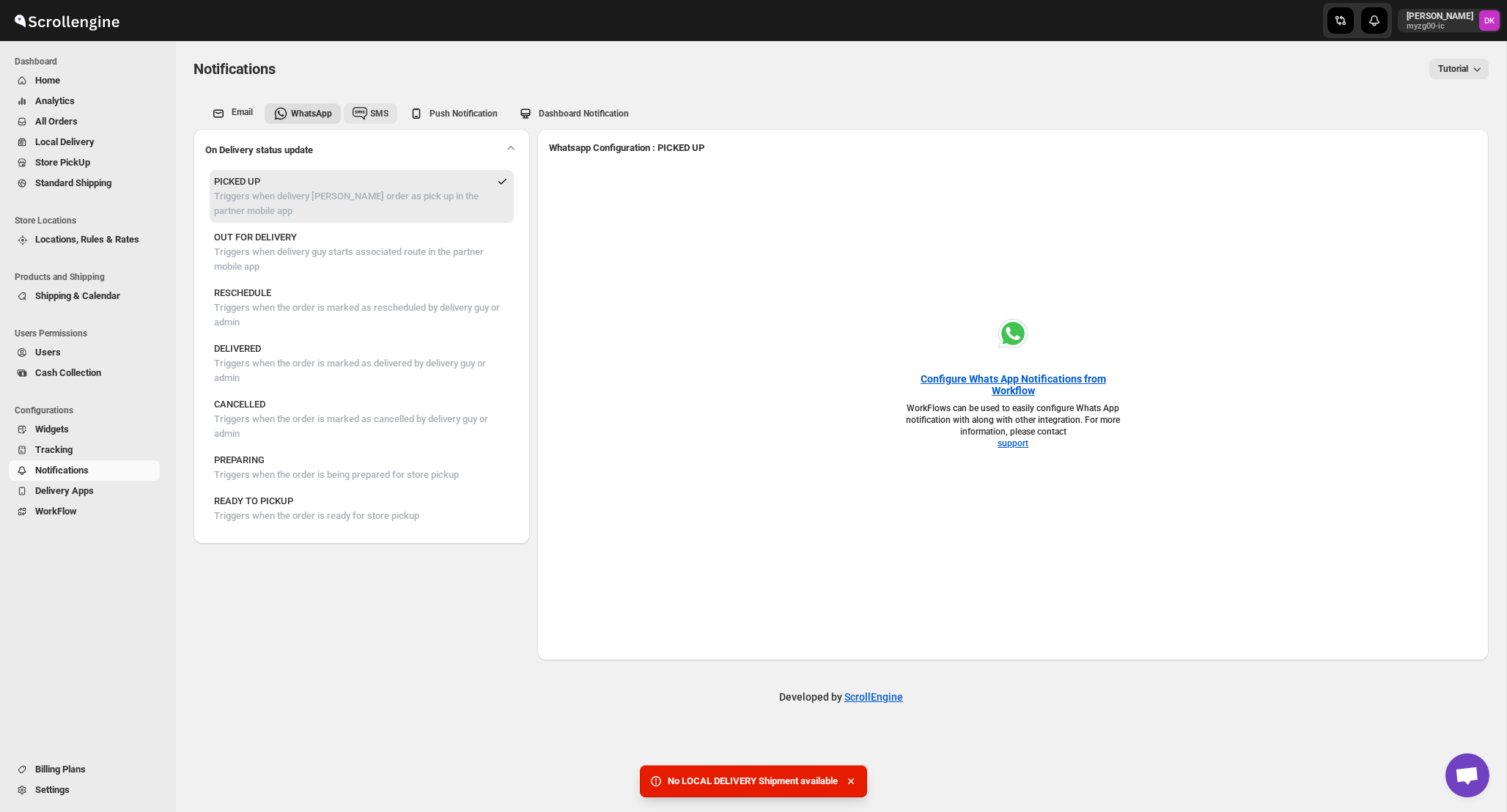
click at [372, 103] on div "SMS" at bounding box center [369, 111] width 39 height 17
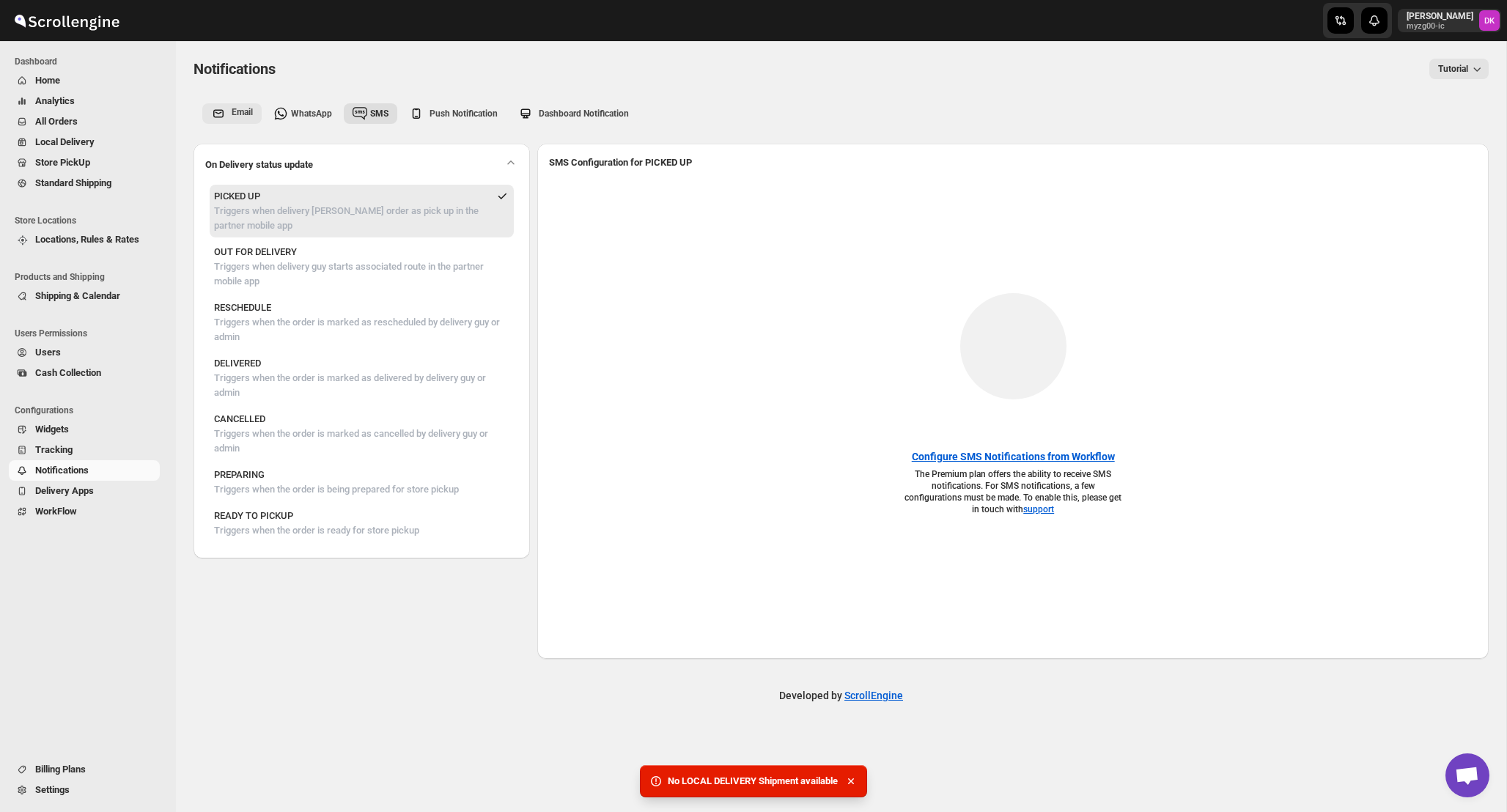
click at [248, 117] on div "Email" at bounding box center [243, 114] width 21 height 15
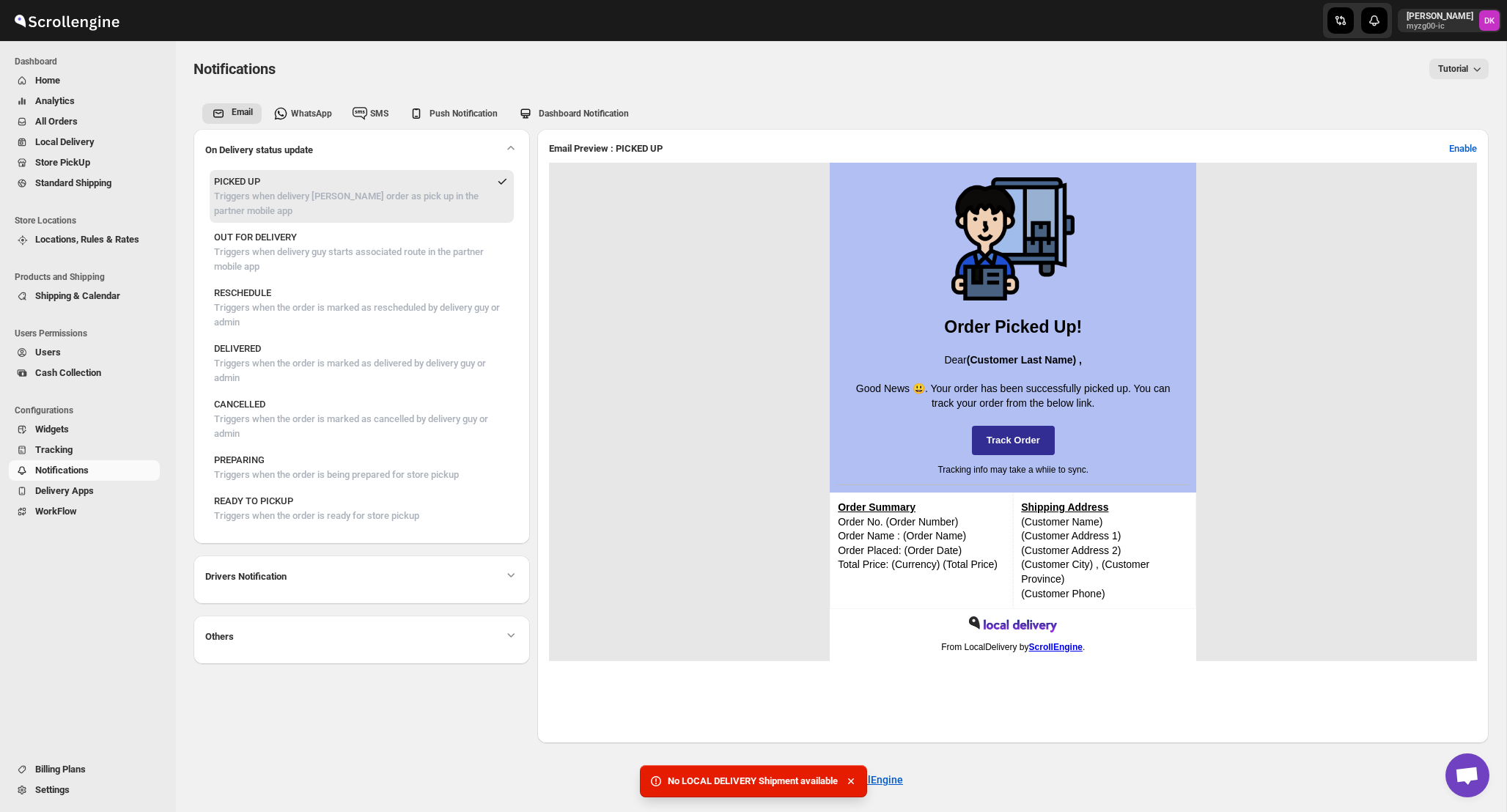
click at [132, 495] on span "Delivery Apps" at bounding box center [96, 491] width 121 height 15
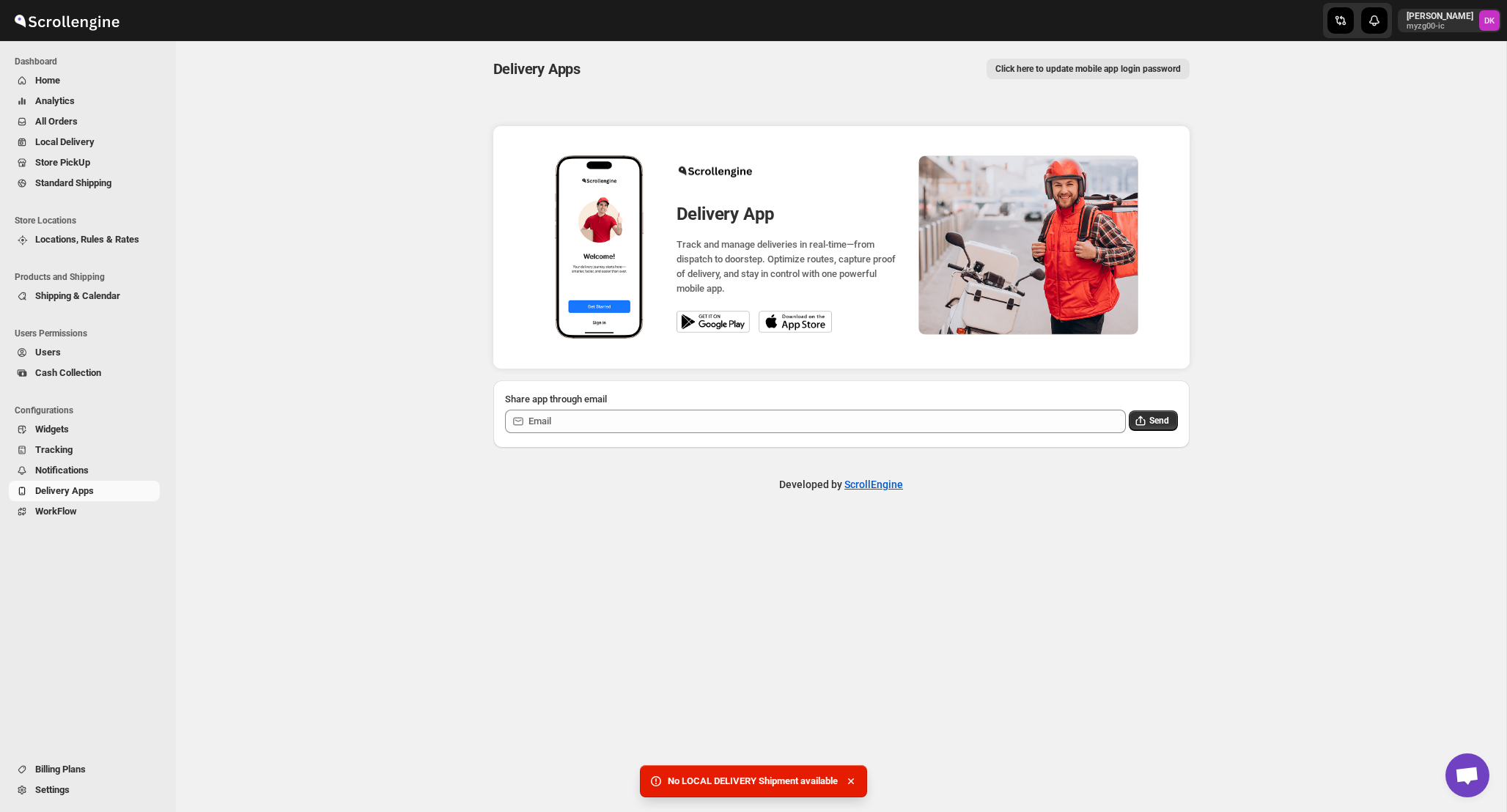
click at [116, 515] on span "WorkFlow" at bounding box center [96, 512] width 121 height 15
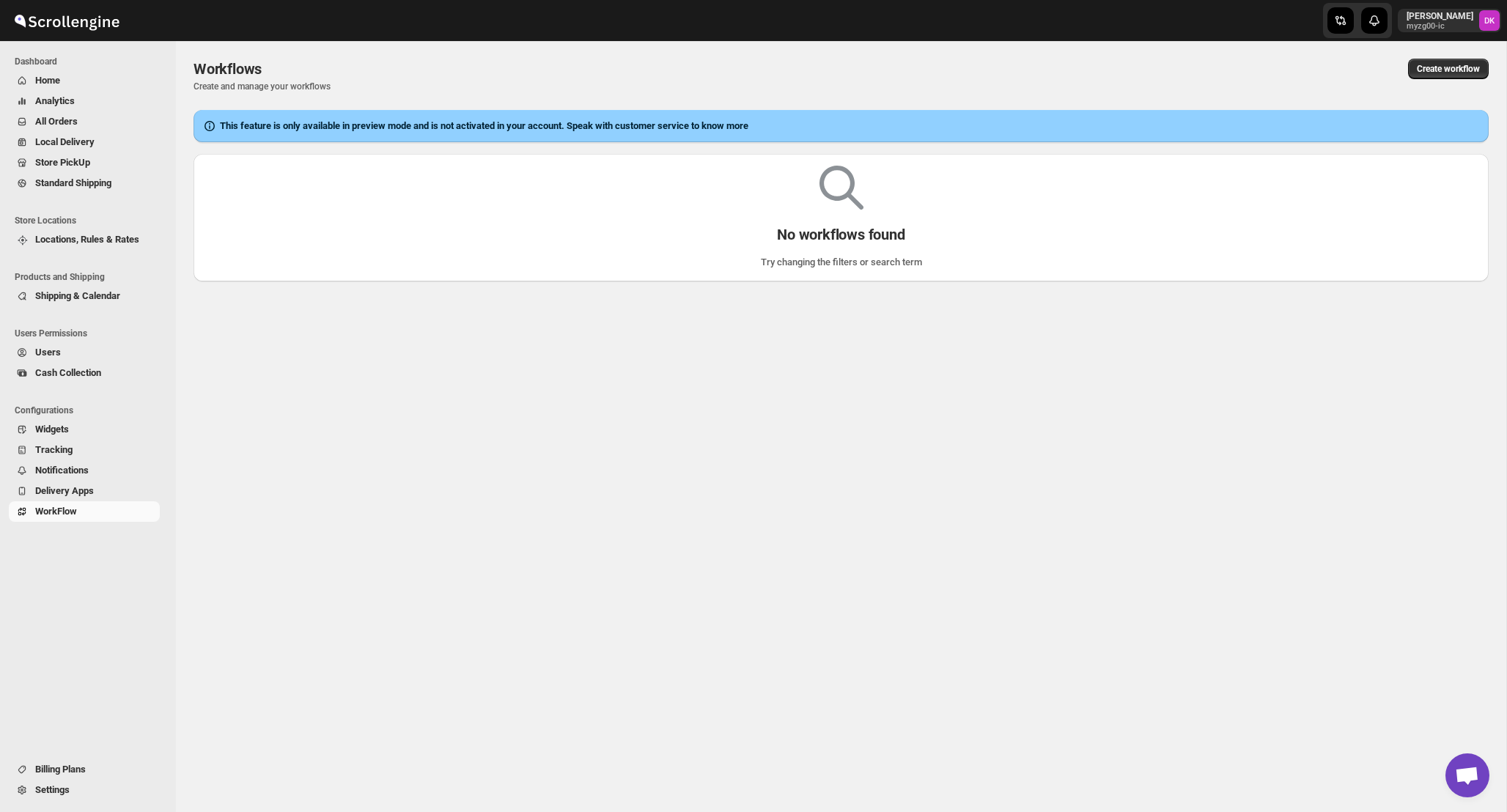
click at [120, 422] on button "Widgets" at bounding box center [84, 429] width 151 height 21
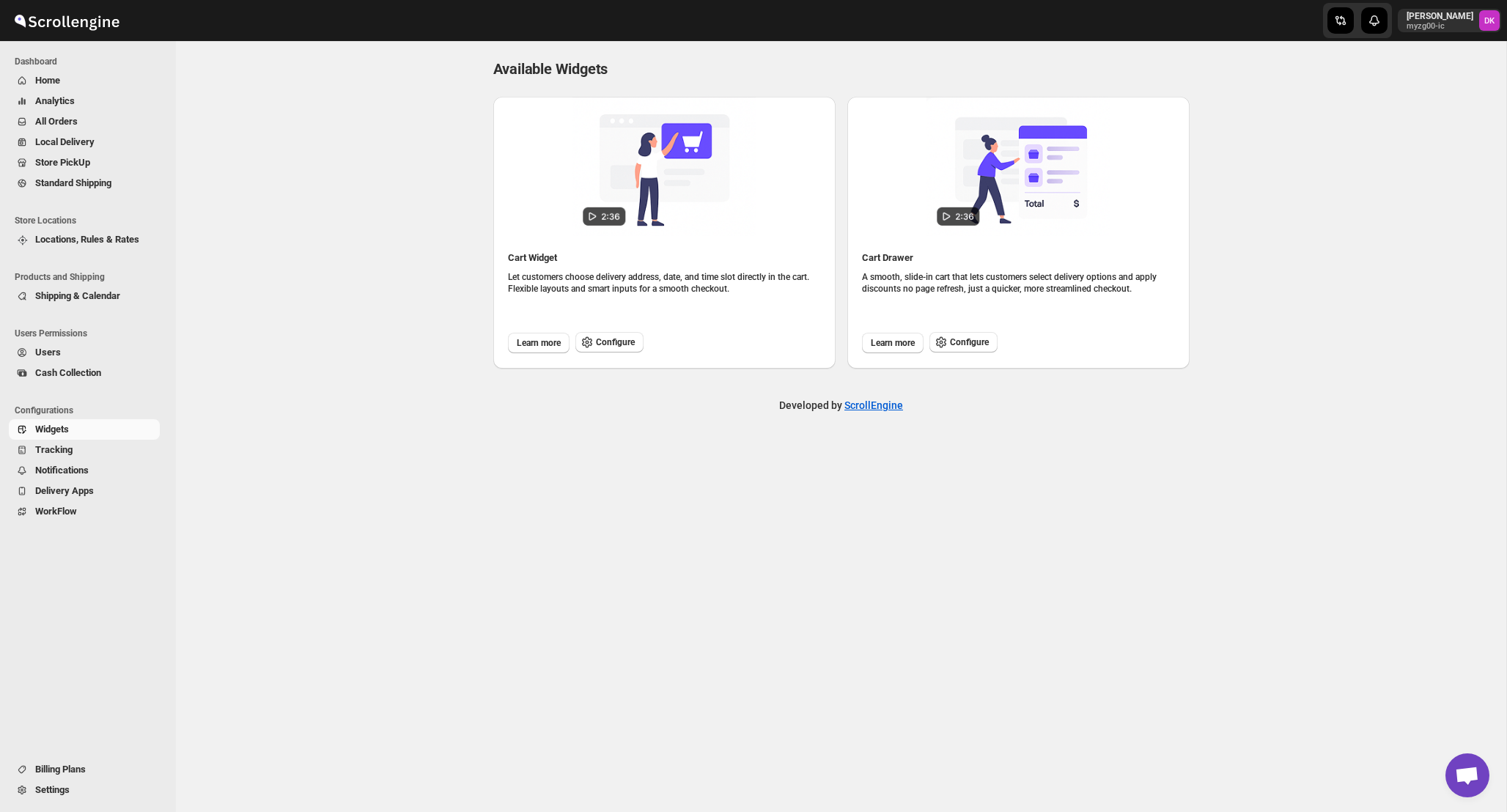
click at [125, 346] on span "Users" at bounding box center [96, 352] width 121 height 15
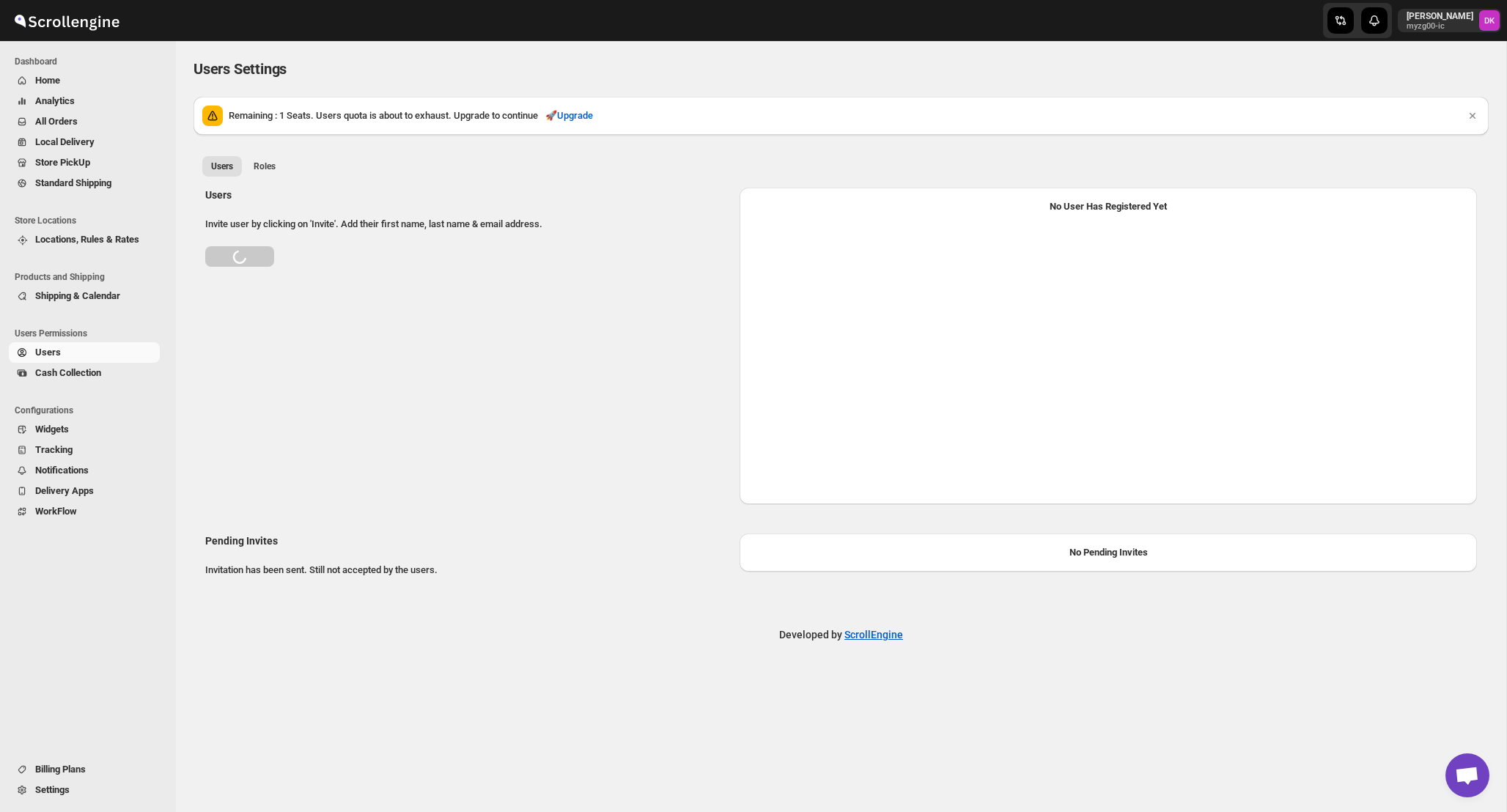
select select "637b767fbaab0276b10c91d5"
click at [121, 369] on span "Cash Collection" at bounding box center [96, 373] width 121 height 15
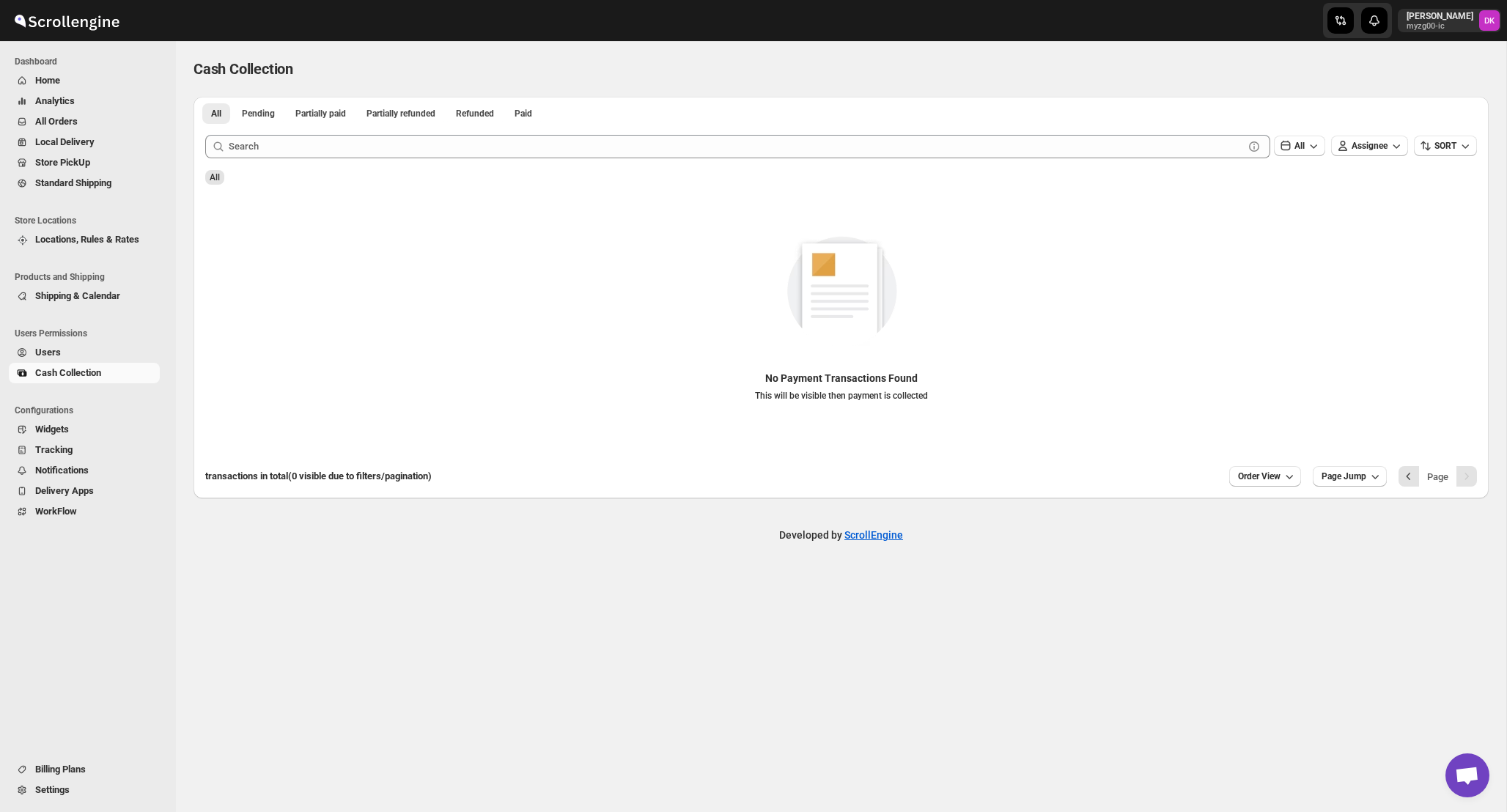
click at [118, 302] on span "Shipping & Calendar" at bounding box center [96, 296] width 121 height 15
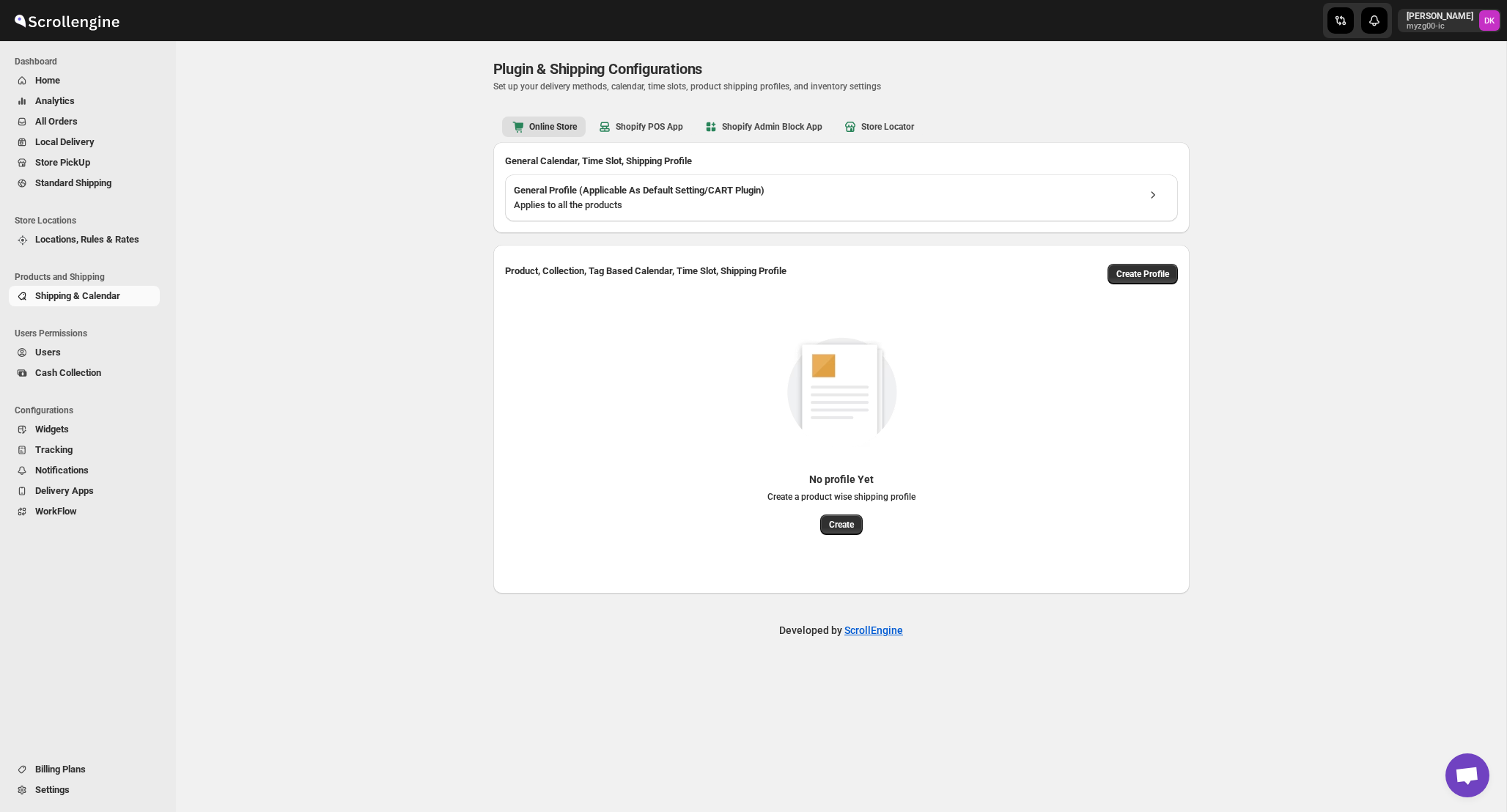
click at [105, 161] on span "Store PickUp" at bounding box center [96, 163] width 121 height 15
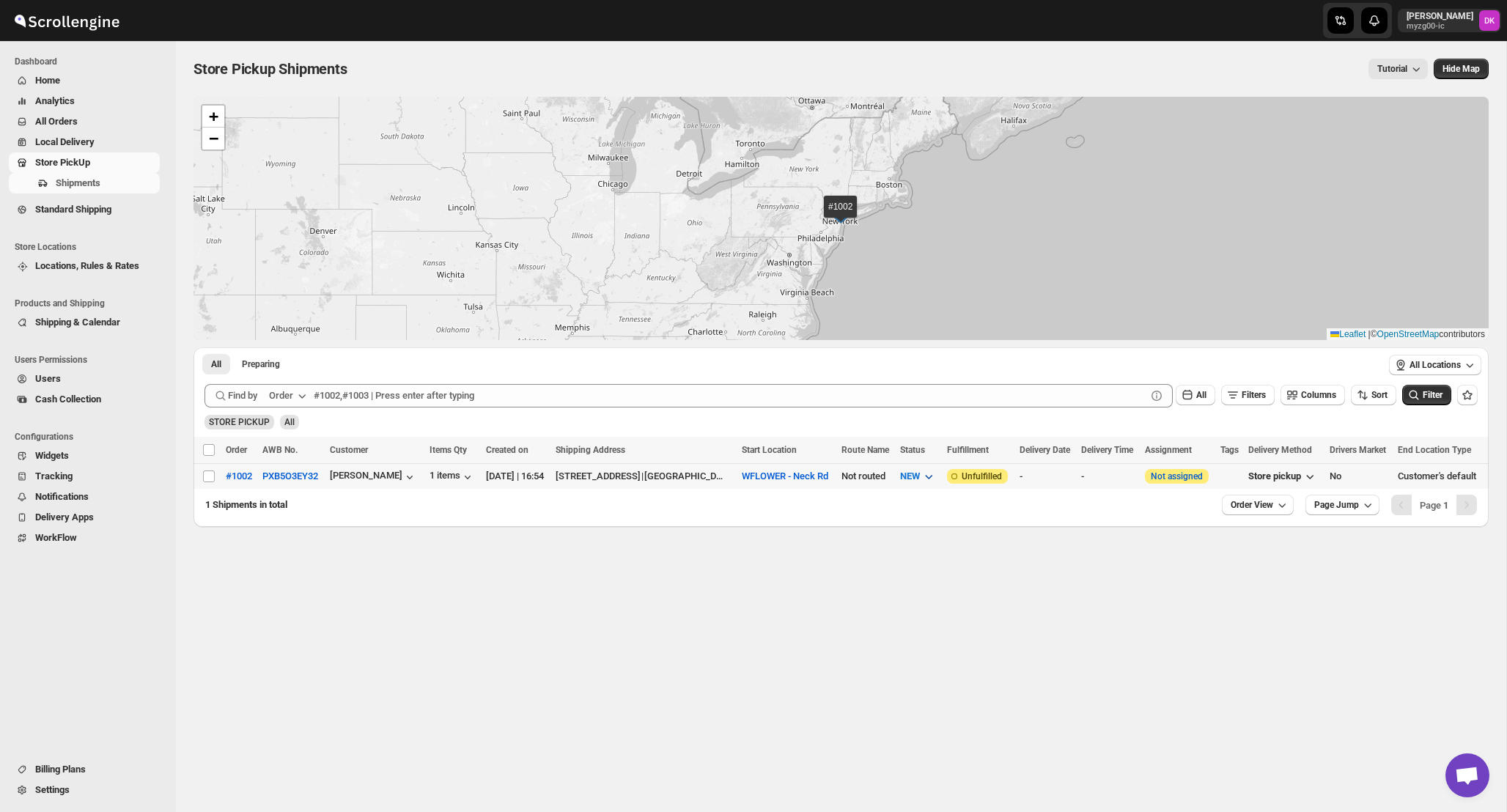
click at [922, 483] on icon "button" at bounding box center [929, 477] width 15 height 15
click at [891, 479] on button "NEW" at bounding box center [918, 476] width 54 height 23
click at [922, 476] on icon "button" at bounding box center [929, 477] width 15 height 15
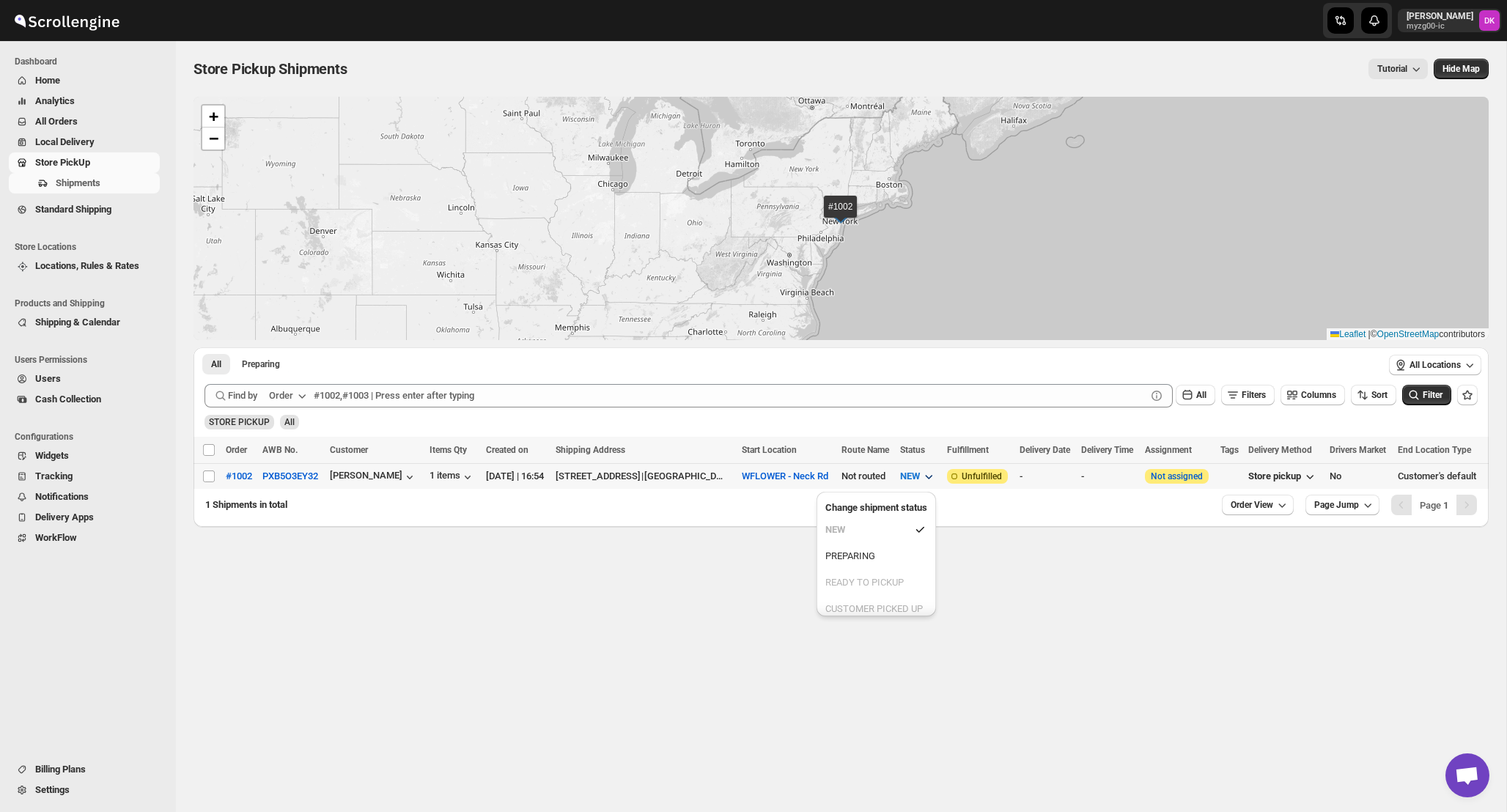
click at [922, 476] on icon "button" at bounding box center [929, 477] width 15 height 15
click at [922, 472] on icon "button" at bounding box center [929, 477] width 15 height 15
click at [922, 473] on icon "button" at bounding box center [929, 477] width 15 height 15
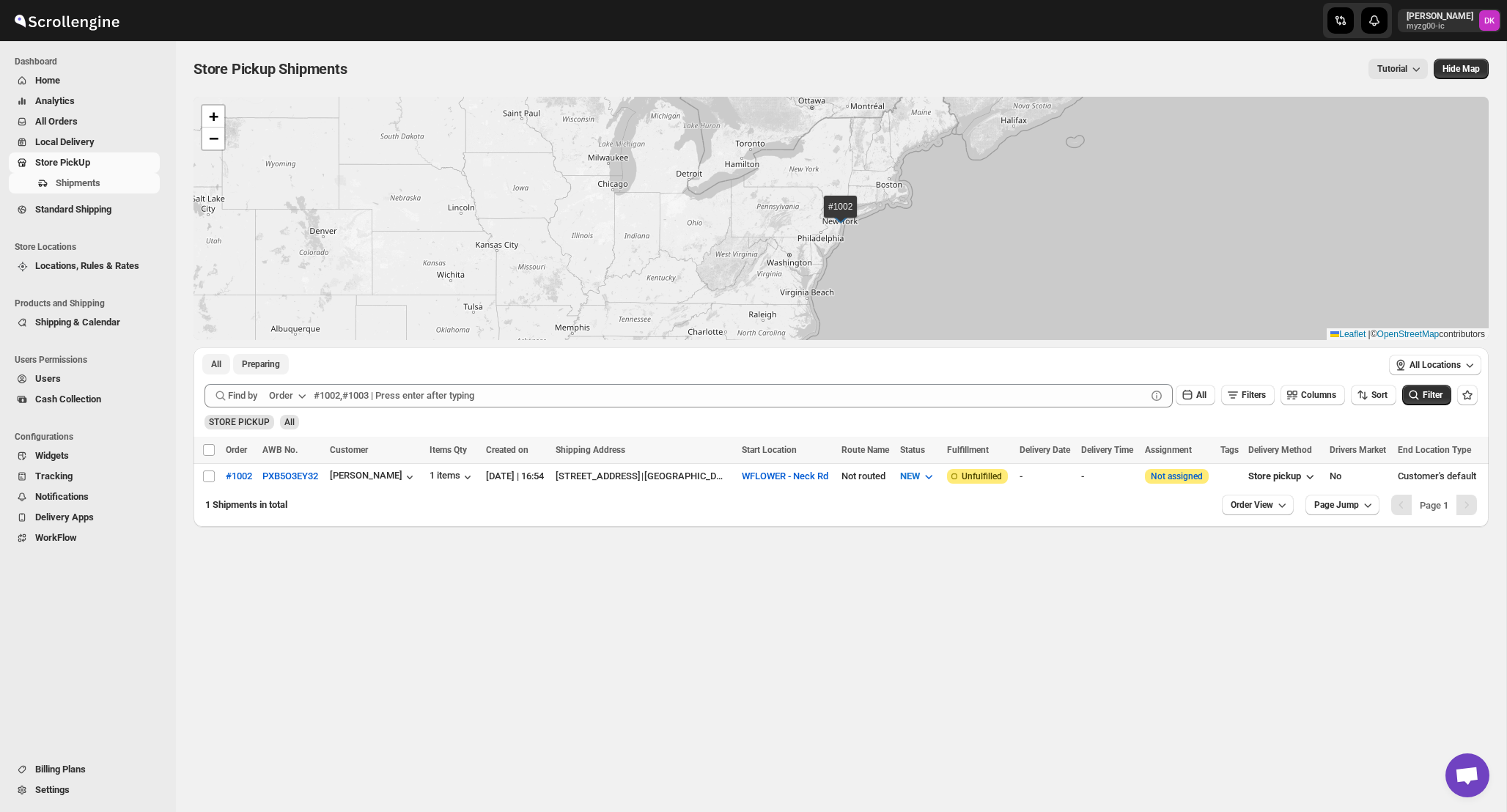
click at [280, 358] on span "Preparing" at bounding box center [261, 364] width 38 height 12
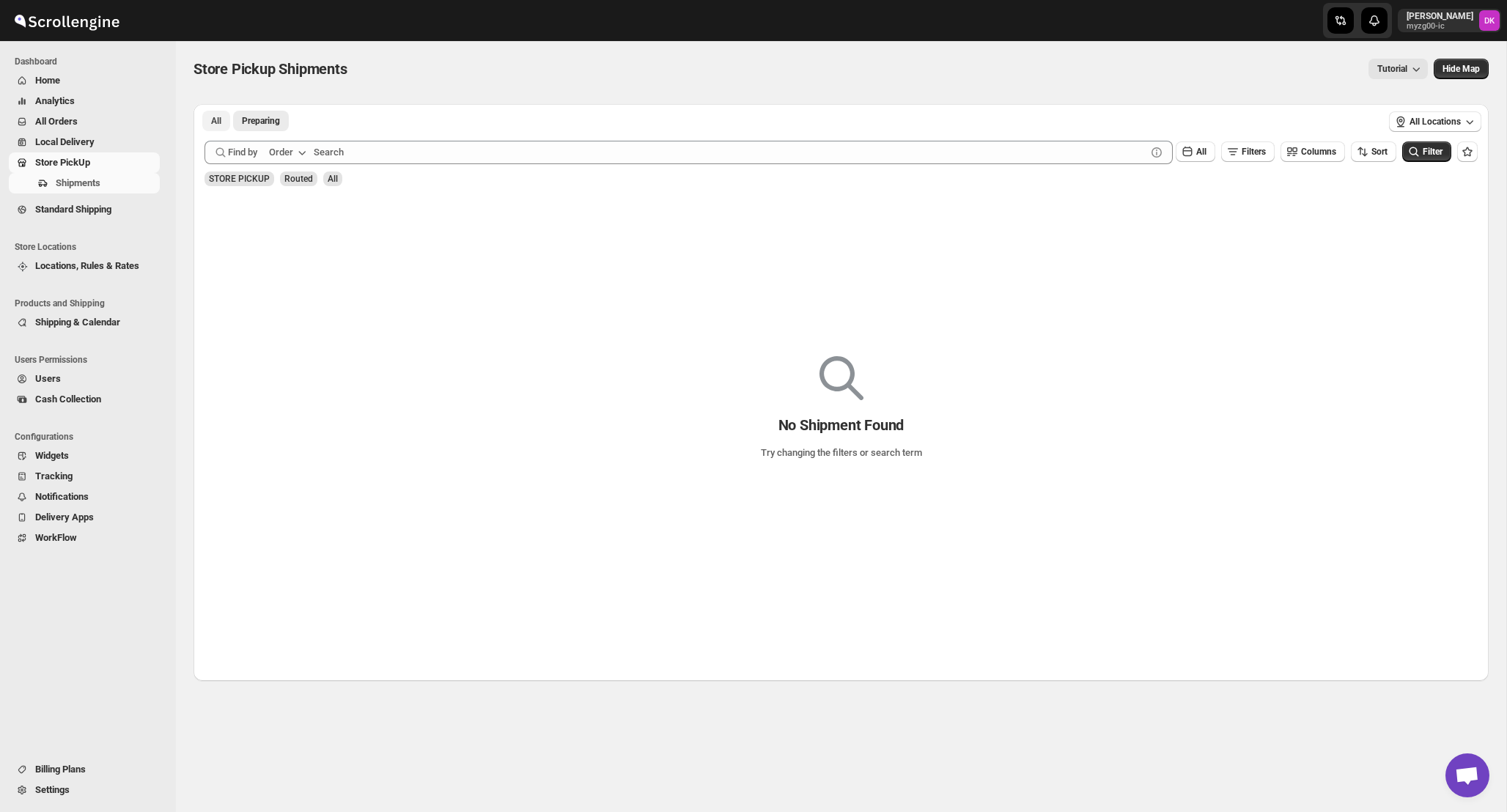
click at [213, 363] on div "No Shipment Found Try changing the filters or search term" at bounding box center [842, 403] width 1296 height 116
click at [215, 119] on span "All" at bounding box center [216, 120] width 10 height 12
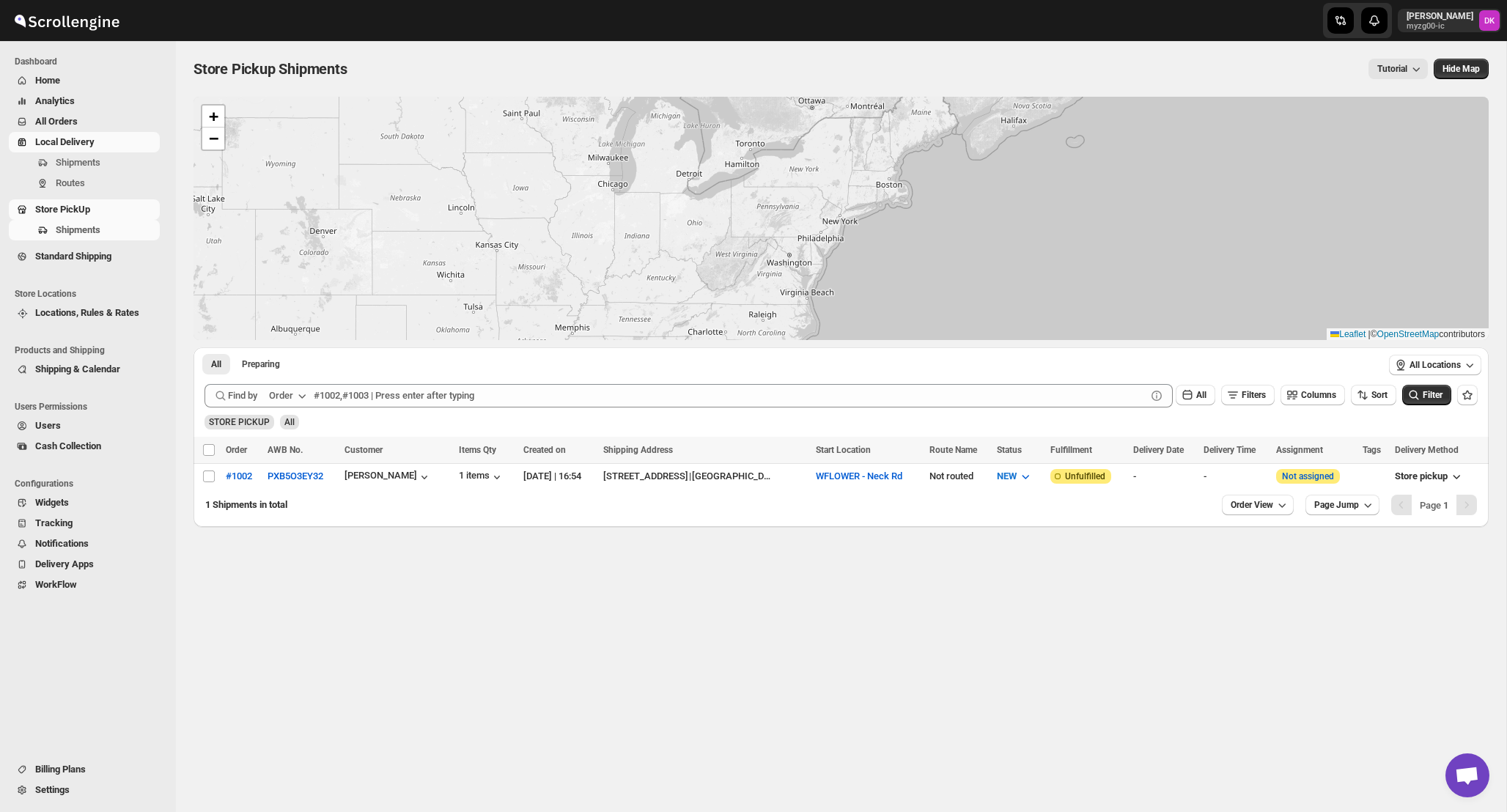
click at [79, 139] on span "Local Delivery" at bounding box center [65, 141] width 59 height 11
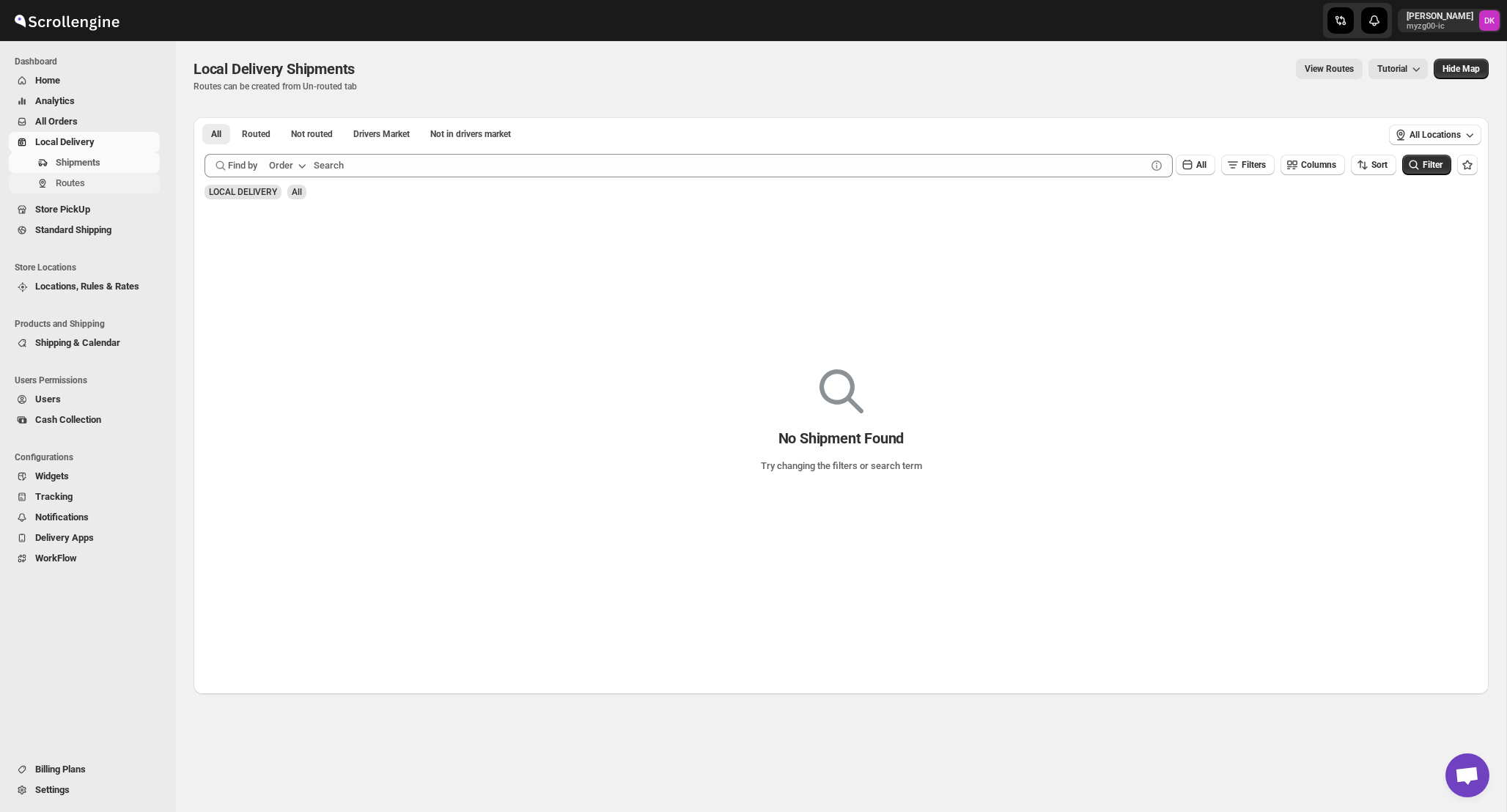
click at [108, 188] on span "Routes" at bounding box center [106, 183] width 102 height 15
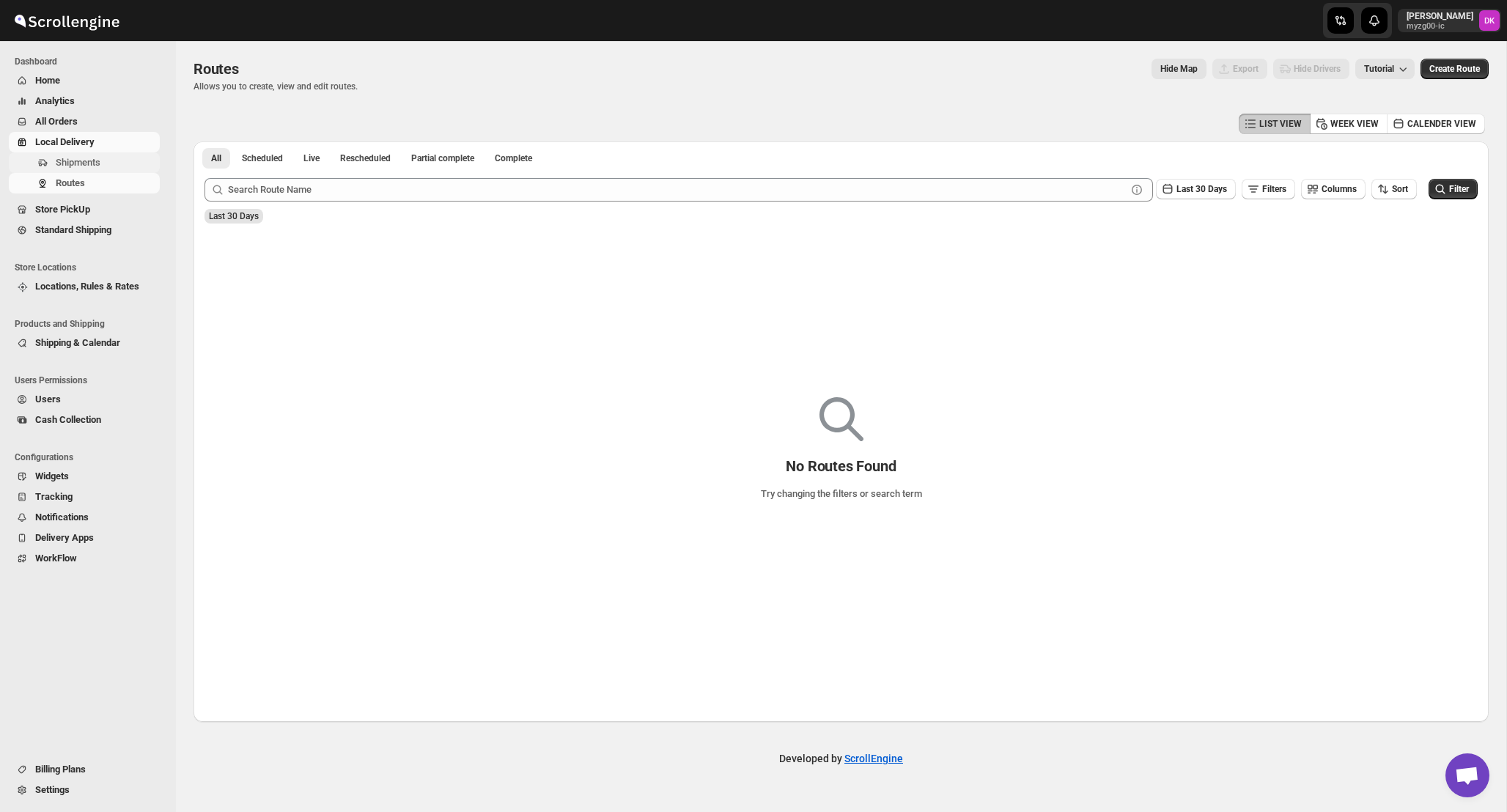
click at [114, 168] on span "Shipments" at bounding box center [106, 163] width 102 height 15
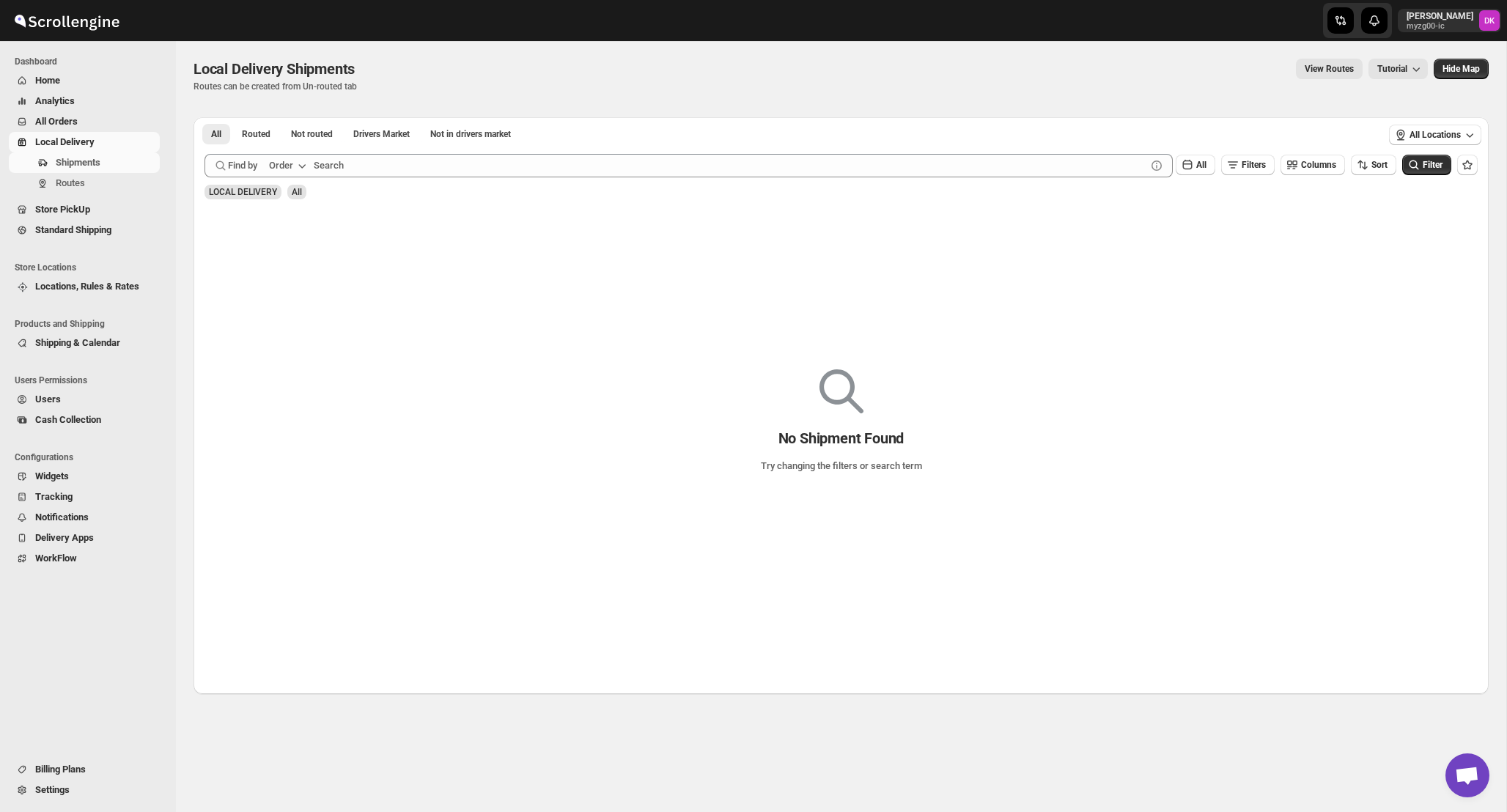
click at [57, 125] on span "All Orders" at bounding box center [57, 120] width 43 height 11
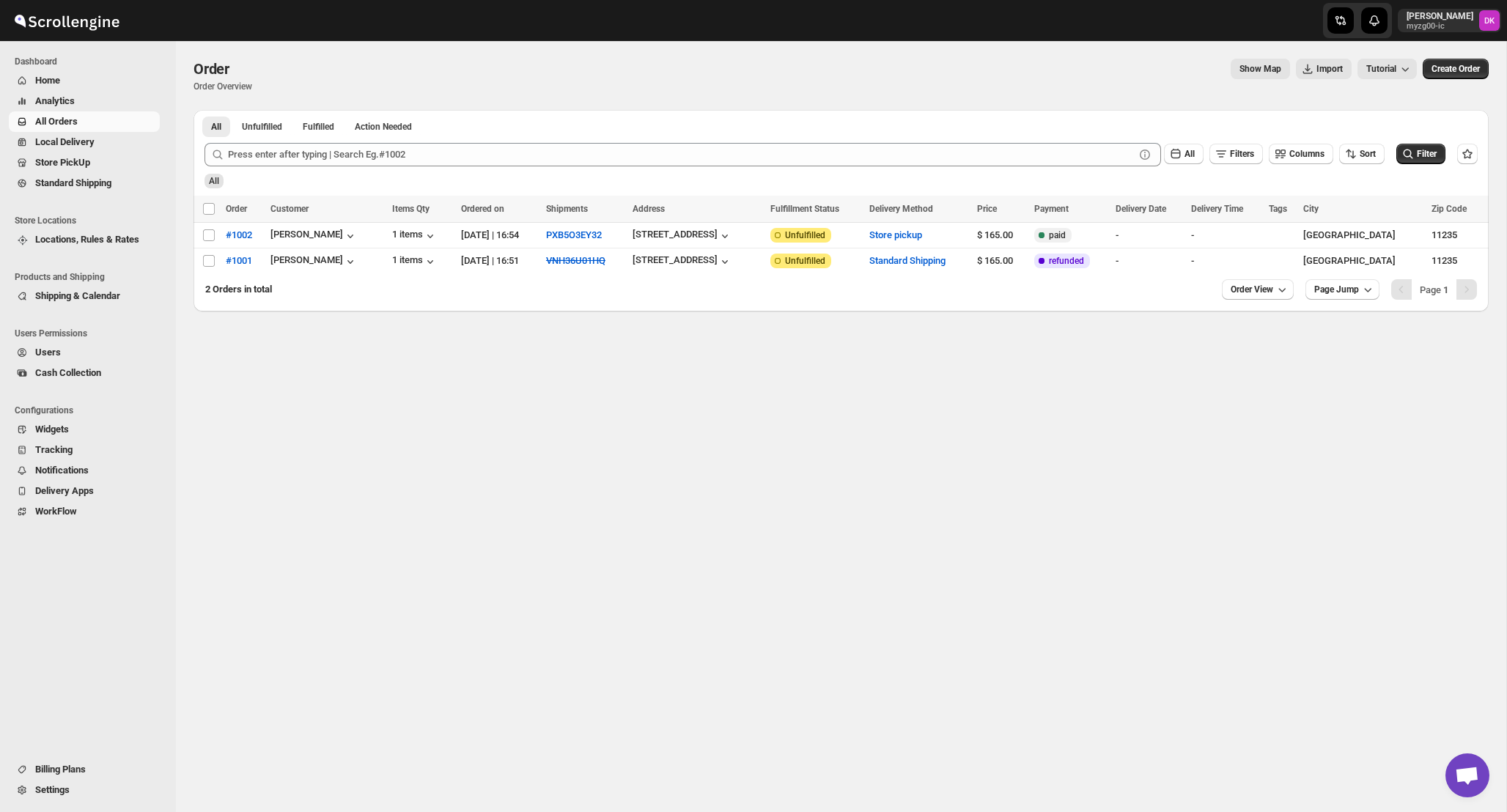
click at [64, 99] on span "Analytics" at bounding box center [55, 100] width 40 height 11
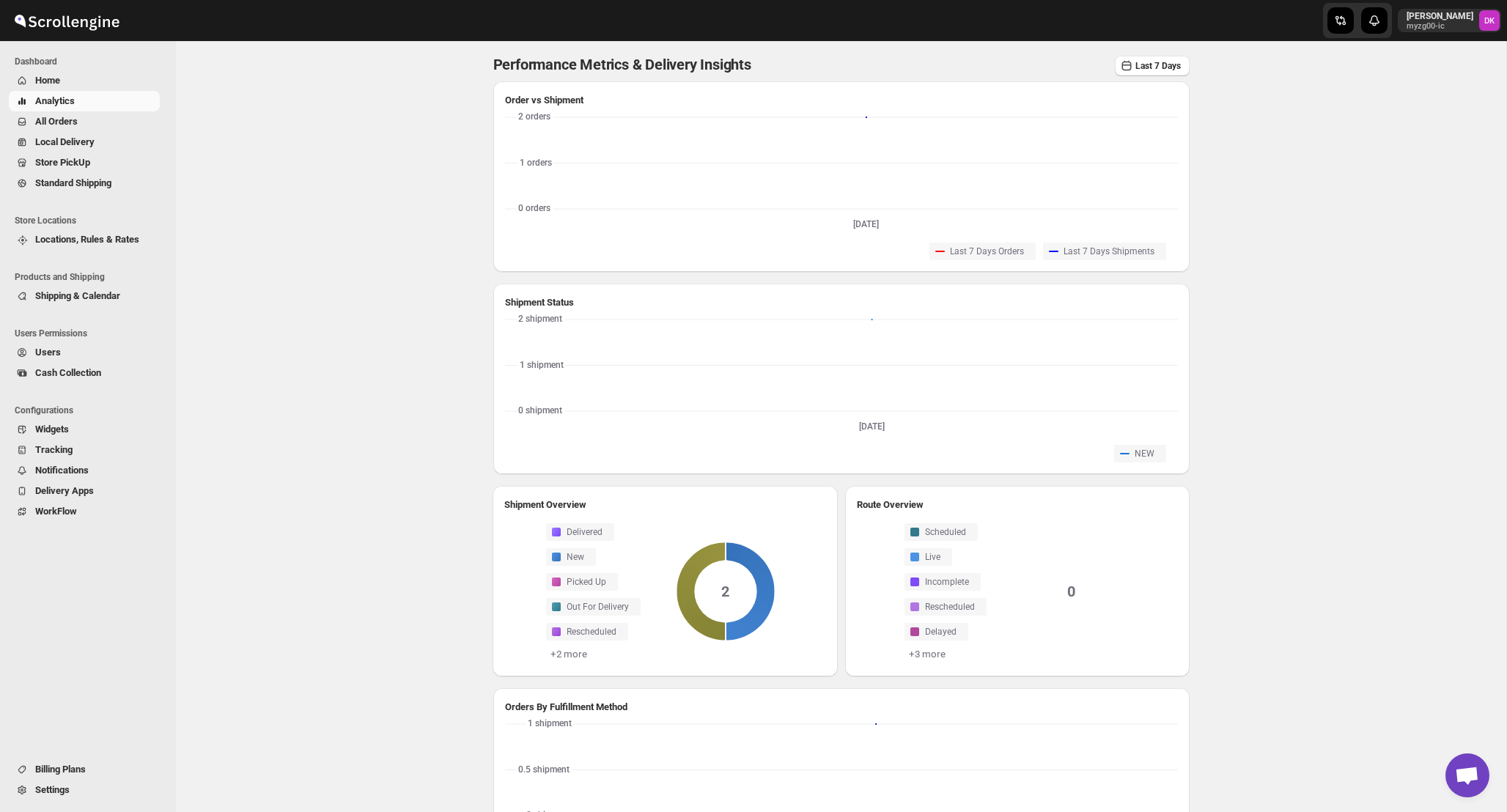
click at [49, 94] on button "Analytics" at bounding box center [84, 101] width 151 height 21
click at [56, 80] on span "Home" at bounding box center [48, 80] width 25 height 11
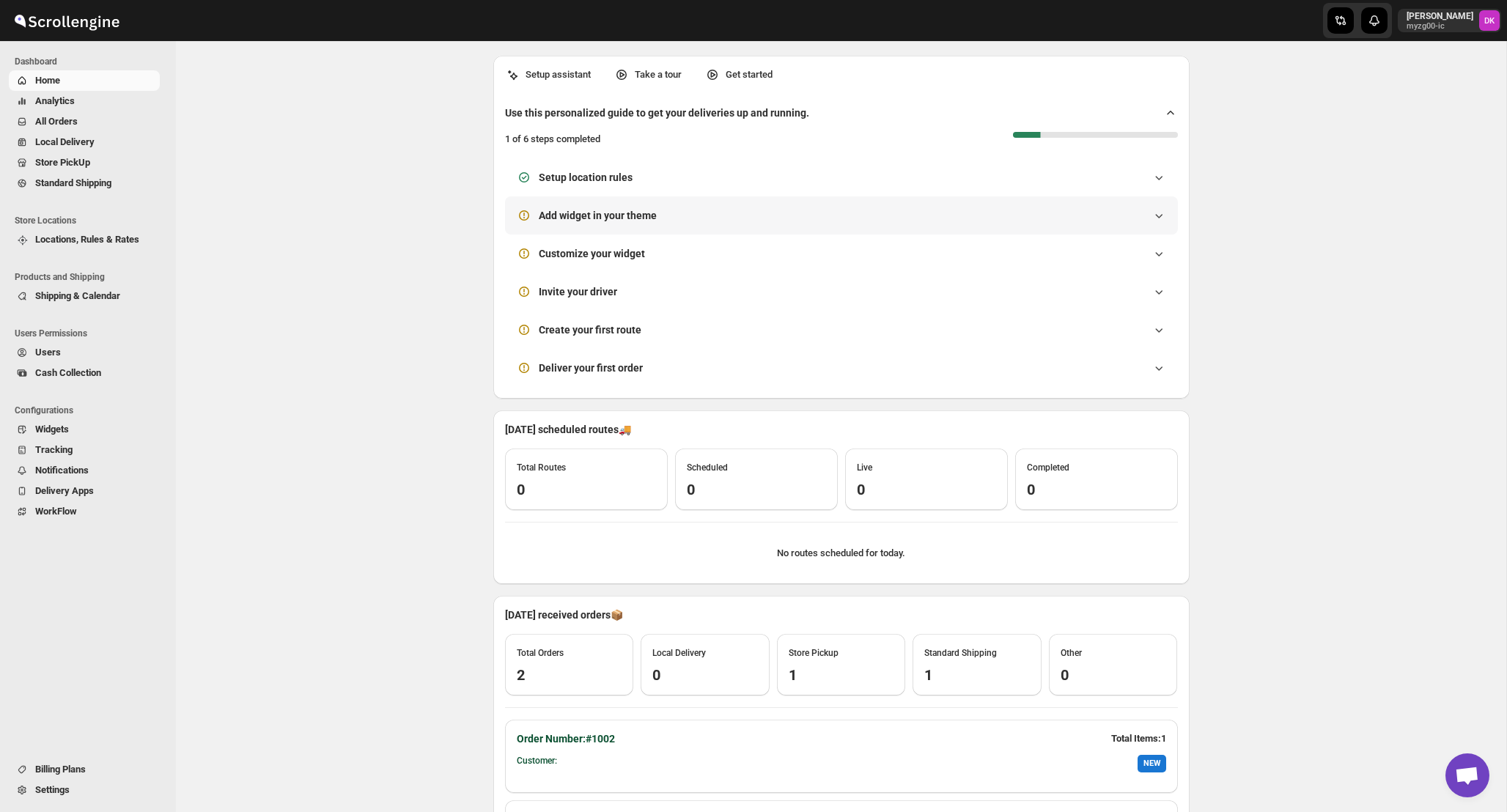
click at [676, 209] on div "Add widget in your theme" at bounding box center [841, 215] width 650 height 15
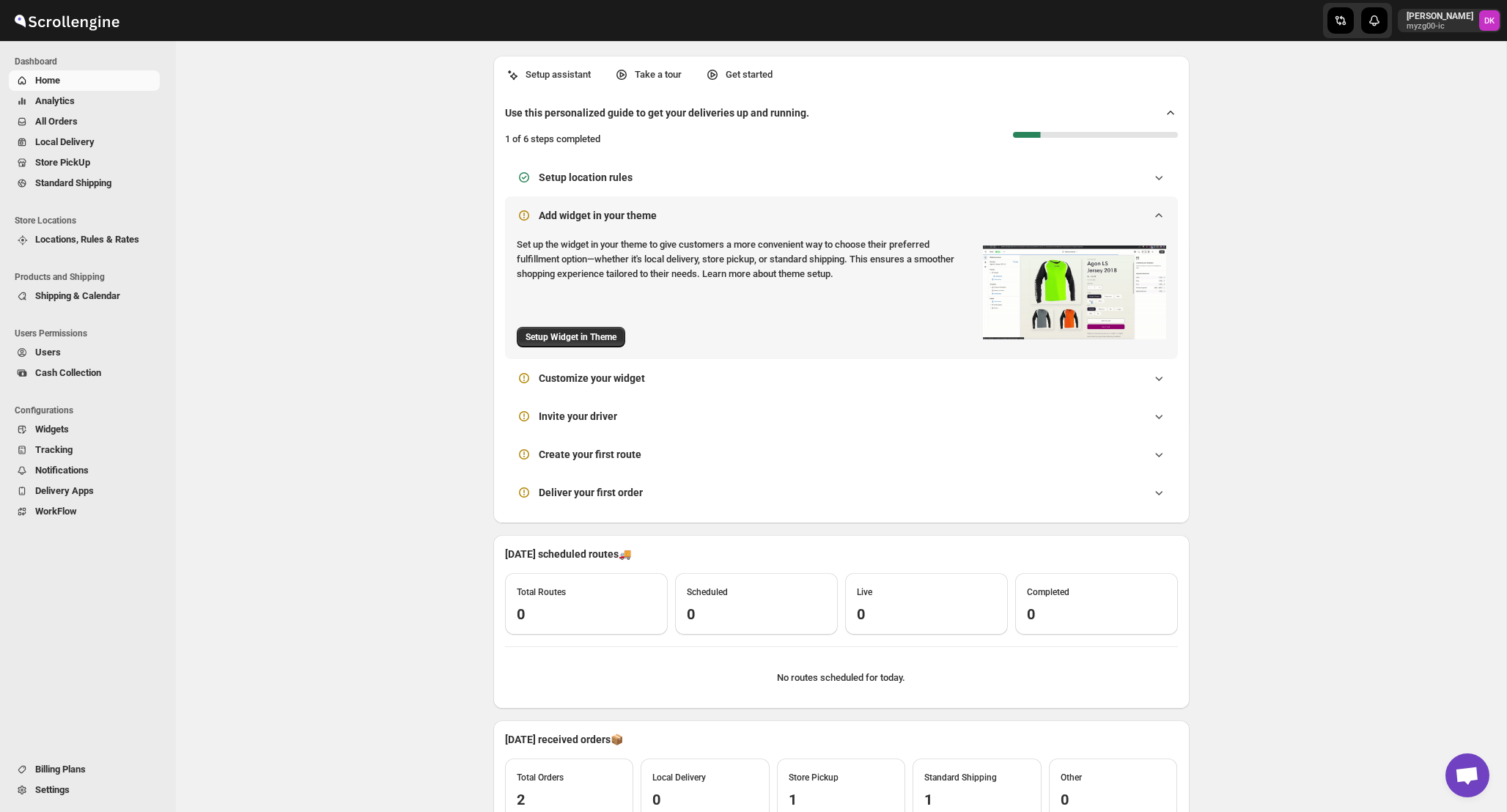
click at [676, 209] on div "Add widget in your theme" at bounding box center [841, 215] width 650 height 15
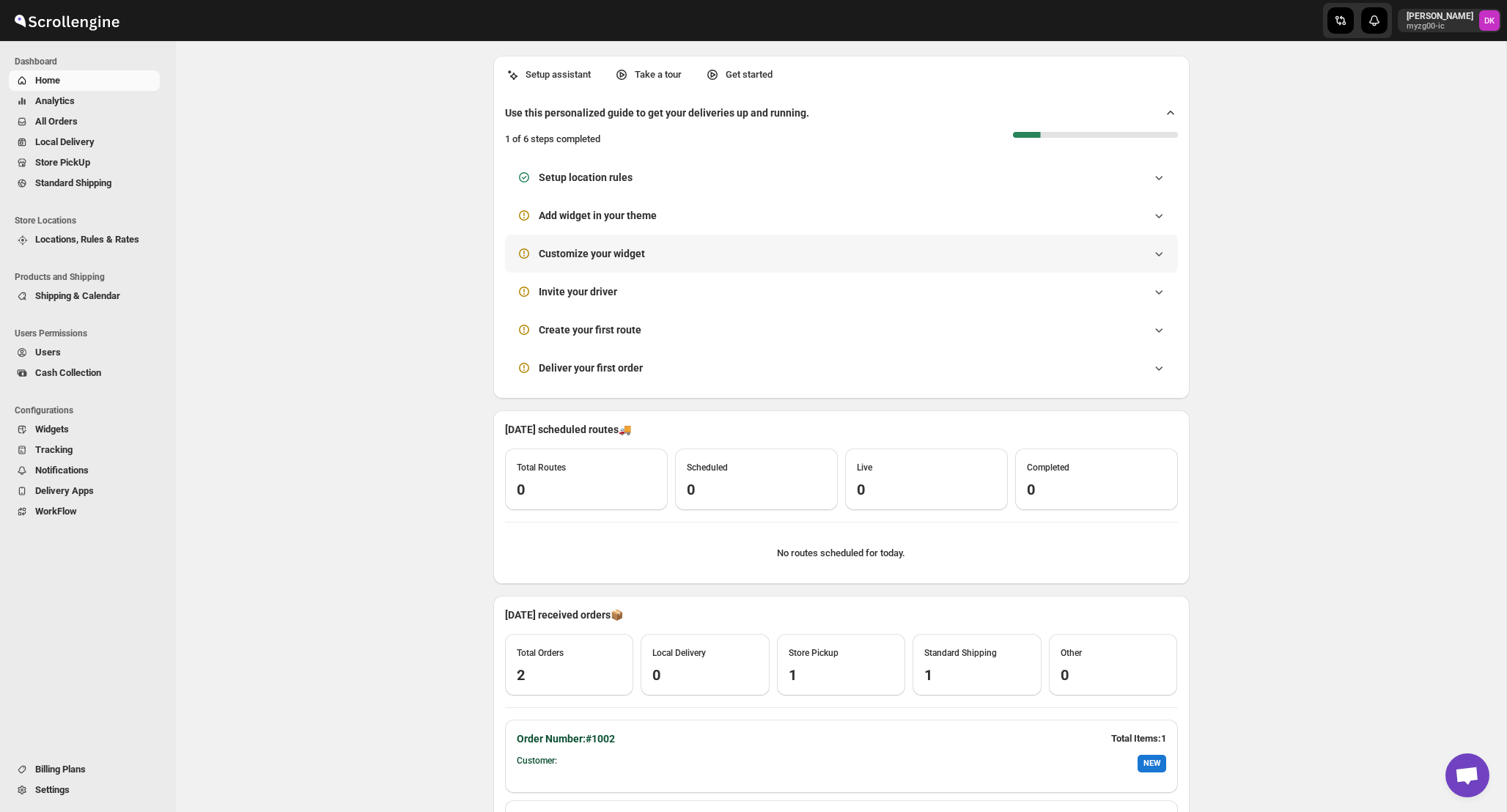
click at [645, 250] on h3 "Customize your widget" at bounding box center [592, 253] width 106 height 15
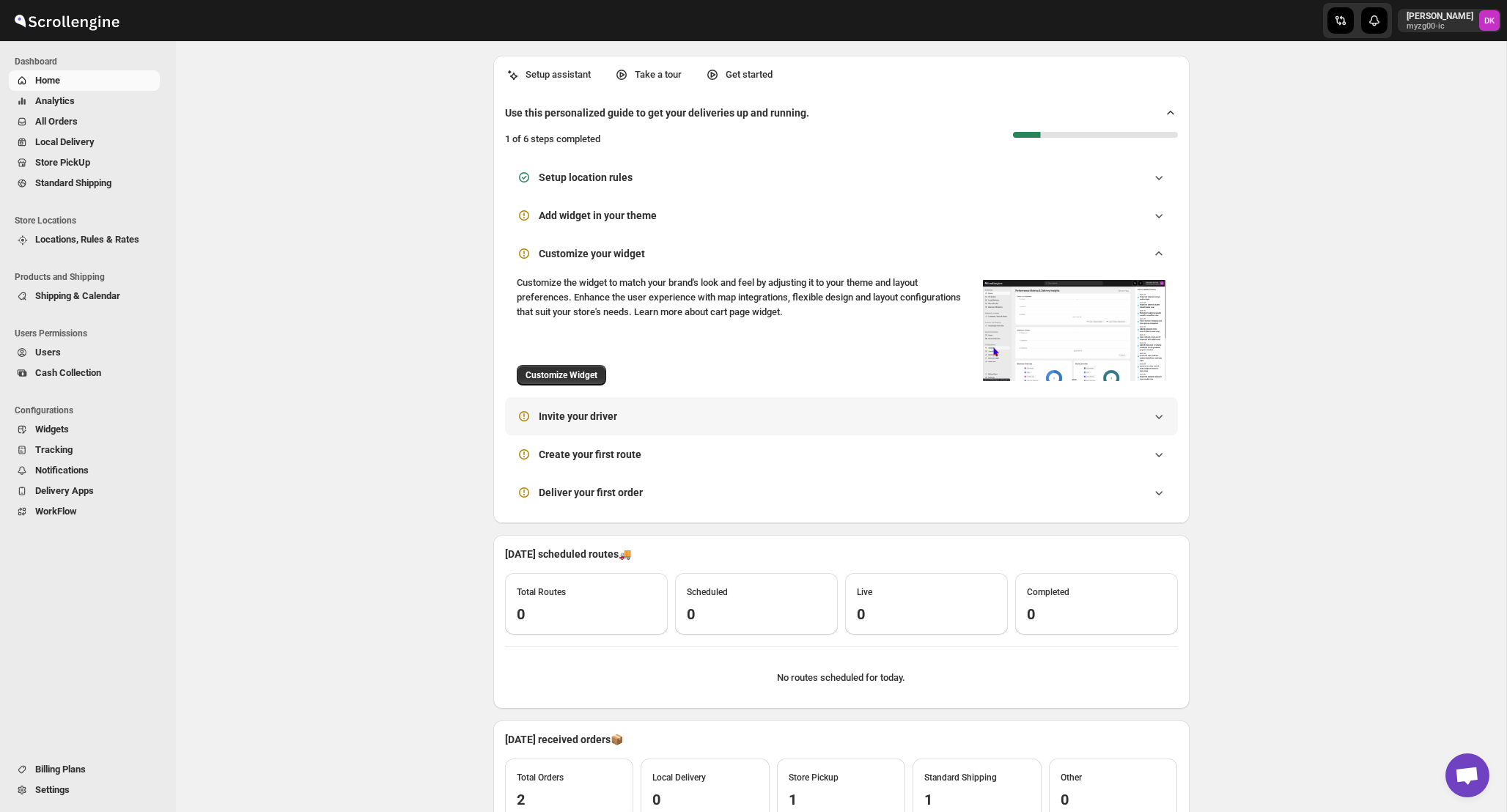
click at [638, 424] on div "Invite your driver" at bounding box center [841, 416] width 673 height 38
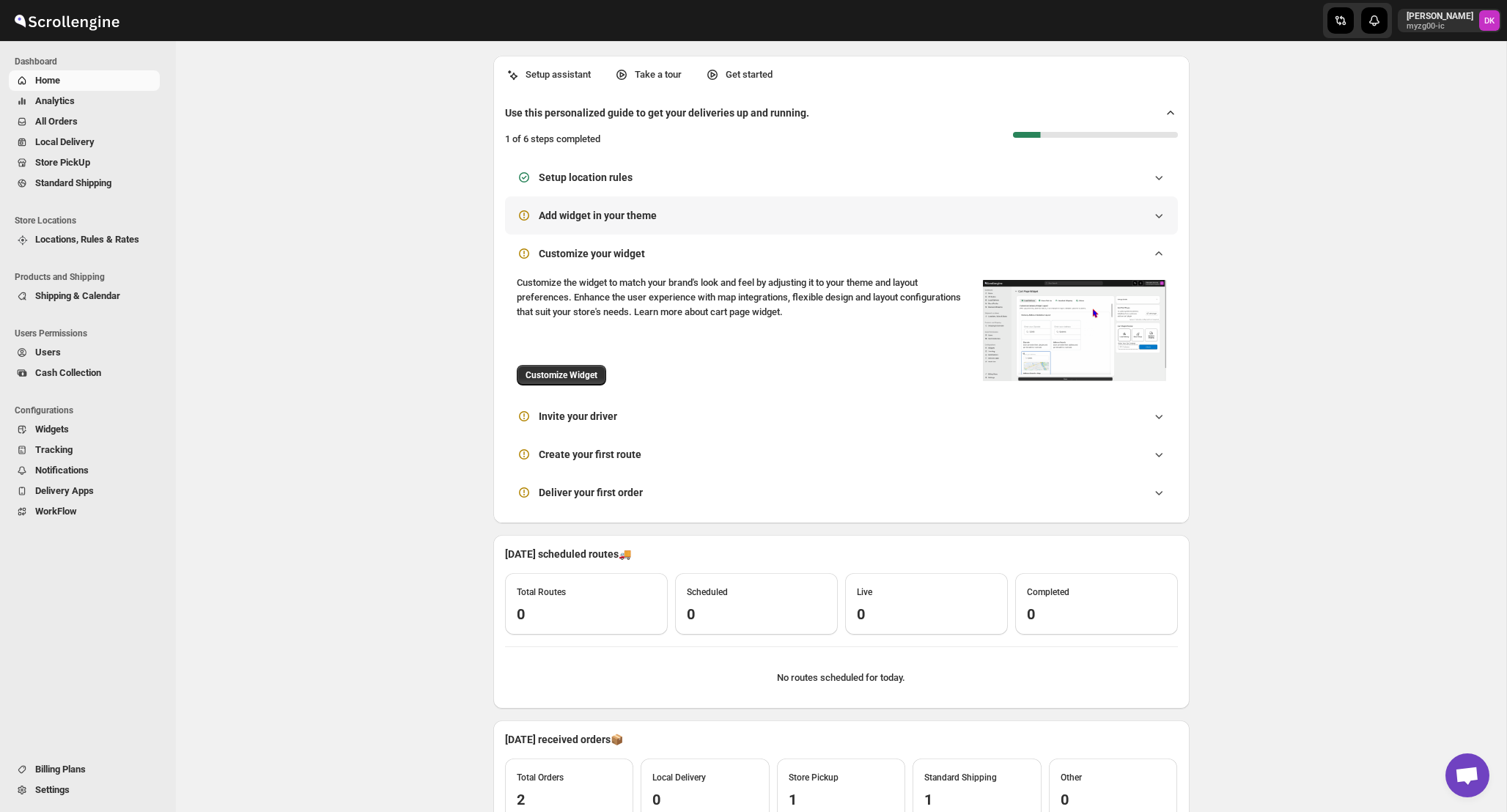
click at [917, 197] on div "Add widget in your theme" at bounding box center [841, 215] width 673 height 38
click at [923, 212] on div "Add widget in your theme" at bounding box center [841, 215] width 650 height 15
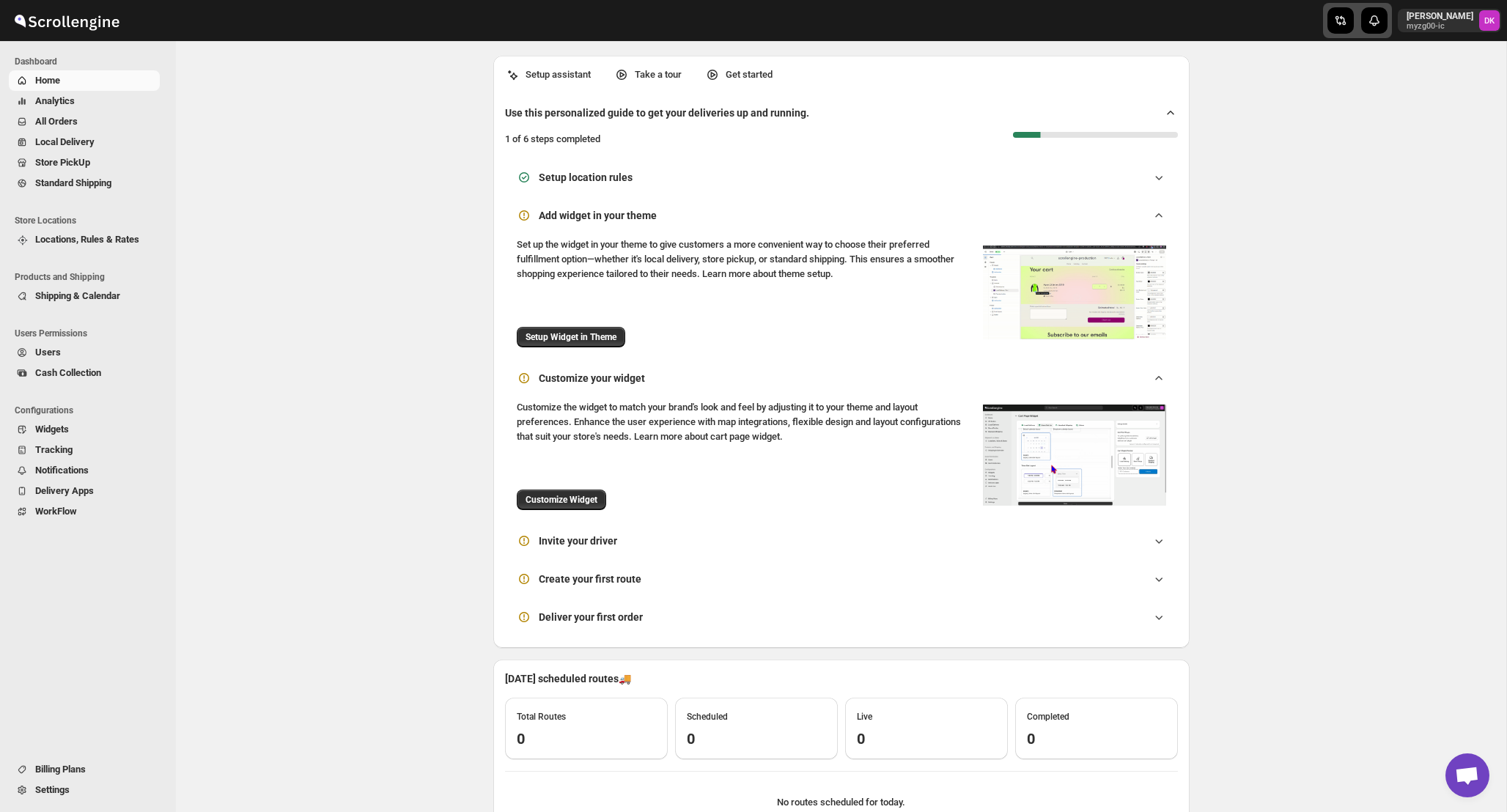
click at [1349, 26] on icon "button" at bounding box center [1341, 21] width 15 height 15
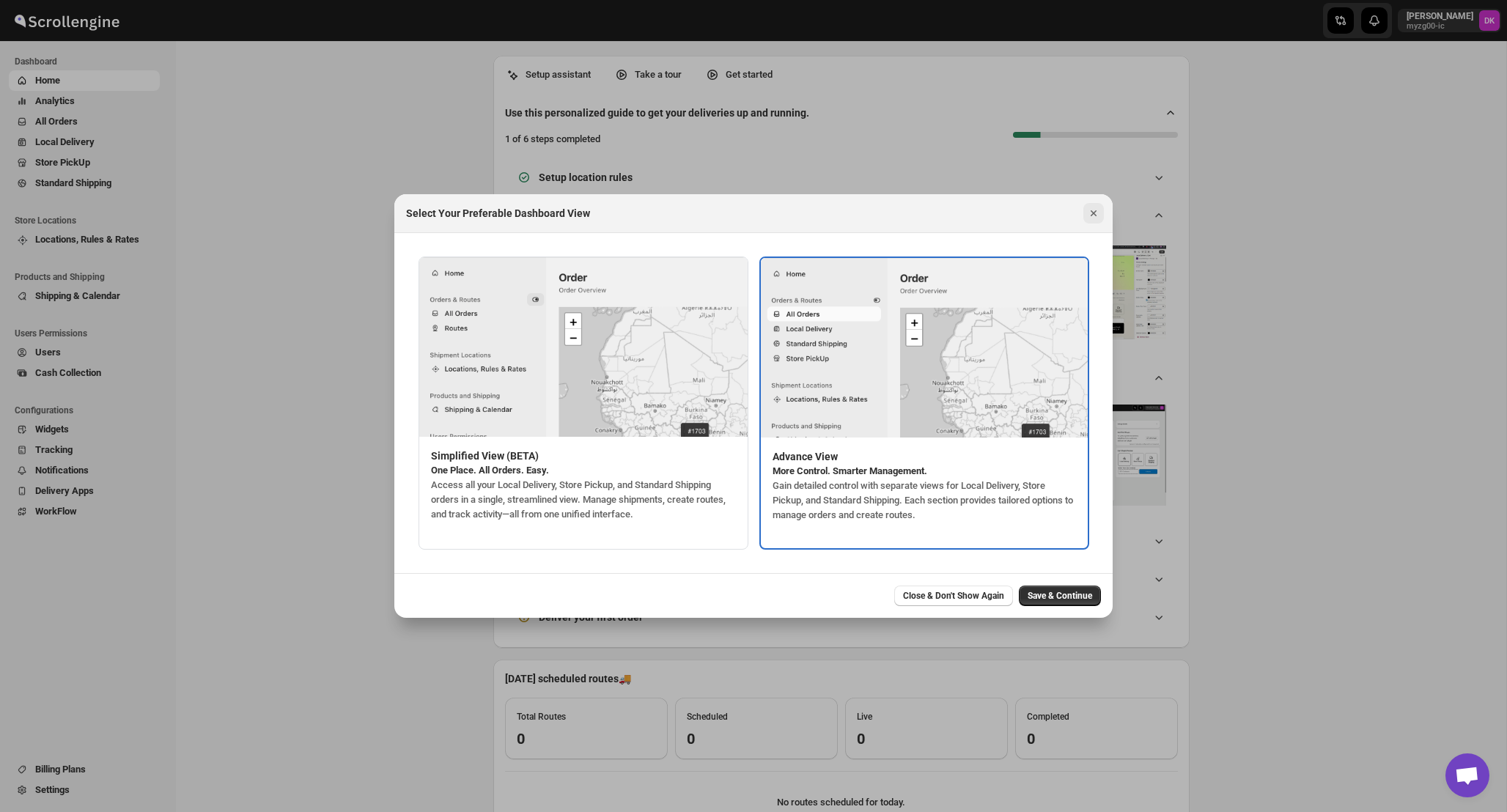
click at [1098, 215] on icon "Close" at bounding box center [1094, 214] width 15 height 15
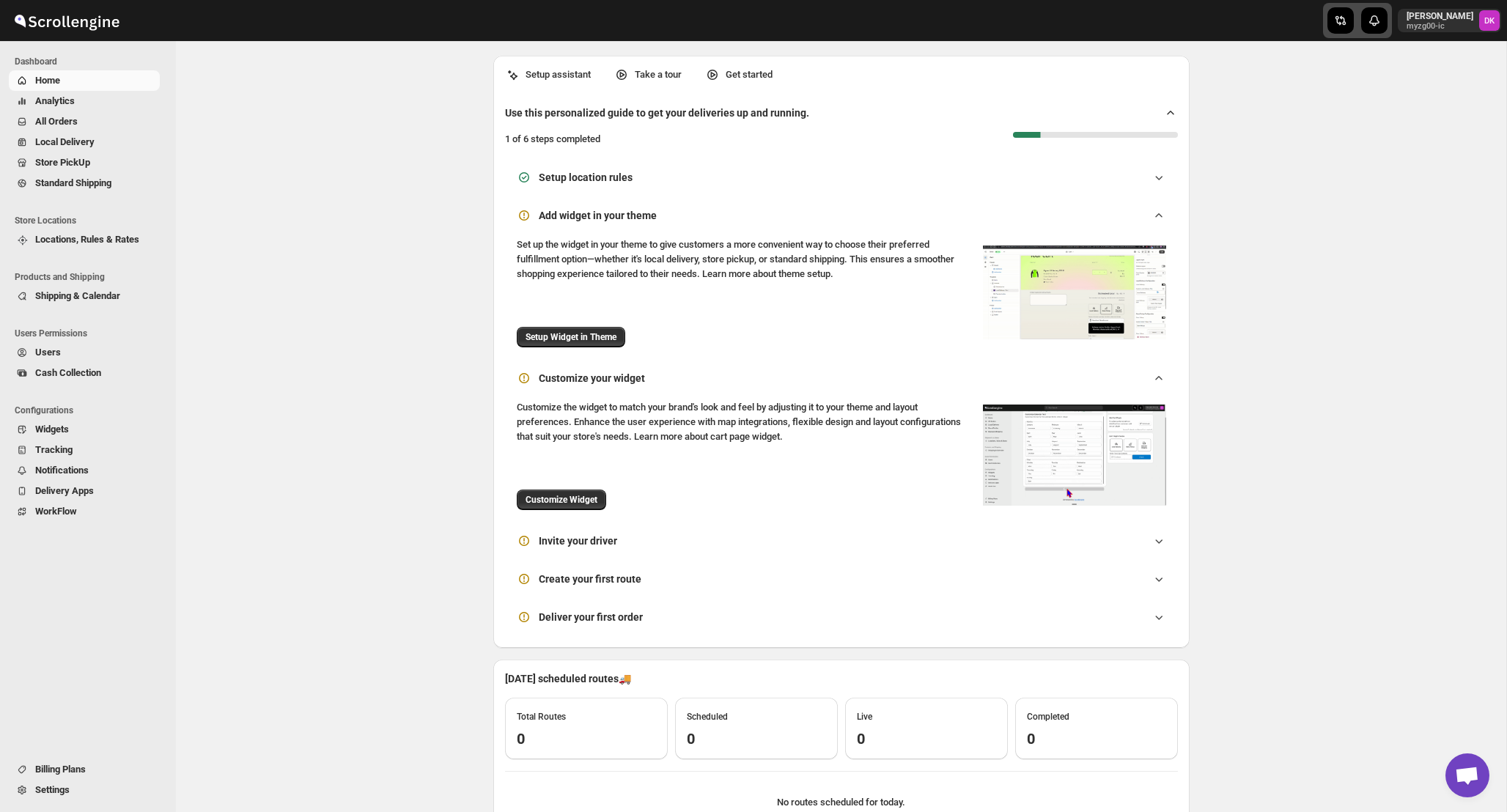
click at [1354, 30] on div "button" at bounding box center [1341, 21] width 26 height 26
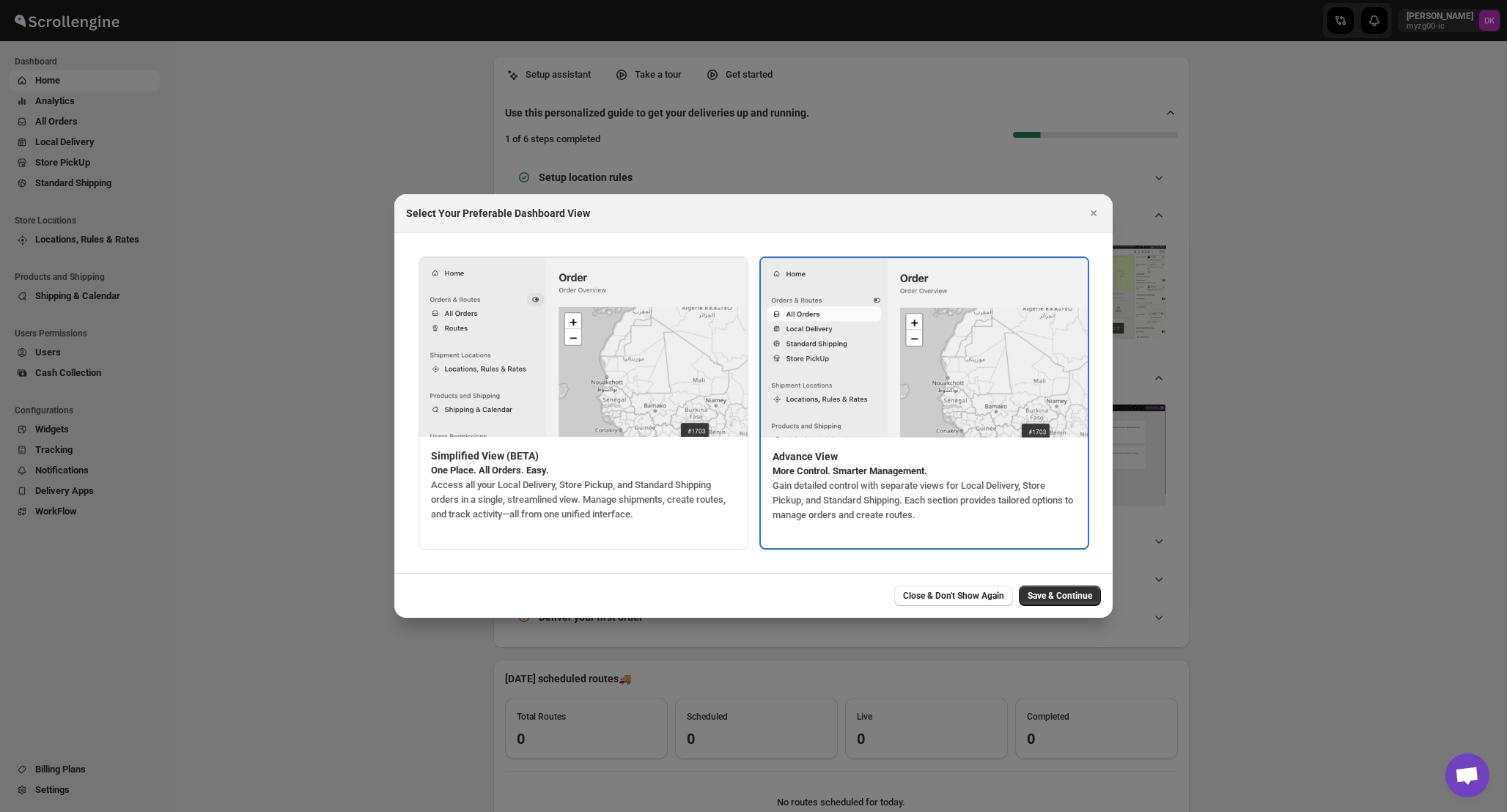
click at [736, 464] on div "Simplified View (BETA) One Place. All Orders. Easy. Access all your Local Deliv…" at bounding box center [583, 484] width 328 height 97
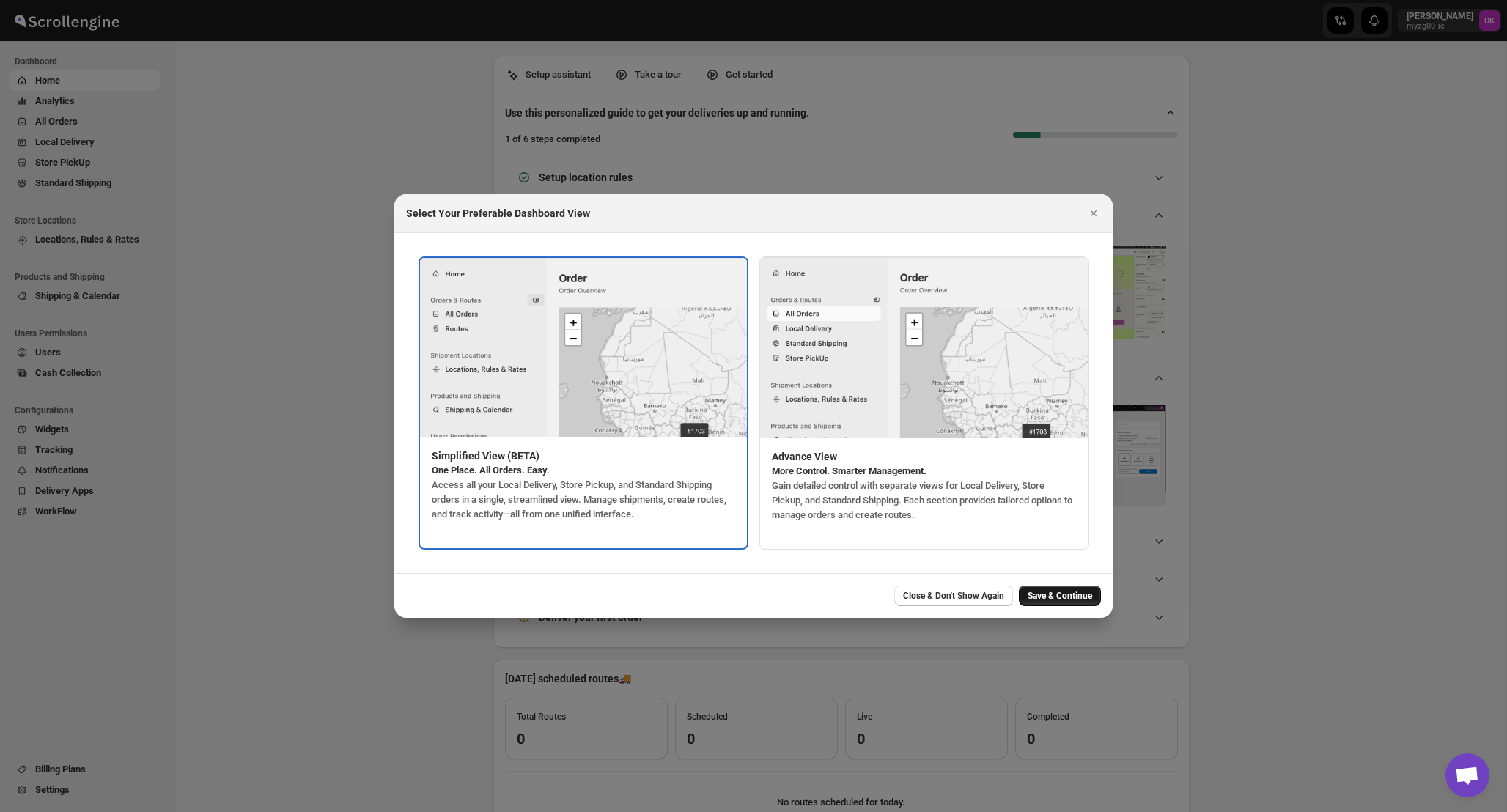
click at [1070, 600] on span "Save & Continue" at bounding box center [1060, 596] width 64 height 12
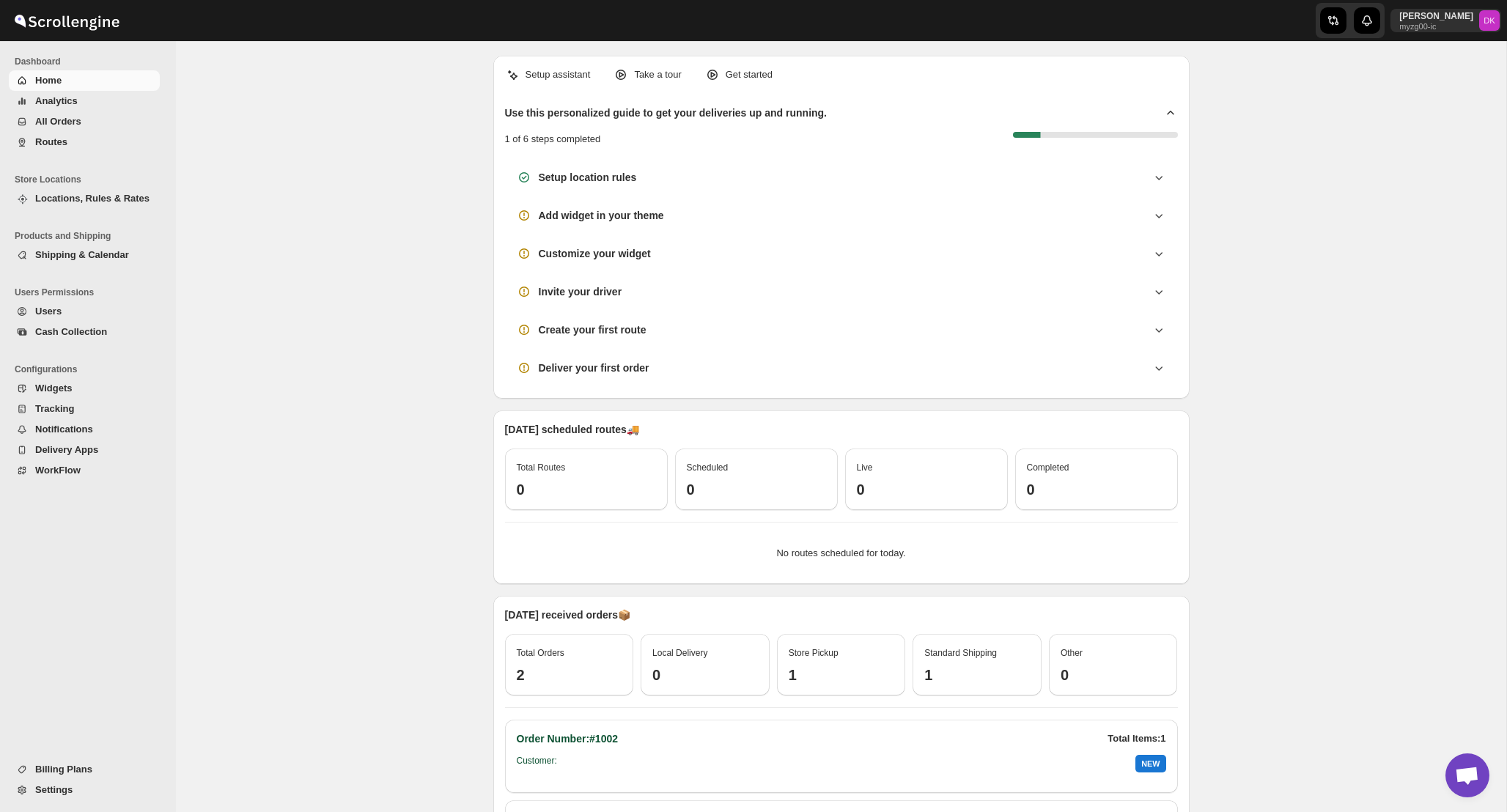
click at [32, 188] on button "Locations, Rules & Rates" at bounding box center [84, 198] width 151 height 21
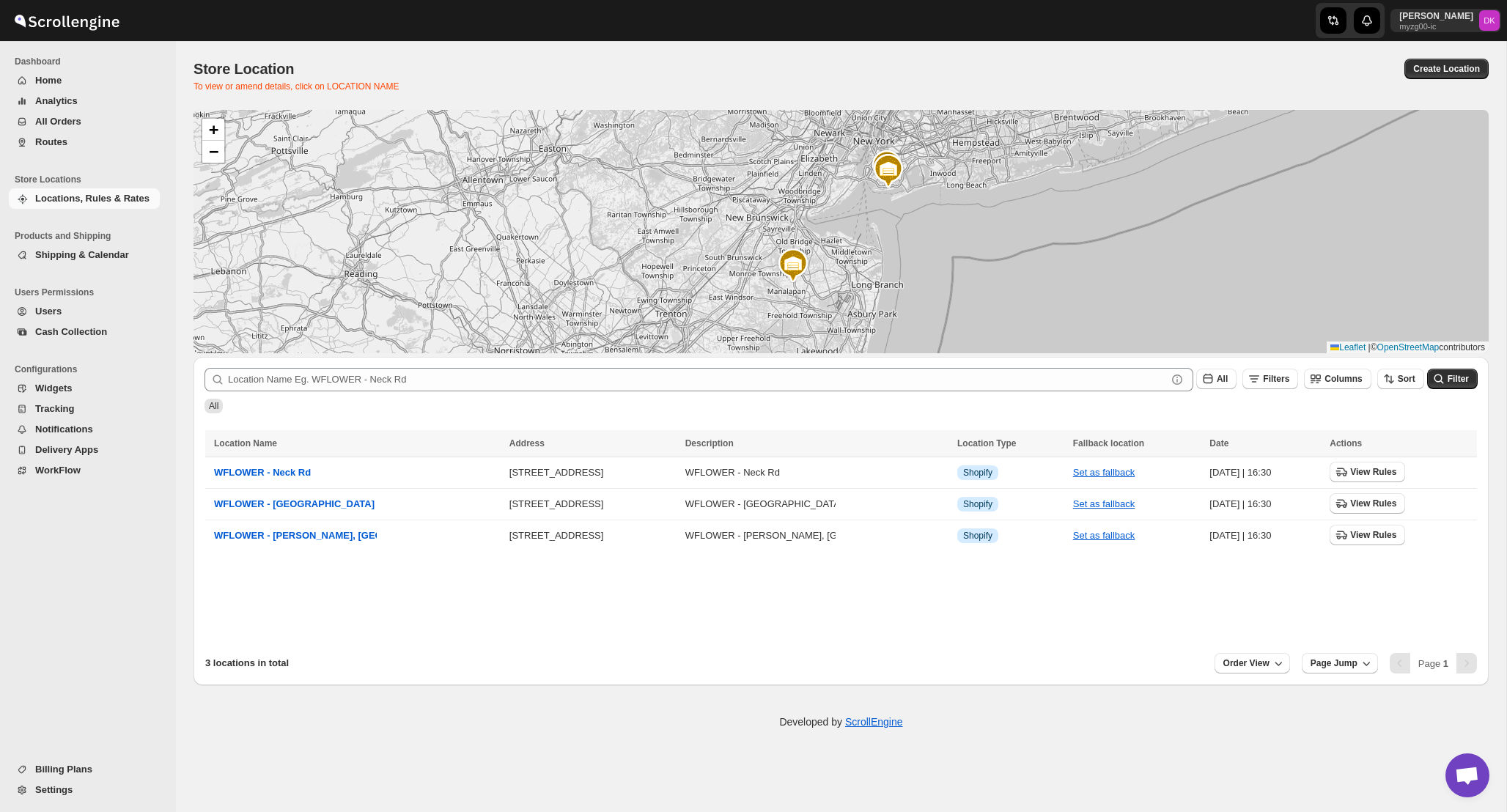
click at [108, 128] on span "All Orders" at bounding box center [96, 122] width 121 height 15
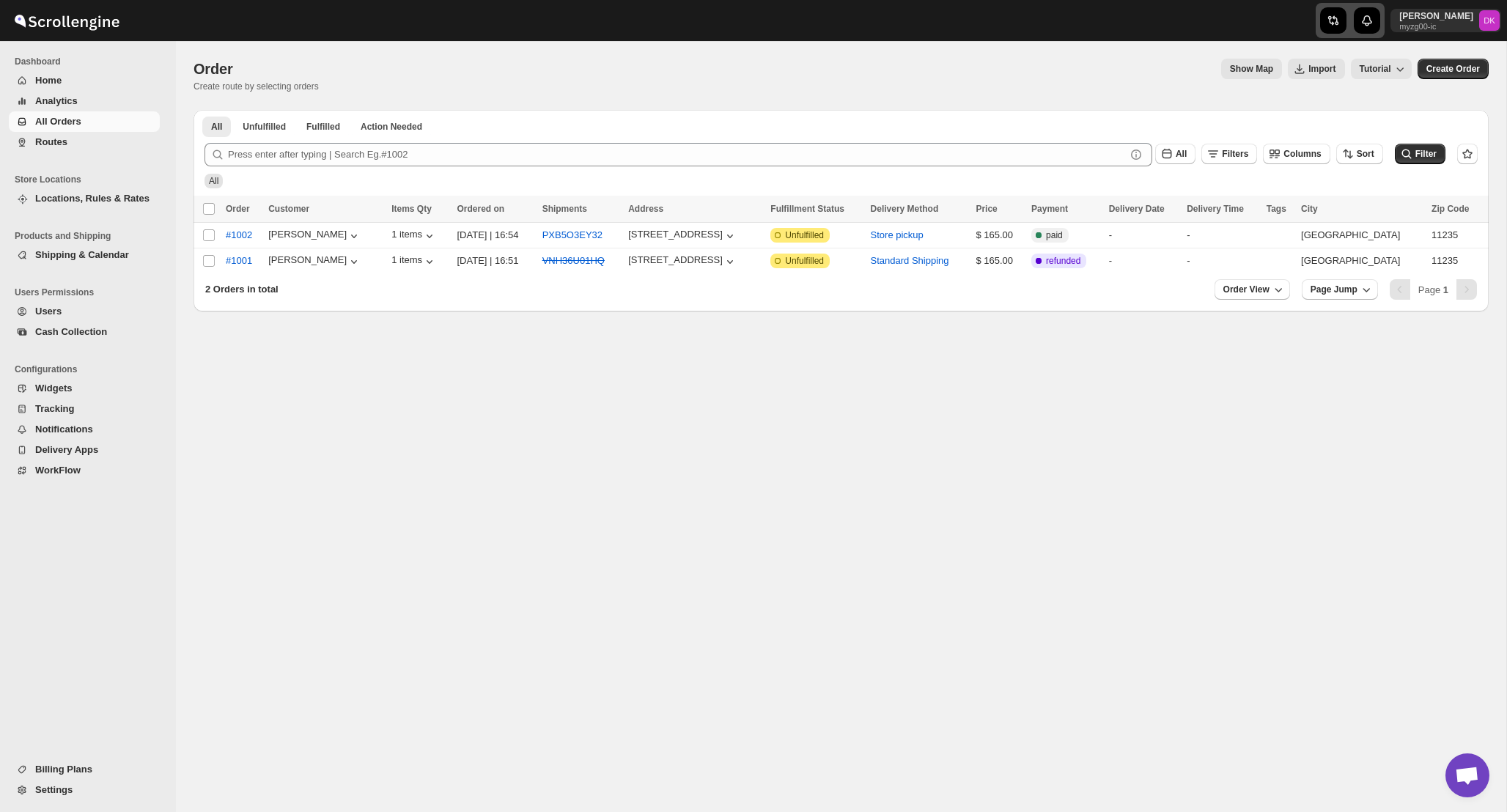
click at [1347, 17] on div "button" at bounding box center [1334, 21] width 26 height 26
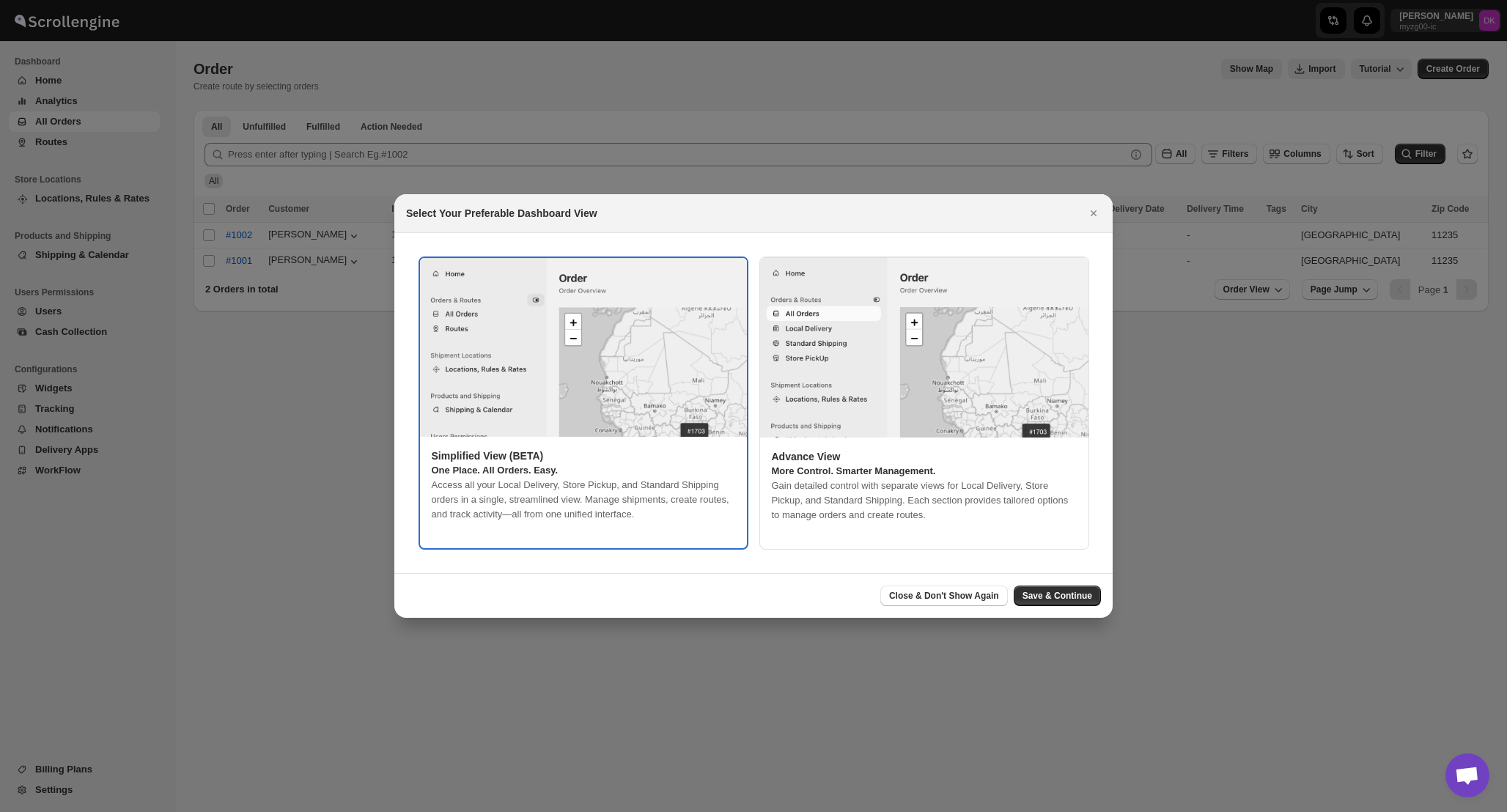
click at [889, 380] on img ":r4m:" at bounding box center [924, 347] width 328 height 181
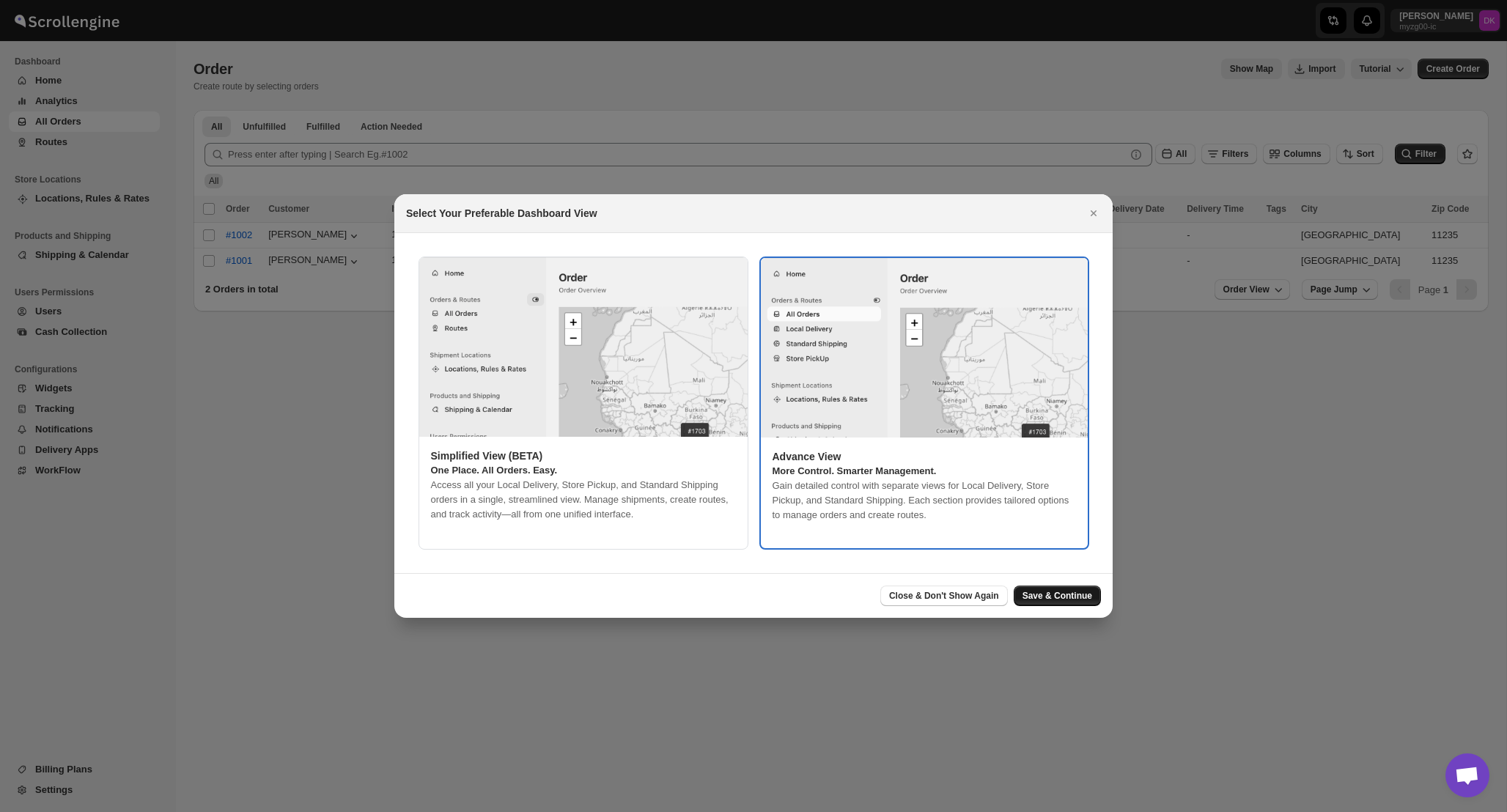
click at [1036, 588] on button "Save & Continue" at bounding box center [1058, 596] width 87 height 21
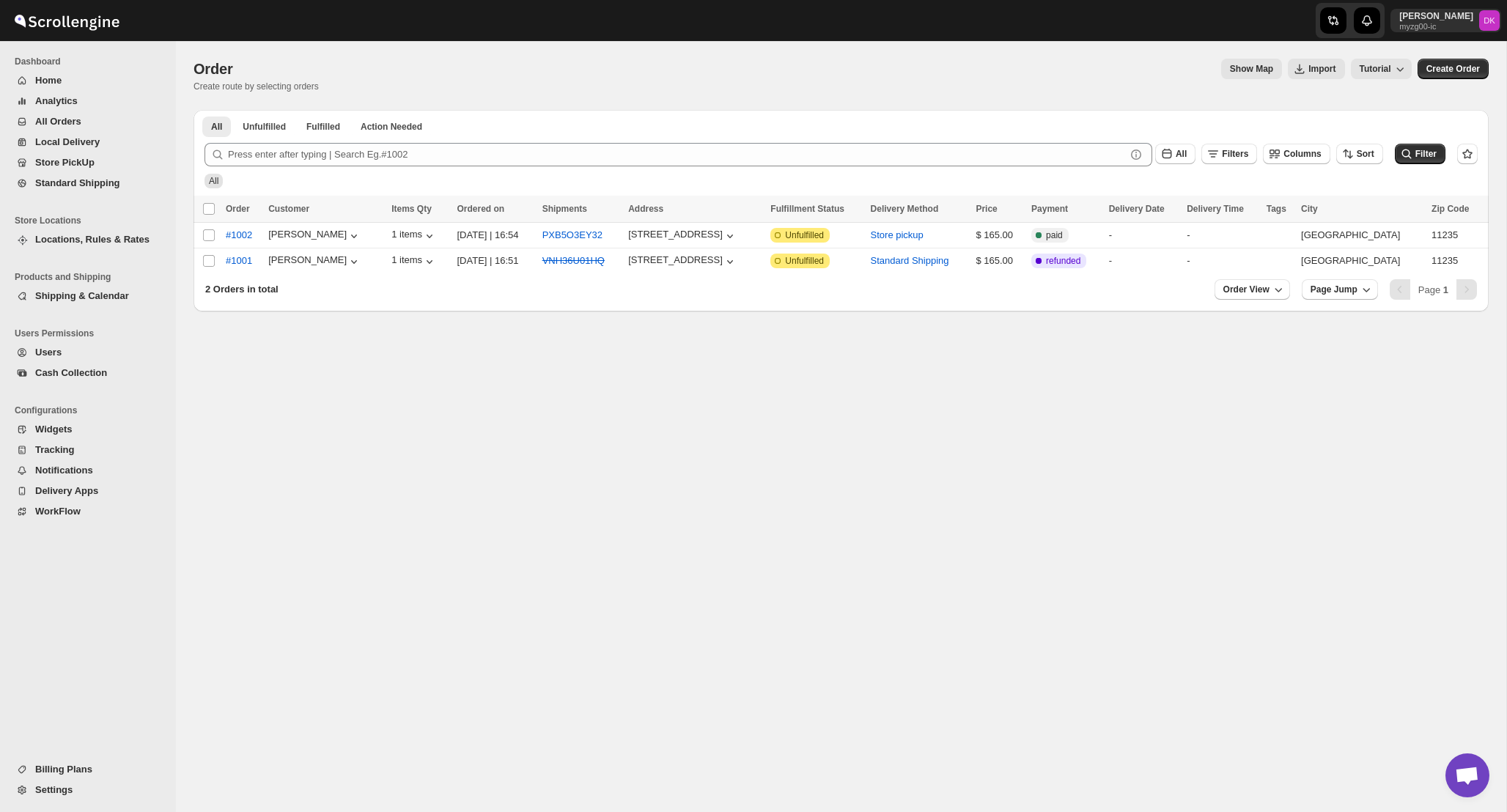
click at [51, 111] on button "Analytics" at bounding box center [84, 101] width 151 height 21
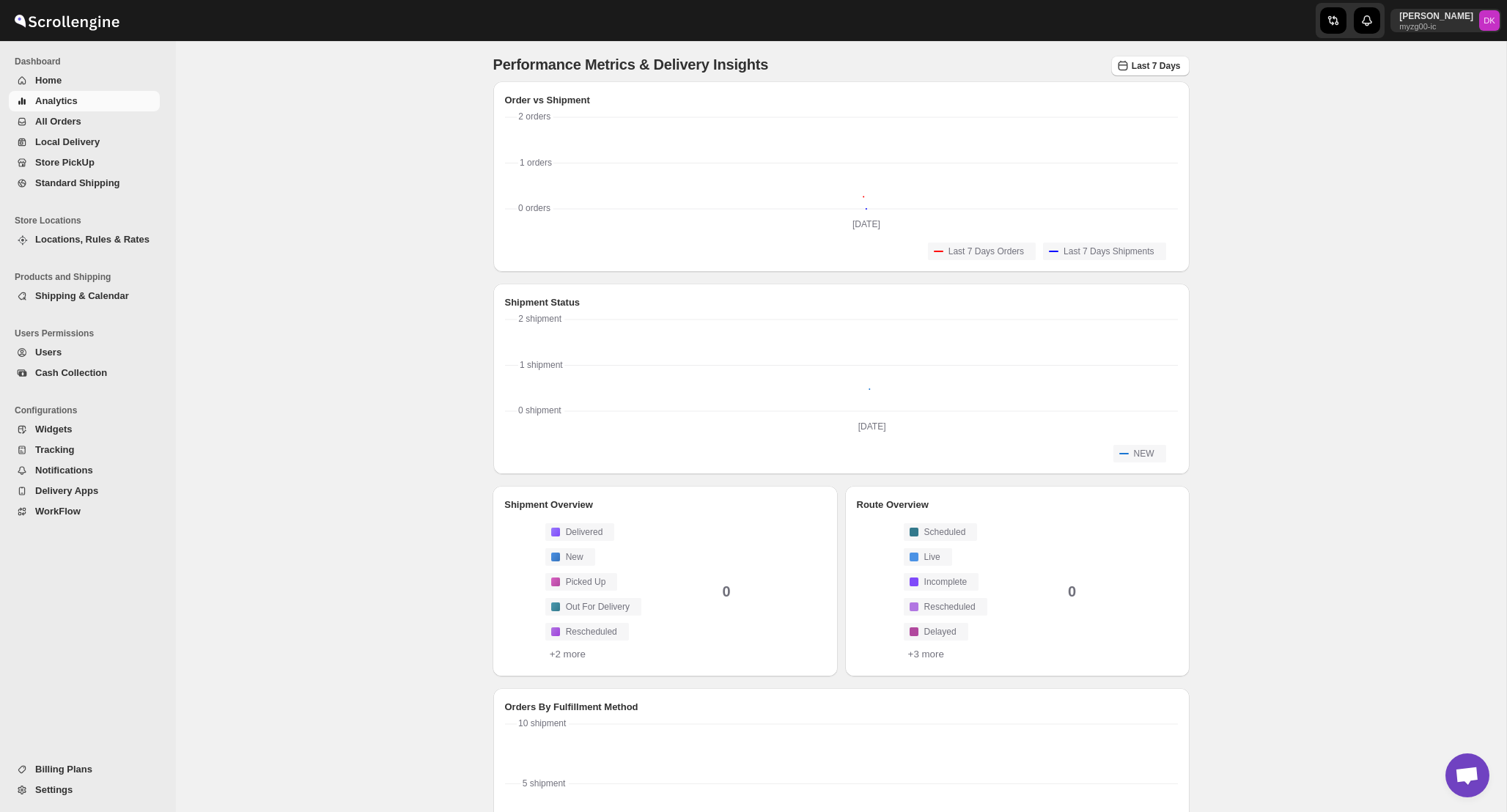
click at [69, 121] on span "All Orders" at bounding box center [59, 120] width 46 height 11
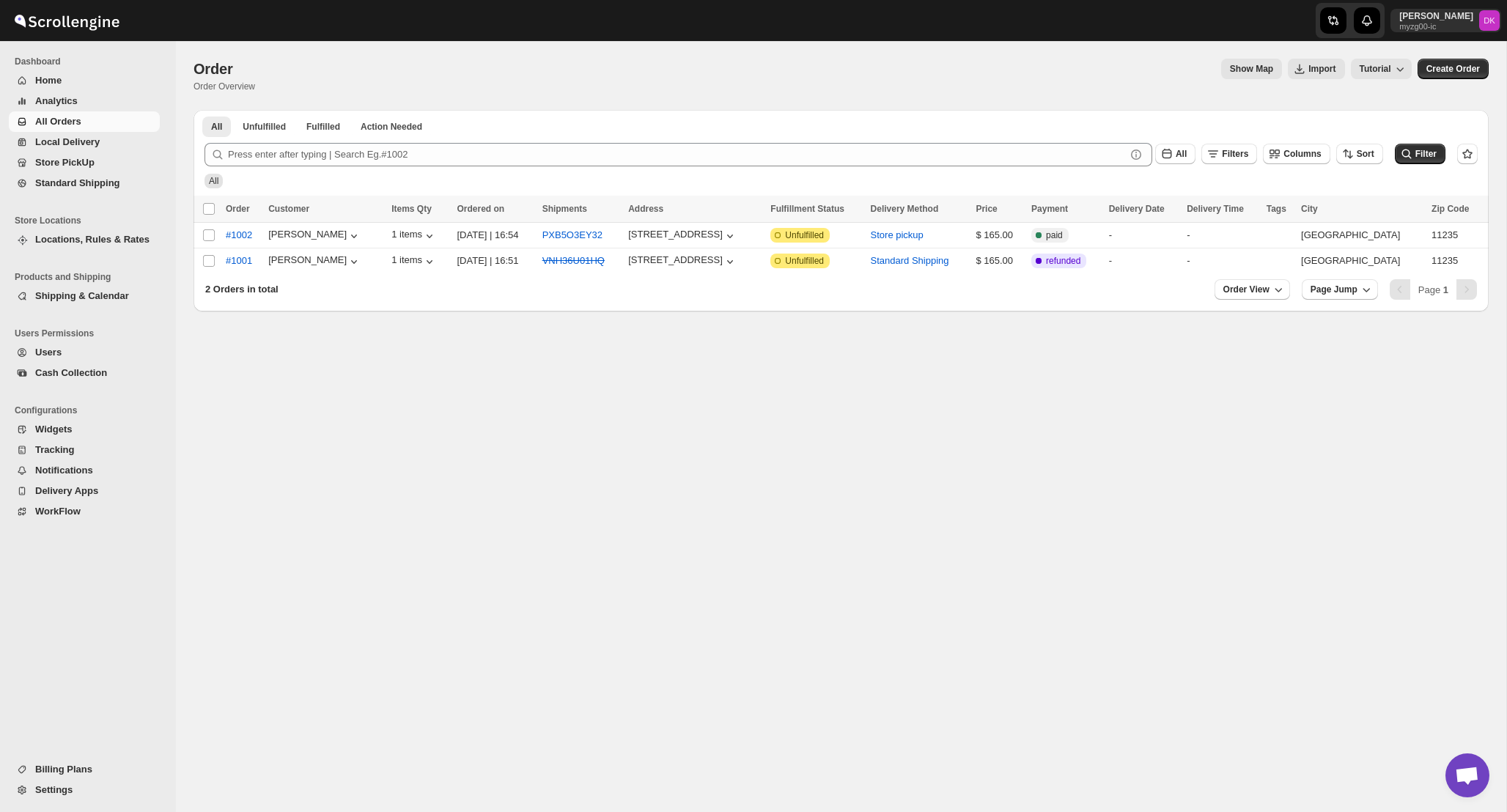
click at [87, 148] on span "Local Delivery" at bounding box center [96, 142] width 121 height 15
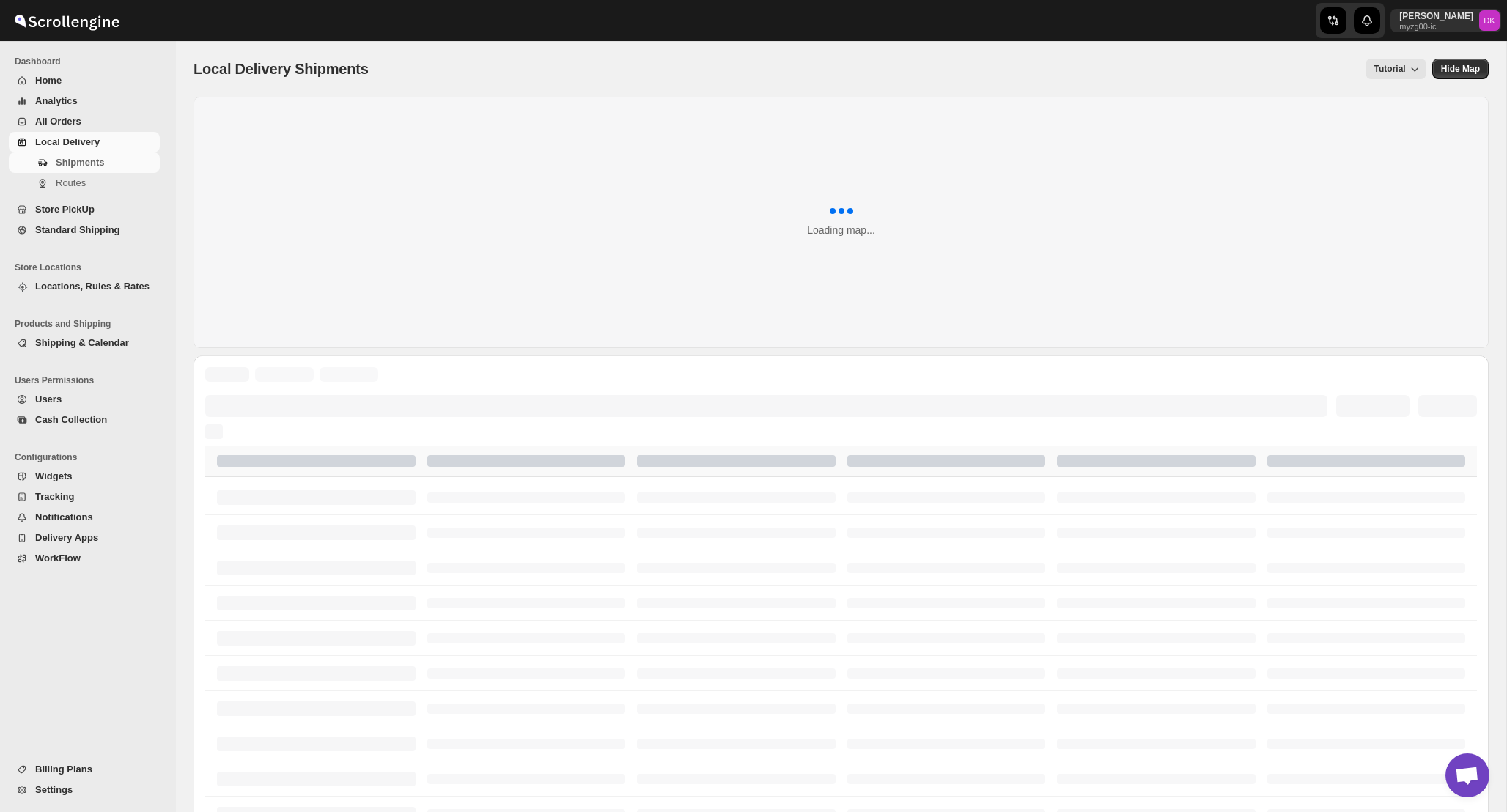
click at [92, 115] on span "All Orders" at bounding box center [96, 122] width 121 height 15
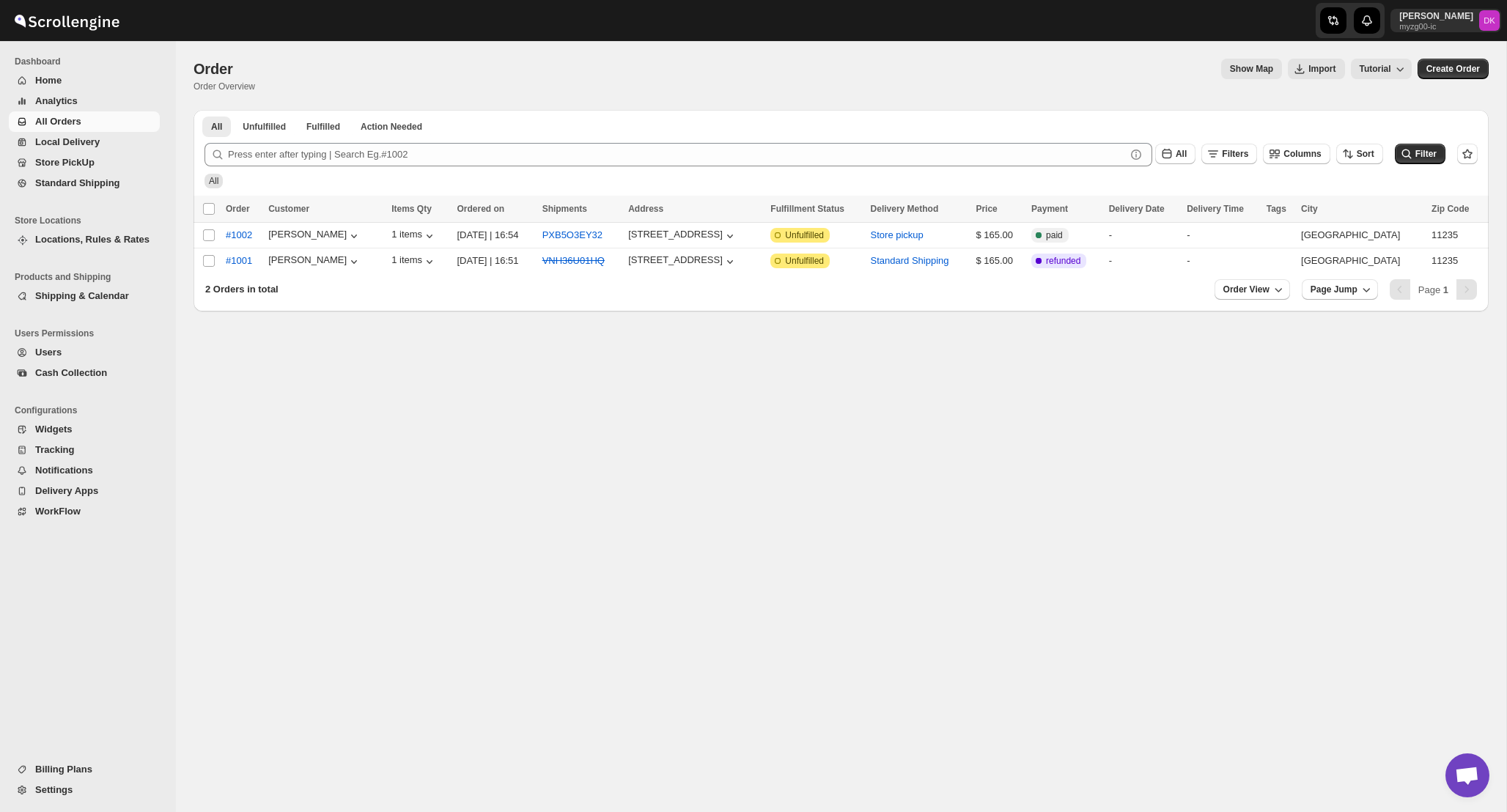
click at [79, 793] on span "Settings" at bounding box center [96, 791] width 121 height 15
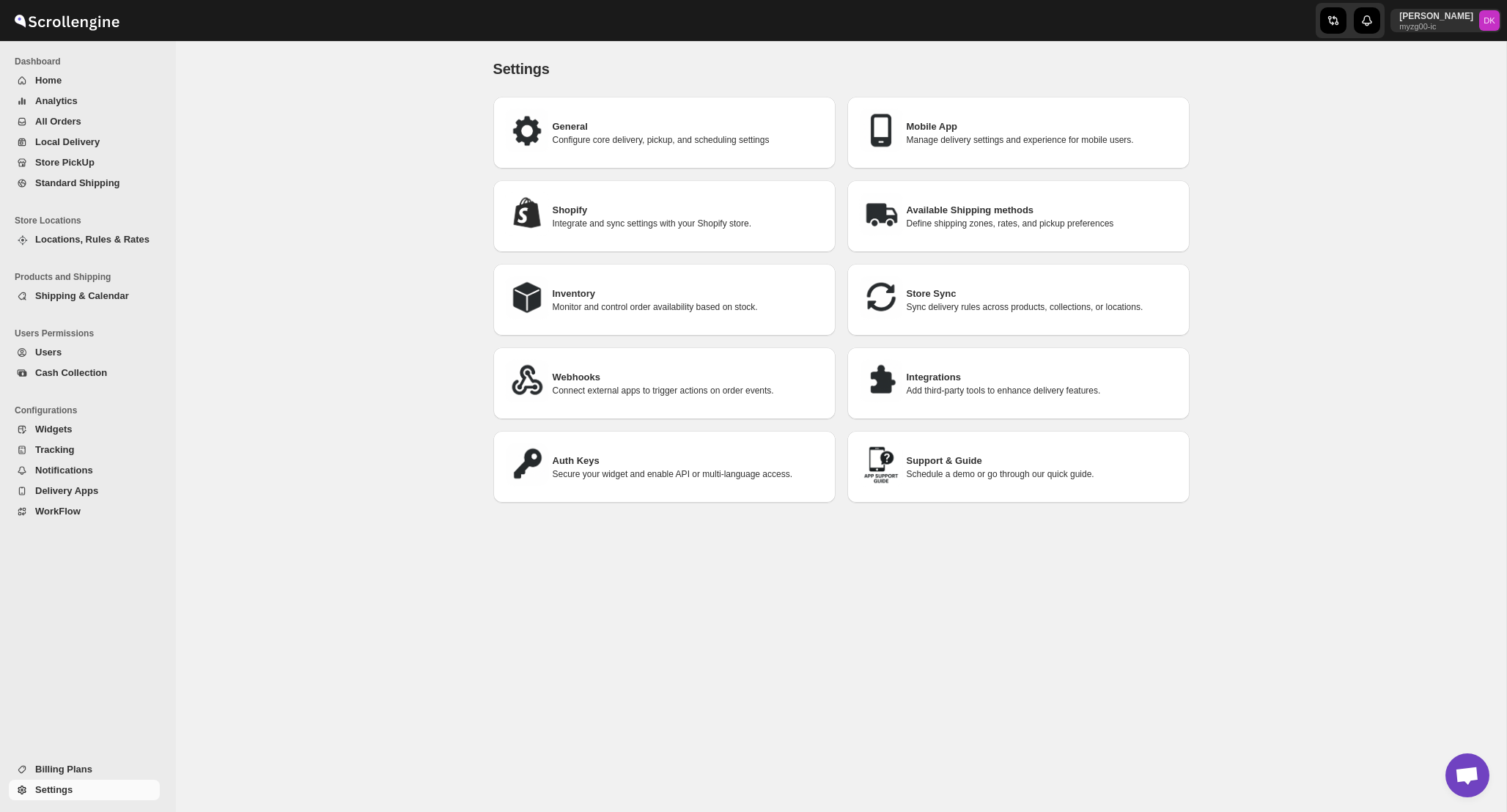
click at [1222, 105] on div "Settings. This page is ready Settings General Configure core delivery, pickup, …" at bounding box center [841, 427] width 1330 height 772
